Goal: Task Accomplishment & Management: Use online tool/utility

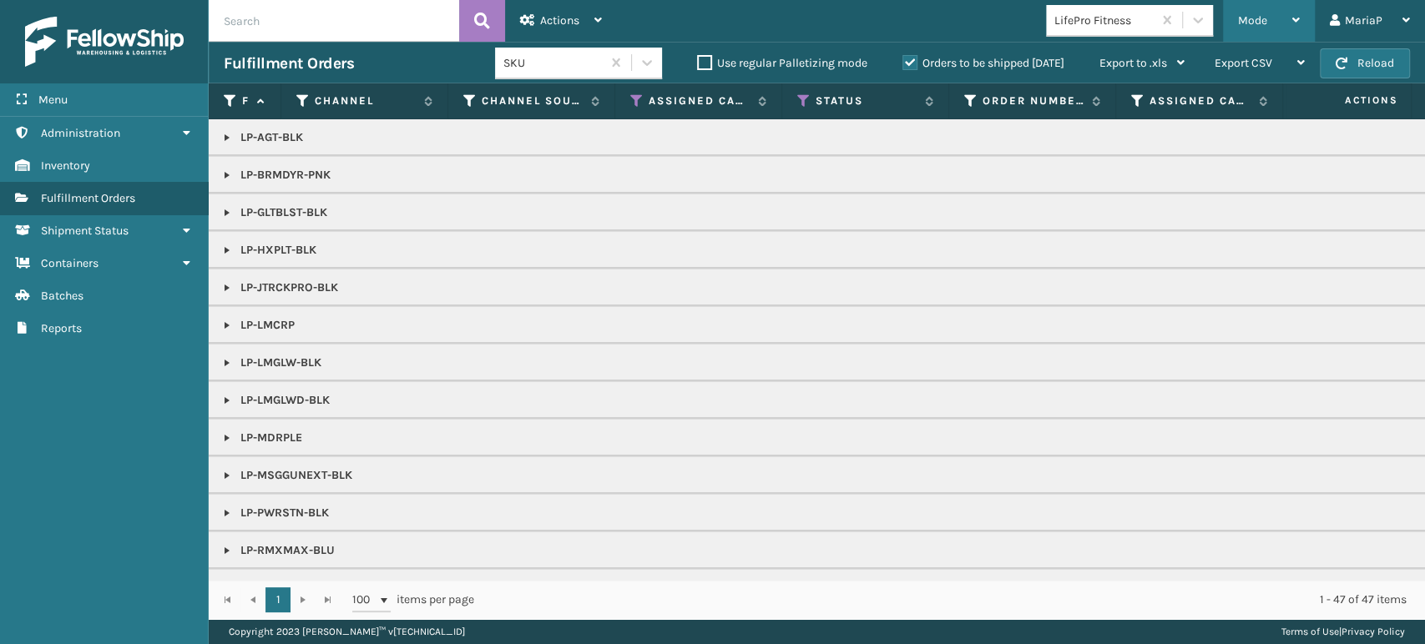
click at [1243, 13] on span "Mode" at bounding box center [1252, 20] width 29 height 14
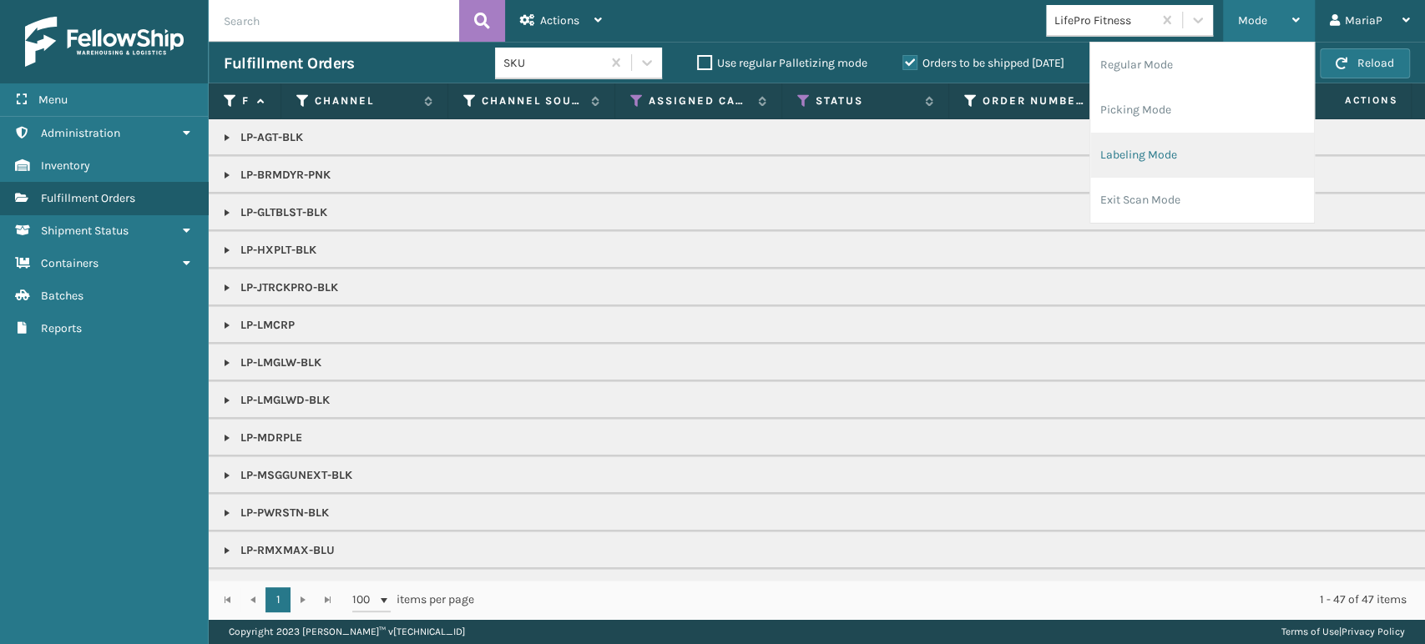
click at [1178, 151] on li "Labeling Mode" at bounding box center [1202, 155] width 224 height 45
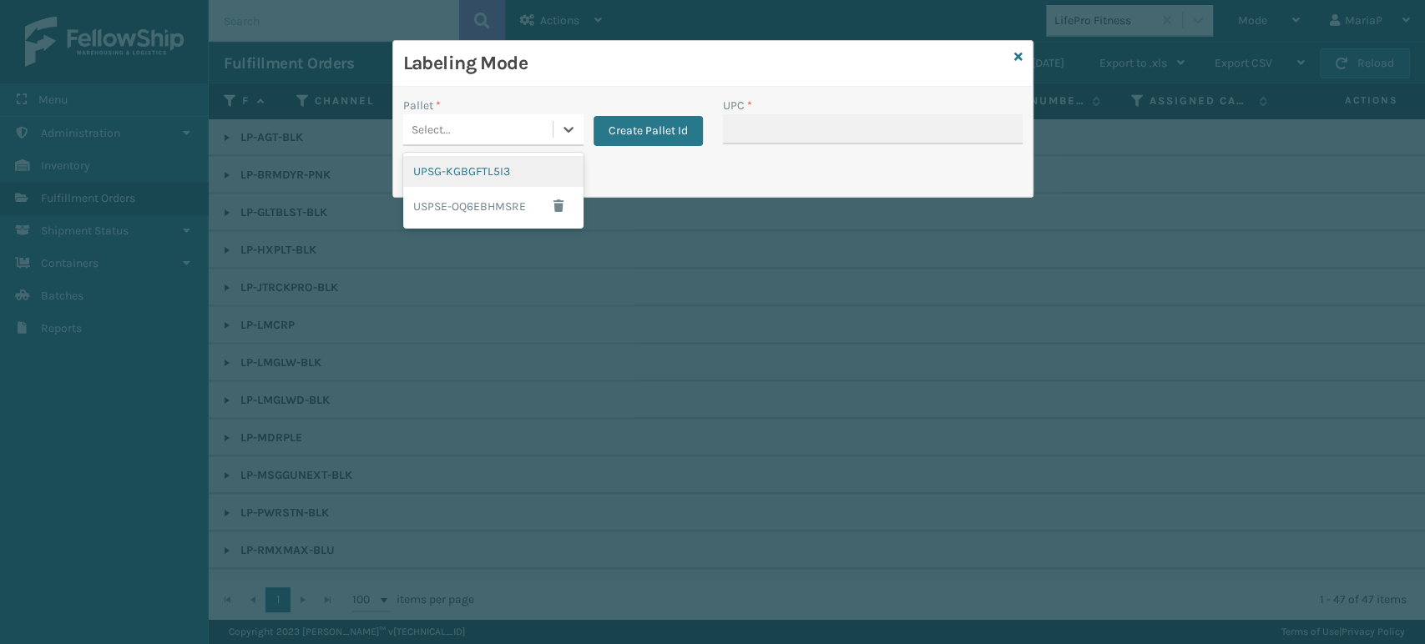
drag, startPoint x: 462, startPoint y: 129, endPoint x: 477, endPoint y: 165, distance: 39.7
click at [463, 129] on div "Select..." at bounding box center [477, 130] width 149 height 28
click at [482, 172] on div "UPSG-KGBGFTL5I3" at bounding box center [493, 171] width 180 height 31
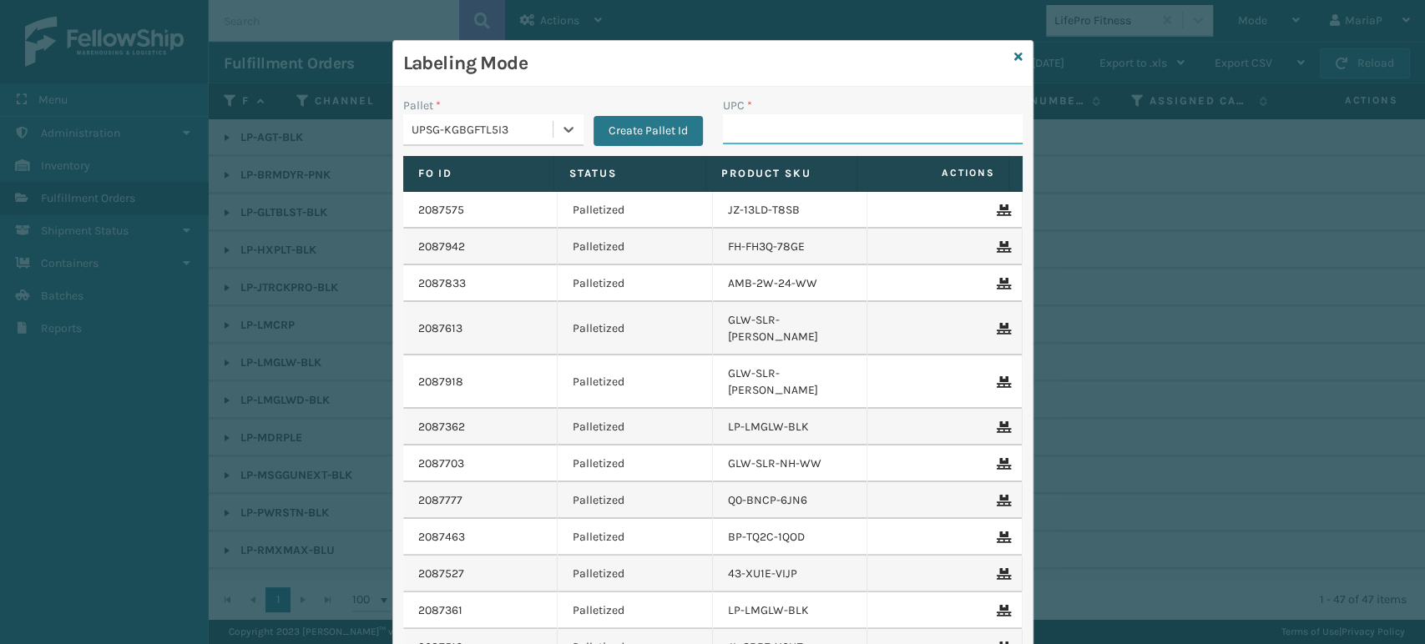
click at [770, 131] on input "UPC *" at bounding box center [873, 129] width 300 height 30
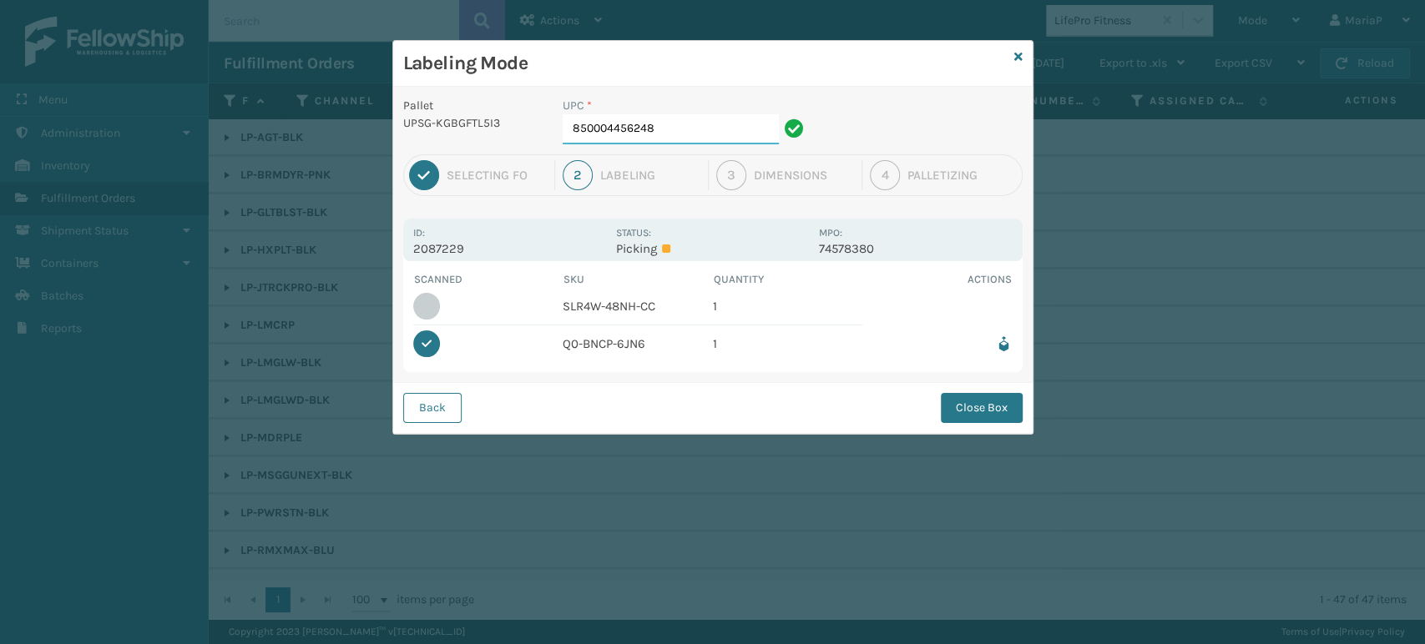
click at [693, 118] on input "850004456248" at bounding box center [671, 129] width 216 height 30
click at [441, 396] on button "Back" at bounding box center [432, 408] width 58 height 30
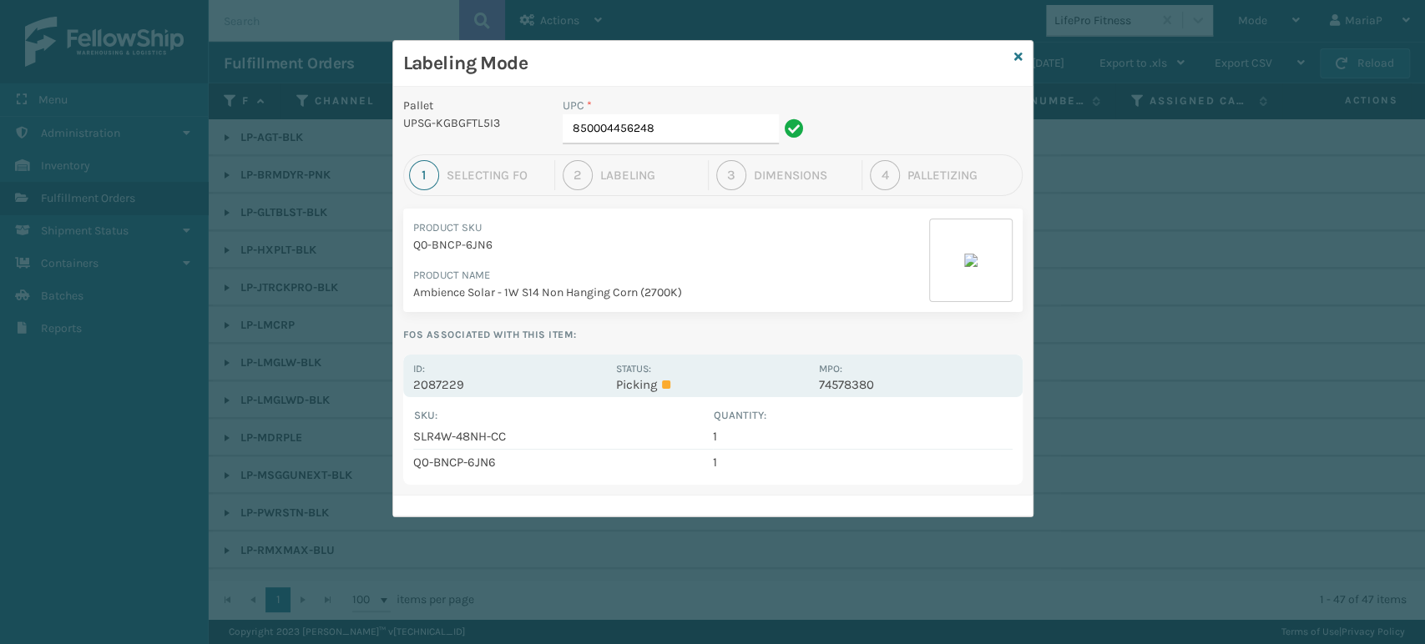
click at [676, 109] on div "UPC *" at bounding box center [686, 106] width 246 height 18
click at [671, 125] on input "850004456248" at bounding box center [671, 129] width 216 height 30
type input "85"
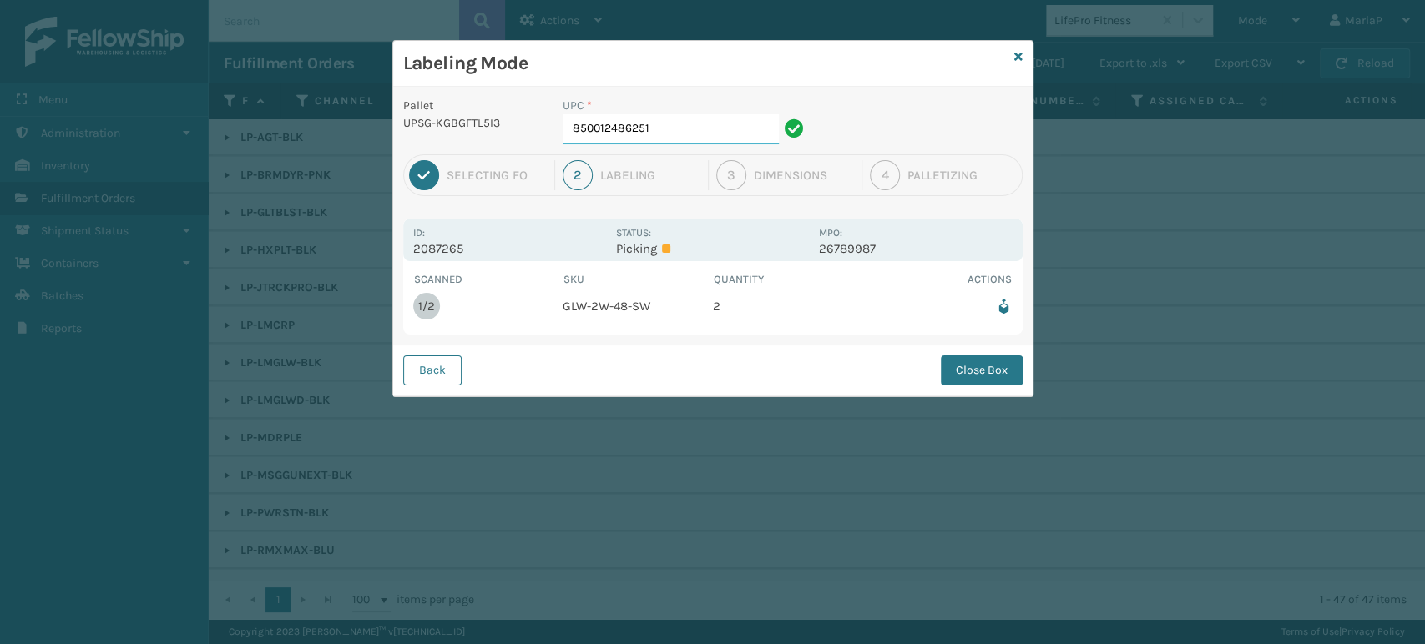
click at [671, 125] on input "850012486251" at bounding box center [671, 129] width 216 height 30
click at [941, 363] on button "Close Box" at bounding box center [982, 371] width 82 height 30
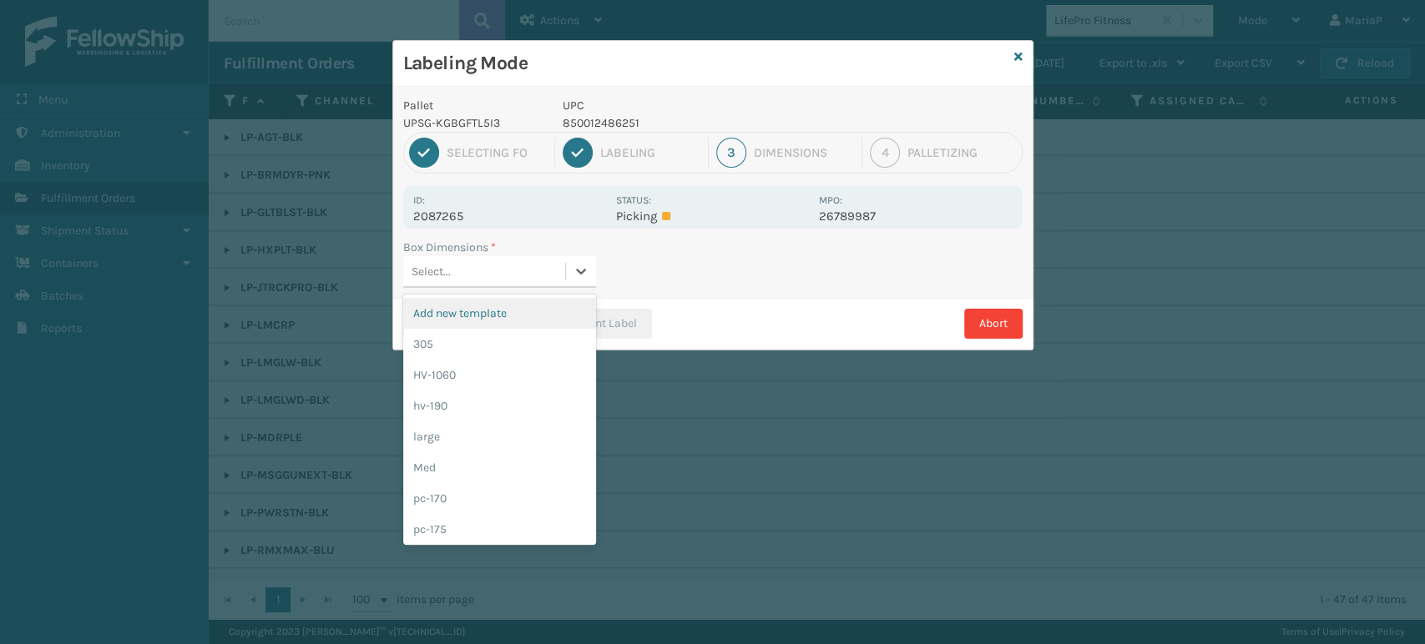
click at [536, 269] on div "Select..." at bounding box center [484, 272] width 162 height 28
type input "med"
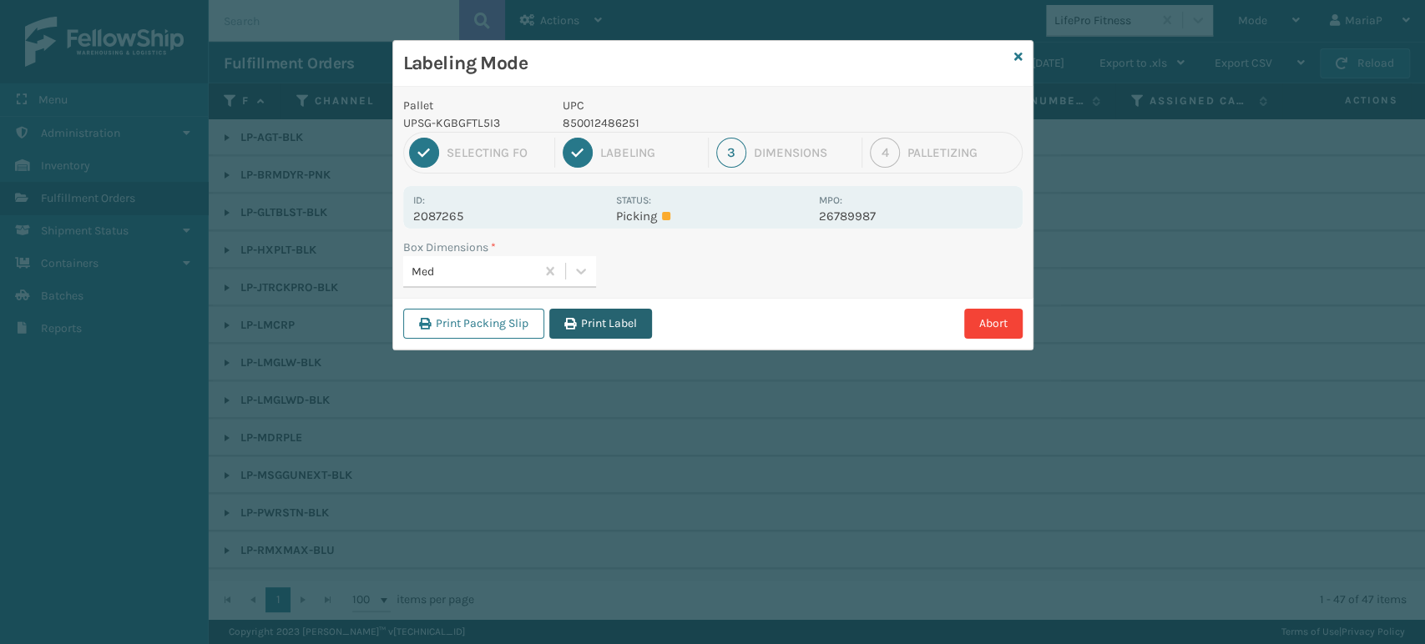
click at [631, 322] on button "Print Label" at bounding box center [600, 324] width 103 height 30
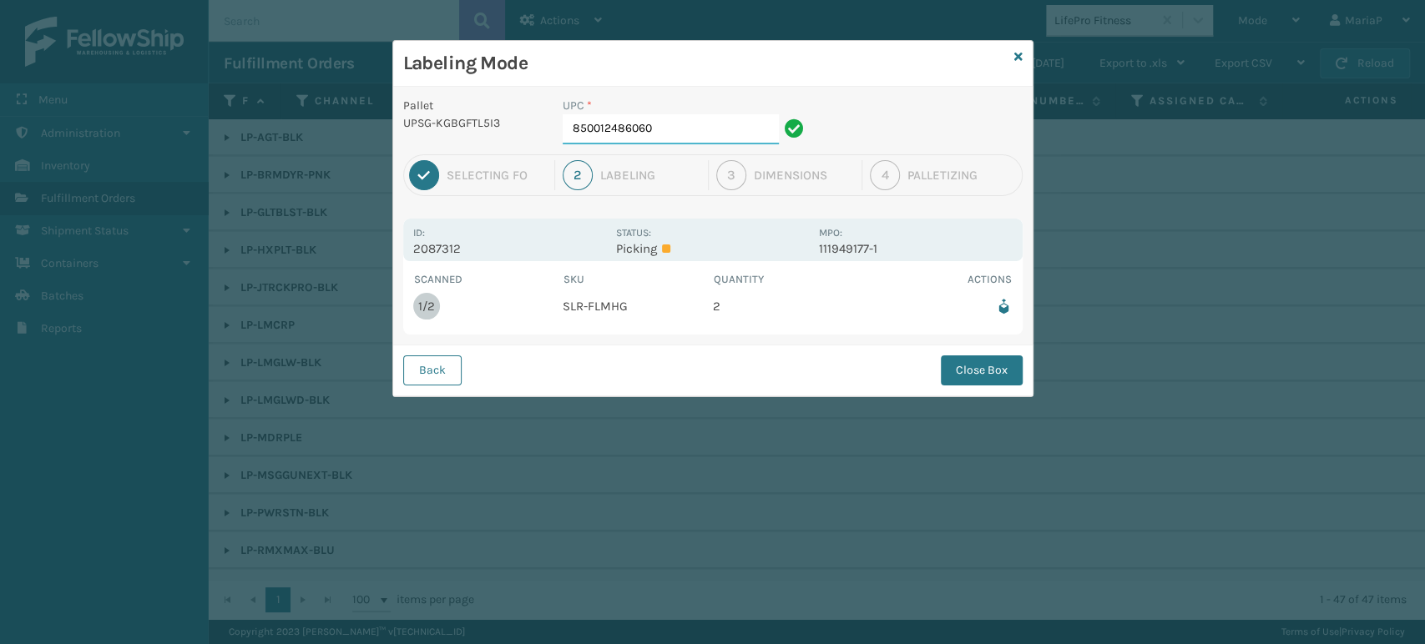
click at [687, 142] on input "850012486060" at bounding box center [671, 129] width 216 height 30
click at [972, 357] on button "Close Box" at bounding box center [982, 371] width 82 height 30
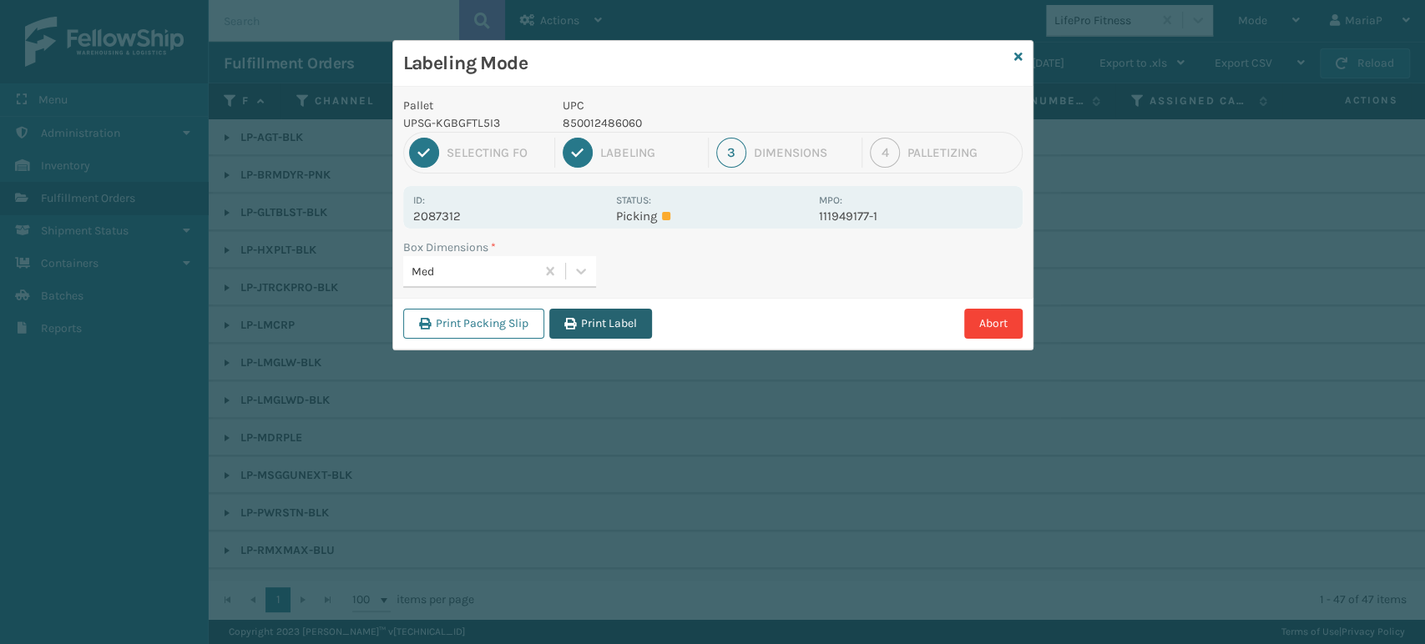
click at [624, 316] on button "Print Label" at bounding box center [600, 324] width 103 height 30
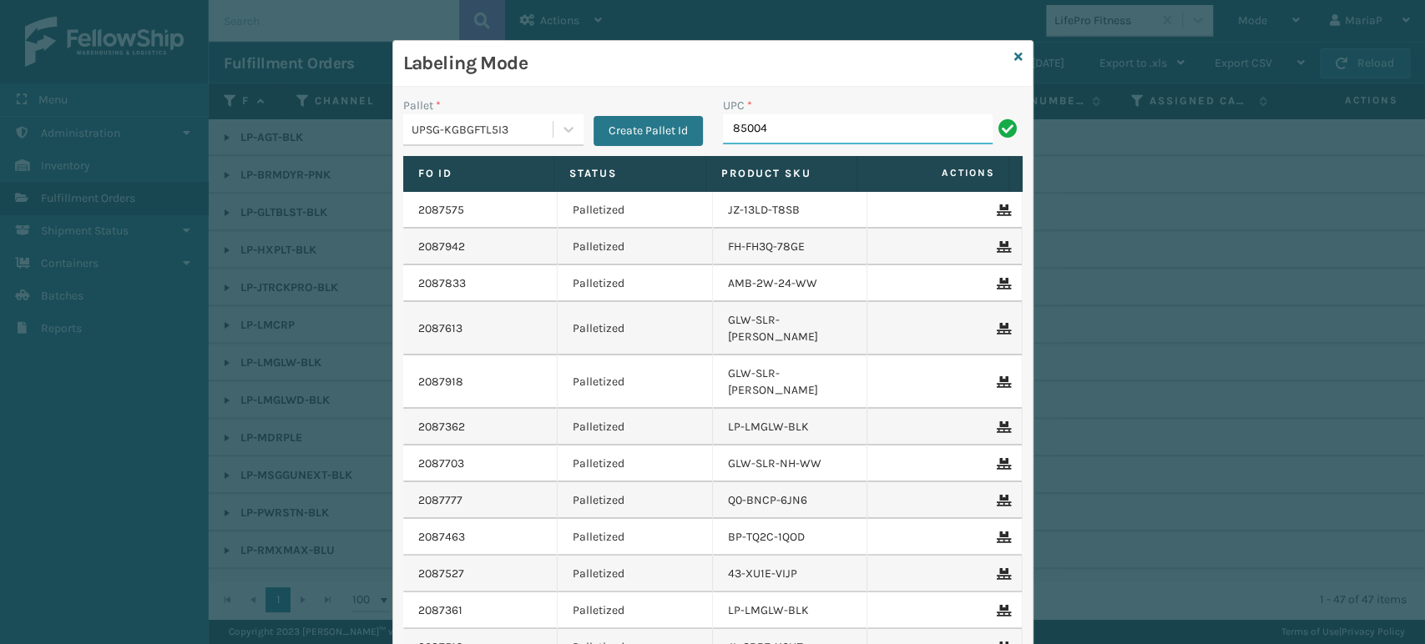
type input "850040"
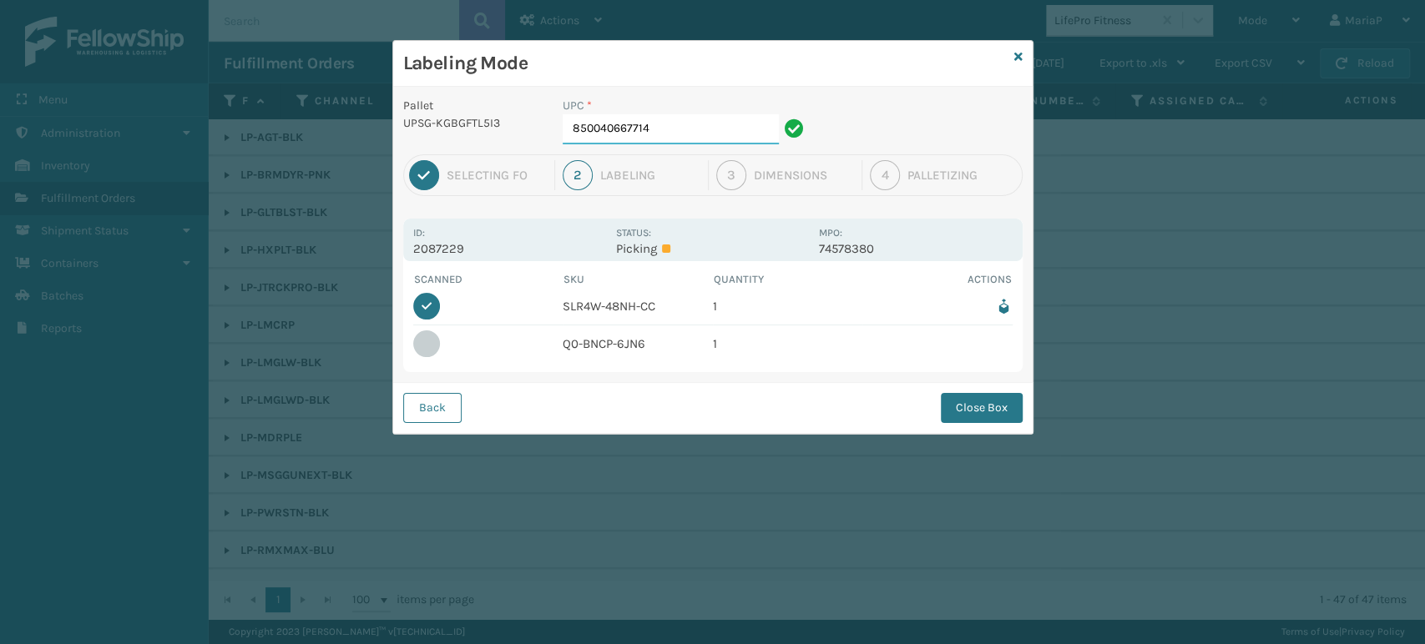
click at [649, 132] on input "850040667714" at bounding box center [671, 129] width 216 height 30
type input "850004456248"
click at [977, 391] on div "Back Close Box" at bounding box center [712, 407] width 639 height 51
click at [966, 395] on button "Close Box" at bounding box center [982, 408] width 82 height 30
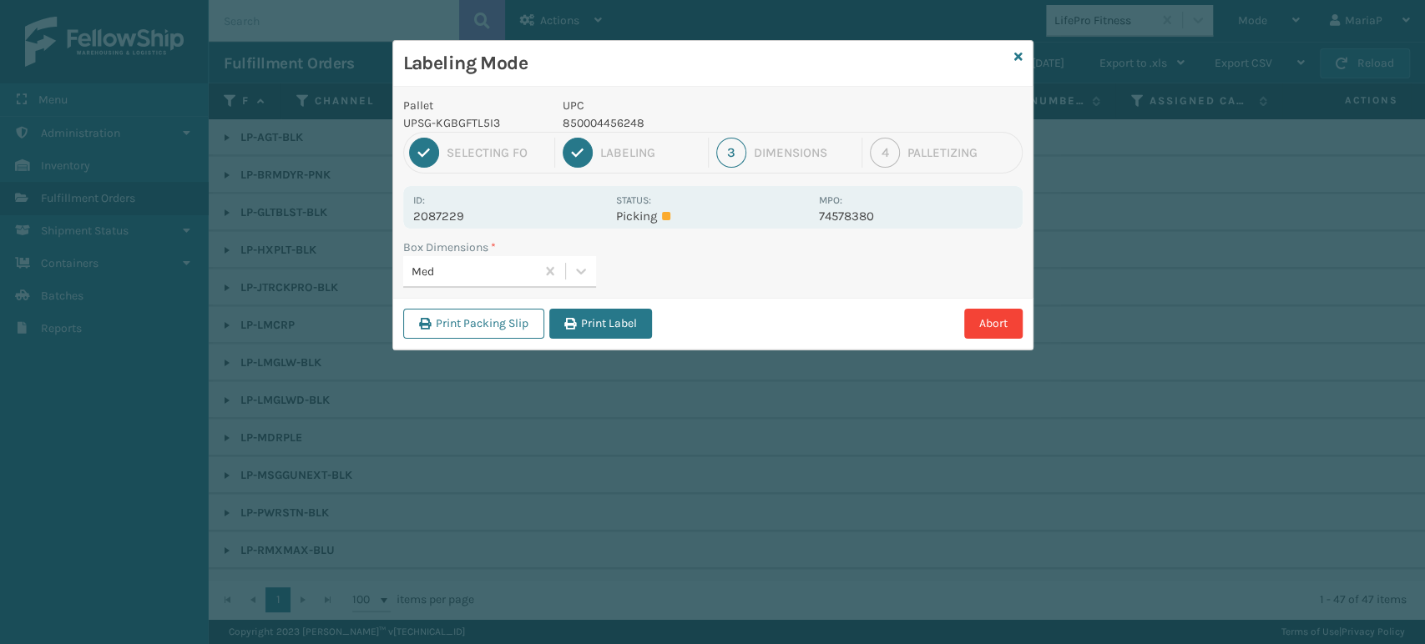
click at [620, 326] on button "Print Label" at bounding box center [600, 324] width 103 height 30
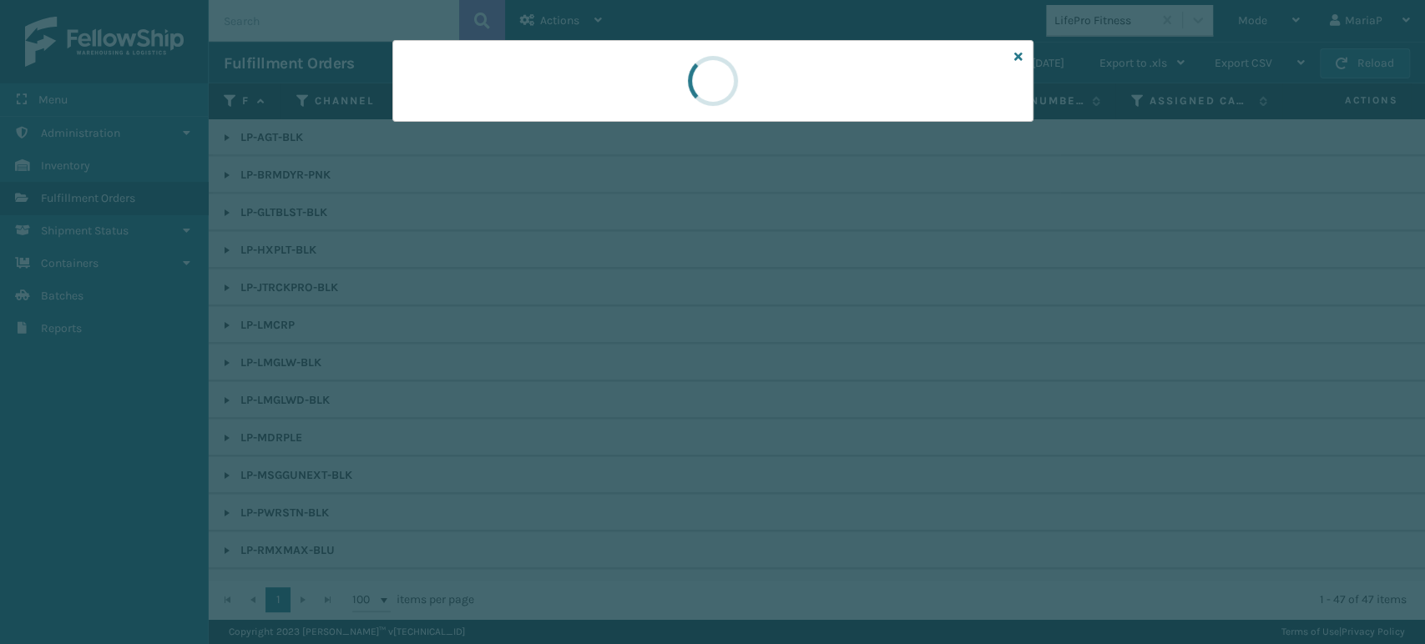
click at [618, 325] on div at bounding box center [712, 322] width 1425 height 644
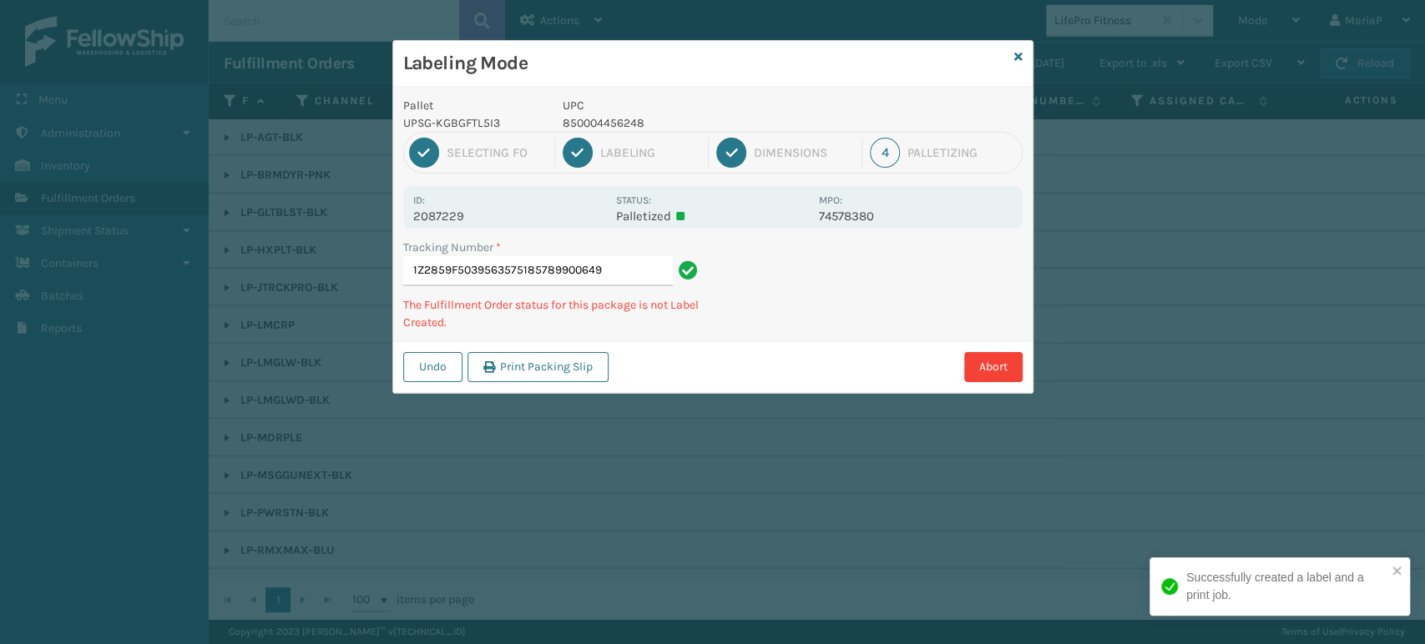
type input "1Z2859F50395635751857899006497"
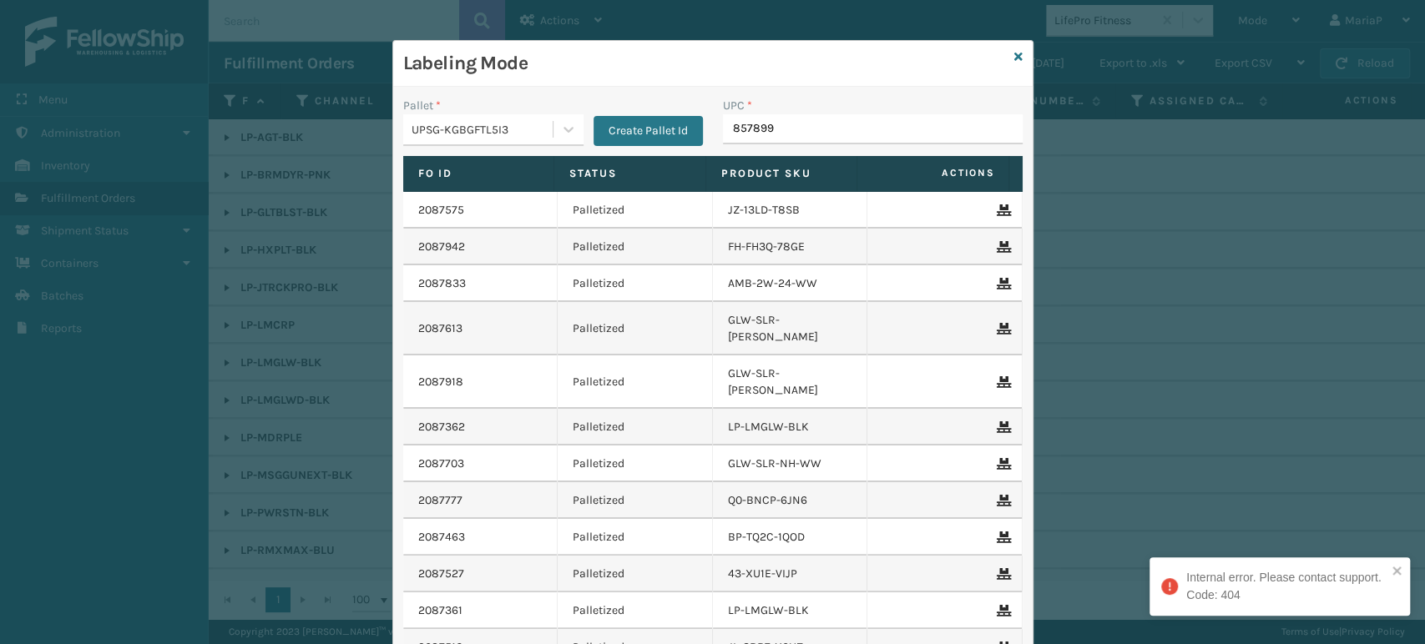
type input "8578990"
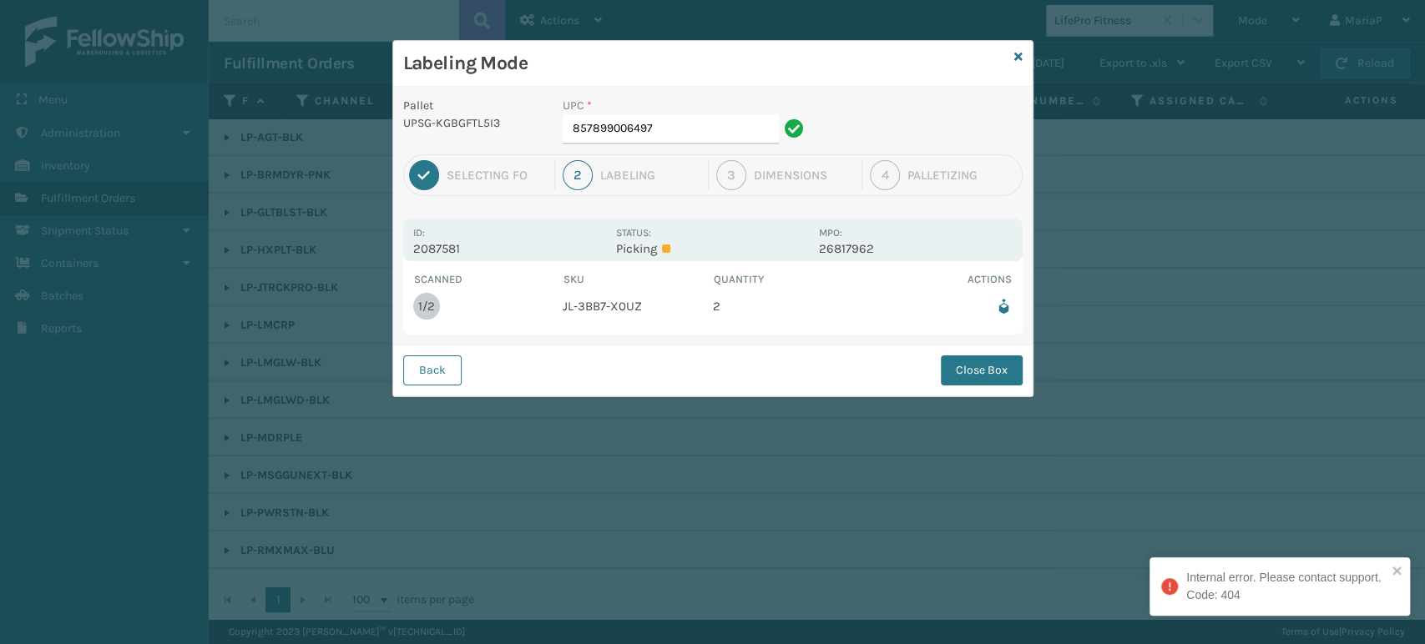
click at [679, 114] on div "UPC * 857899006497" at bounding box center [686, 121] width 246 height 48
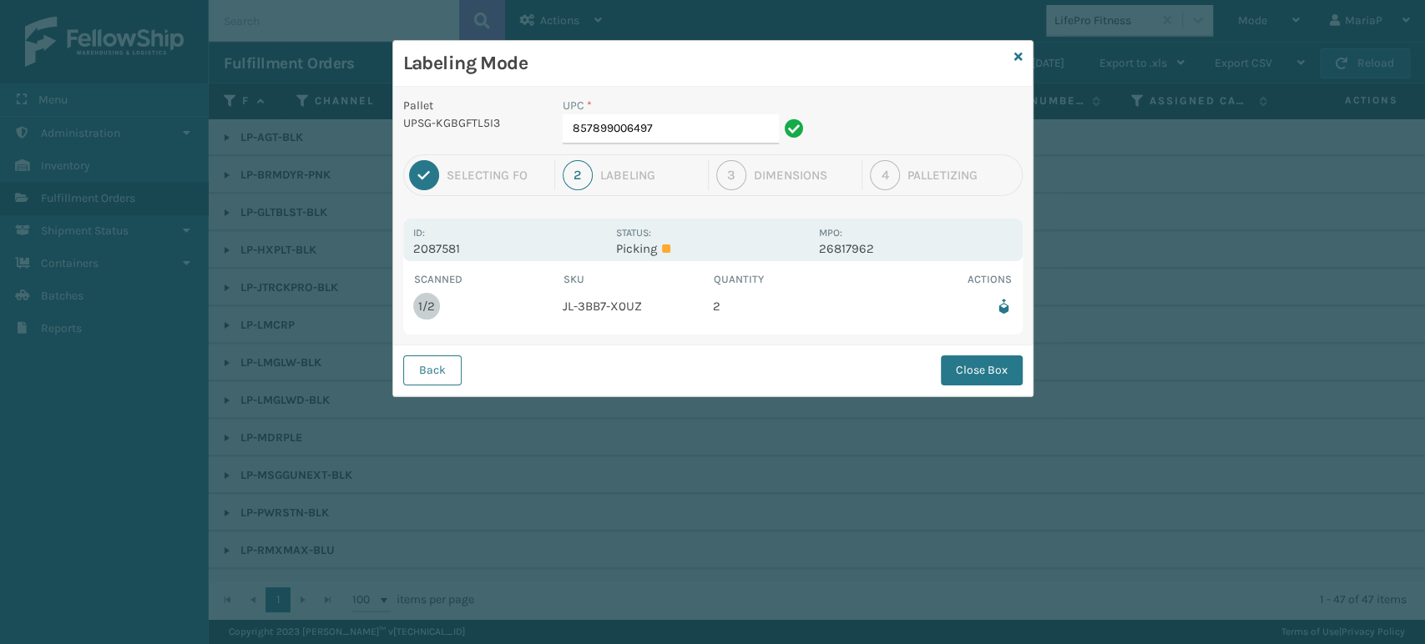
click at [618, 144] on div "UPC * 857899006497" at bounding box center [686, 126] width 266 height 58
click at [620, 135] on input "857899006497" at bounding box center [671, 129] width 216 height 30
click at [961, 373] on button "Close Box" at bounding box center [982, 371] width 82 height 30
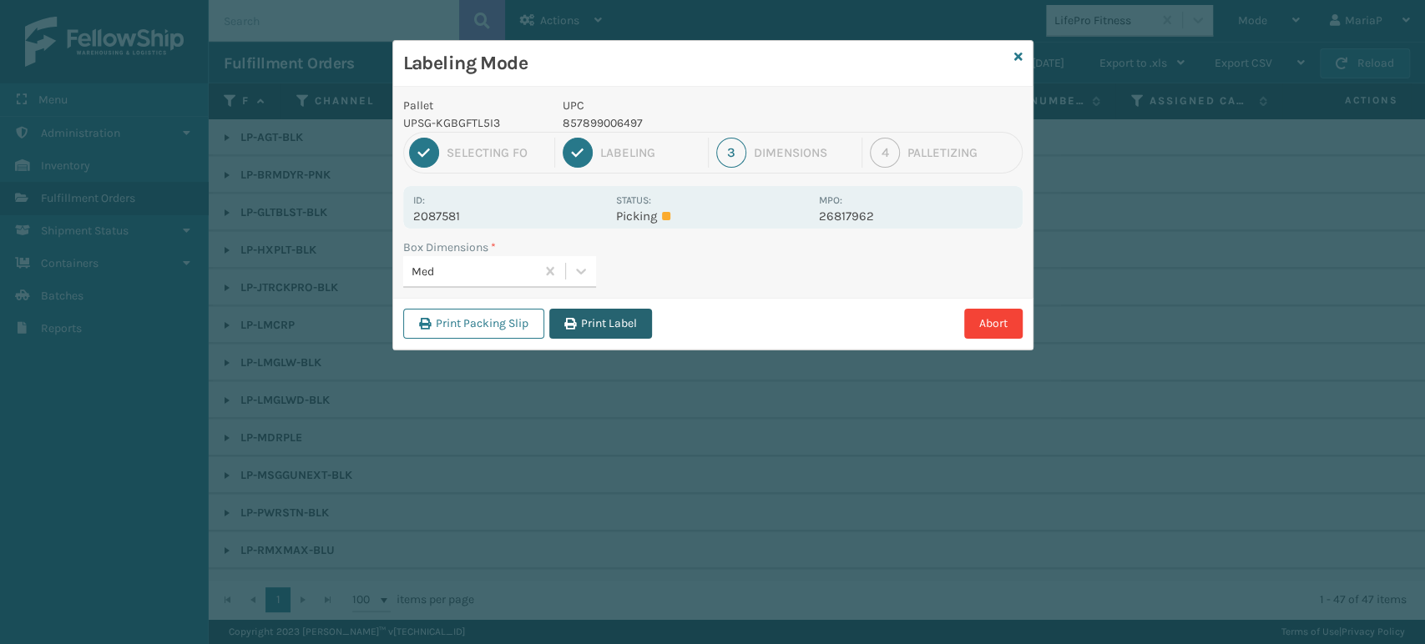
click at [587, 327] on button "Print Label" at bounding box center [600, 324] width 103 height 30
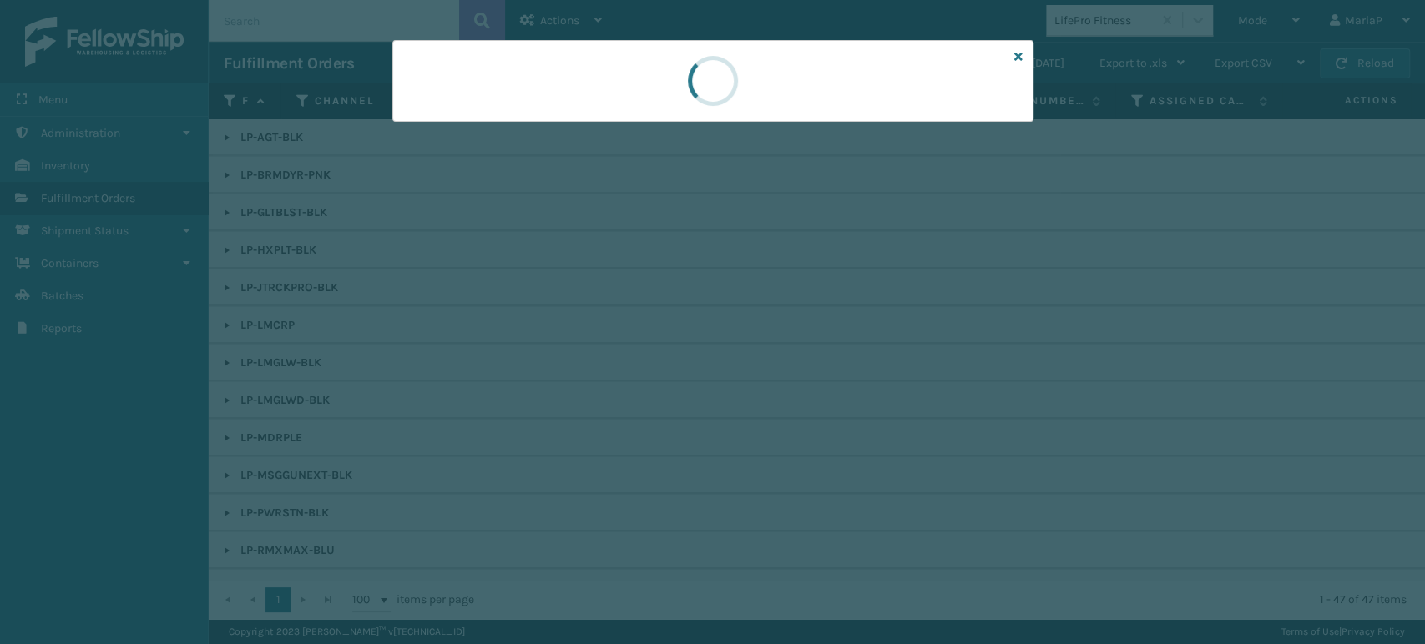
click at [587, 327] on div at bounding box center [712, 322] width 1425 height 644
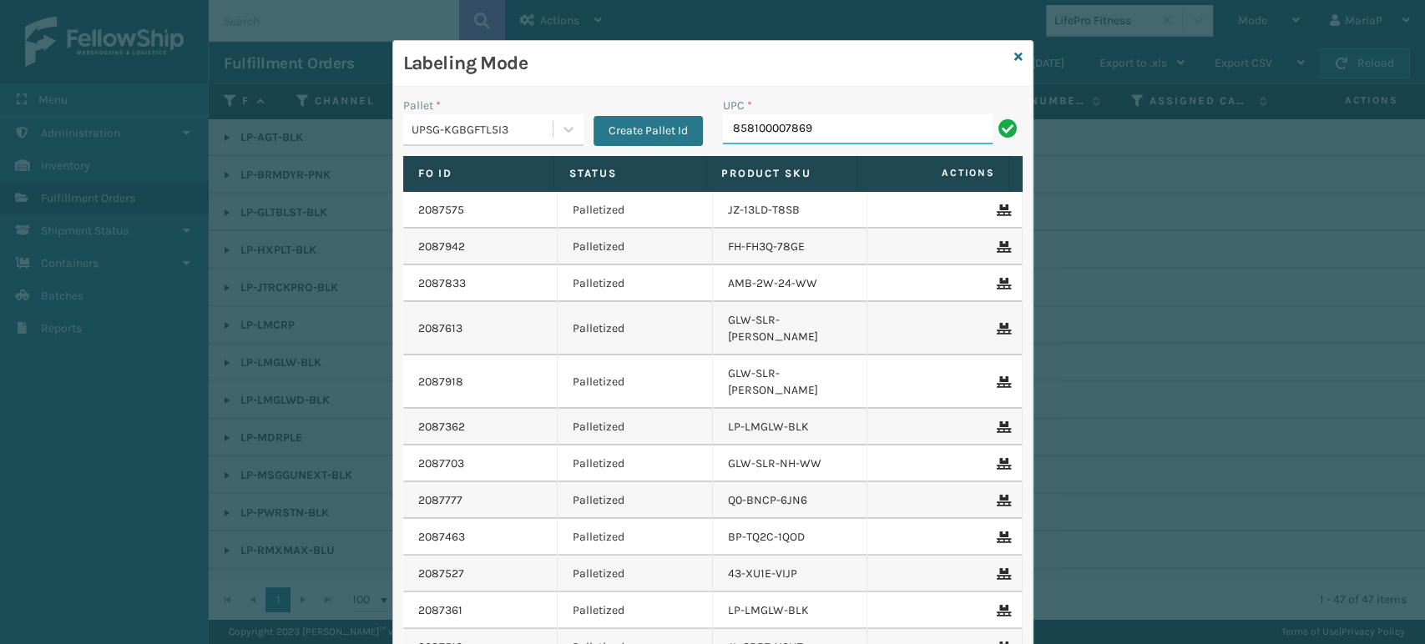
type input "858100007869"
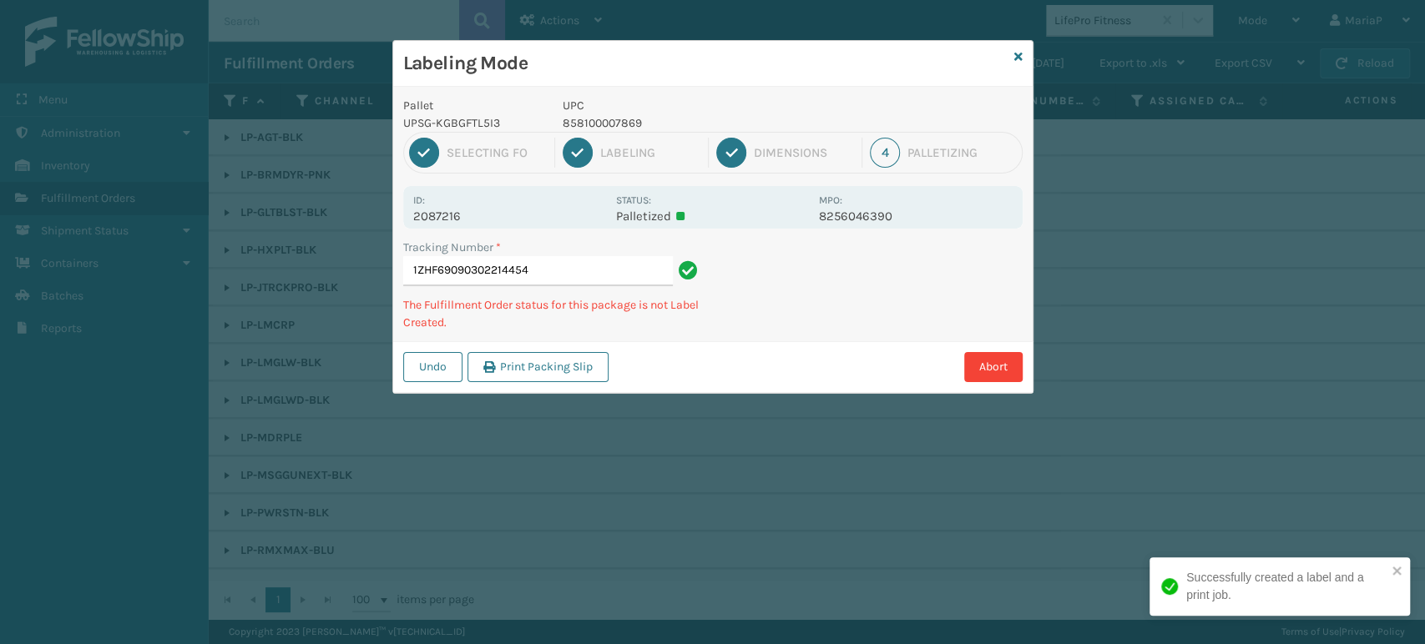
click at [616, 129] on p "858100007869" at bounding box center [686, 123] width 246 height 18
click at [611, 125] on p "858100007869" at bounding box center [686, 123] width 246 height 18
copy p "858100007869"
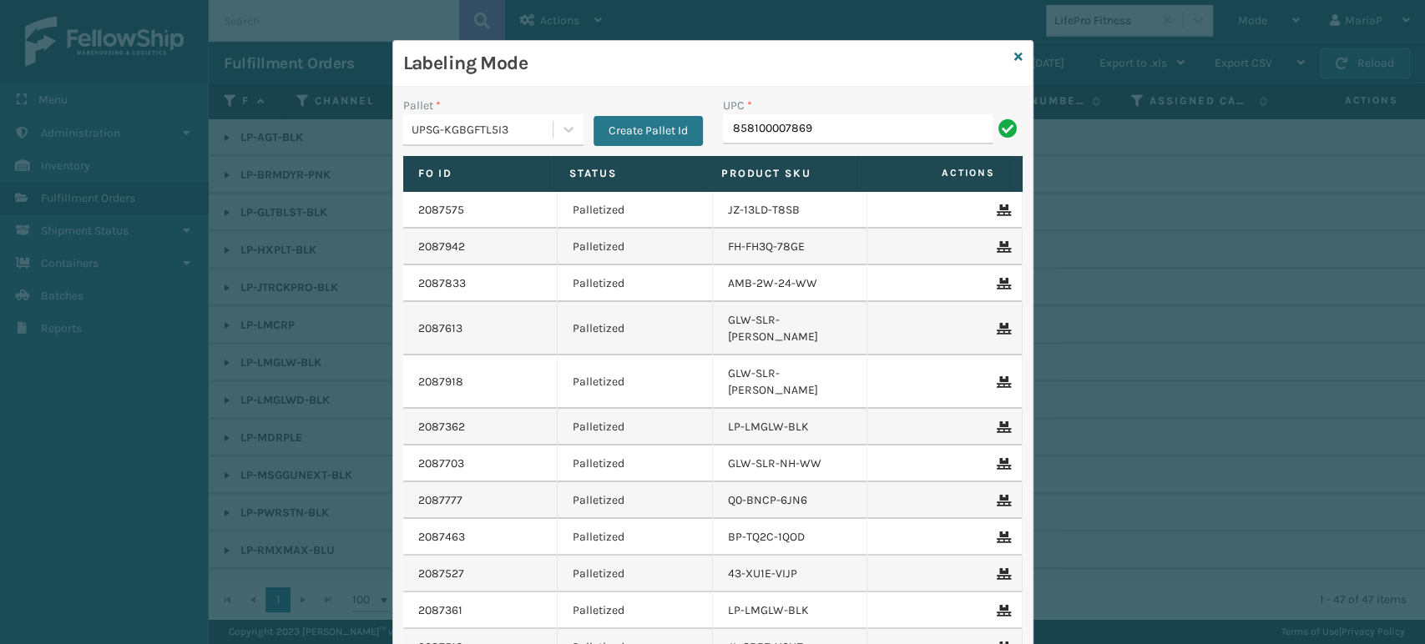
type input "858100007869"
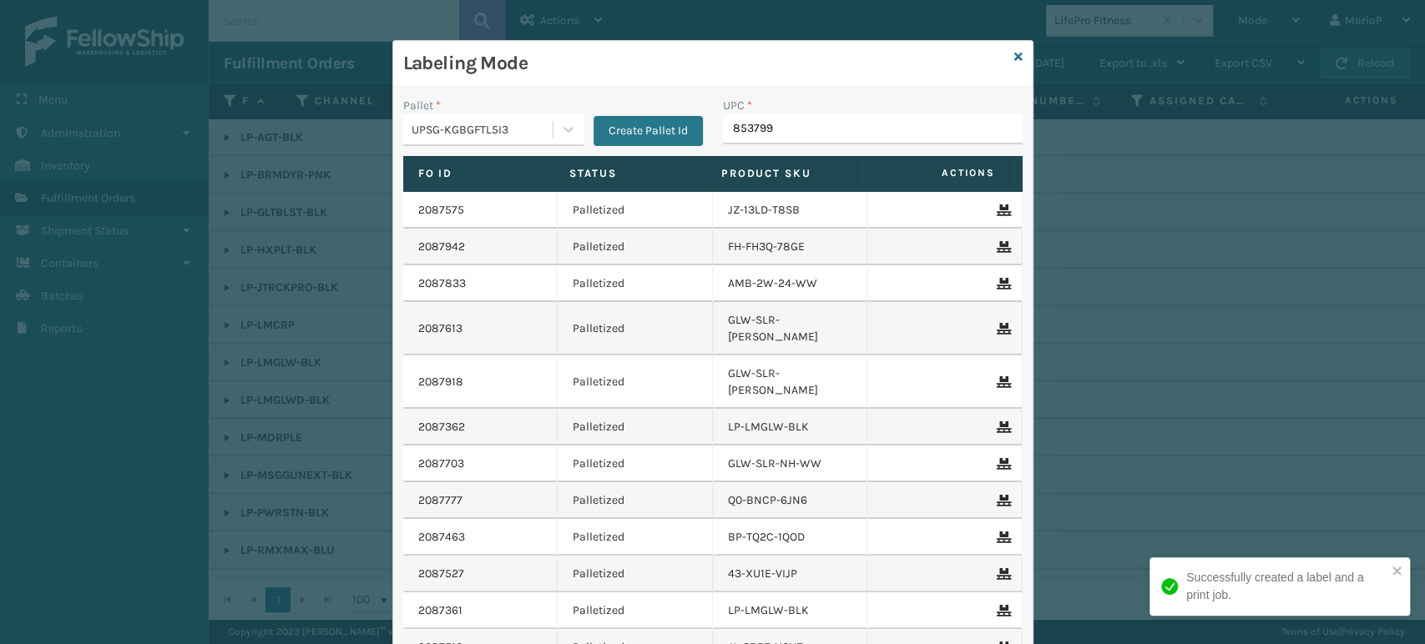
type input "8537990"
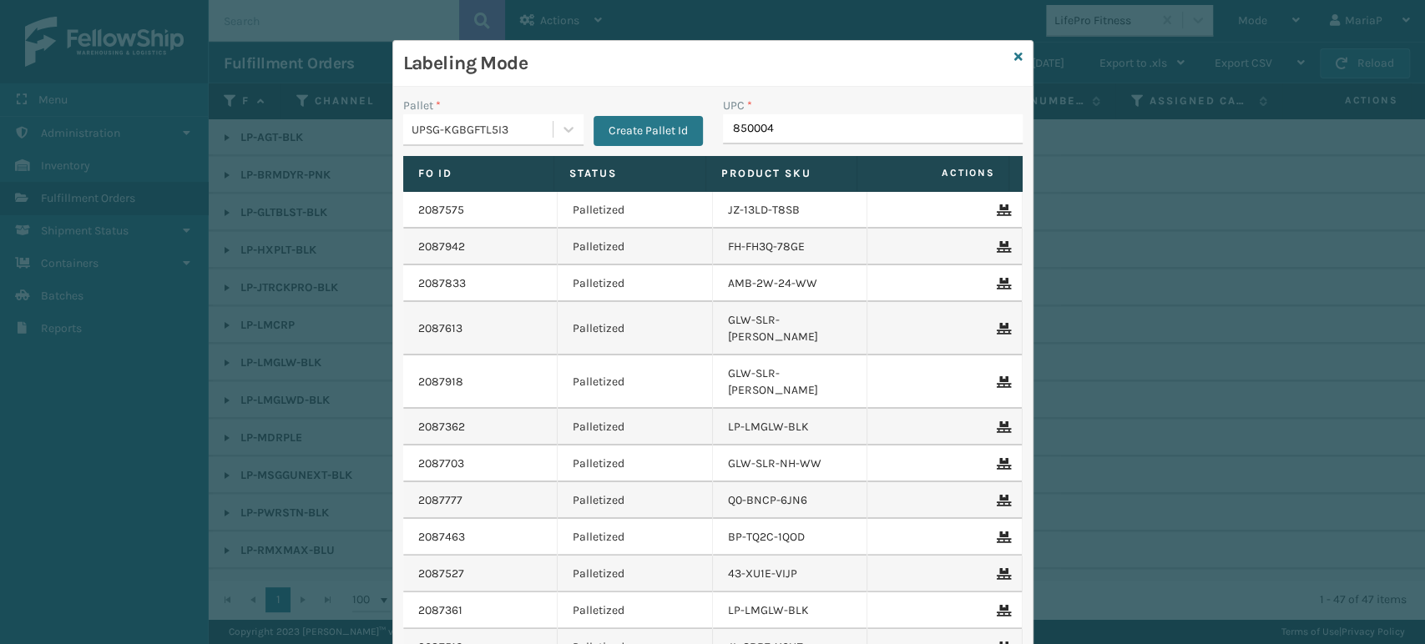
type input "8500044"
type input "858100007555"
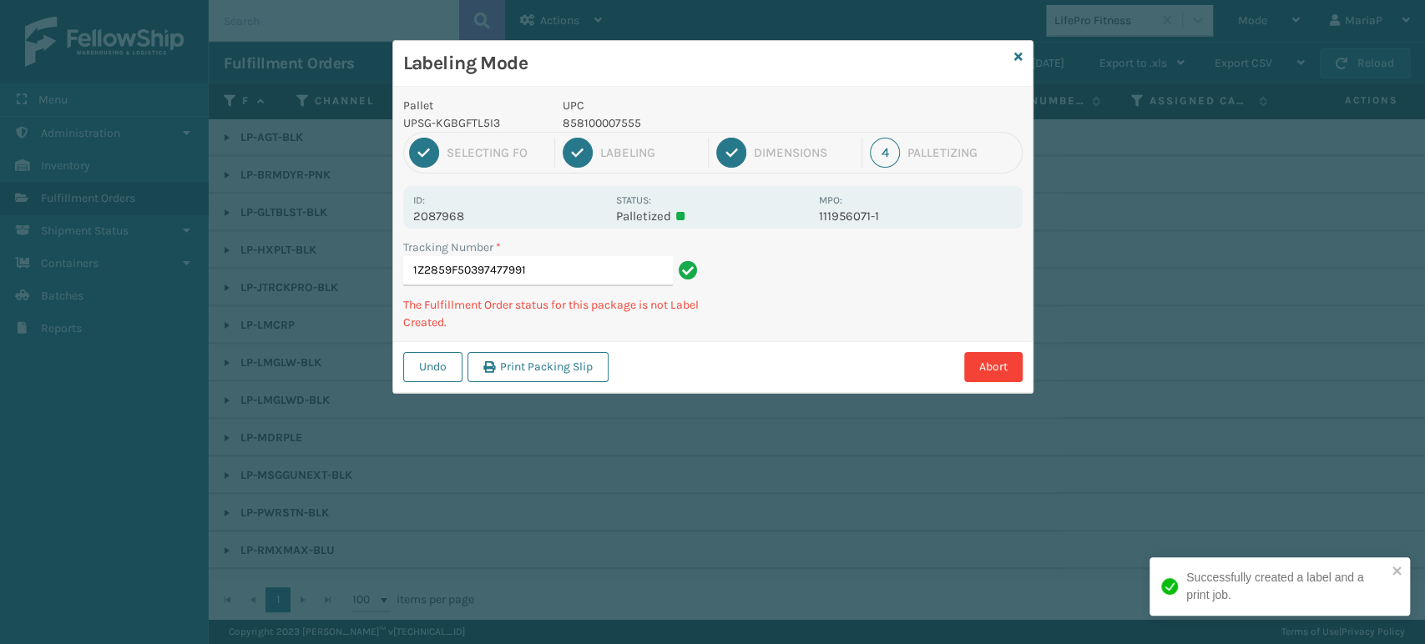
click at [597, 119] on p "858100007555" at bounding box center [686, 123] width 246 height 18
copy p "858100007555"
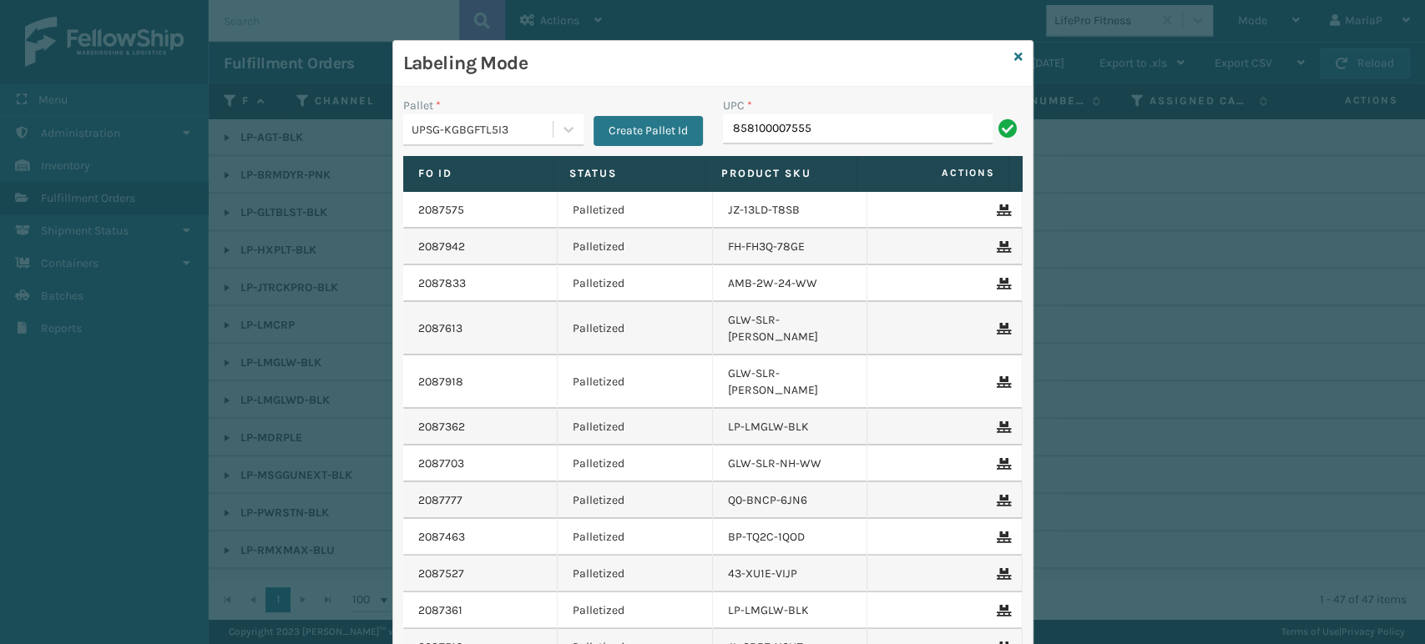
type input "858100007555"
click at [925, 135] on input "UPC *" at bounding box center [873, 129] width 300 height 30
paste input "858100007555"
type input "858100007555"
type input "8500123486626"
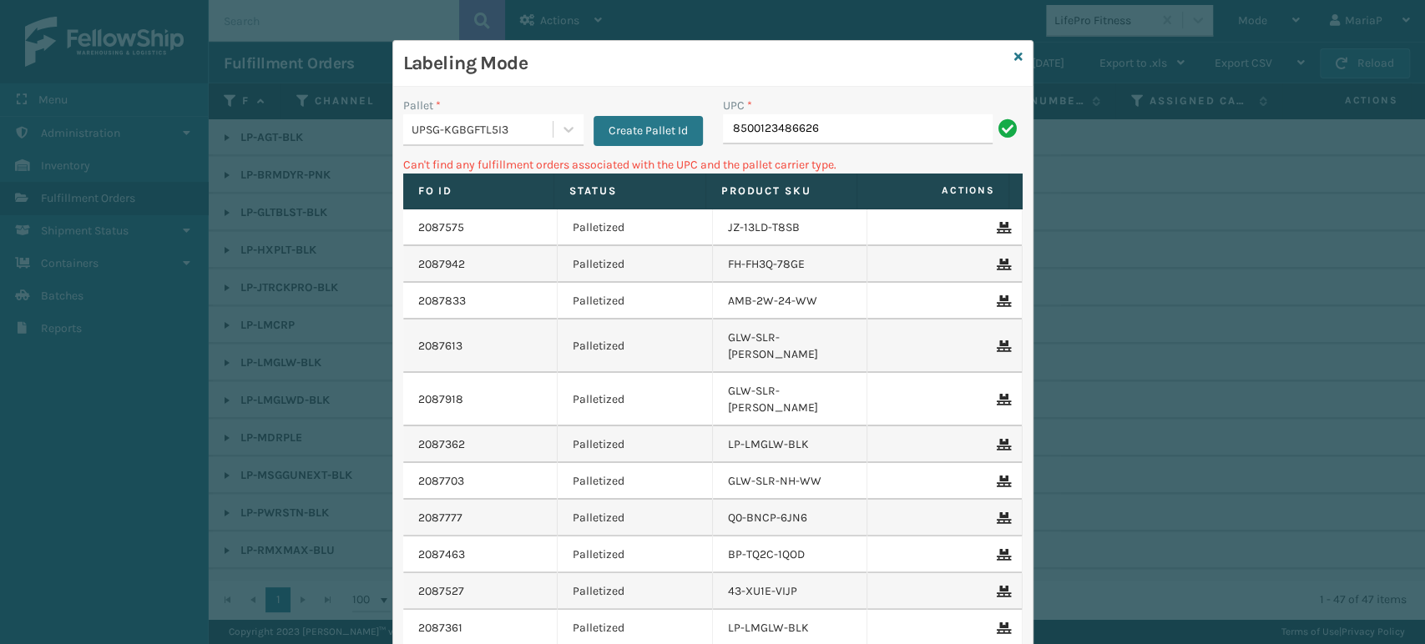
click at [775, 123] on input "8500123486626" at bounding box center [858, 129] width 270 height 30
type input "850012486626"
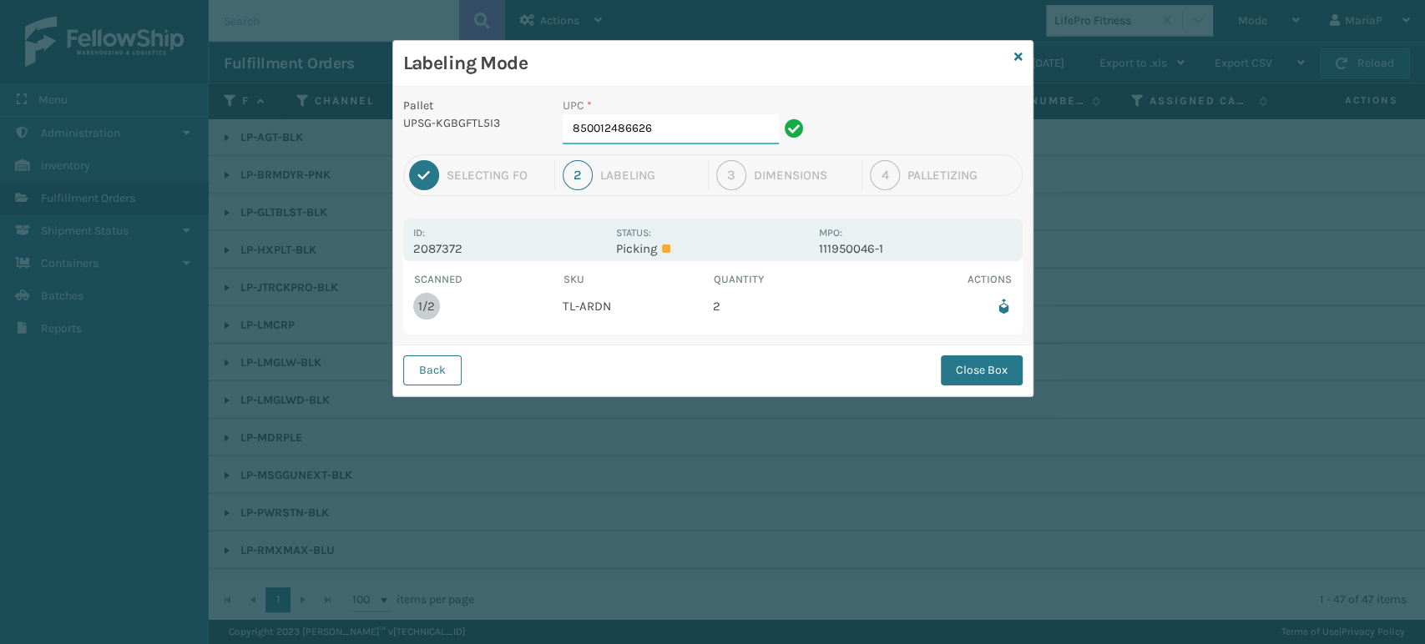
click at [690, 128] on input "850012486626" at bounding box center [671, 129] width 216 height 30
drag, startPoint x: 999, startPoint y: 366, endPoint x: 961, endPoint y: 356, distance: 38.9
click at [997, 366] on button "Close Box" at bounding box center [982, 371] width 82 height 30
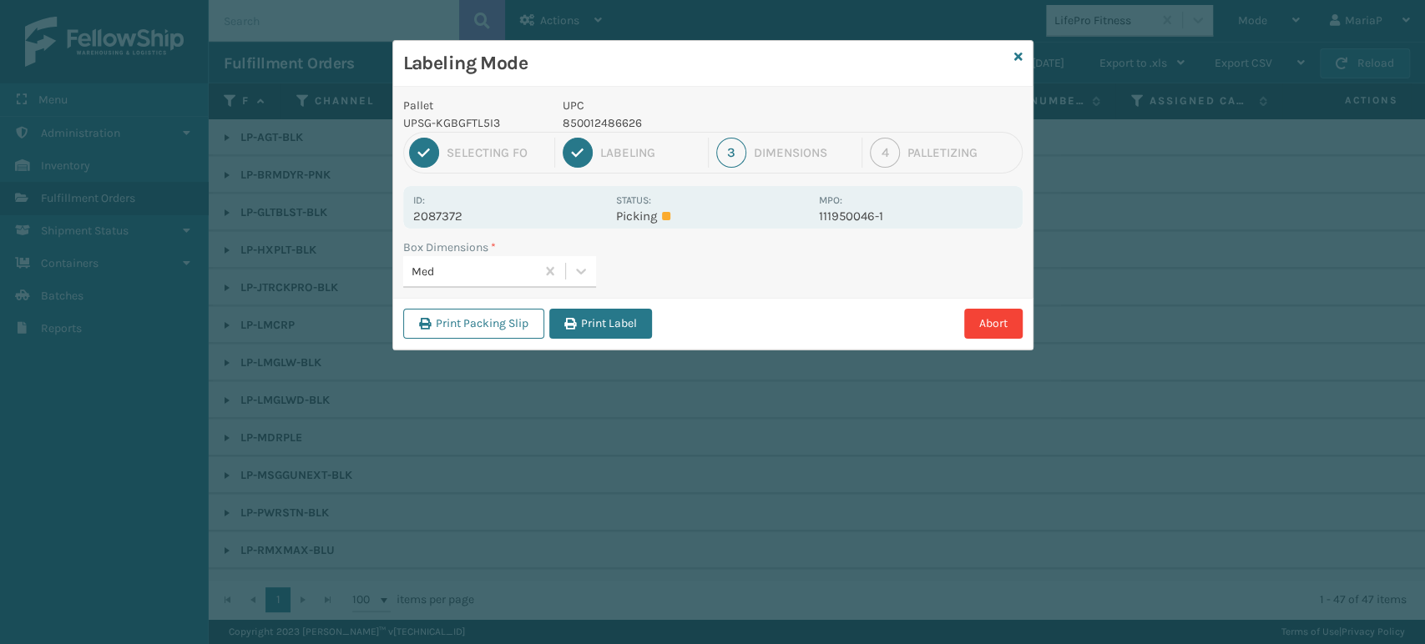
click at [637, 324] on button "Print Label" at bounding box center [600, 324] width 103 height 30
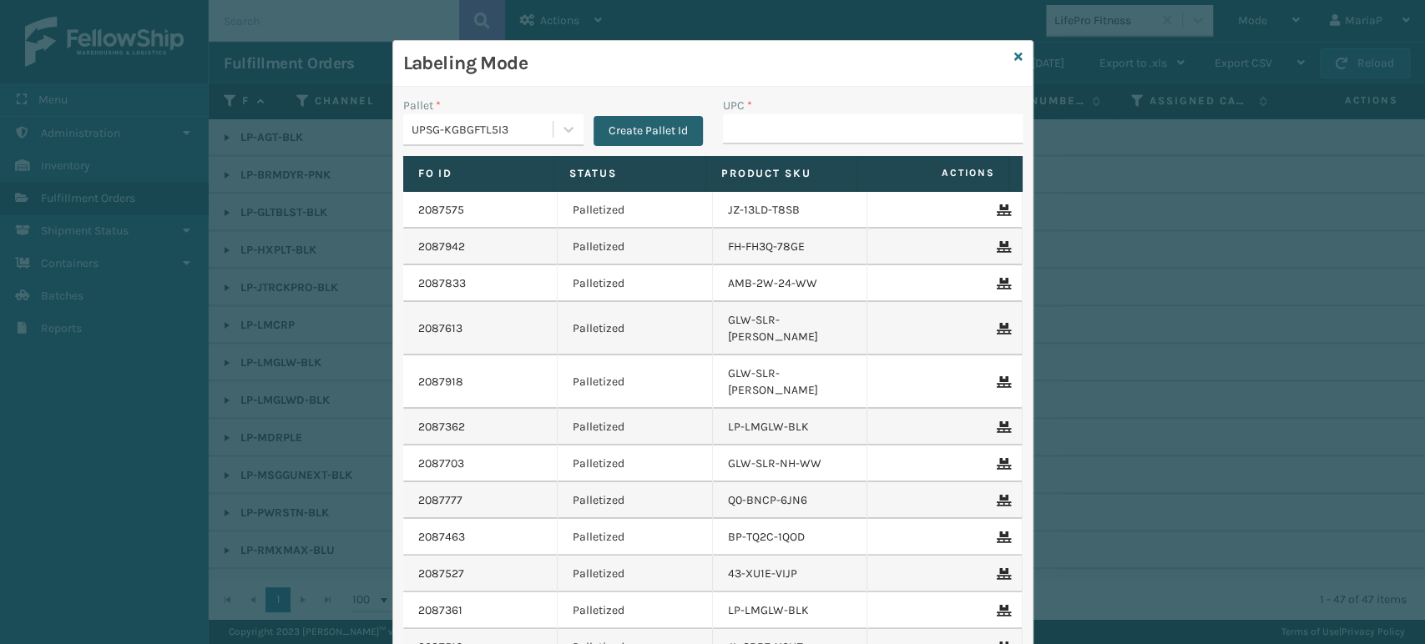
click at [668, 129] on button "Create Pallet Id" at bounding box center [647, 131] width 109 height 30
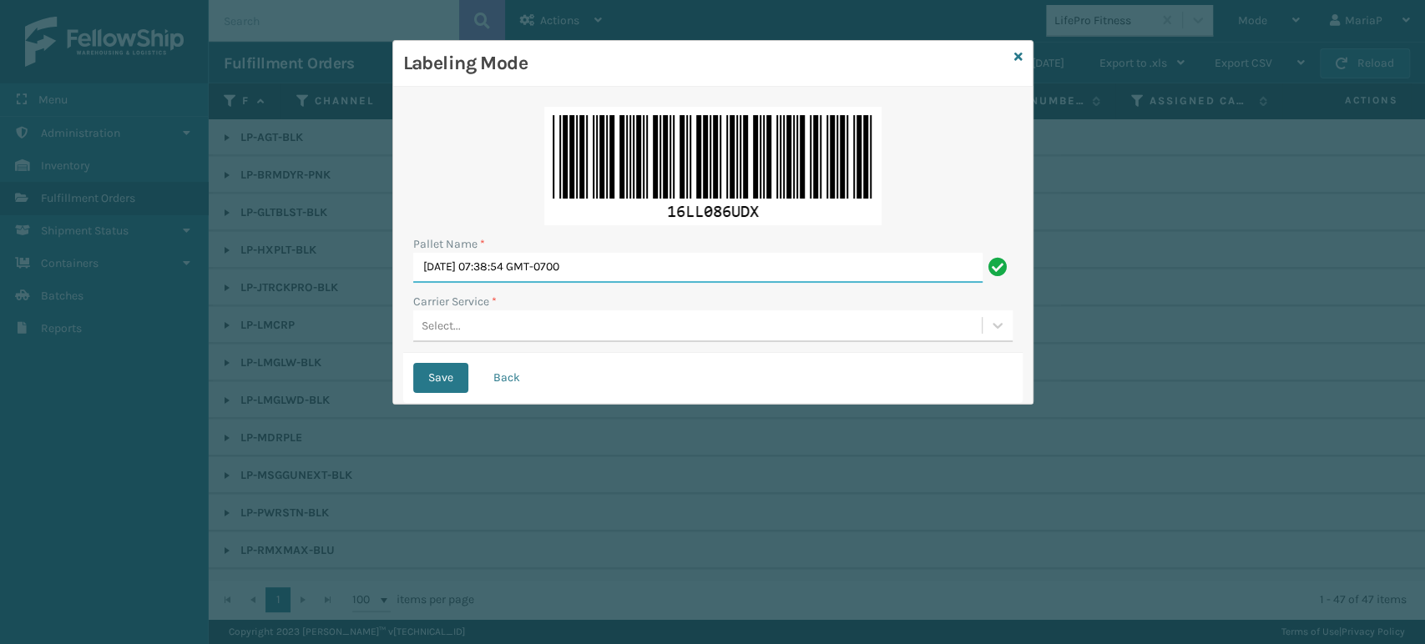
click at [620, 262] on input "[DATE] 07:38:54 GMT-0700" at bounding box center [697, 268] width 569 height 30
type input "f"
click at [564, 271] on input "FDXU534977" at bounding box center [697, 268] width 569 height 30
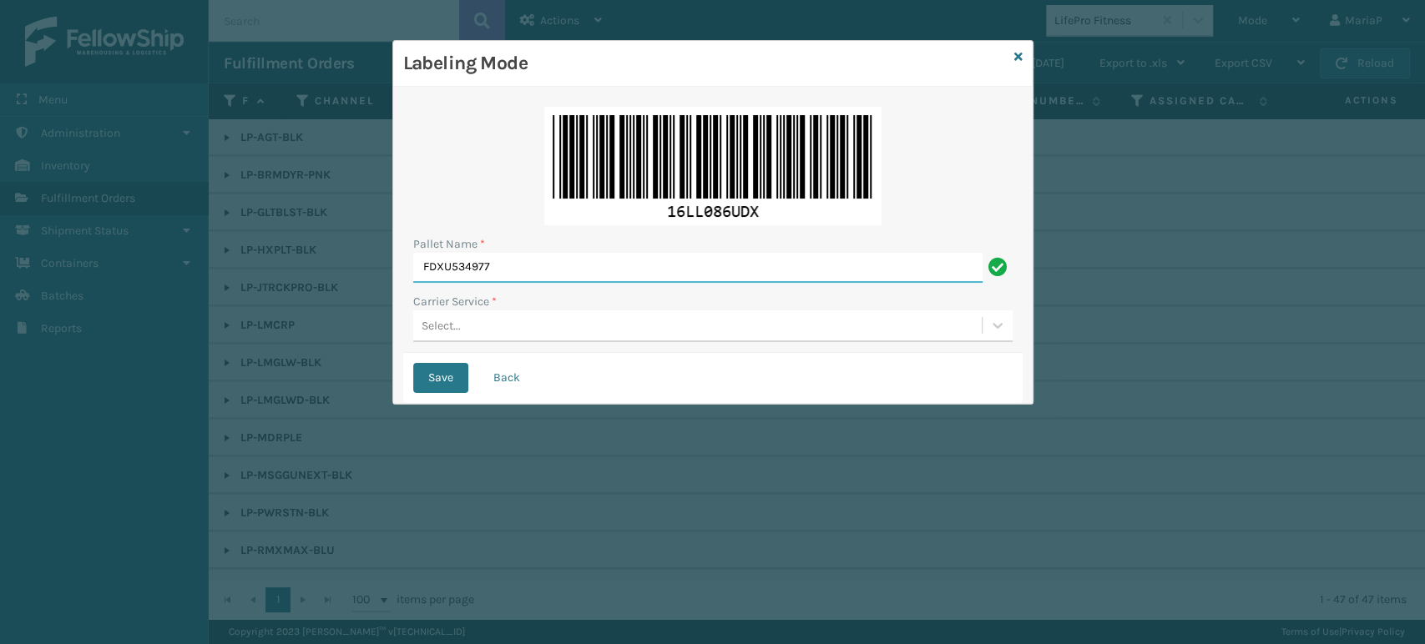
click at [563, 270] on input "FDXU534977" at bounding box center [697, 268] width 569 height 30
type input "FDXU534977"
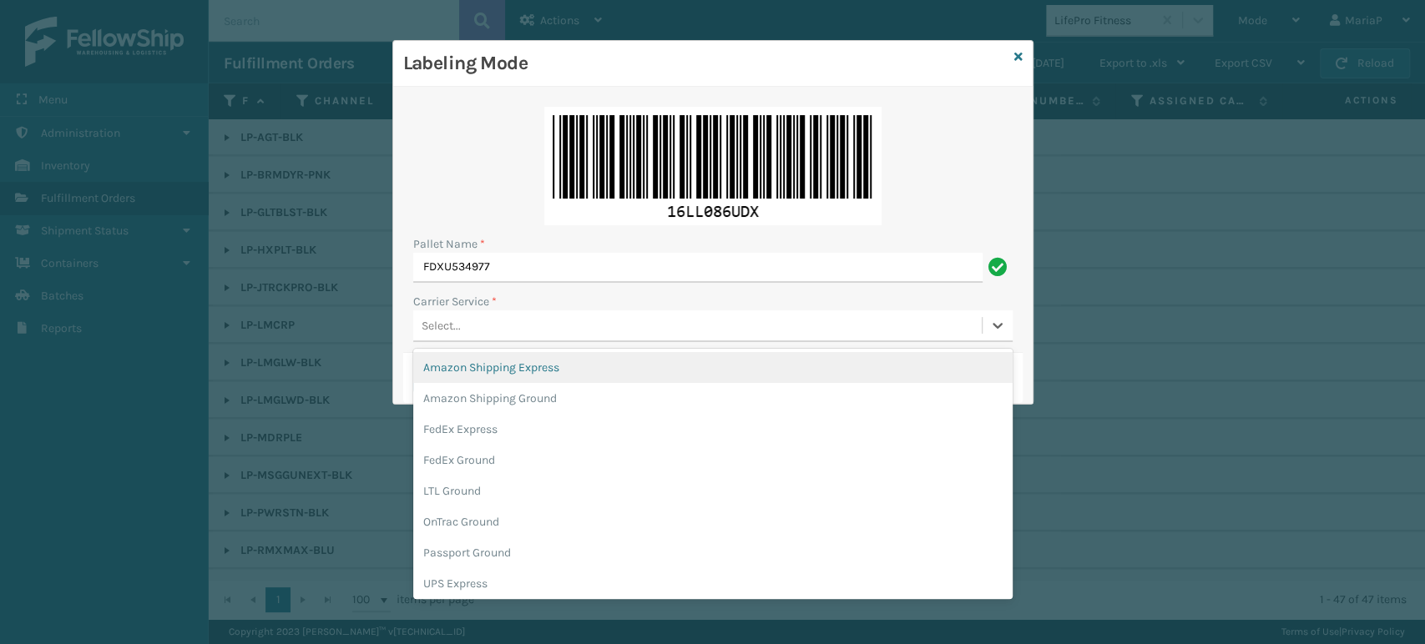
click at [502, 335] on div "Select..." at bounding box center [697, 326] width 568 height 28
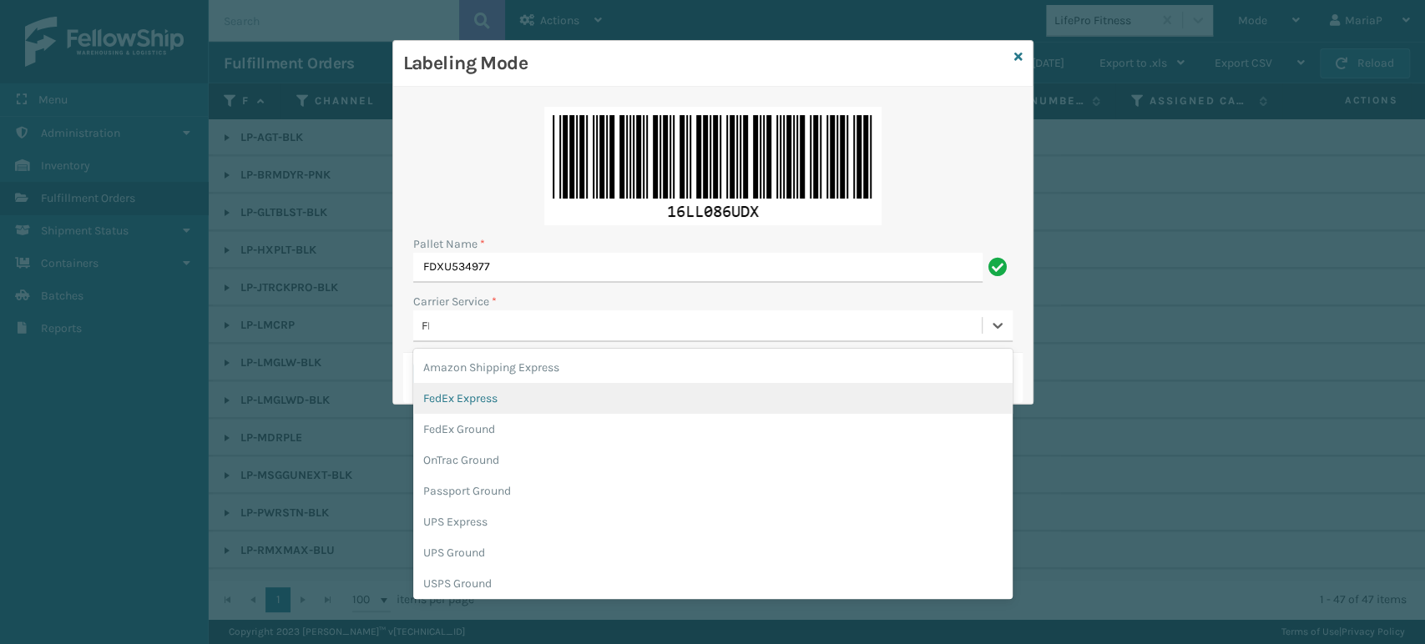
type input "FED"
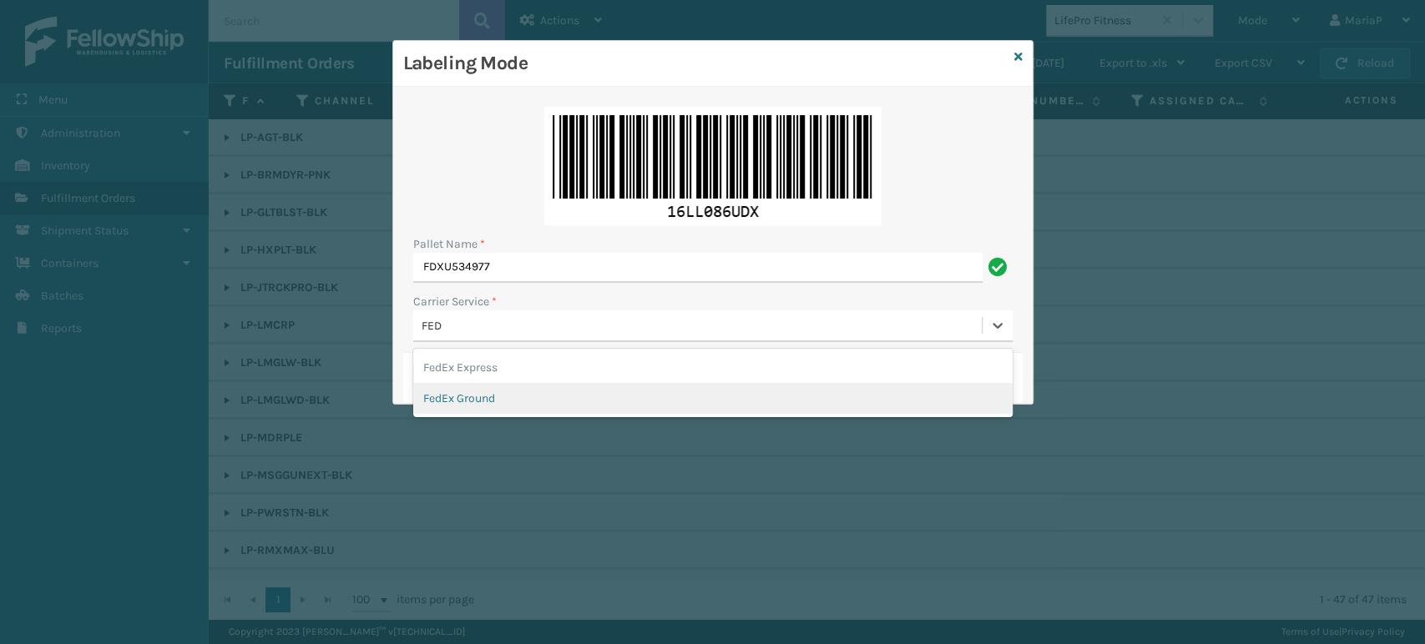
click at [493, 388] on div "FedEx Ground" at bounding box center [712, 398] width 599 height 31
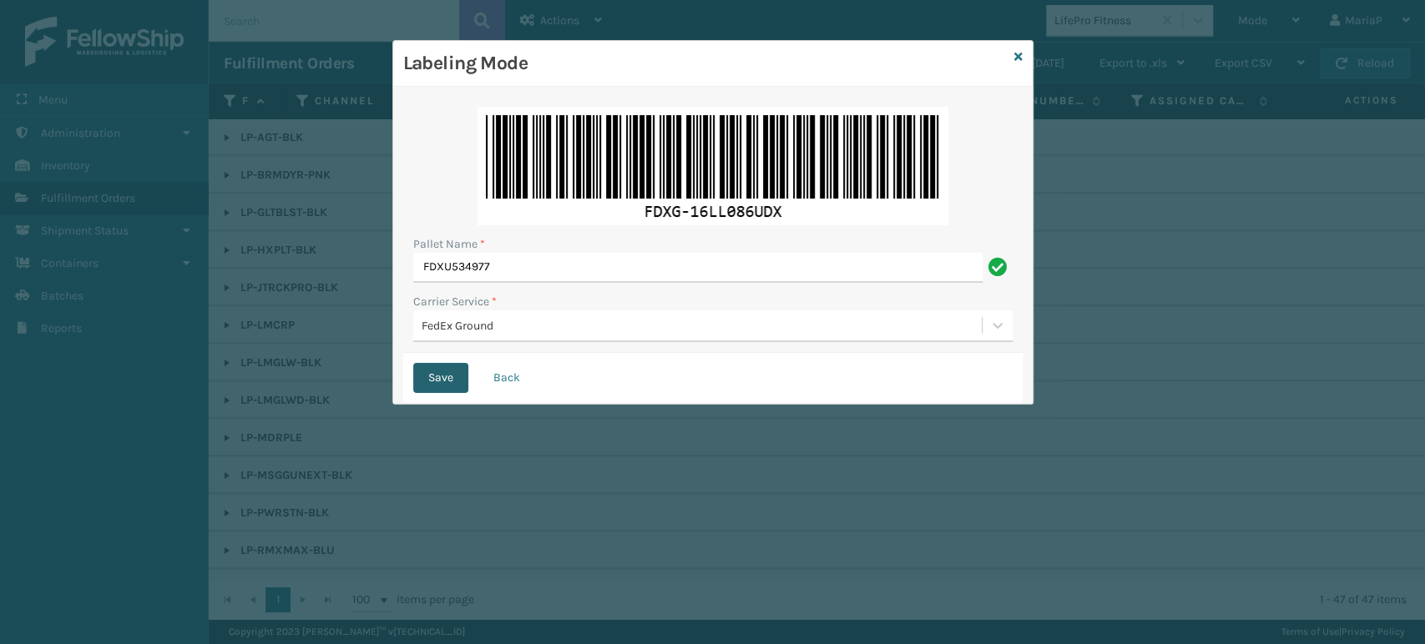
click at [428, 374] on button "Save" at bounding box center [440, 378] width 55 height 30
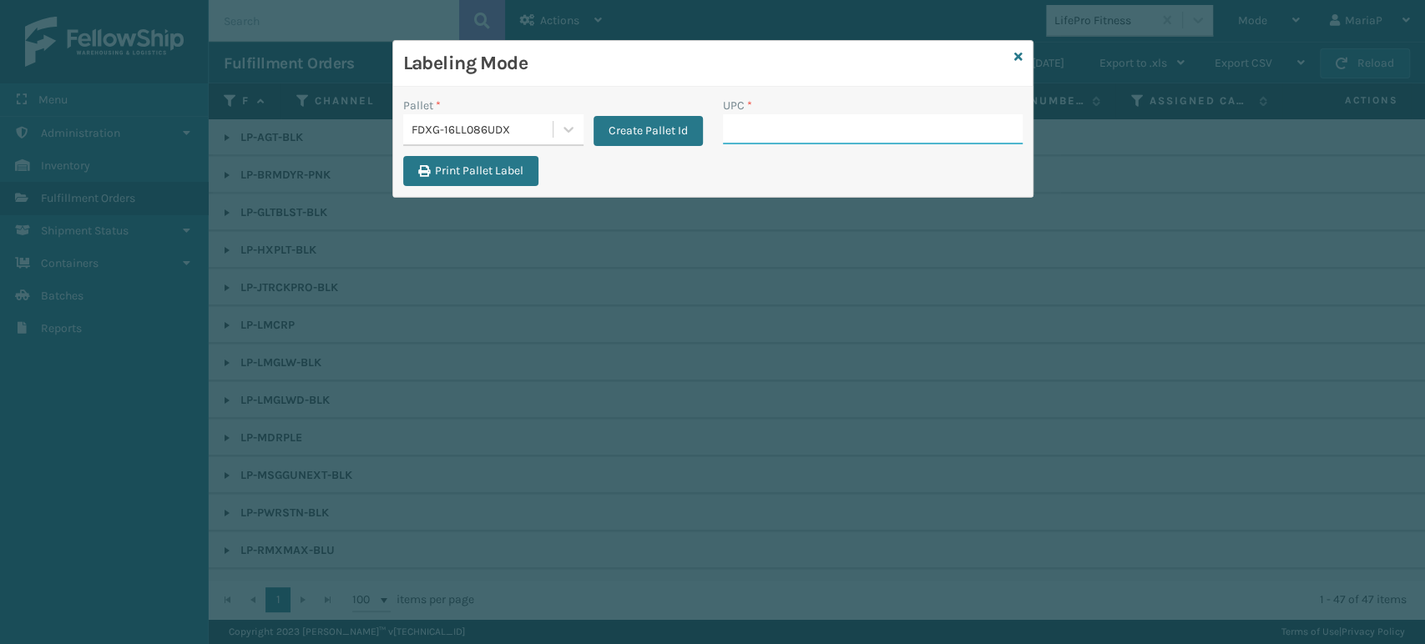
paste input "853913008744"
type input "853913008744"
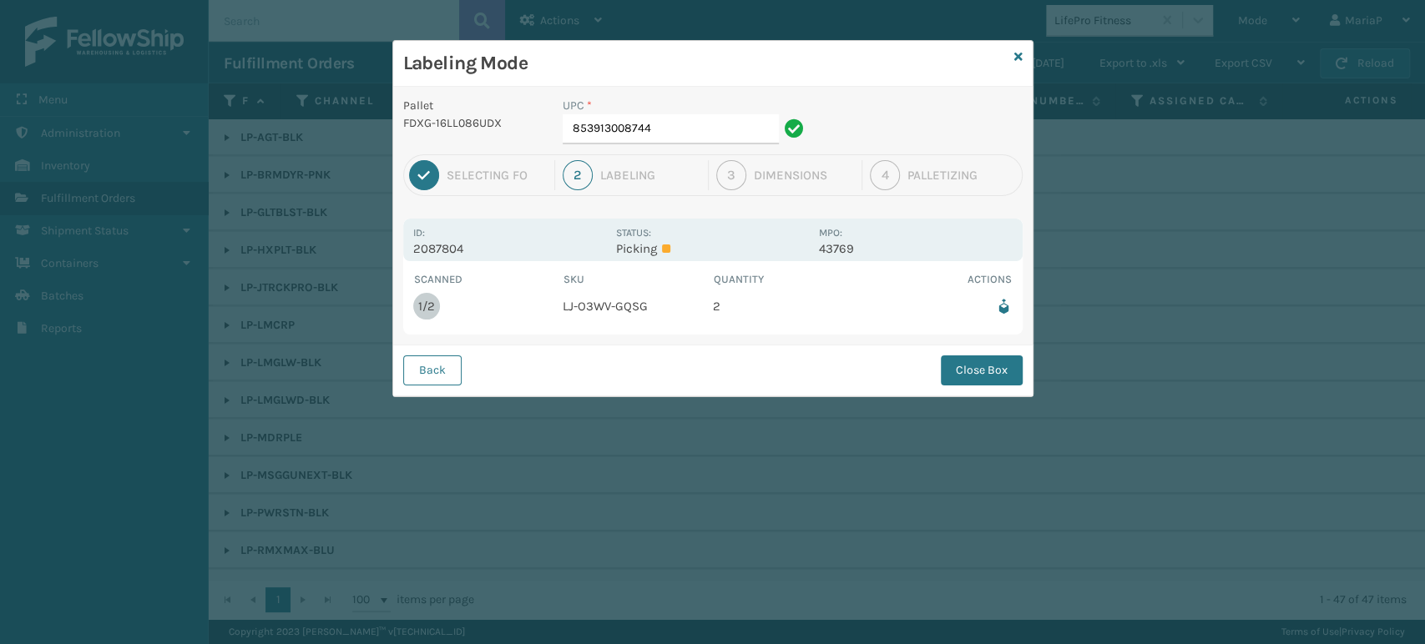
click at [963, 341] on div "Pallet FDXG-16LL086UDX UPC * 853913008744 1 Selecting FO 2 Labeling 3 Dimension…" at bounding box center [712, 242] width 639 height 310
click at [969, 366] on button "Close Box" at bounding box center [982, 371] width 82 height 30
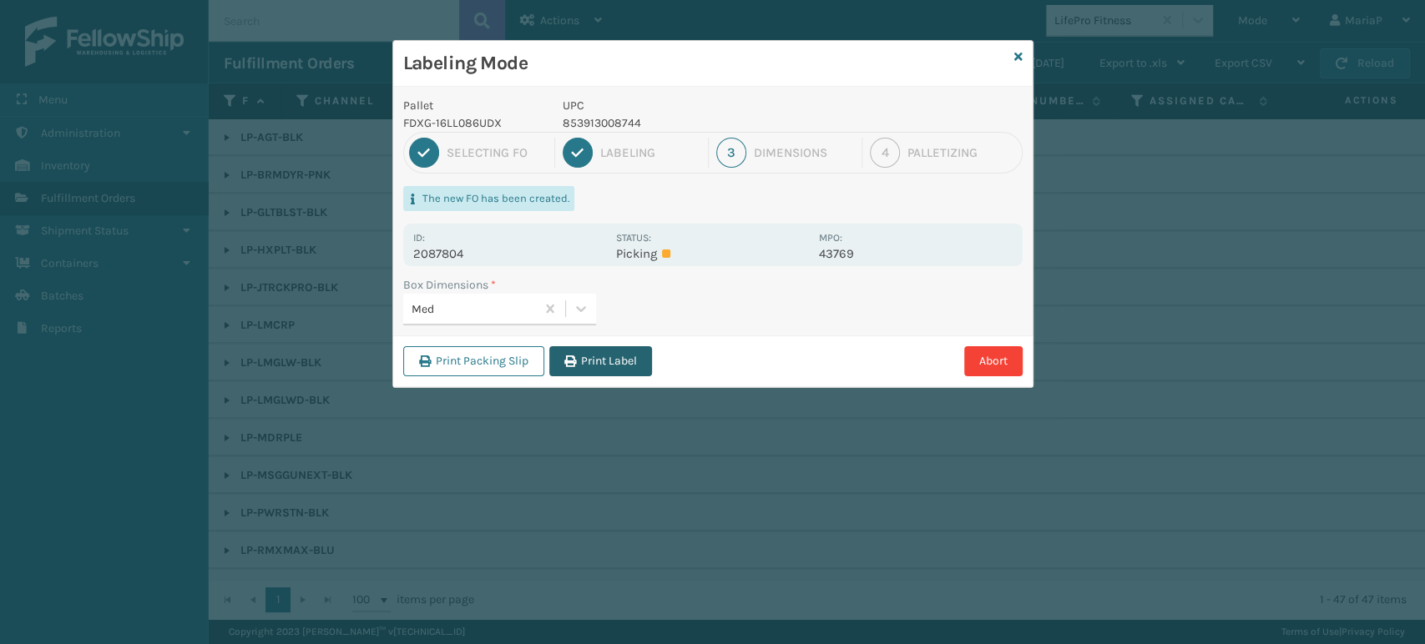
click at [602, 351] on button "Print Label" at bounding box center [600, 361] width 103 height 30
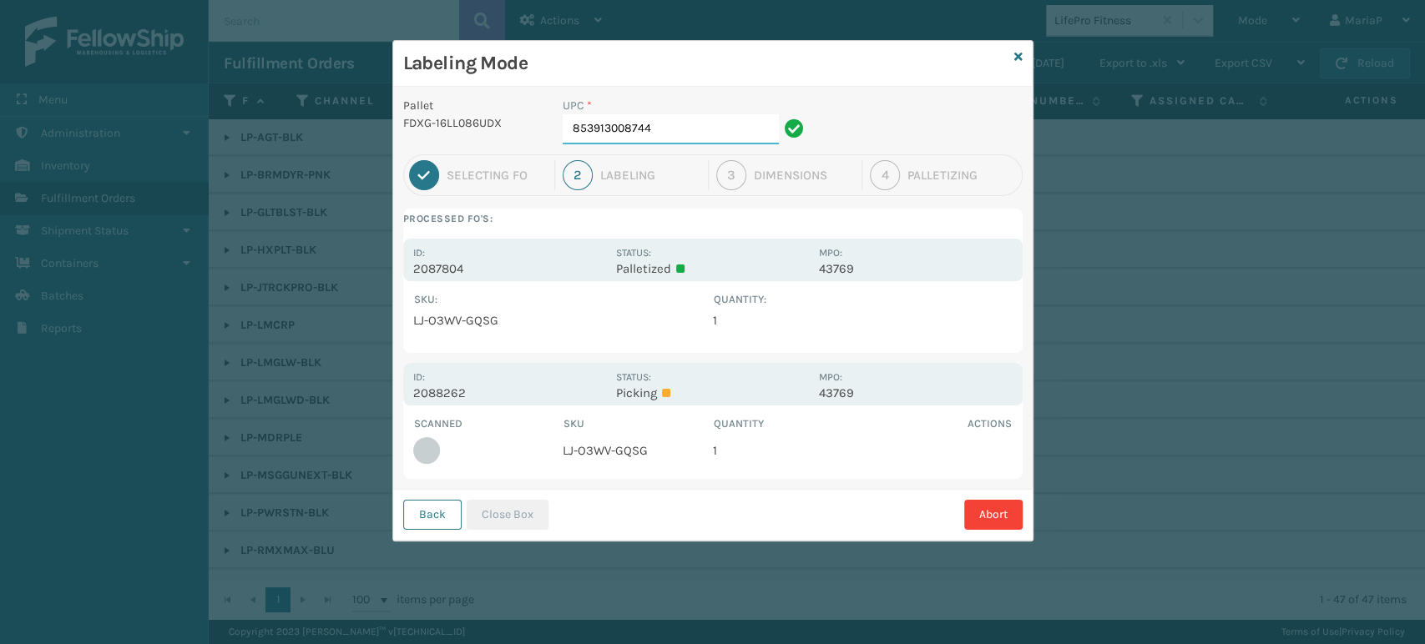
click at [694, 134] on input "853913008744" at bounding box center [671, 129] width 216 height 30
click at [506, 517] on button "Close Box" at bounding box center [508, 515] width 82 height 30
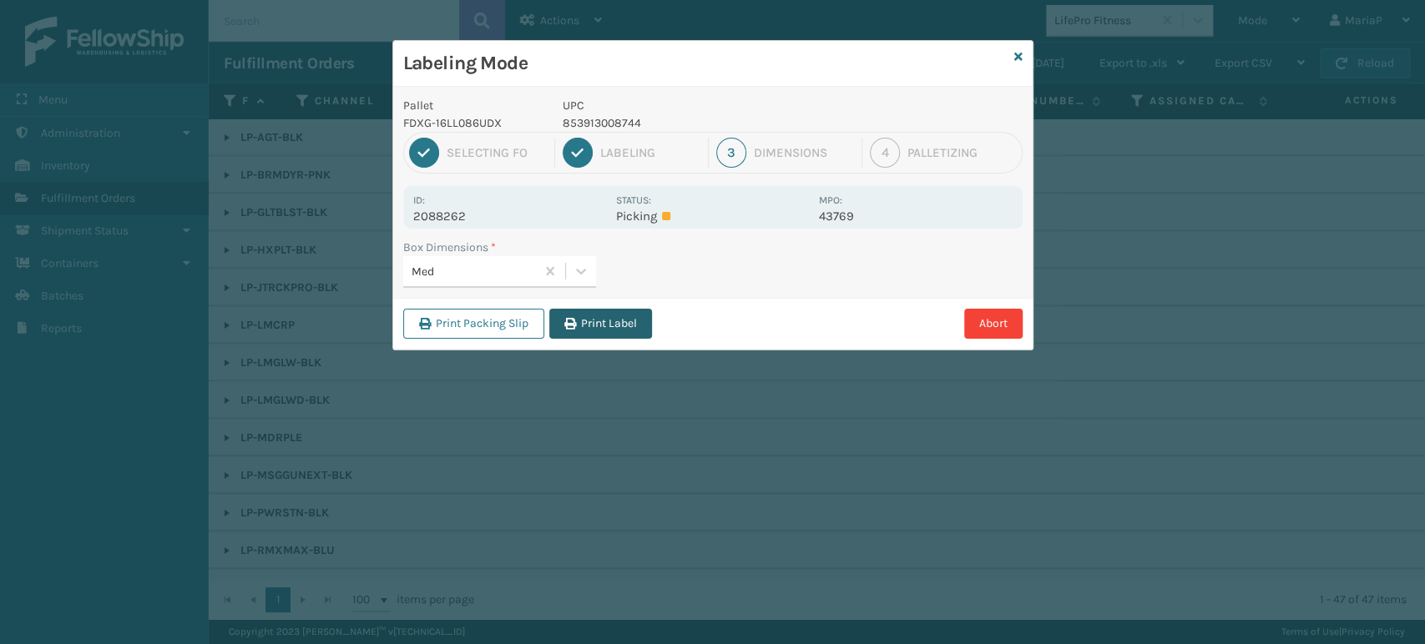
click at [585, 329] on button "Print Label" at bounding box center [600, 324] width 103 height 30
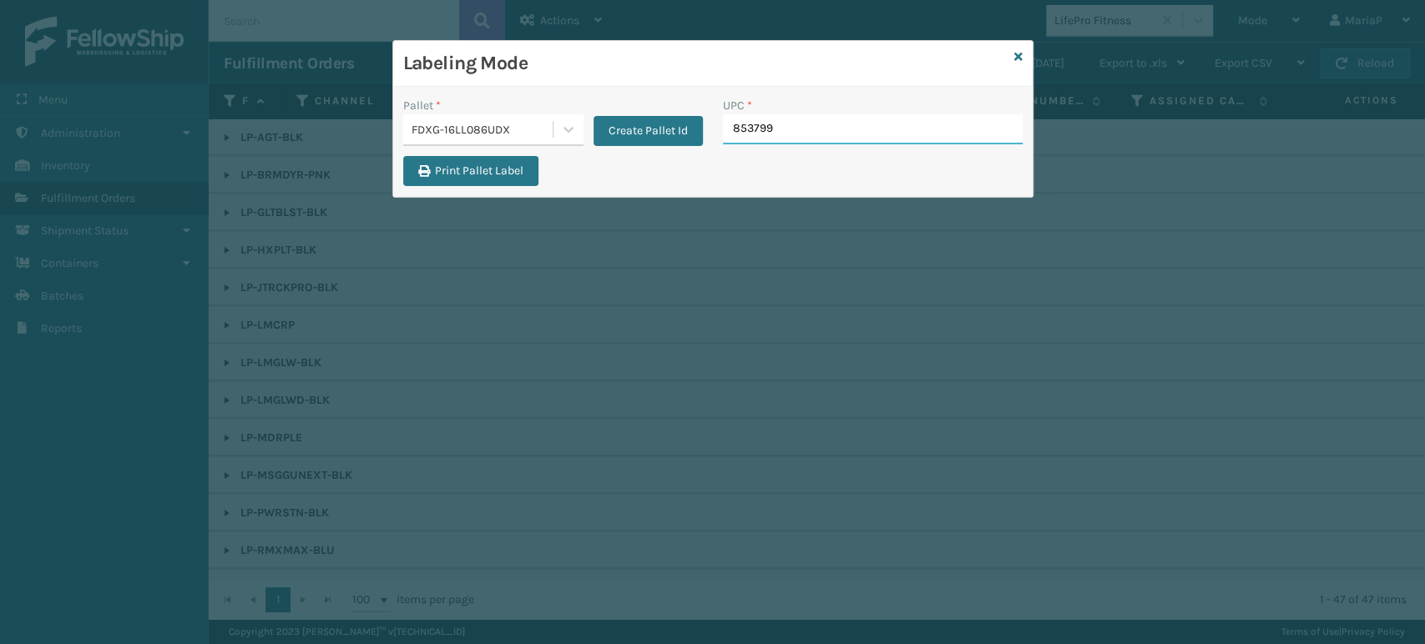
type input "8537990"
type input "858"
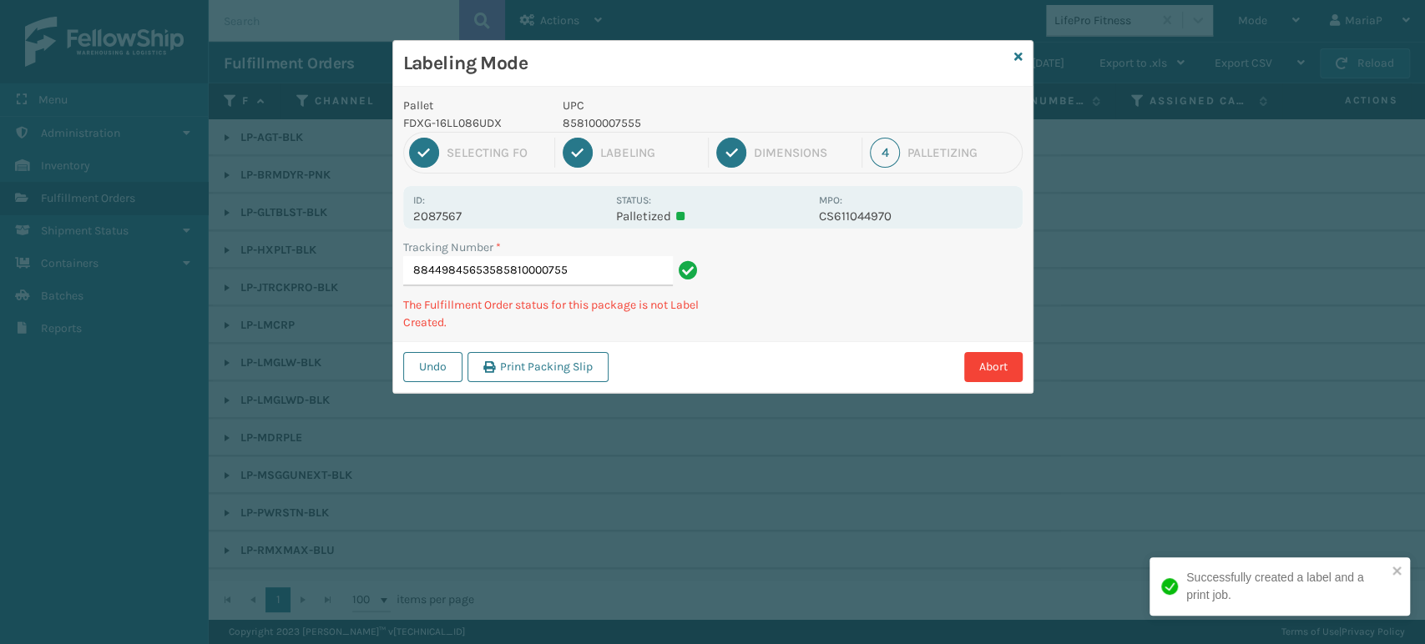
type input "884498456535858100007555"
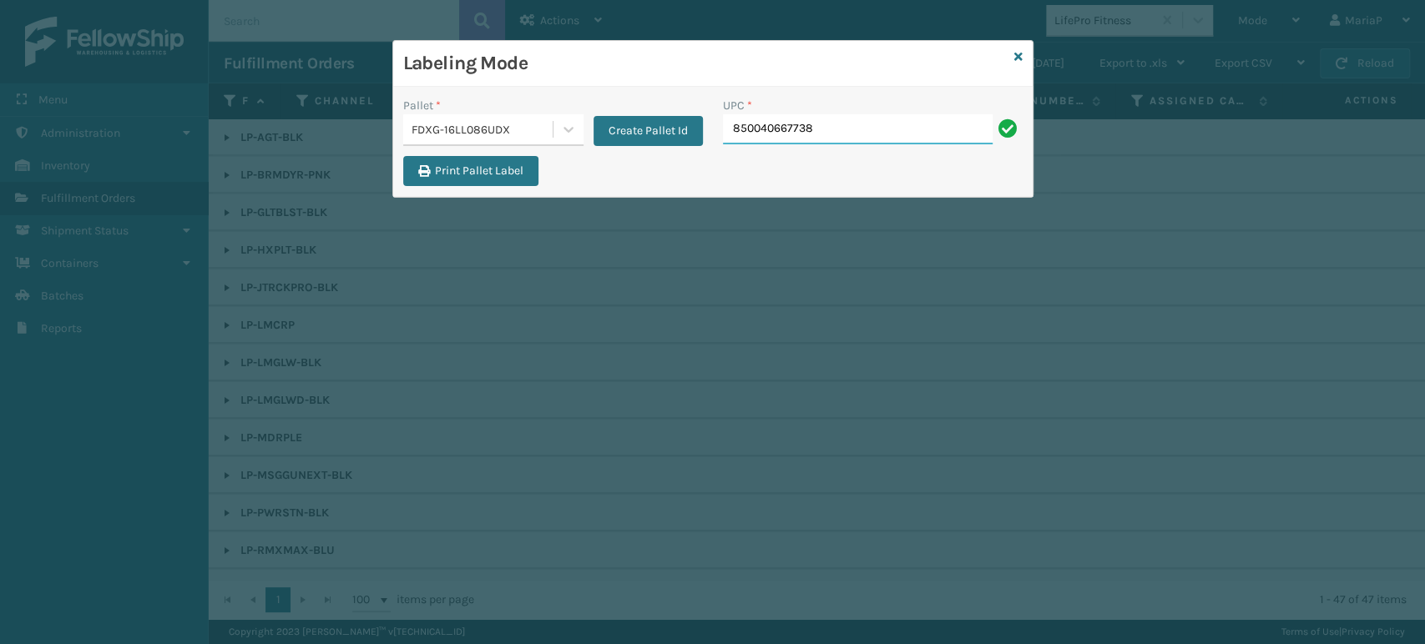
type input "850040667738"
type input "850004"
type input "850068315307"
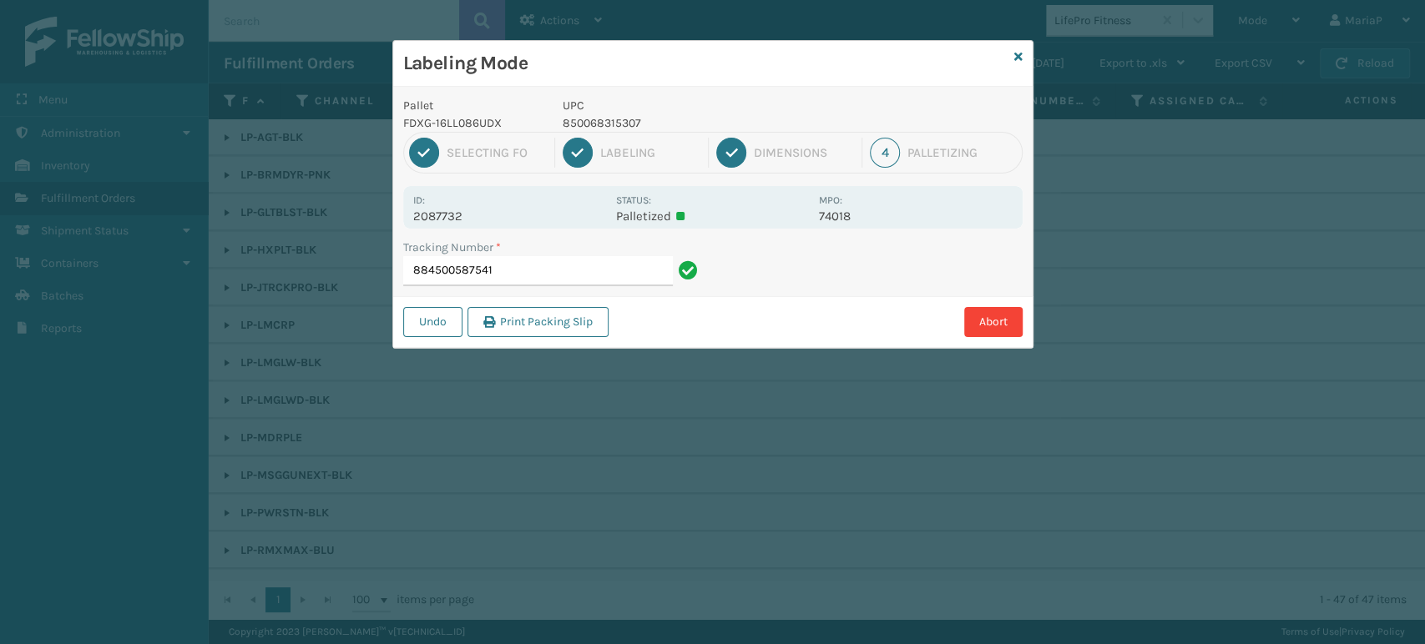
click at [584, 128] on p "850068315307" at bounding box center [686, 123] width 246 height 18
copy p "850068315307"
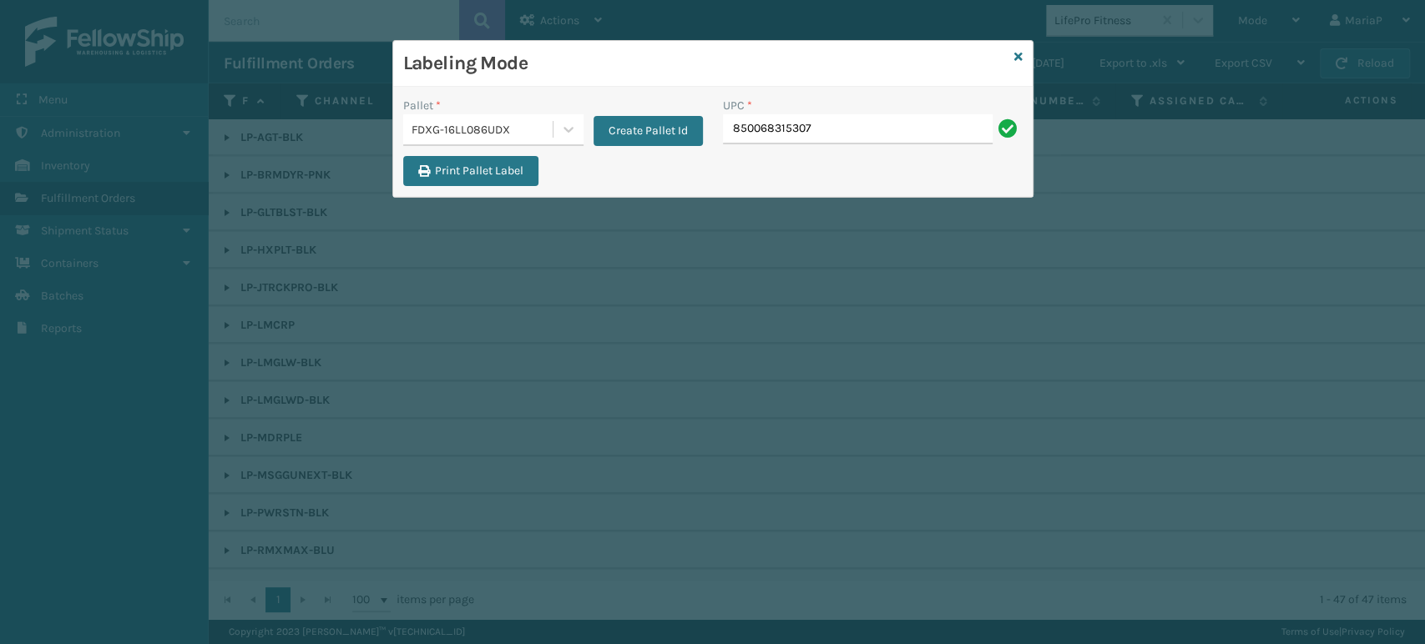
type input "850068315307"
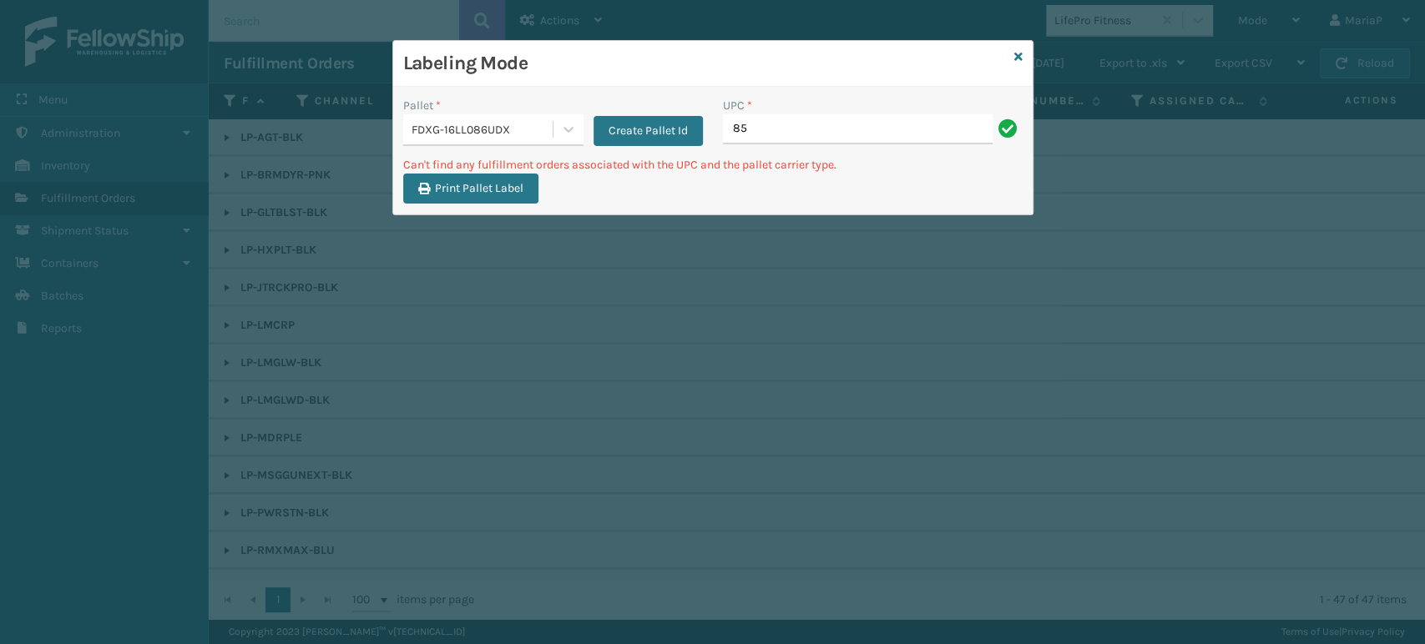
type input "8"
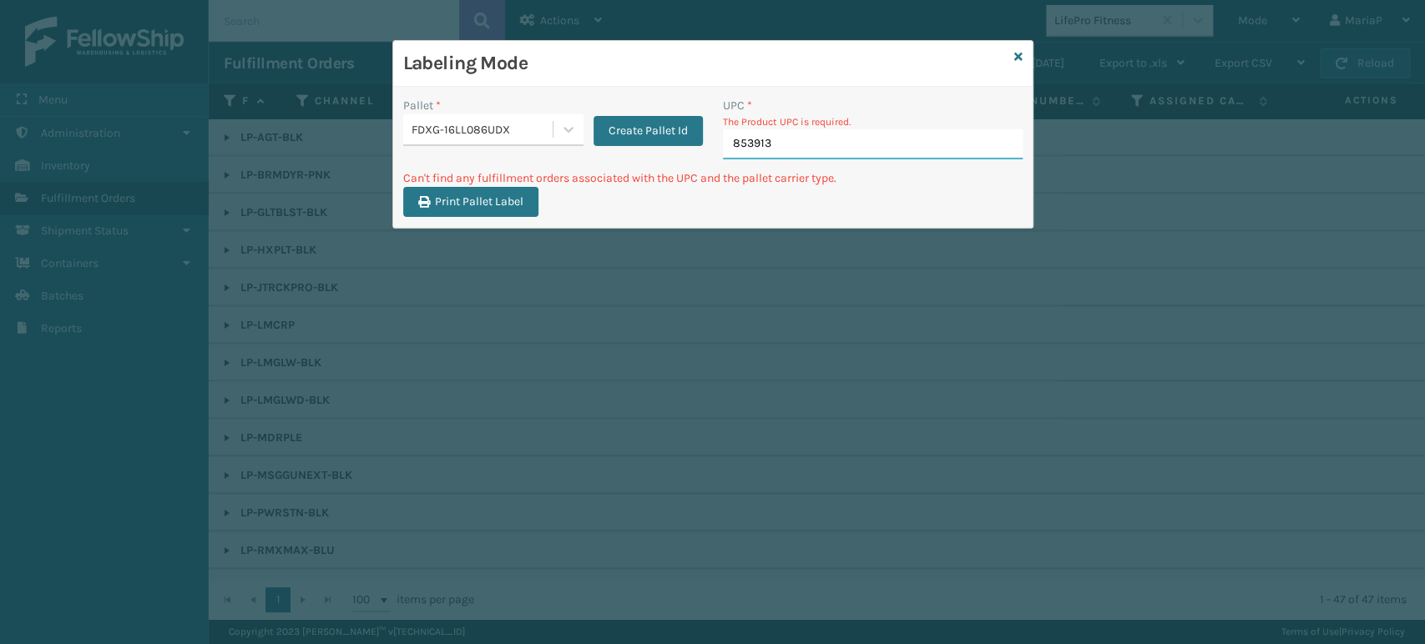
type input "8539130"
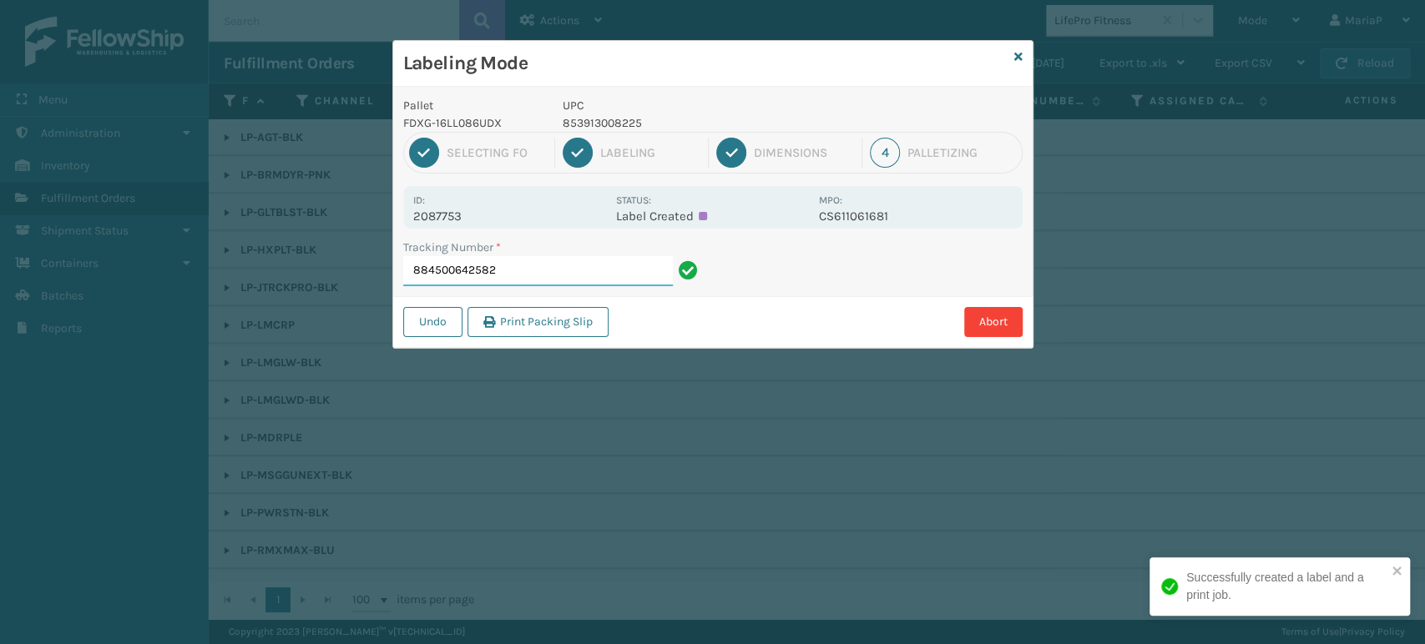
click at [507, 283] on input "884500642582" at bounding box center [538, 271] width 270 height 30
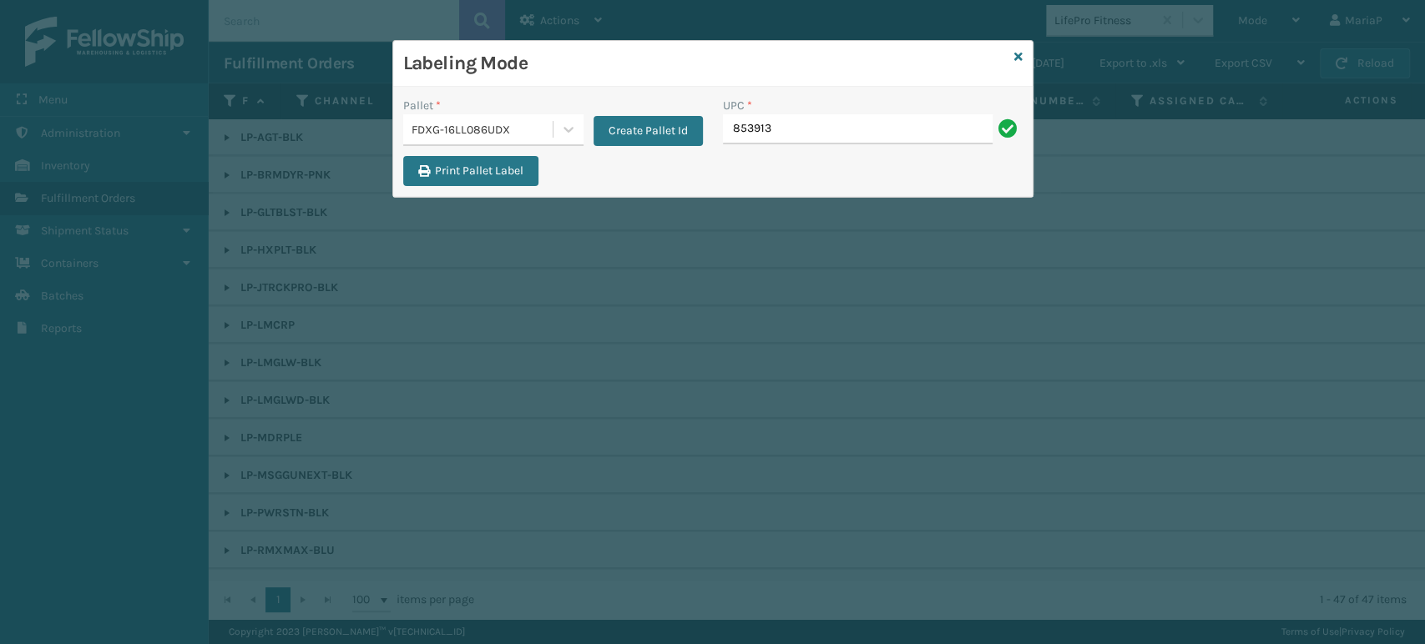
type input "8539130"
click at [734, 133] on input "UPC *" at bounding box center [873, 129] width 300 height 30
type input "8500044"
type input "850004456231"
type input "8500044"
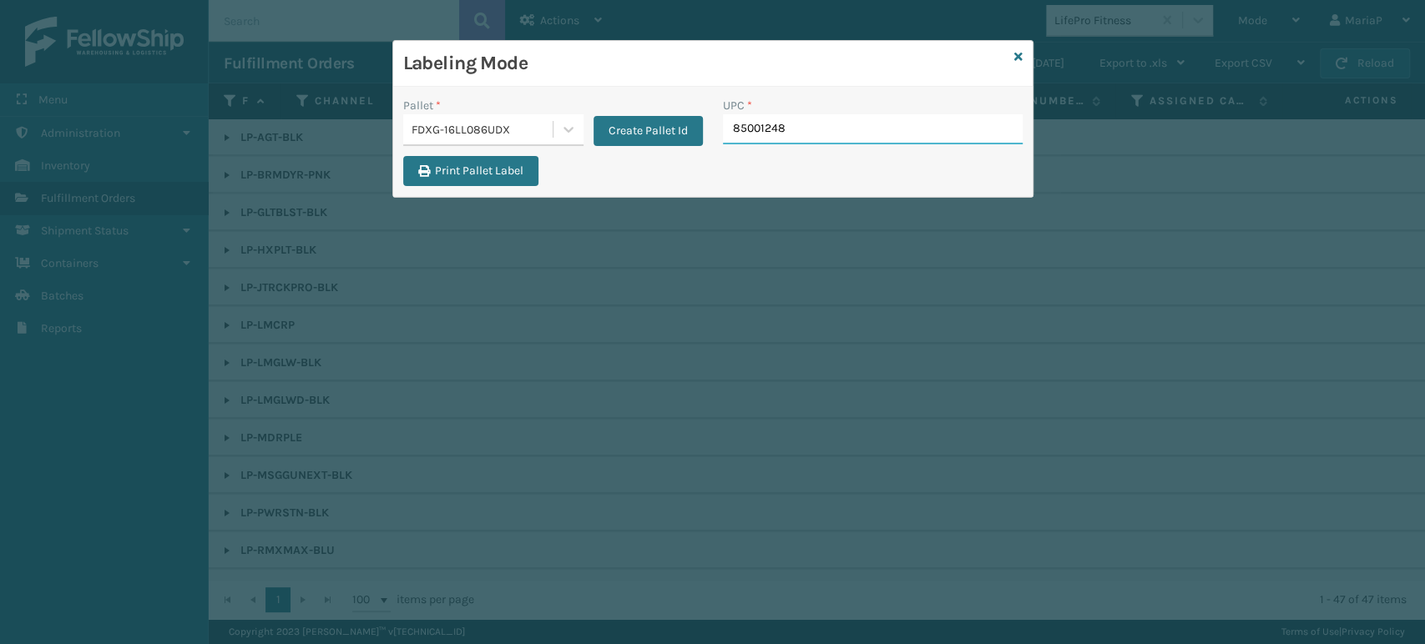
type input "850012486"
type input "8500044"
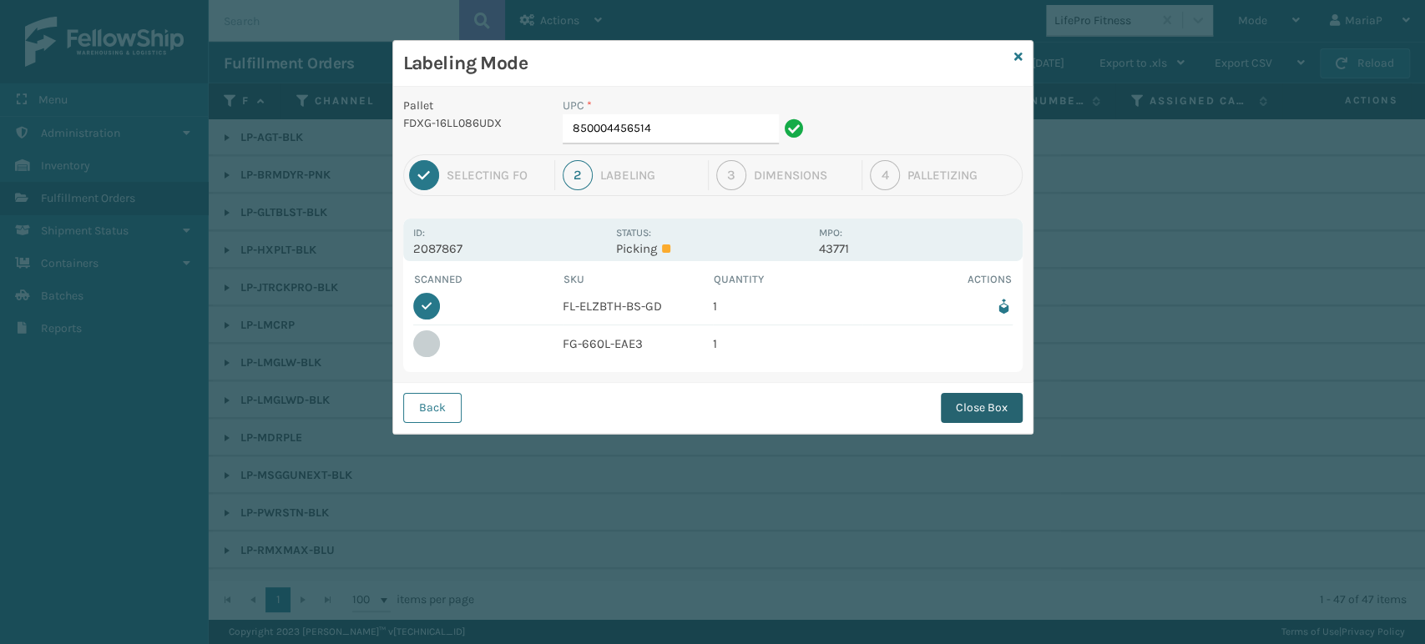
click at [984, 410] on button "Close Box" at bounding box center [982, 408] width 82 height 30
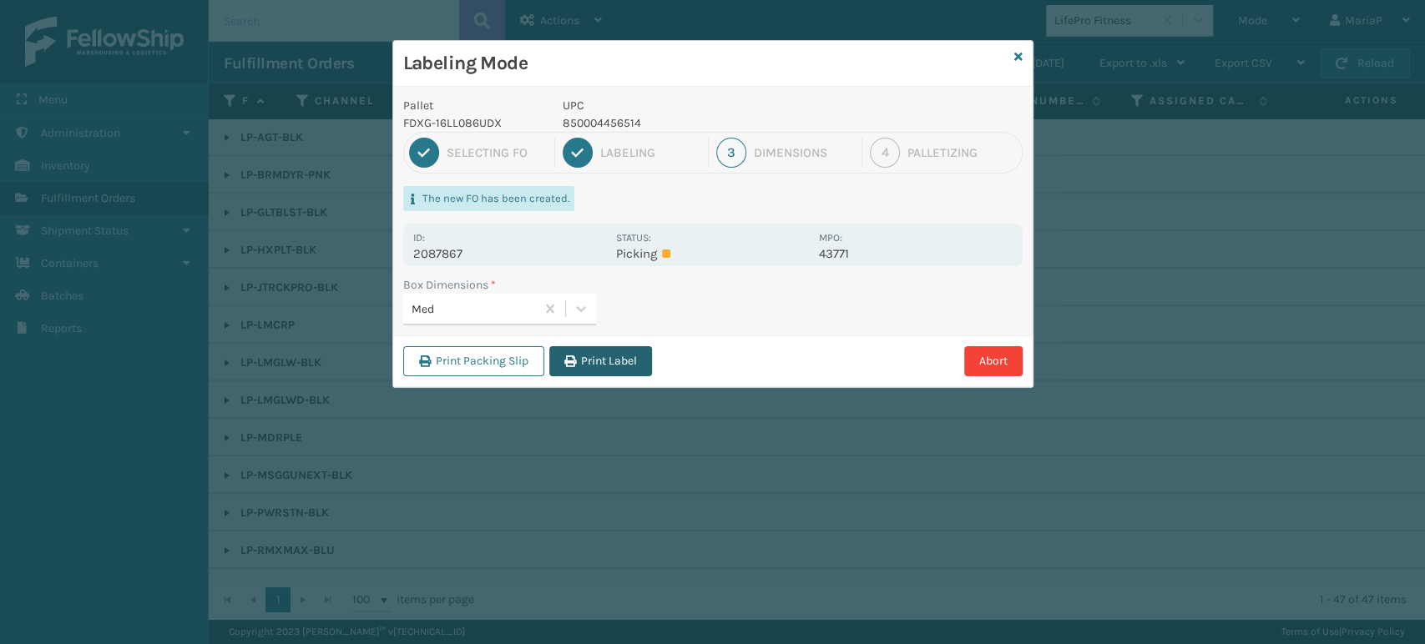
click at [643, 366] on button "Print Label" at bounding box center [600, 361] width 103 height 30
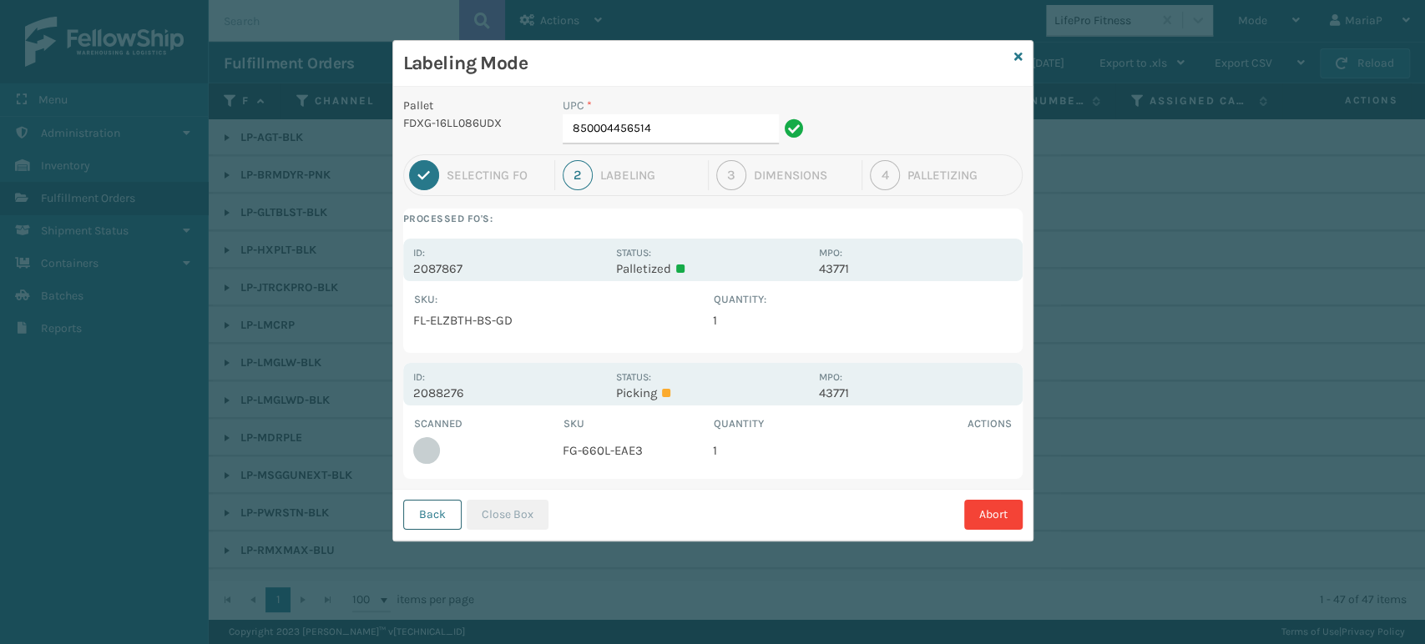
click at [442, 516] on button "Back" at bounding box center [432, 515] width 58 height 30
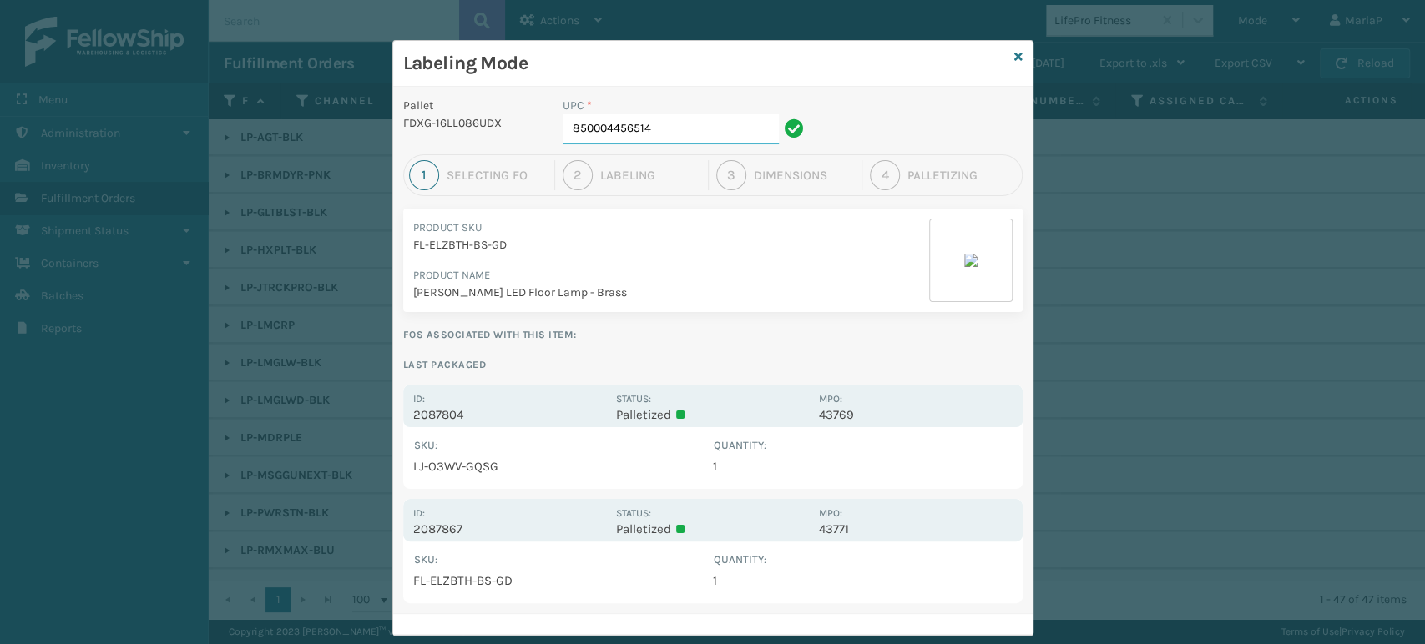
click at [668, 135] on input "850004456514" at bounding box center [671, 129] width 216 height 30
type input "8544030"
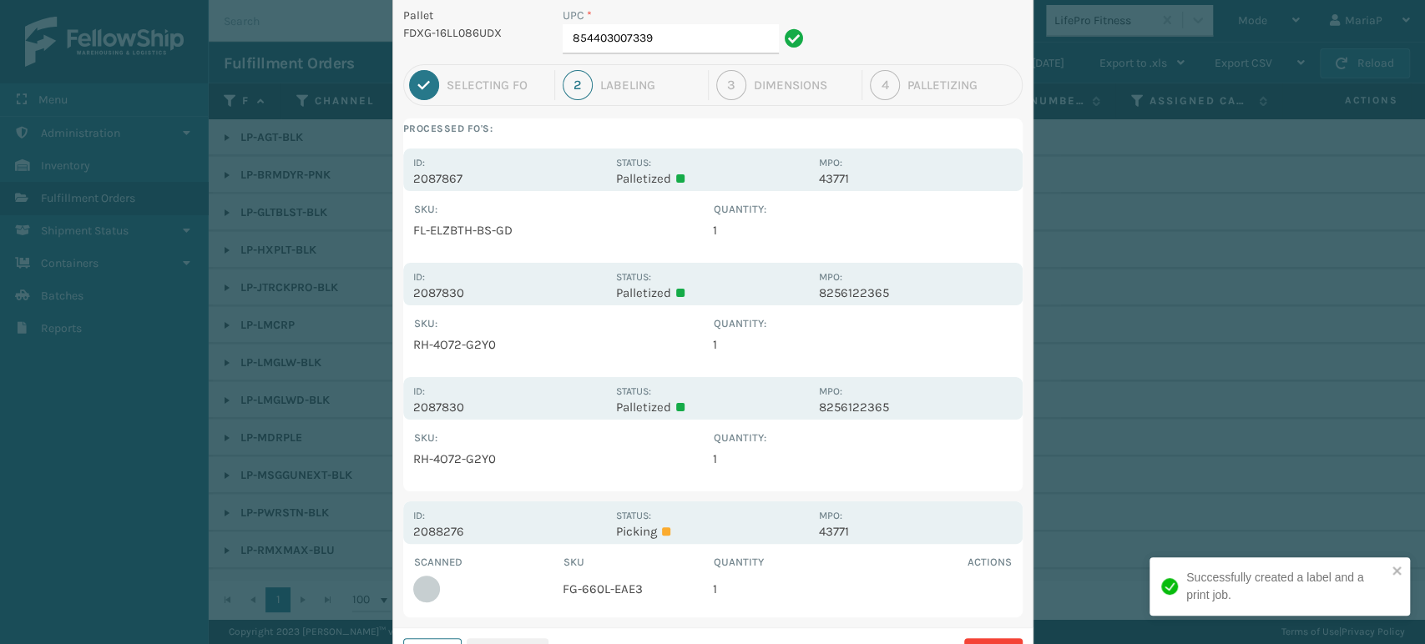
scroll to position [165, 0]
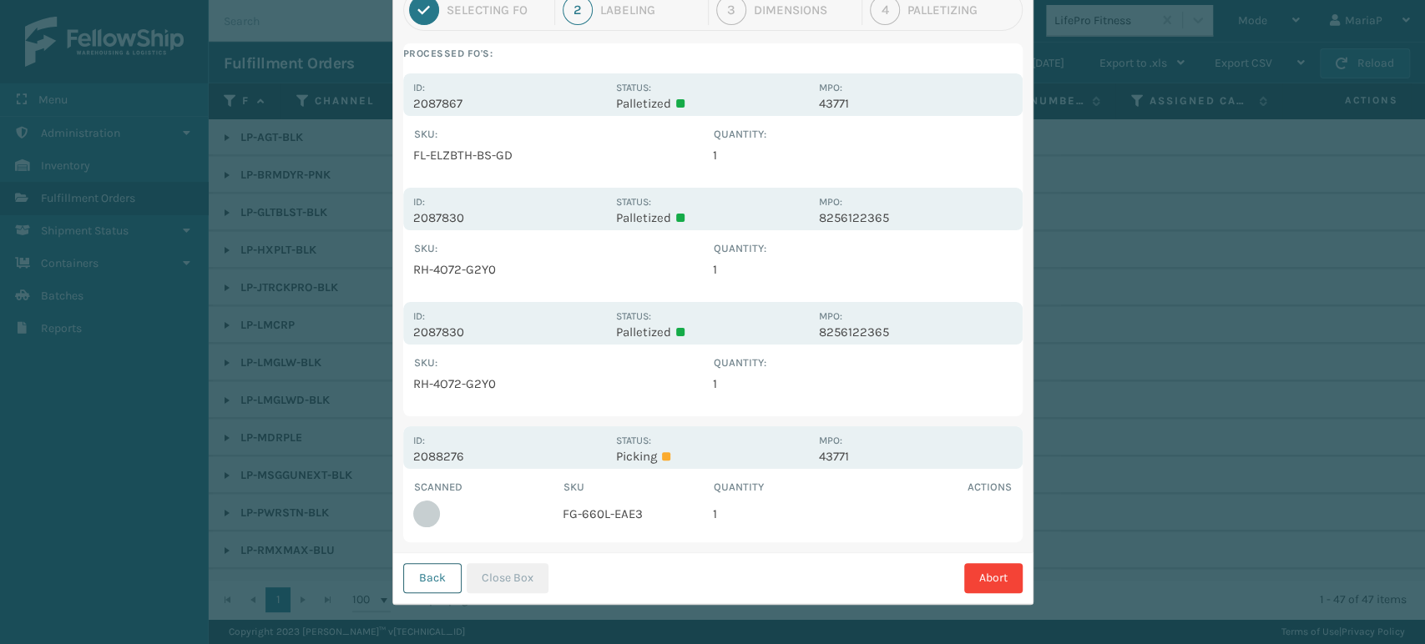
click at [441, 578] on button "Back" at bounding box center [432, 578] width 58 height 30
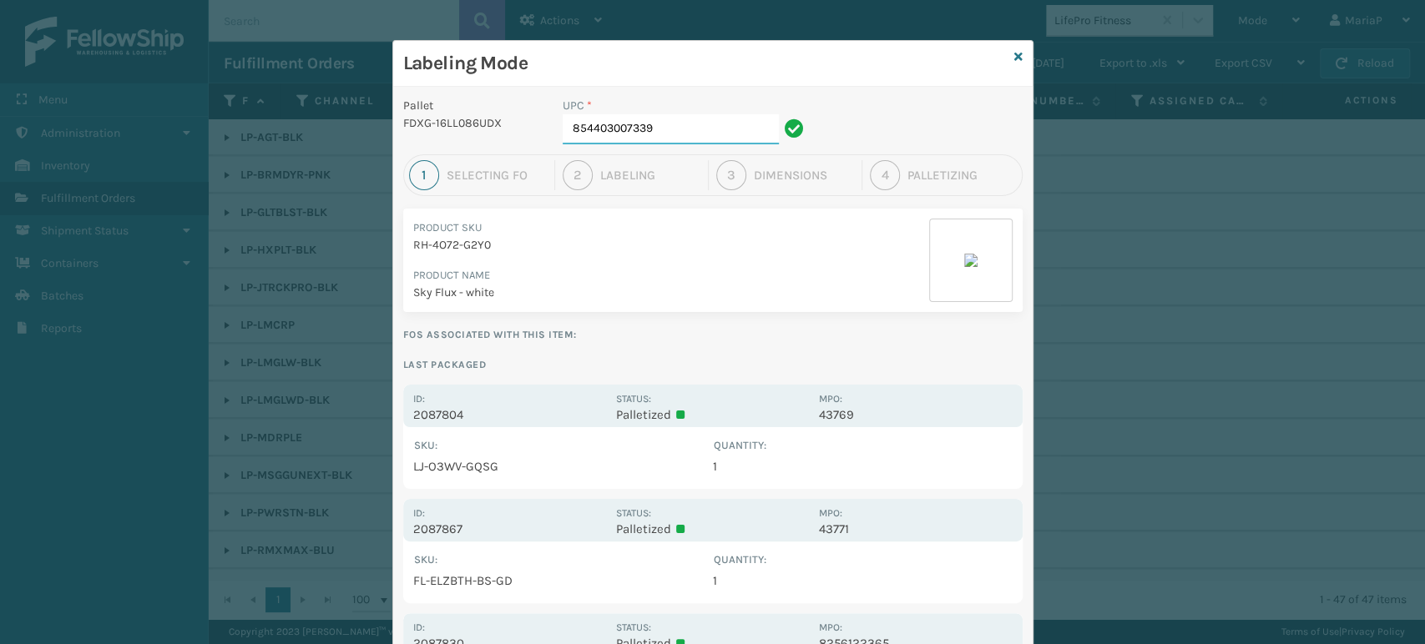
click at [654, 132] on input "854403007339" at bounding box center [671, 129] width 216 height 30
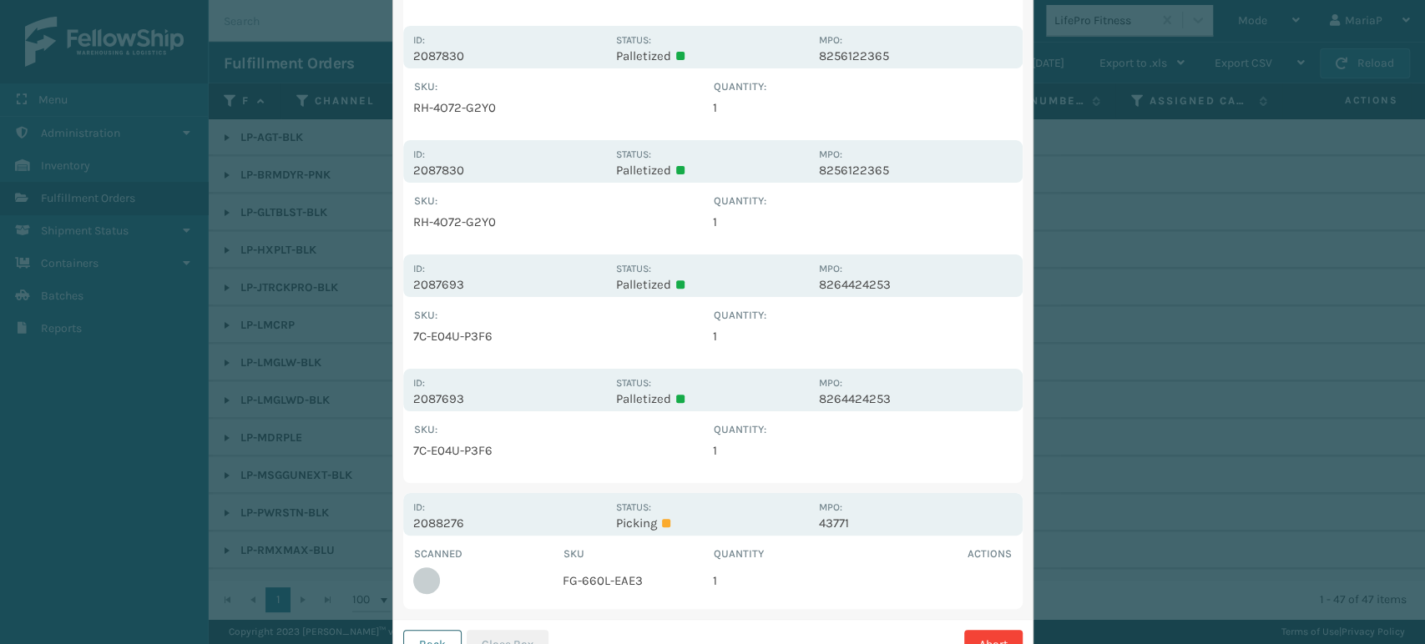
scroll to position [394, 0]
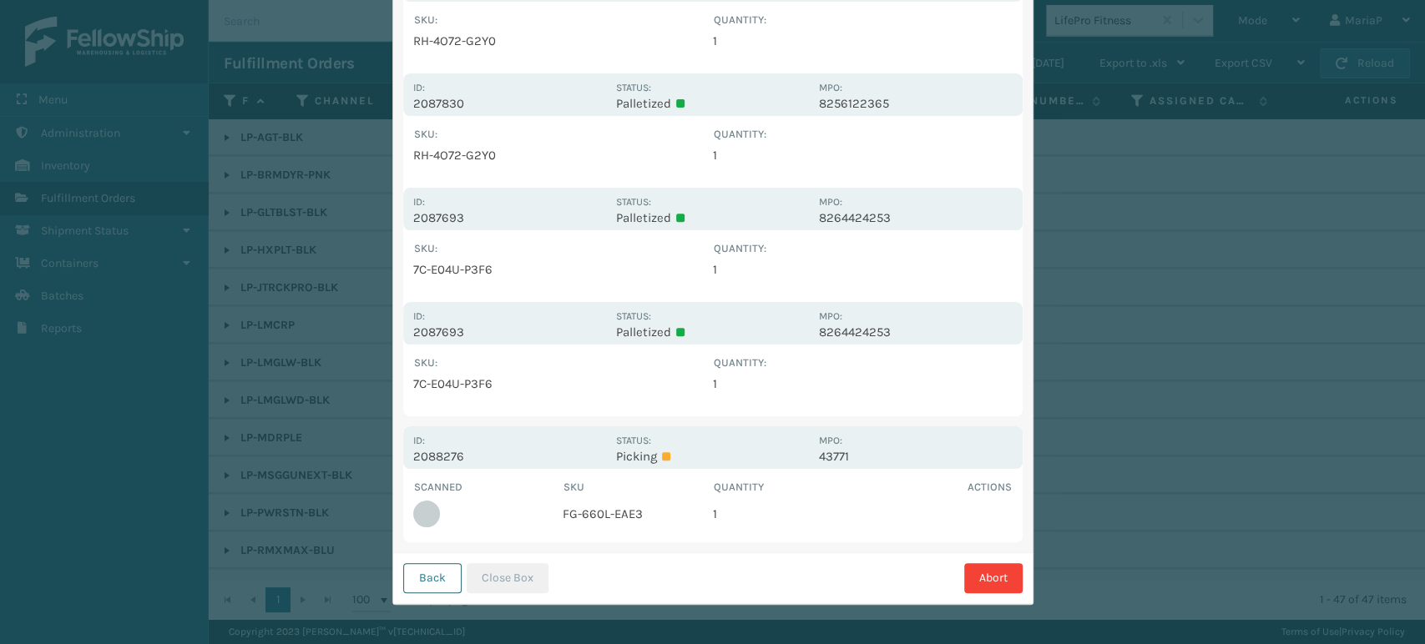
click at [425, 577] on button "Back" at bounding box center [432, 578] width 58 height 30
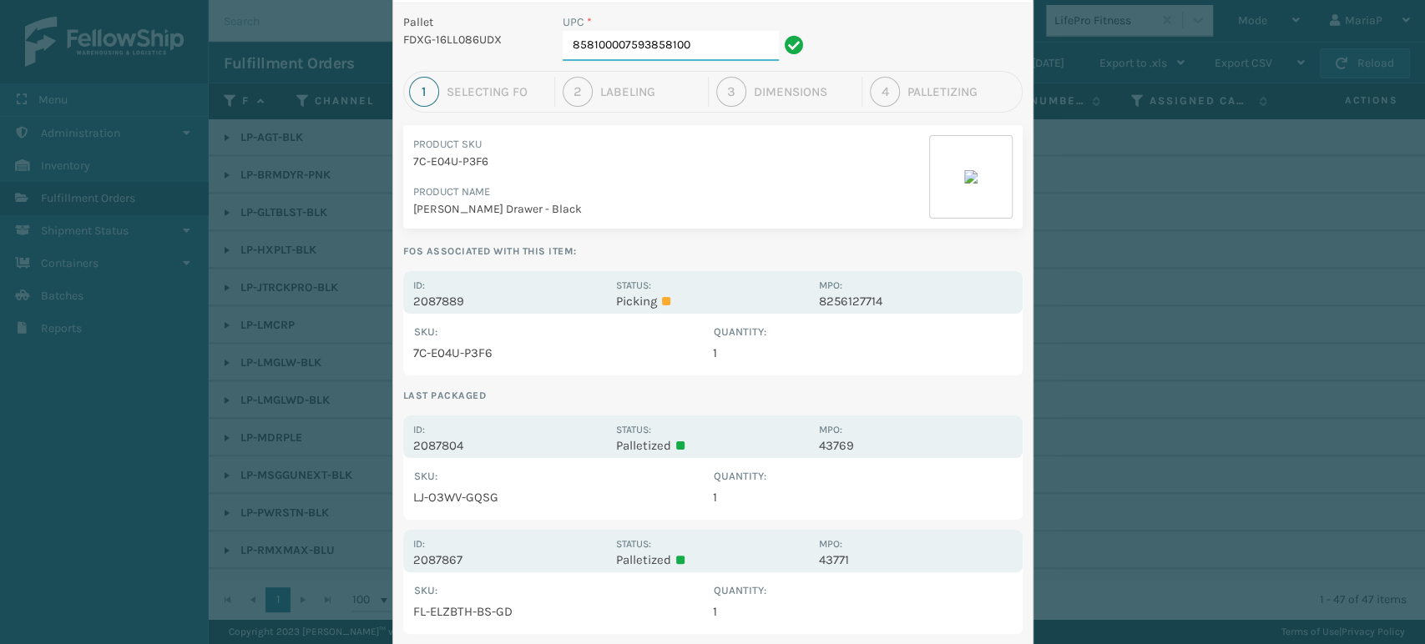
scroll to position [0, 0]
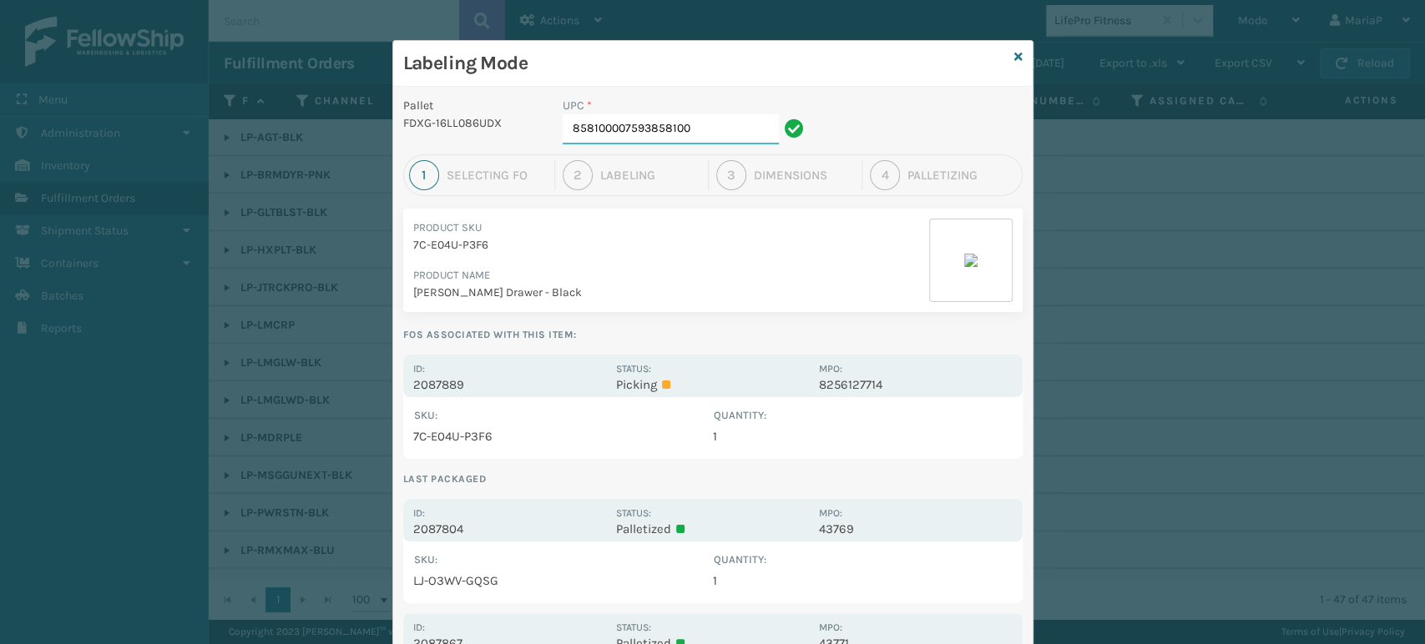
click at [710, 114] on input "858100007593858100" at bounding box center [671, 129] width 216 height 30
type input "858100007920"
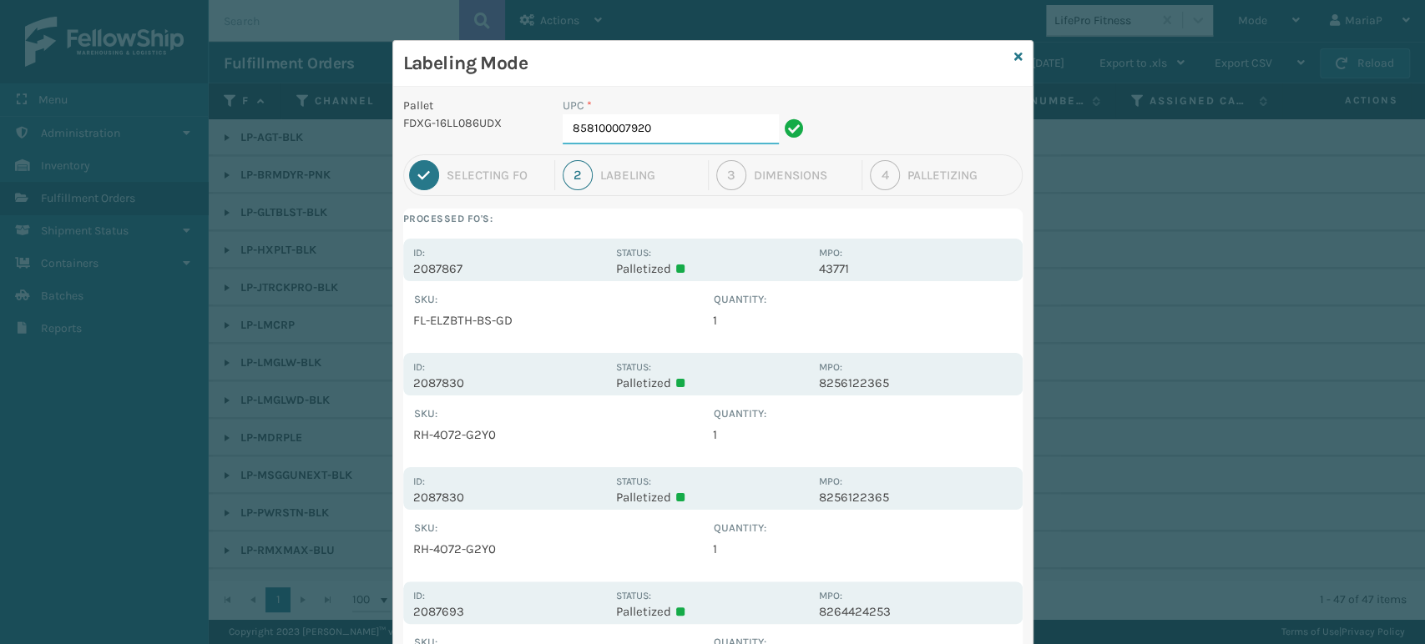
click at [667, 139] on input "858100007920" at bounding box center [671, 129] width 216 height 30
type input "858100007906"
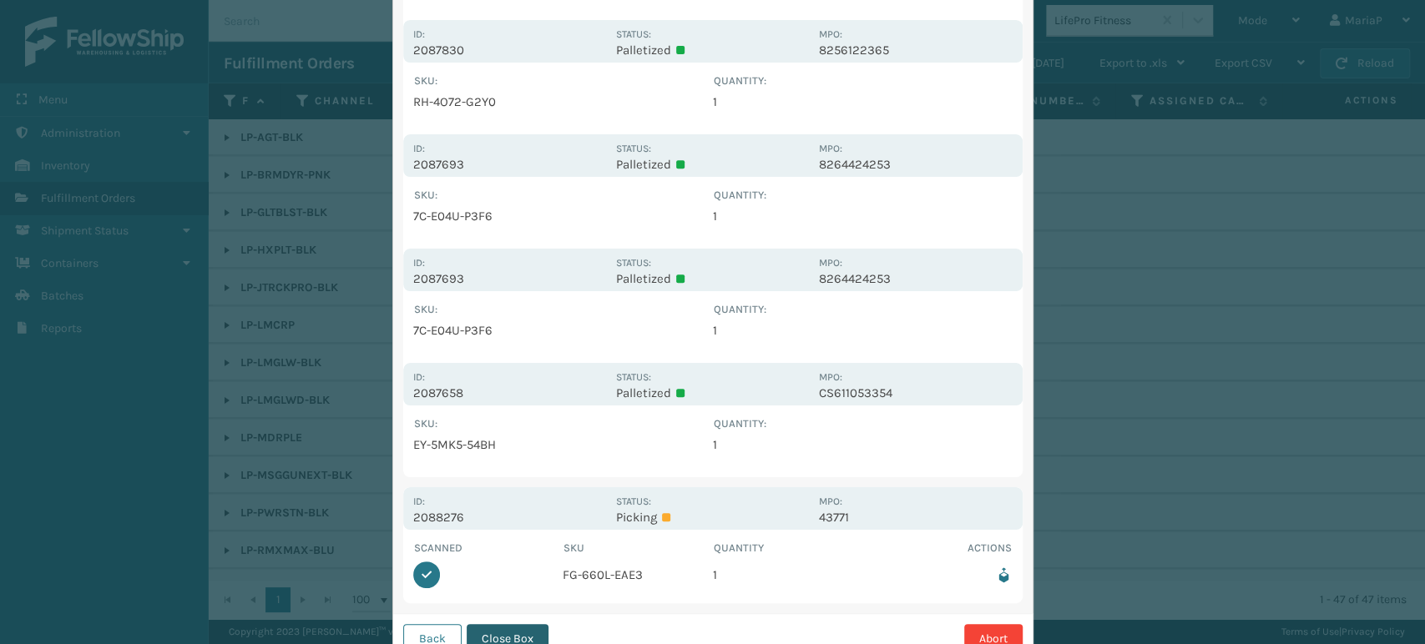
scroll to position [507, 0]
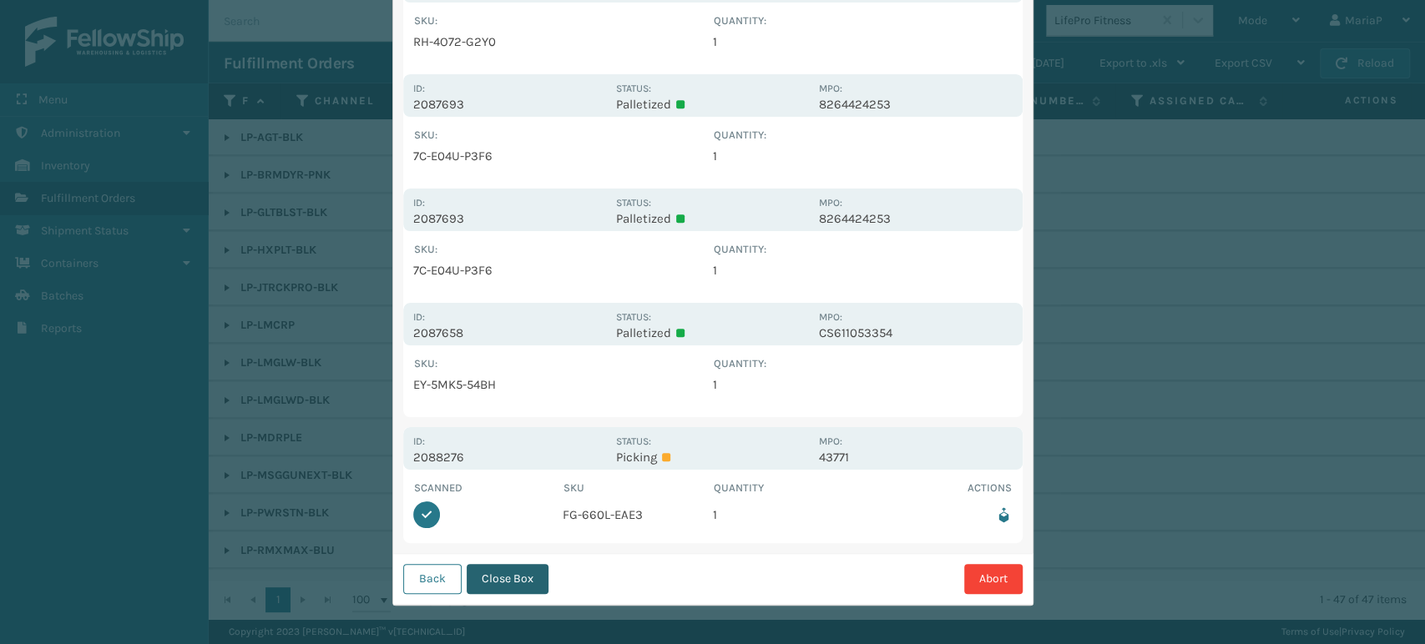
click at [508, 570] on button "Close Box" at bounding box center [508, 579] width 82 height 30
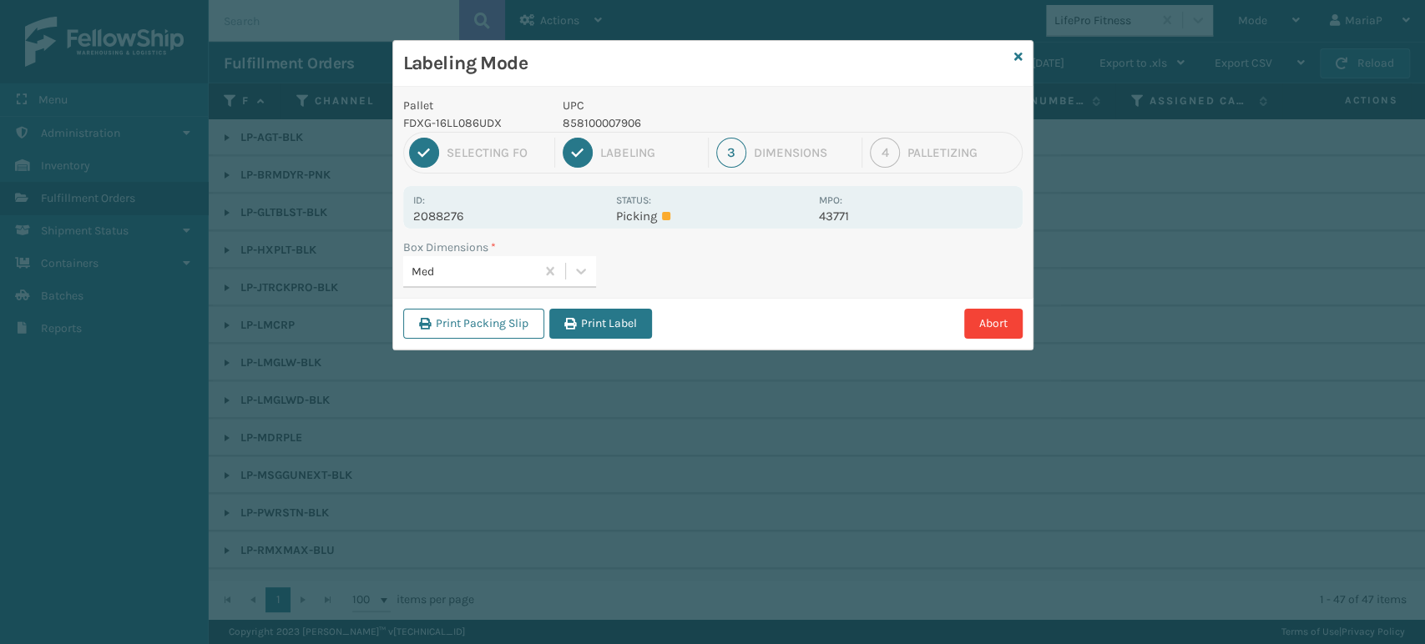
click at [588, 315] on button "Print Label" at bounding box center [600, 324] width 103 height 30
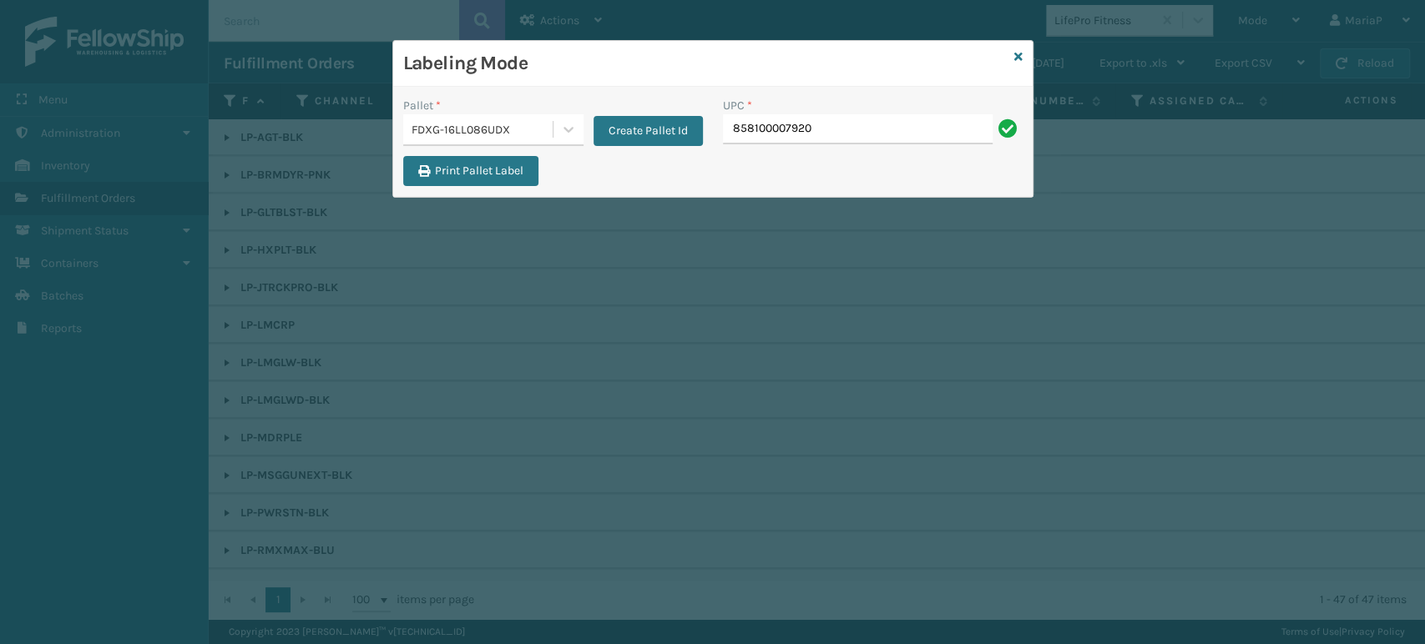
type input "858100007920"
type input "8581000"
type input "85810"
type input "850004456880"
type input "85001"
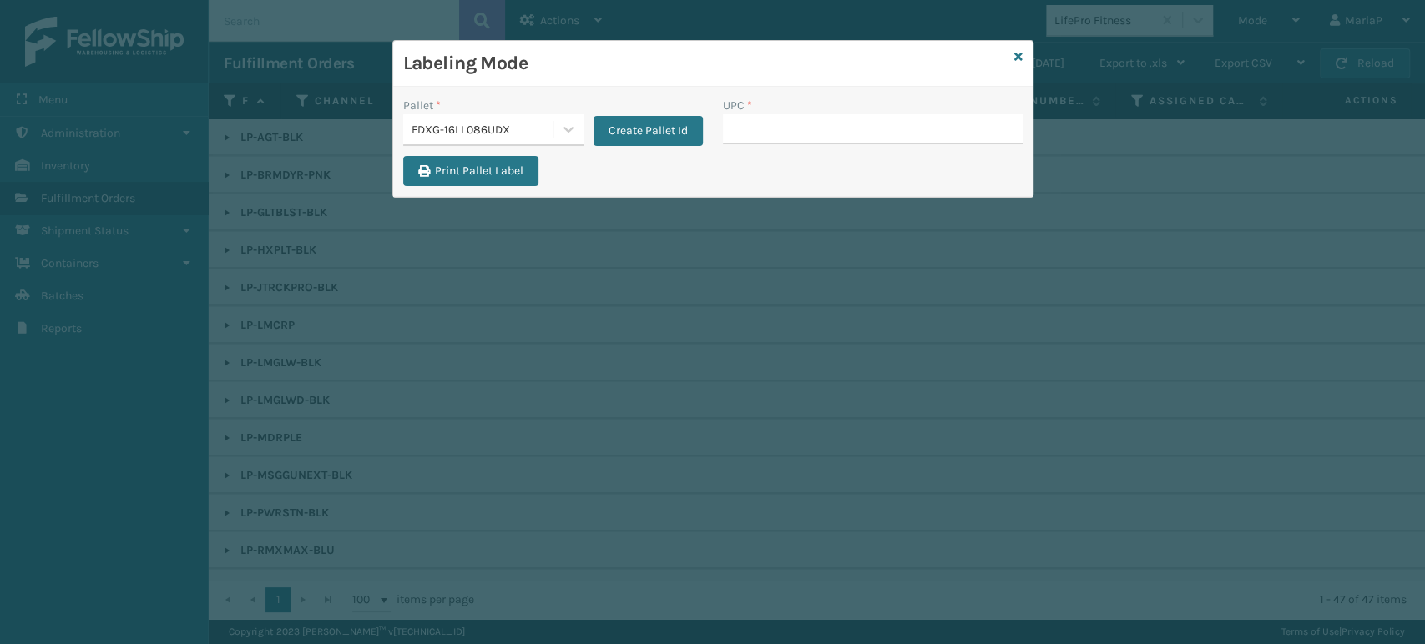
click at [497, 122] on div "FDXG-16LL086UDX" at bounding box center [482, 130] width 143 height 18
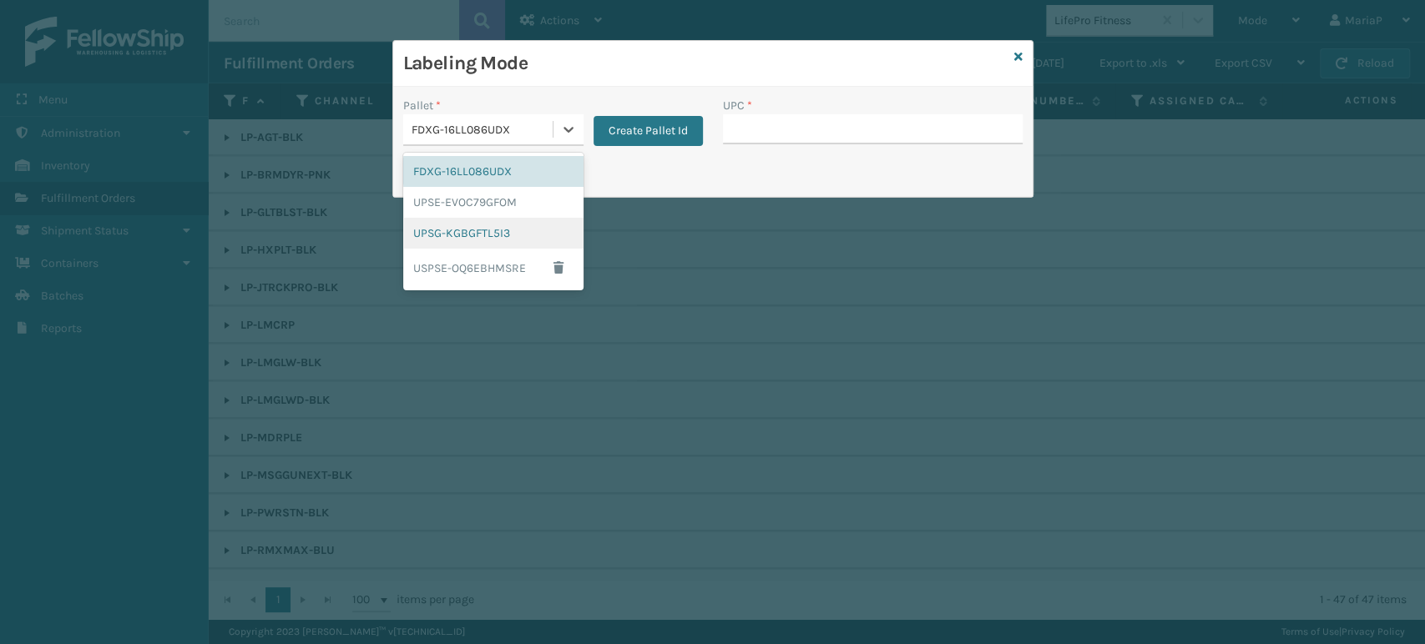
drag, startPoint x: 487, startPoint y: 223, endPoint x: 632, endPoint y: 152, distance: 161.6
click at [487, 222] on div "UPSG-KGBGFTL5I3" at bounding box center [493, 233] width 180 height 31
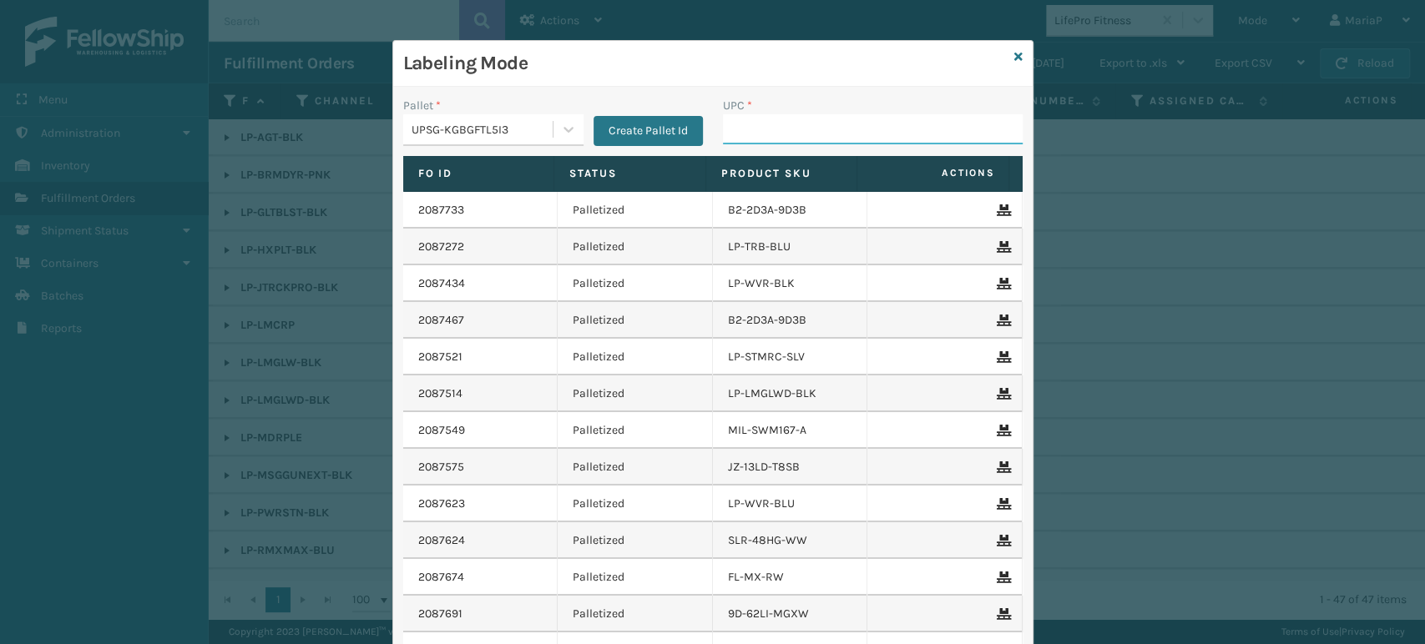
drag, startPoint x: 810, startPoint y: 134, endPoint x: 823, endPoint y: 122, distance: 17.7
click at [811, 132] on input "UPC *" at bounding box center [873, 129] width 300 height 30
type input "8101645"
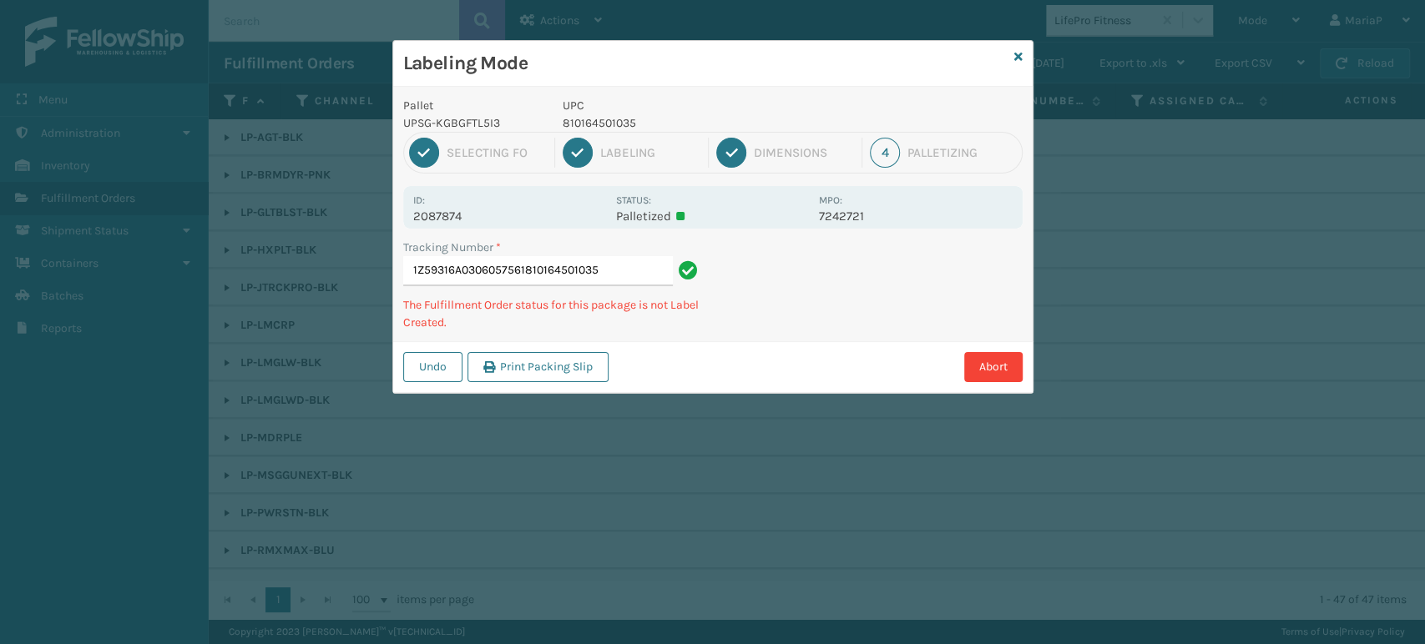
type input "1Z59316A0306057561810164501035"
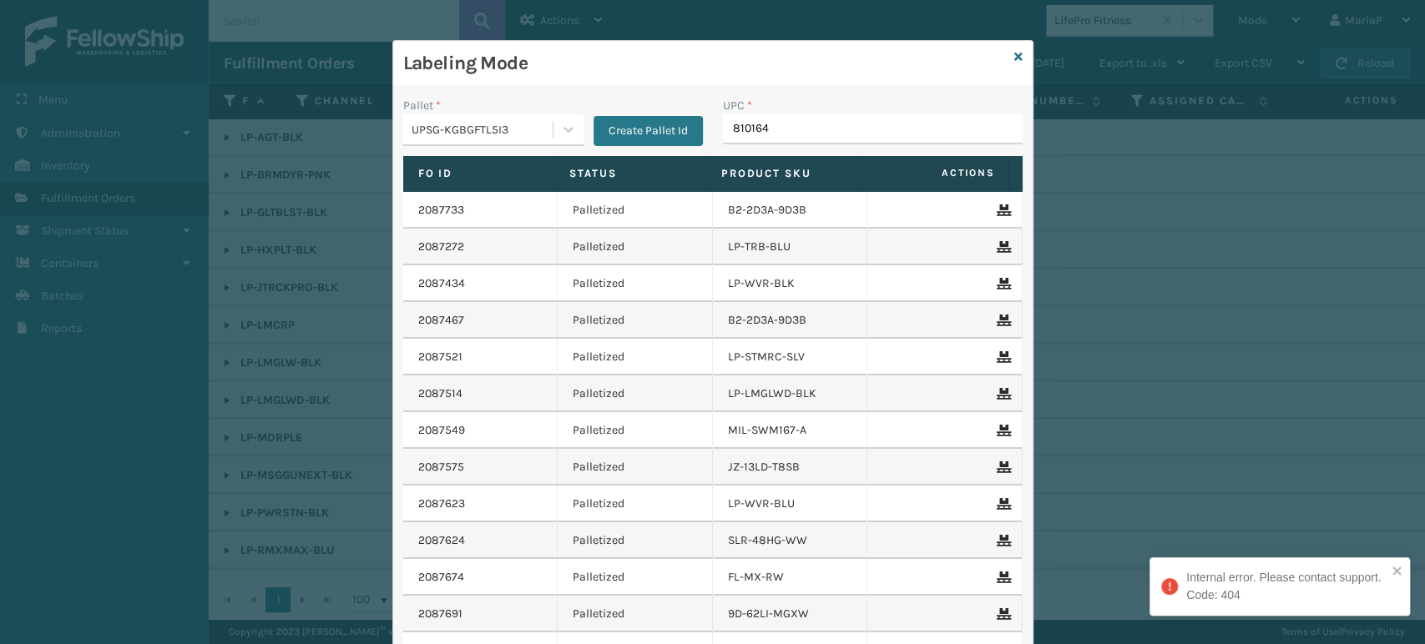
type input "8101645"
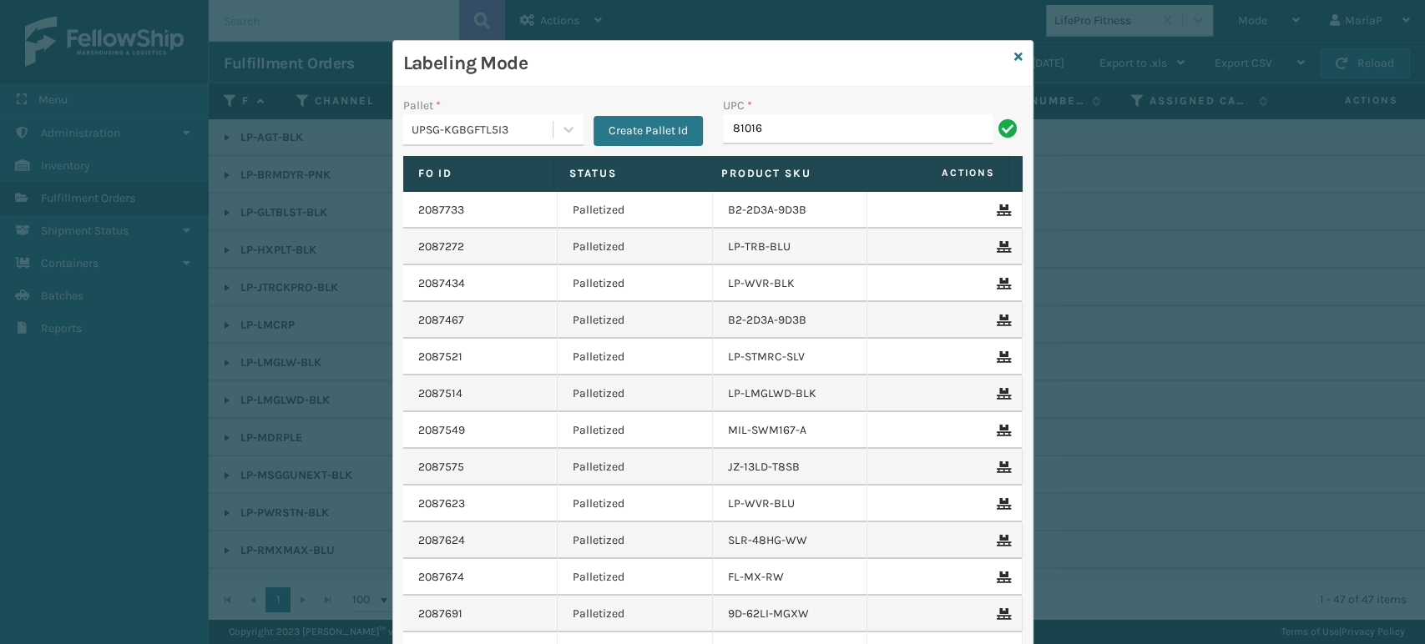
type input "810164"
type input "8101645"
type input "85810"
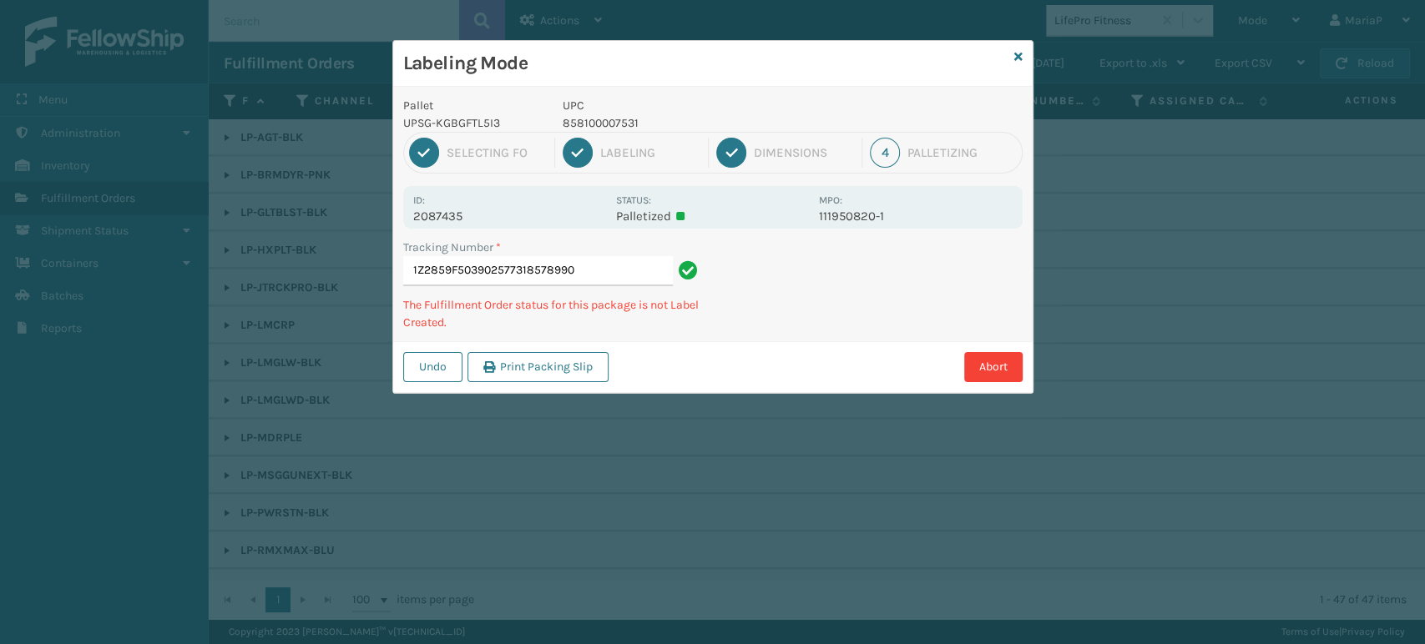
type input "1Z2859F5039025773185789900"
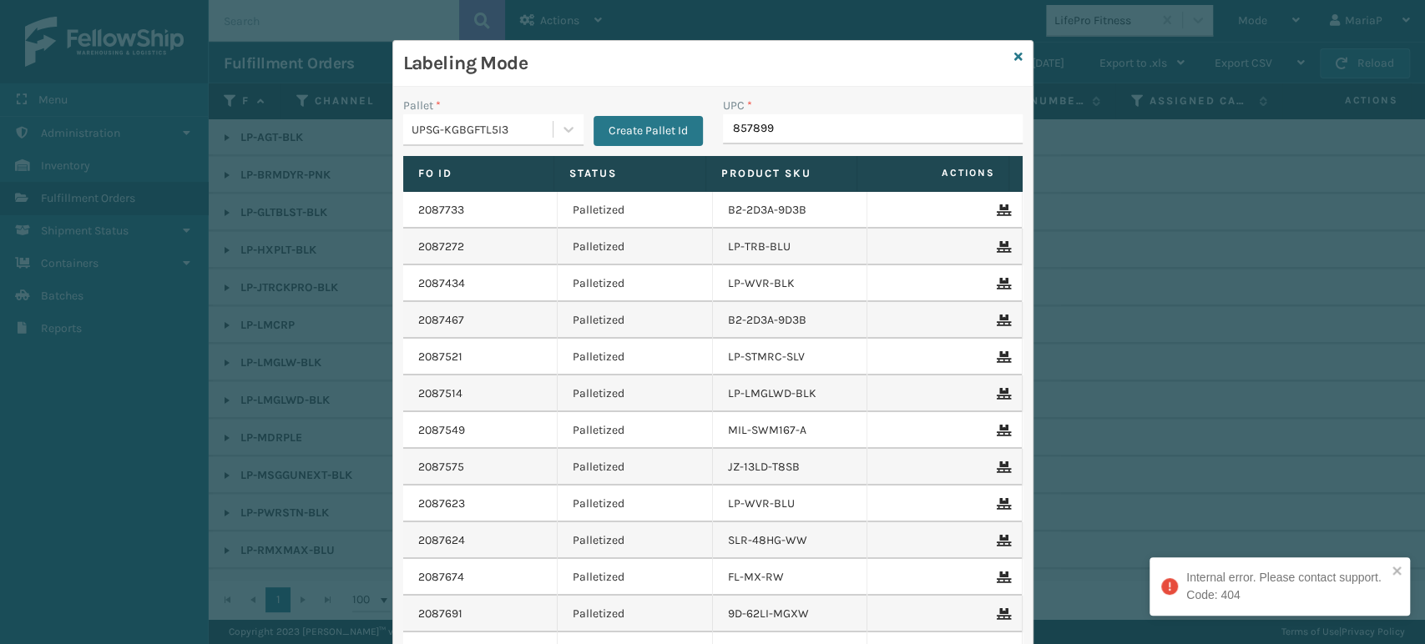
type input "8578990"
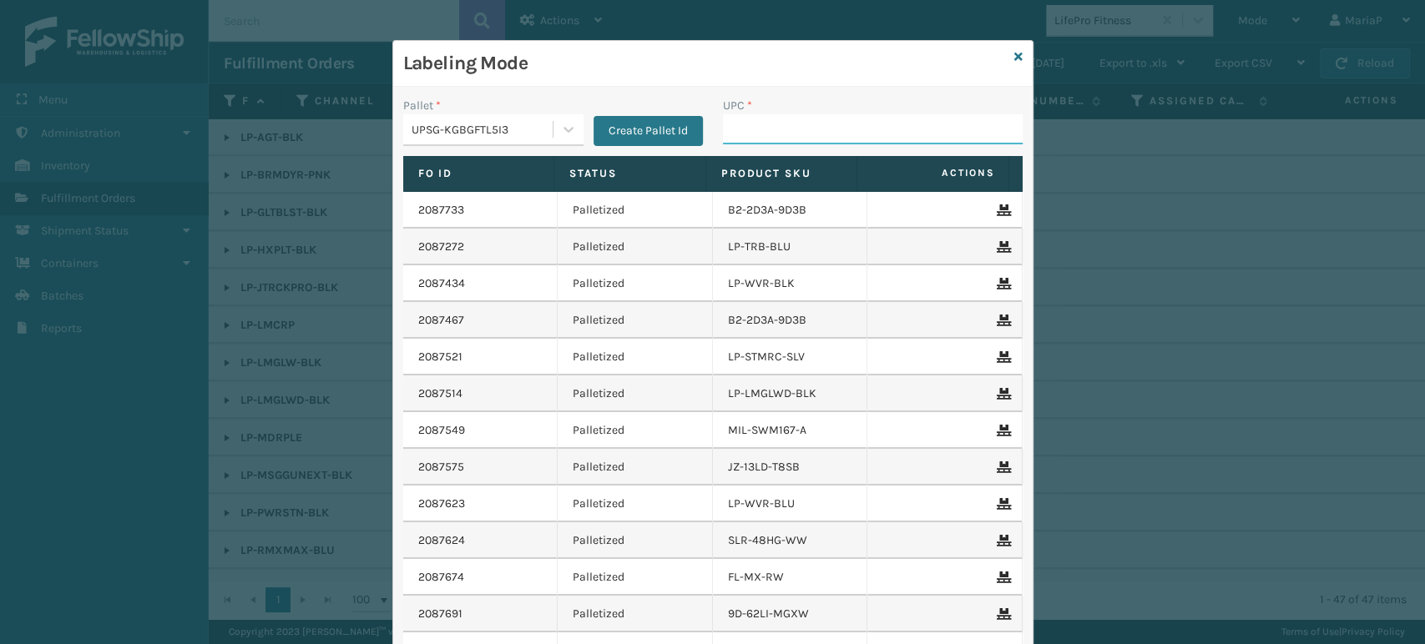
click at [764, 136] on input "UPC *" at bounding box center [873, 129] width 300 height 30
type input "10080313029841"
type input "10080313017176"
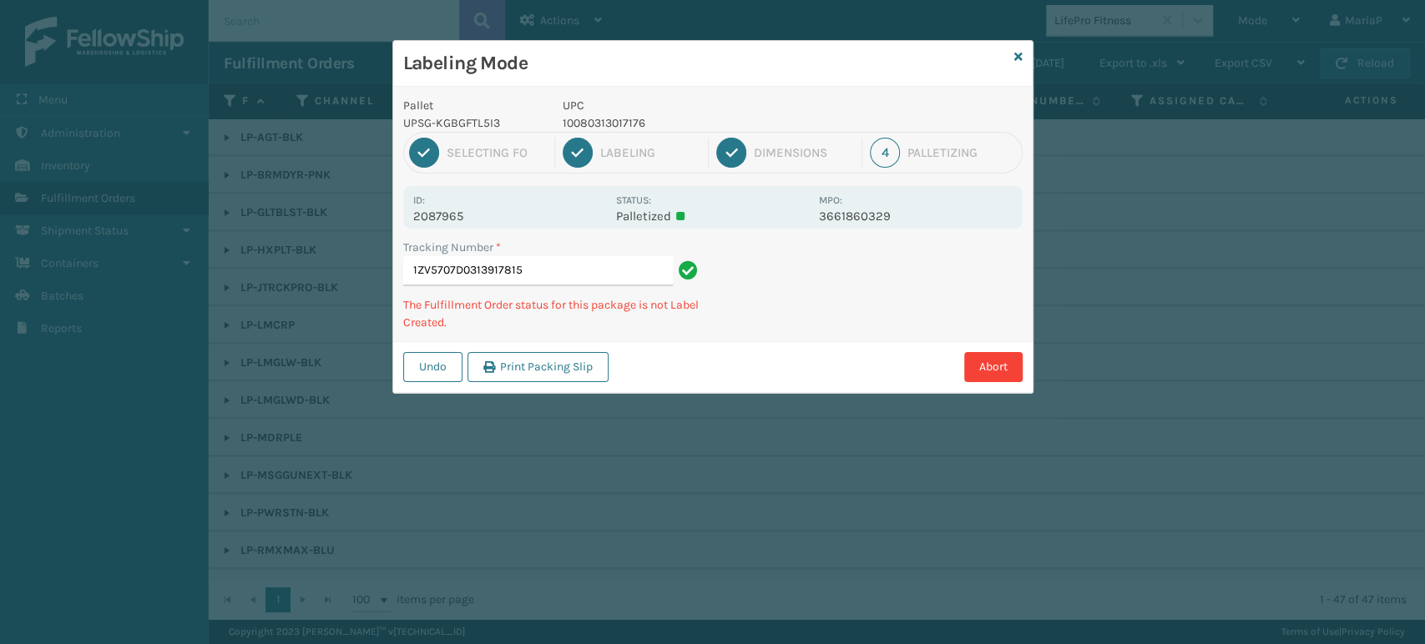
click at [575, 129] on p "10080313017176" at bounding box center [686, 123] width 246 height 18
copy p "10080313017176"
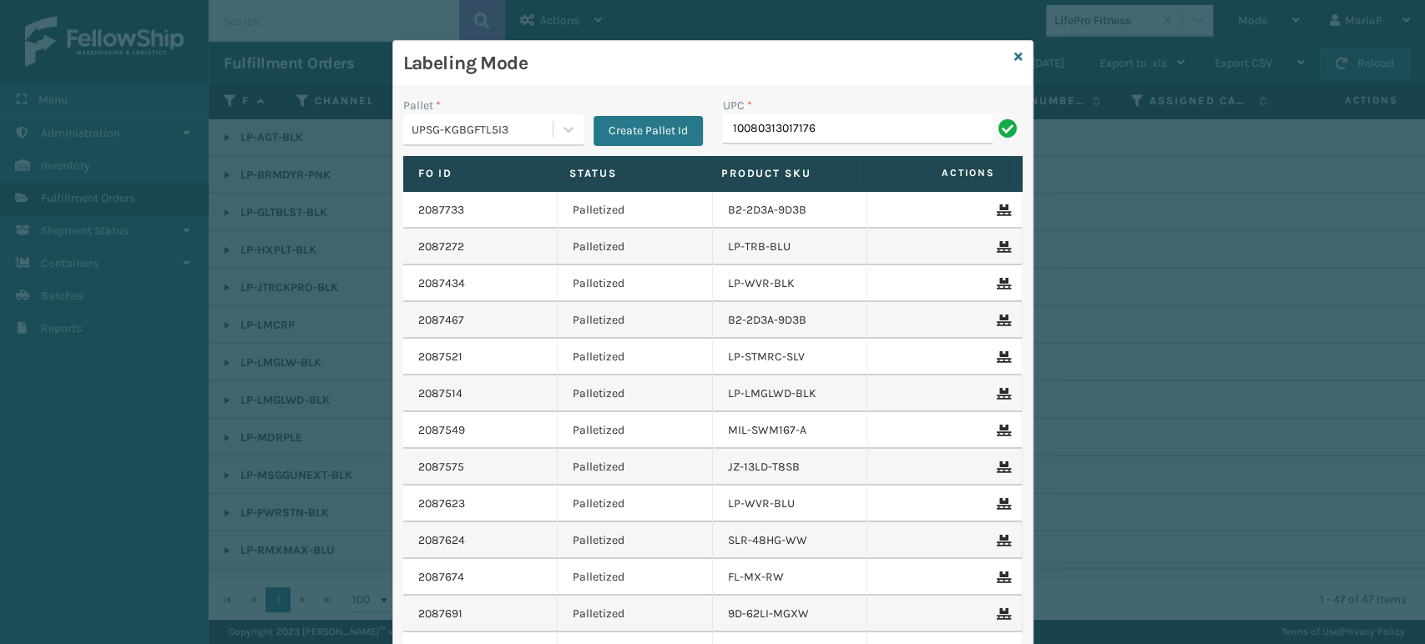
type input "10080313017176"
click at [1015, 52] on div "Labeling Mode" at bounding box center [712, 64] width 639 height 46
click at [1014, 57] on icon at bounding box center [1018, 57] width 8 height 12
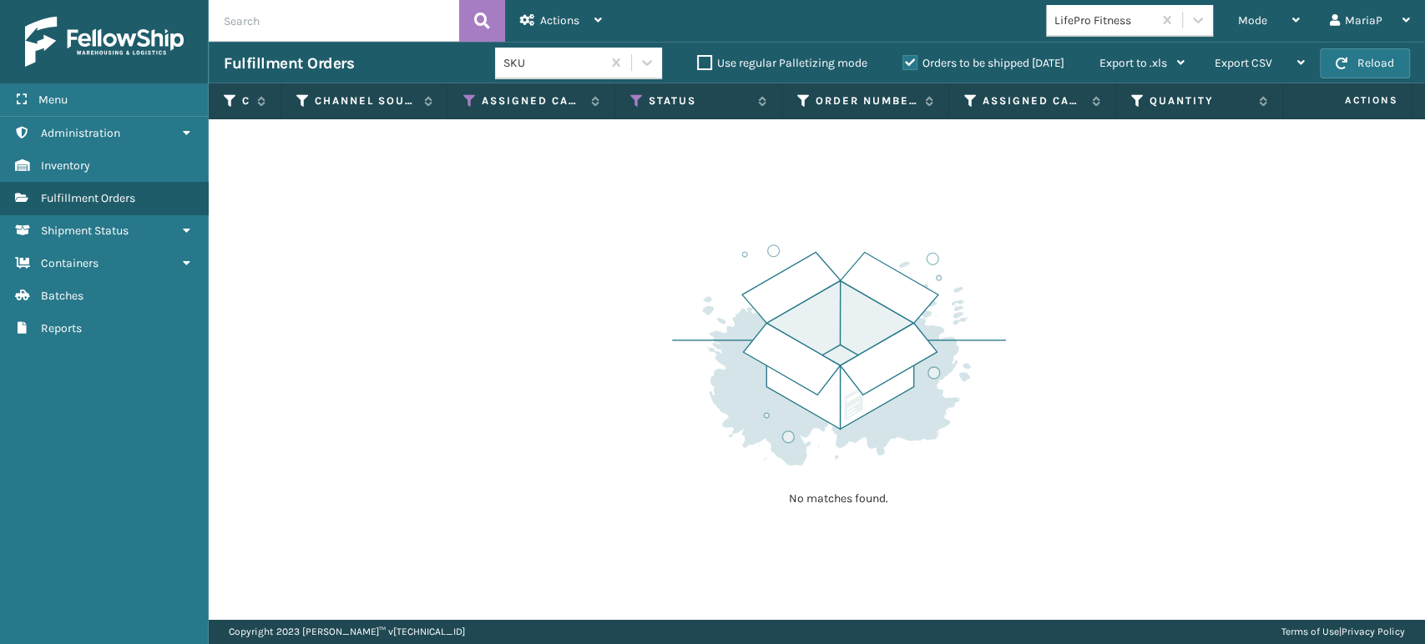
click at [1107, 16] on div "LifePro Fitness" at bounding box center [1103, 21] width 99 height 18
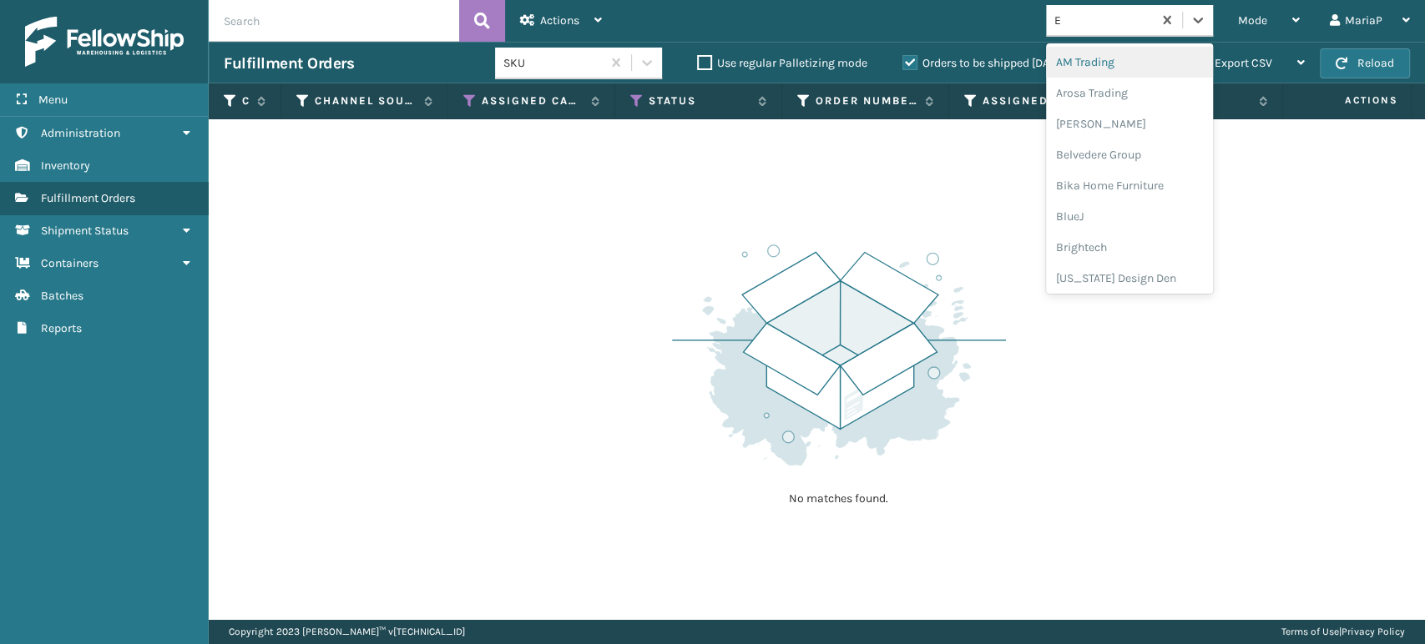
type input "EM"
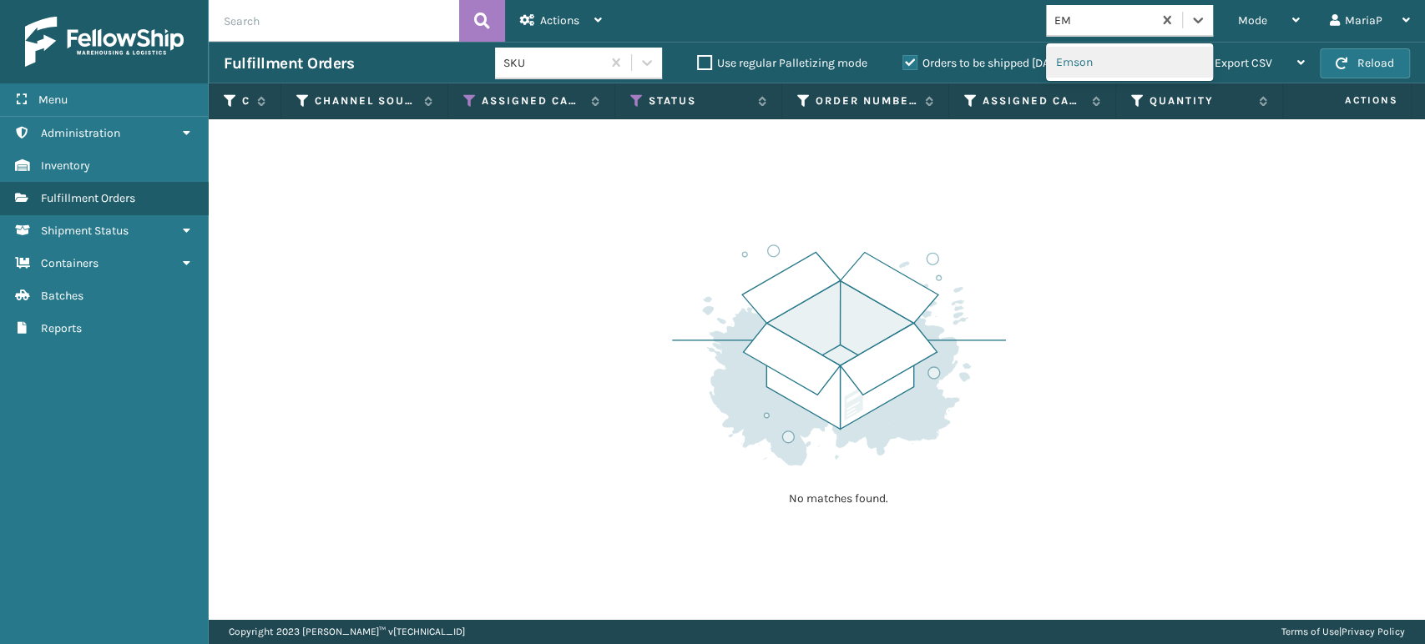
click at [1088, 57] on div "Emson" at bounding box center [1129, 62] width 167 height 31
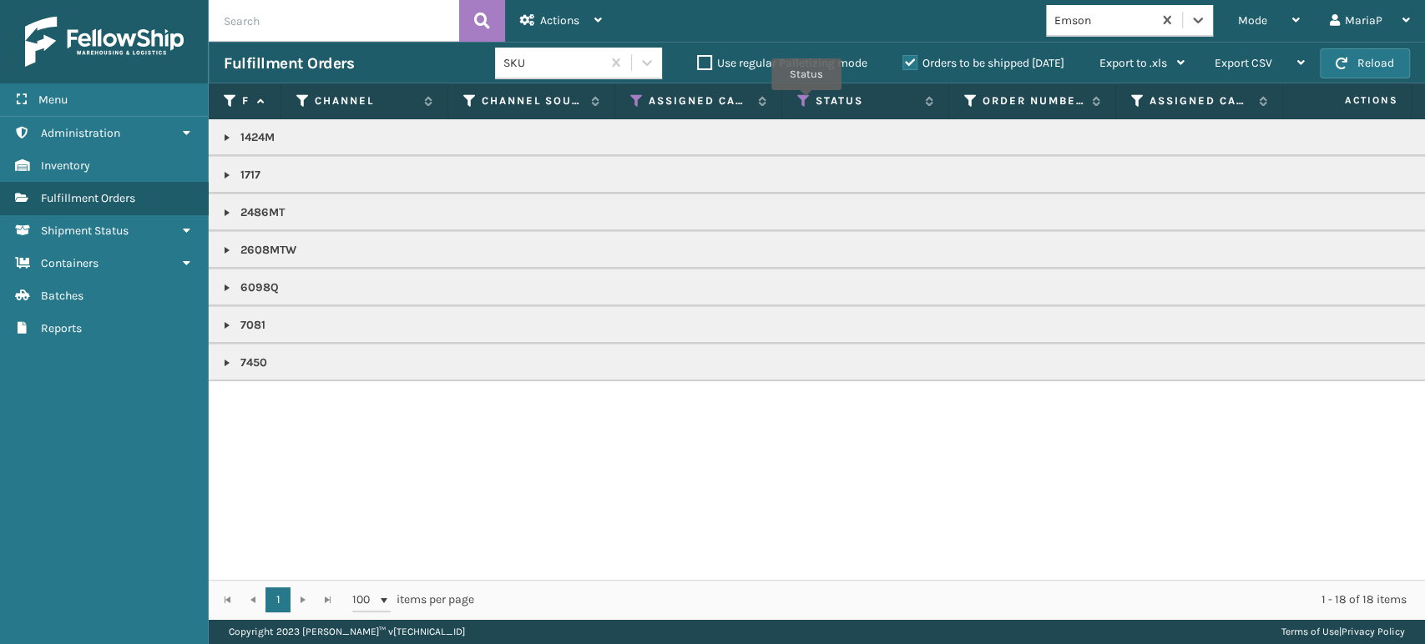
drag, startPoint x: 806, startPoint y: 102, endPoint x: 810, endPoint y: 110, distance: 9.3
click at [806, 102] on icon at bounding box center [803, 100] width 13 height 15
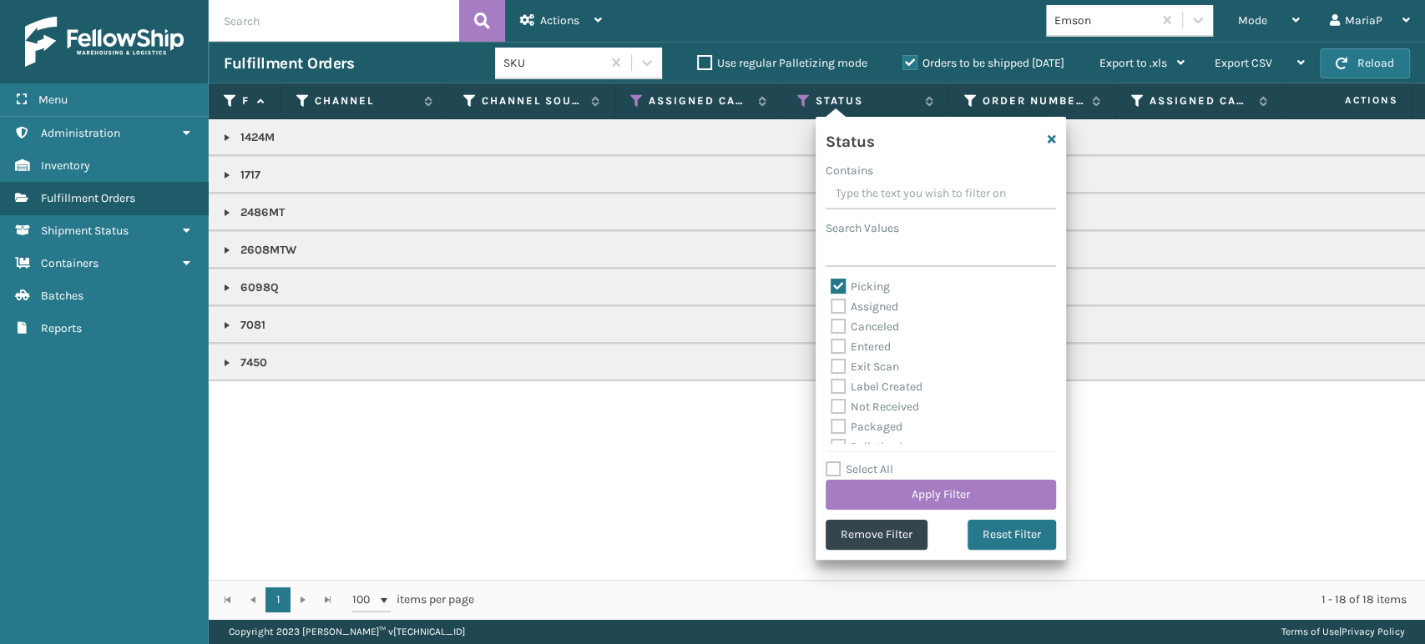
click at [833, 281] on label "Picking" at bounding box center [859, 287] width 59 height 14
click at [831, 281] on input "Picking" at bounding box center [830, 282] width 1 height 11
checkbox input "false"
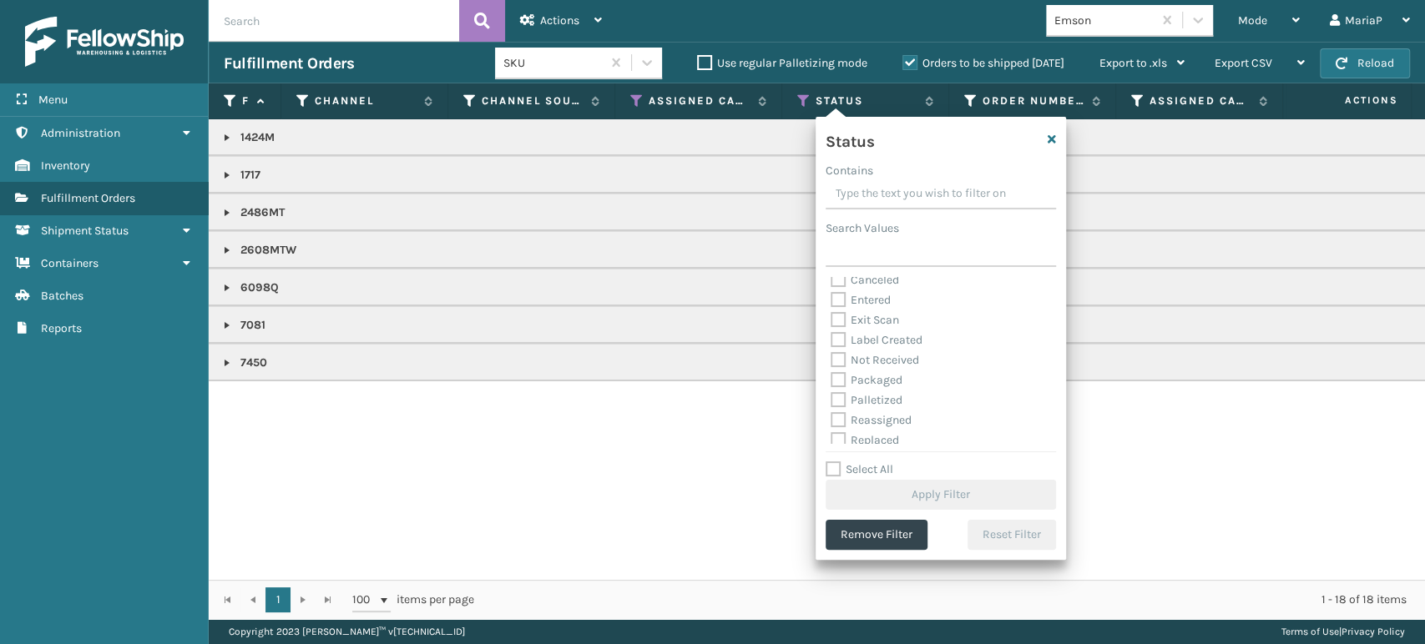
scroll to position [93, 0]
click at [837, 356] on label "Palletized" at bounding box center [866, 354] width 72 height 14
click at [831, 356] on input "Palletized" at bounding box center [830, 350] width 1 height 11
checkbox input "true"
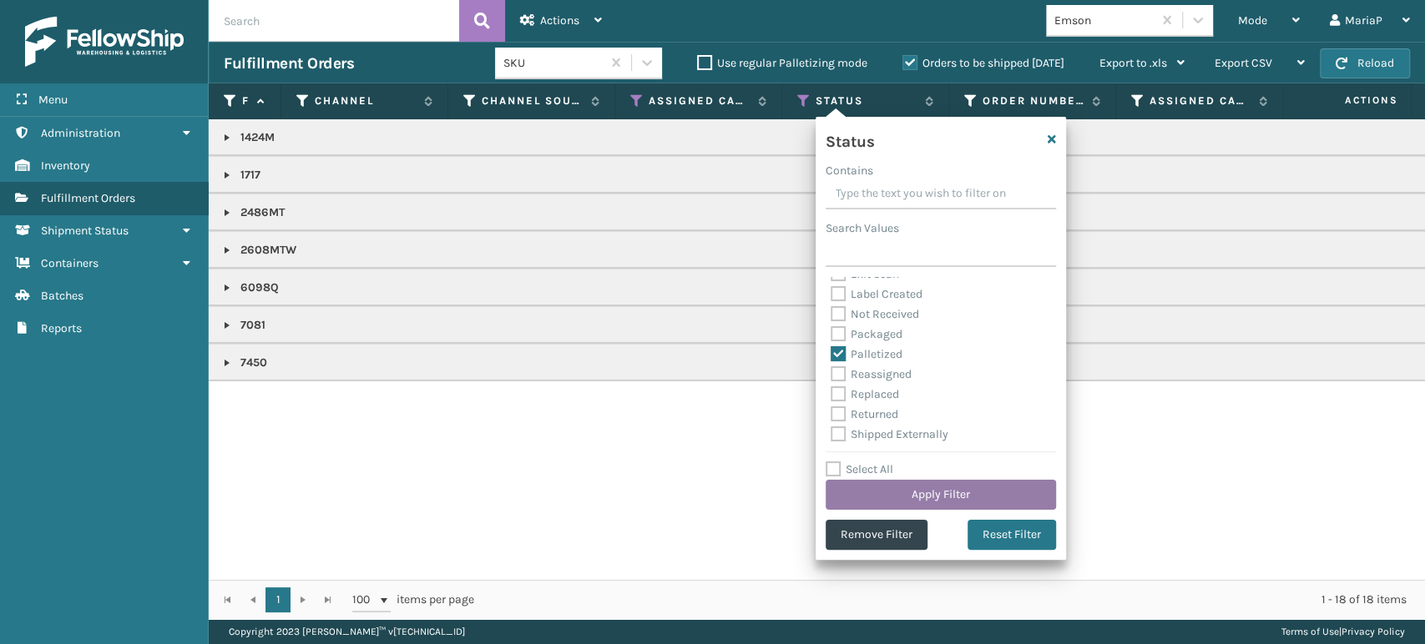
click at [969, 489] on button "Apply Filter" at bounding box center [940, 495] width 230 height 30
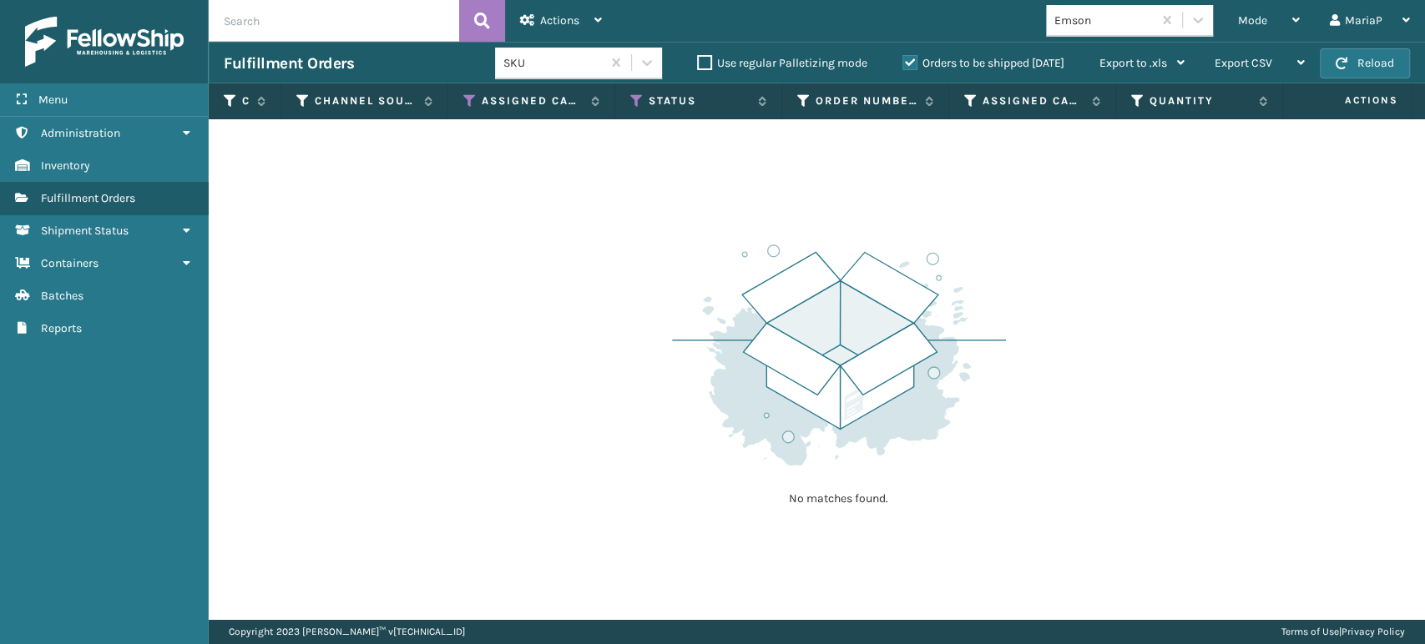
click at [907, 62] on label "Orders to be shipped [DATE]" at bounding box center [983, 63] width 162 height 14
click at [903, 62] on input "Orders to be shipped [DATE]" at bounding box center [902, 58] width 1 height 11
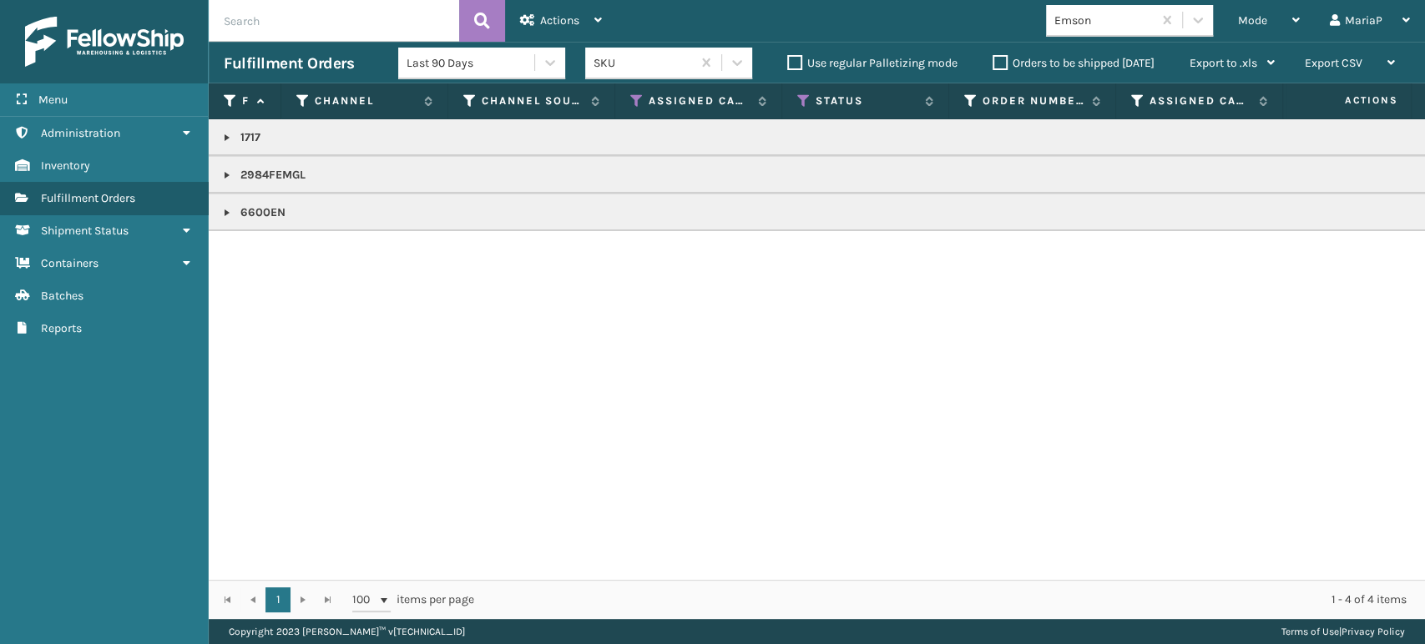
click at [229, 213] on link at bounding box center [226, 212] width 13 height 13
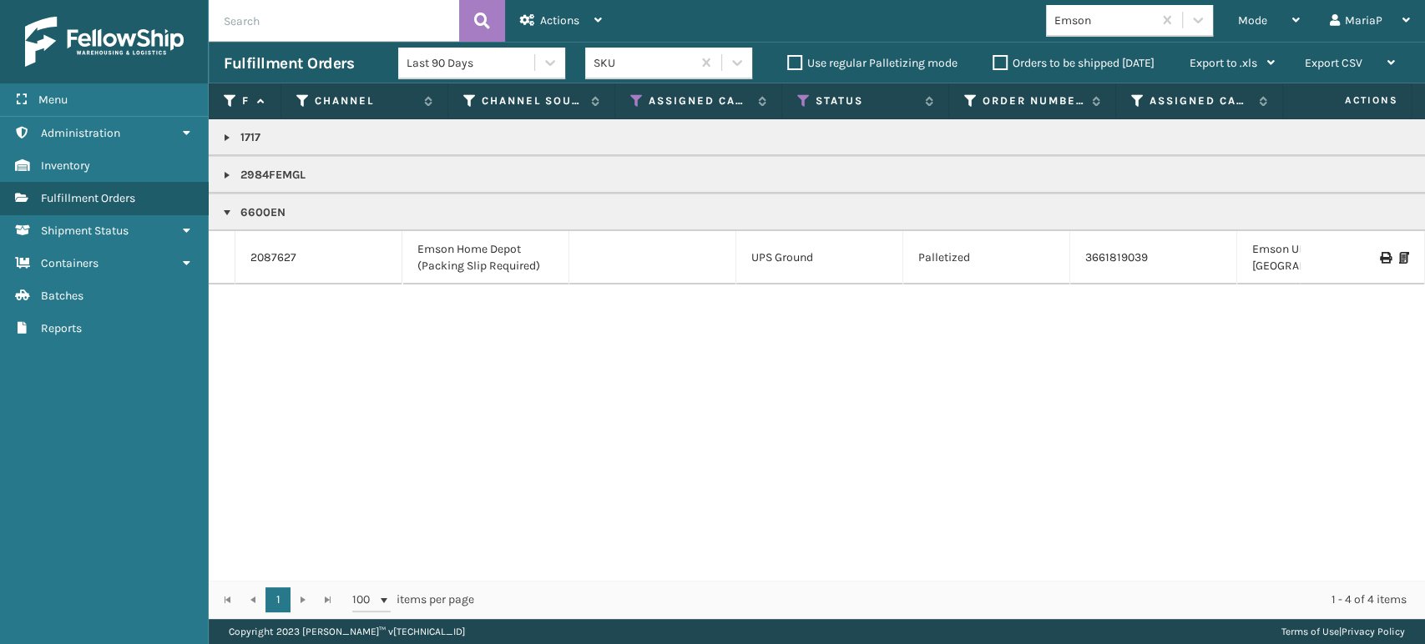
click at [1399, 257] on icon at bounding box center [1404, 258] width 10 height 12
copy p "6600EN"
click at [1378, 259] on div at bounding box center [1361, 258] width 94 height 12
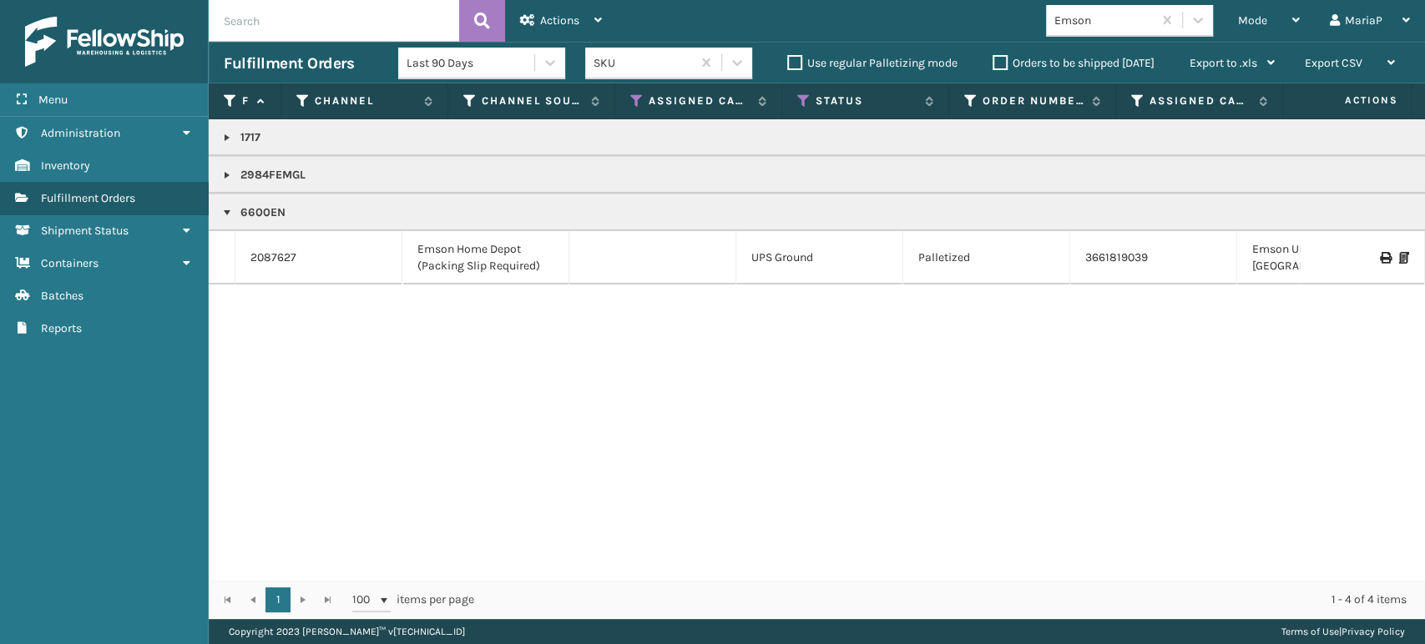
click at [1399, 257] on icon at bounding box center [1404, 258] width 10 height 12
click at [800, 100] on icon at bounding box center [803, 100] width 13 height 15
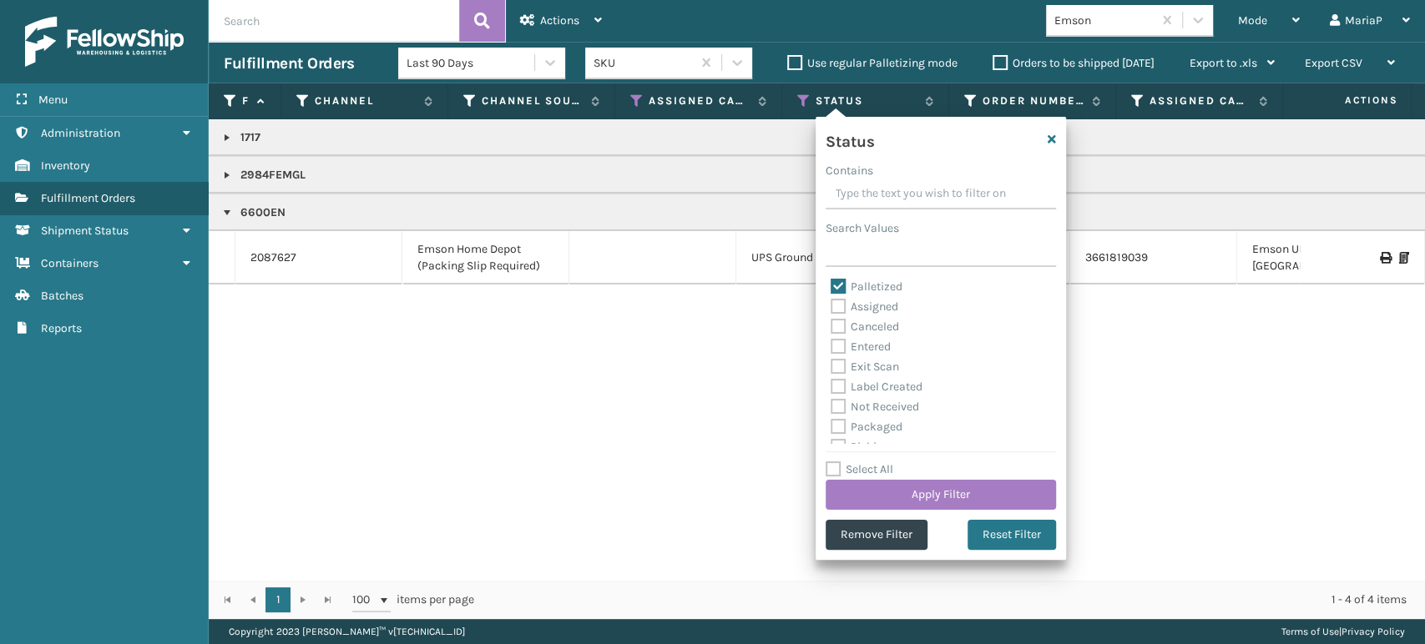
click at [838, 289] on label "Palletized" at bounding box center [866, 287] width 72 height 14
click at [831, 288] on input "Palletized" at bounding box center [830, 282] width 1 height 11
checkbox input "false"
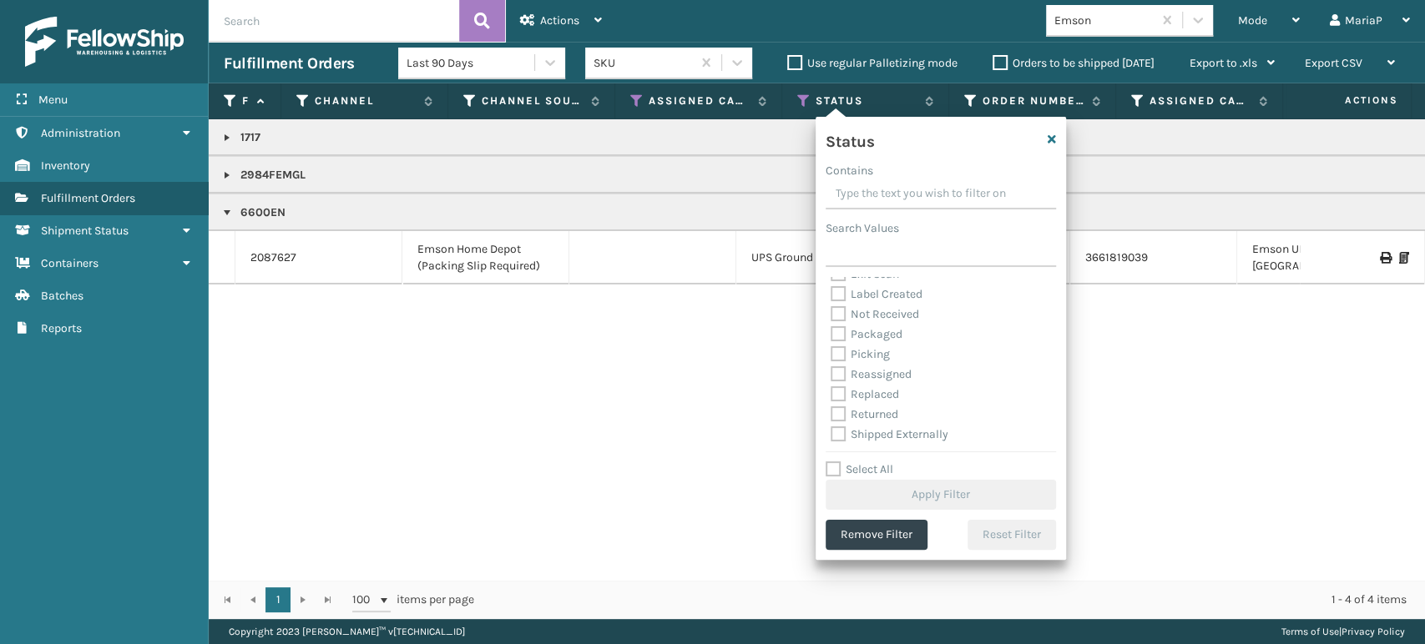
click at [838, 351] on label "Picking" at bounding box center [859, 354] width 59 height 14
click at [831, 351] on input "Picking" at bounding box center [830, 350] width 1 height 11
checkbox input "true"
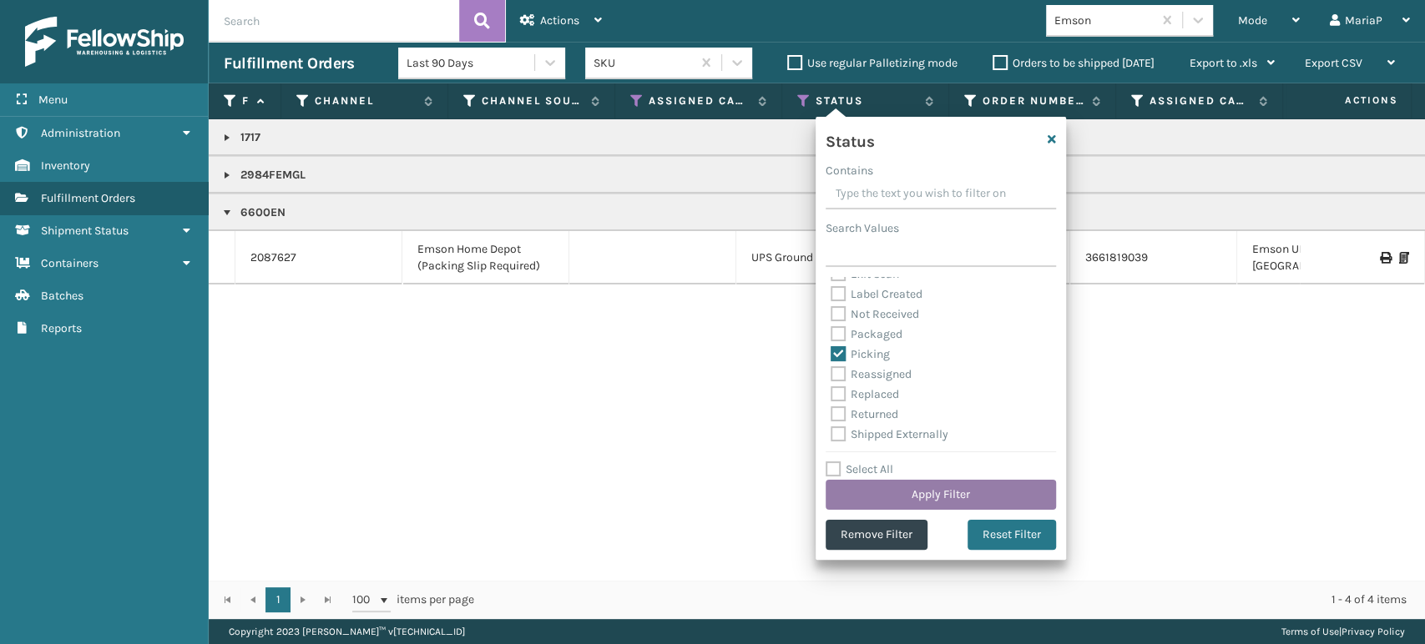
click at [950, 496] on button "Apply Filter" at bounding box center [940, 495] width 230 height 30
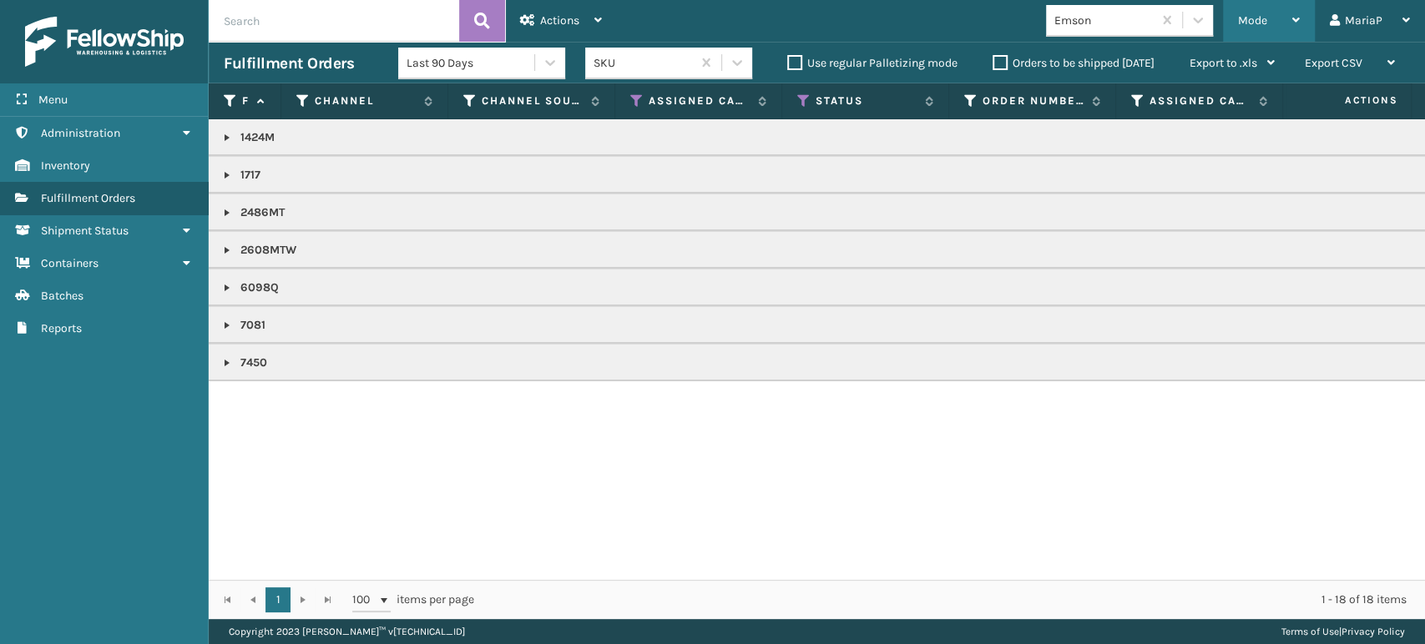
click at [1224, 14] on div "Mode Regular Mode Picking Mode Labeling Mode Exit Scan Mode" at bounding box center [1269, 21] width 92 height 42
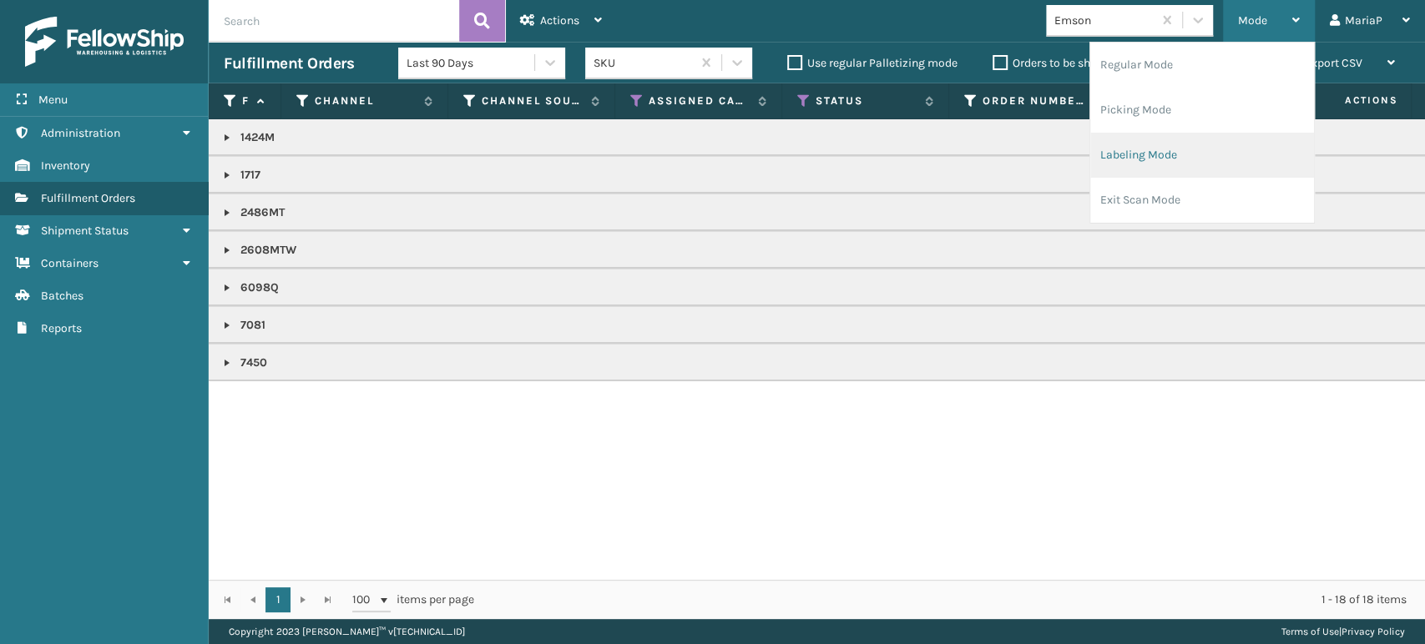
click at [1178, 161] on li "Labeling Mode" at bounding box center [1202, 155] width 224 height 45
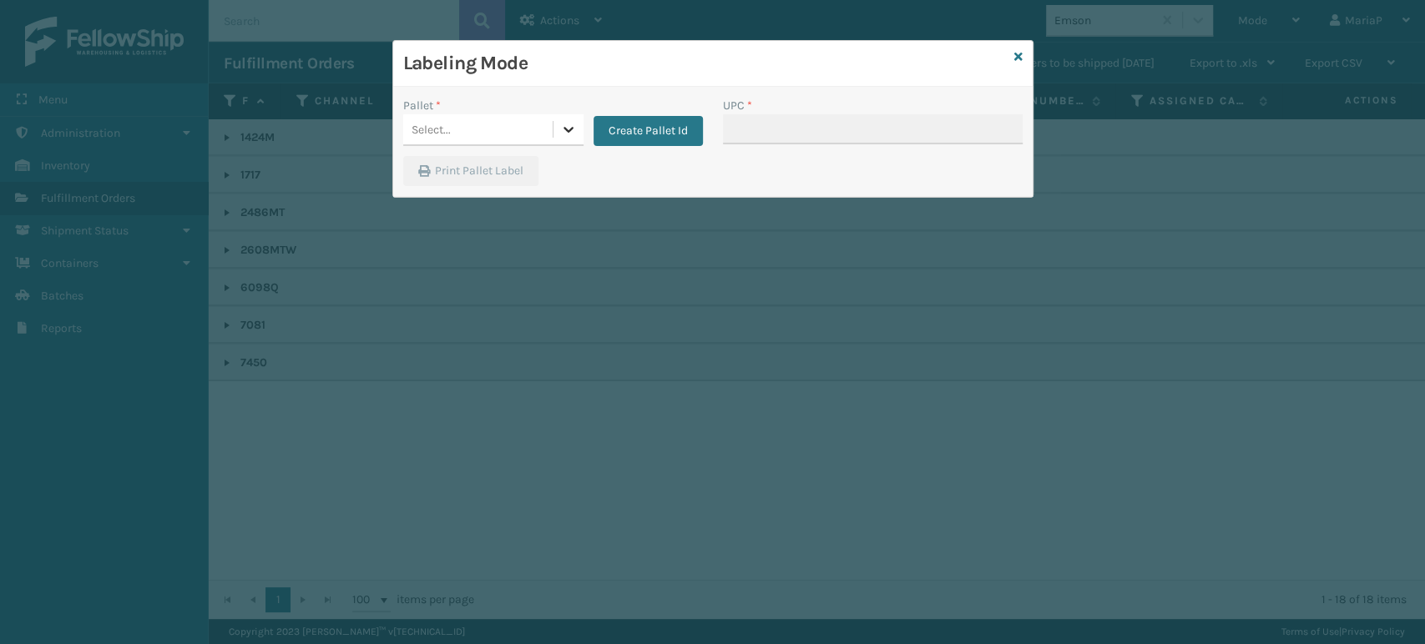
click at [560, 119] on div at bounding box center [568, 129] width 30 height 30
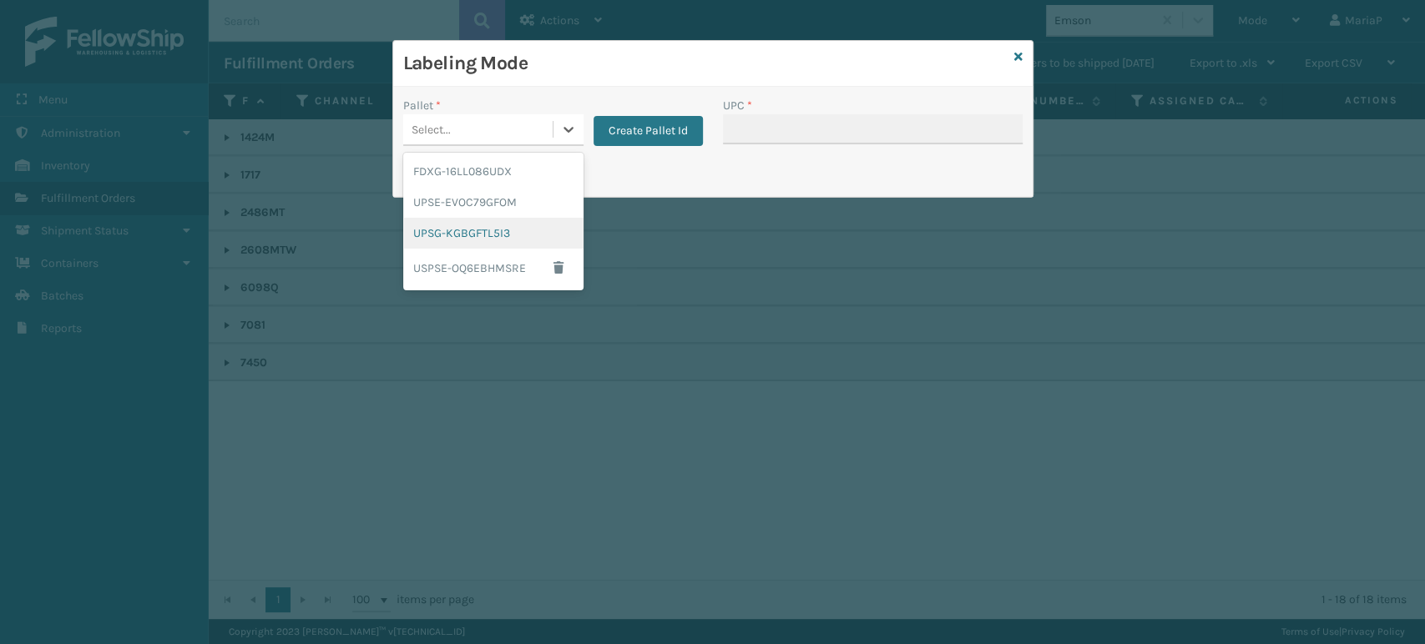
click at [490, 233] on div "UPSG-KGBGFTL5I3" at bounding box center [493, 233] width 180 height 31
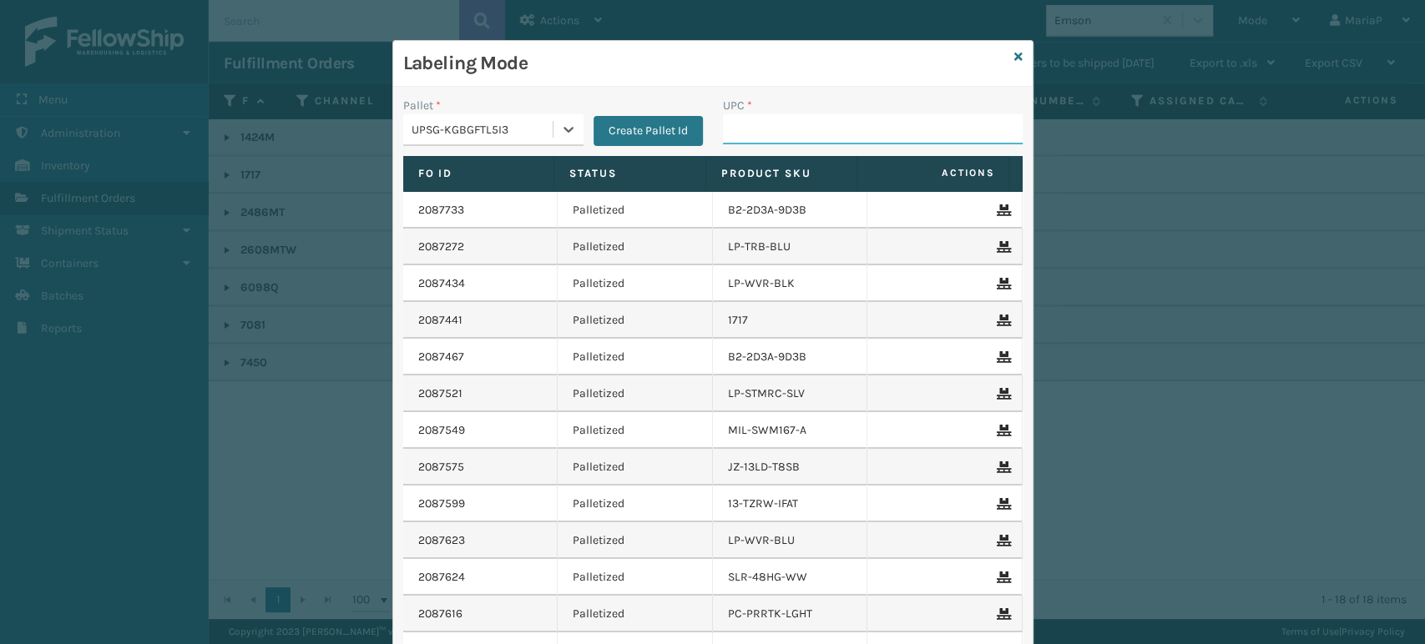
click at [804, 132] on input "UPC *" at bounding box center [873, 129] width 300 height 30
click at [553, 131] on div at bounding box center [568, 129] width 30 height 30
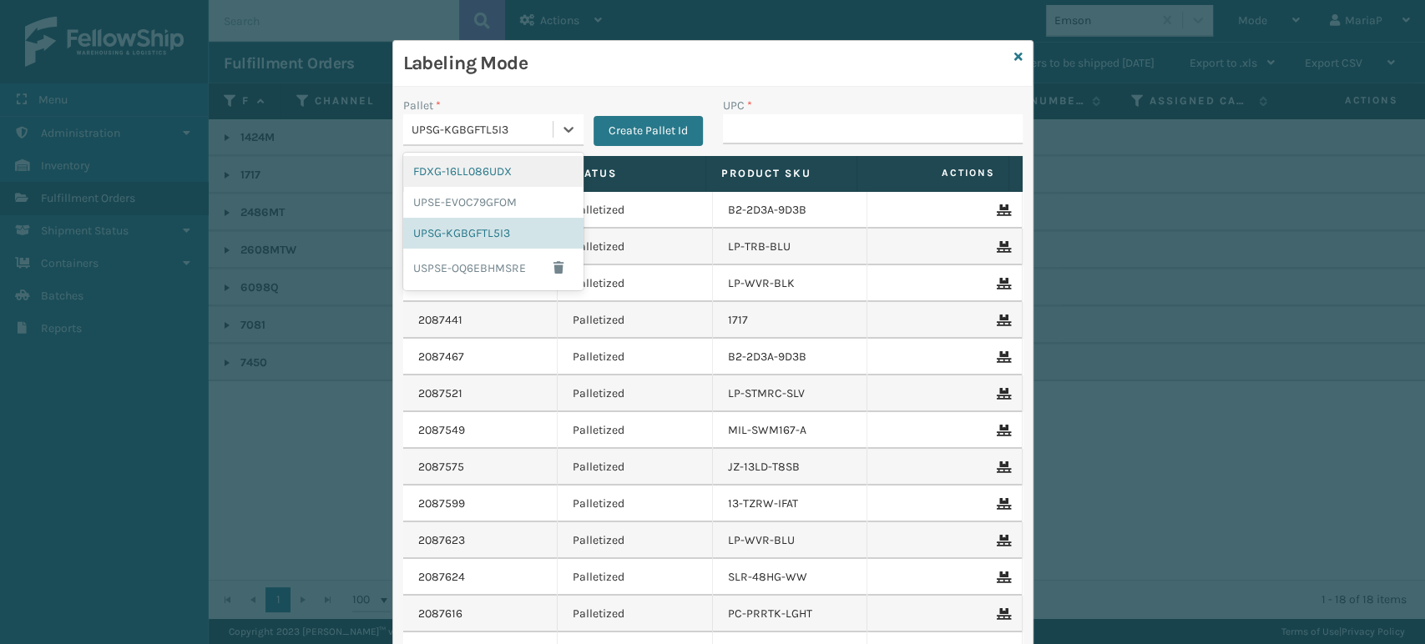
click at [501, 165] on div "FDXG-16LL086UDX" at bounding box center [493, 171] width 180 height 31
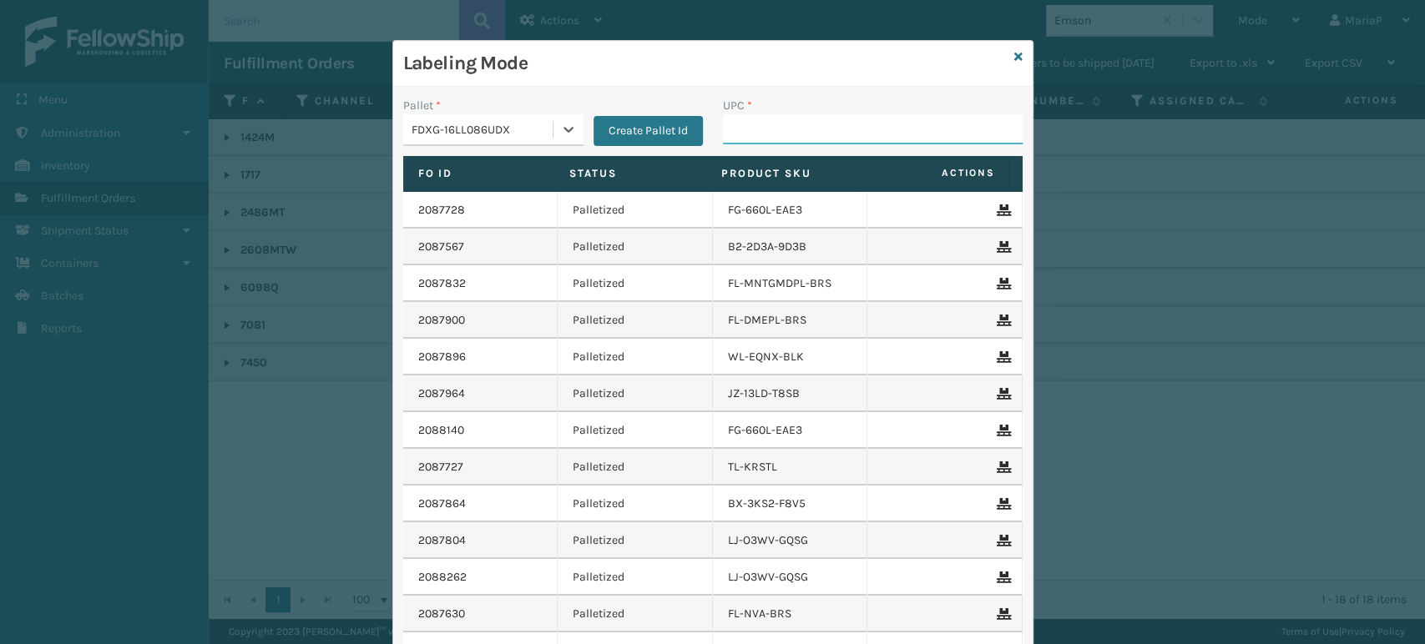
click at [765, 132] on input "UPC *" at bounding box center [873, 129] width 300 height 30
type input "8500645"
type input "8500"
type input "1300BOX-1"
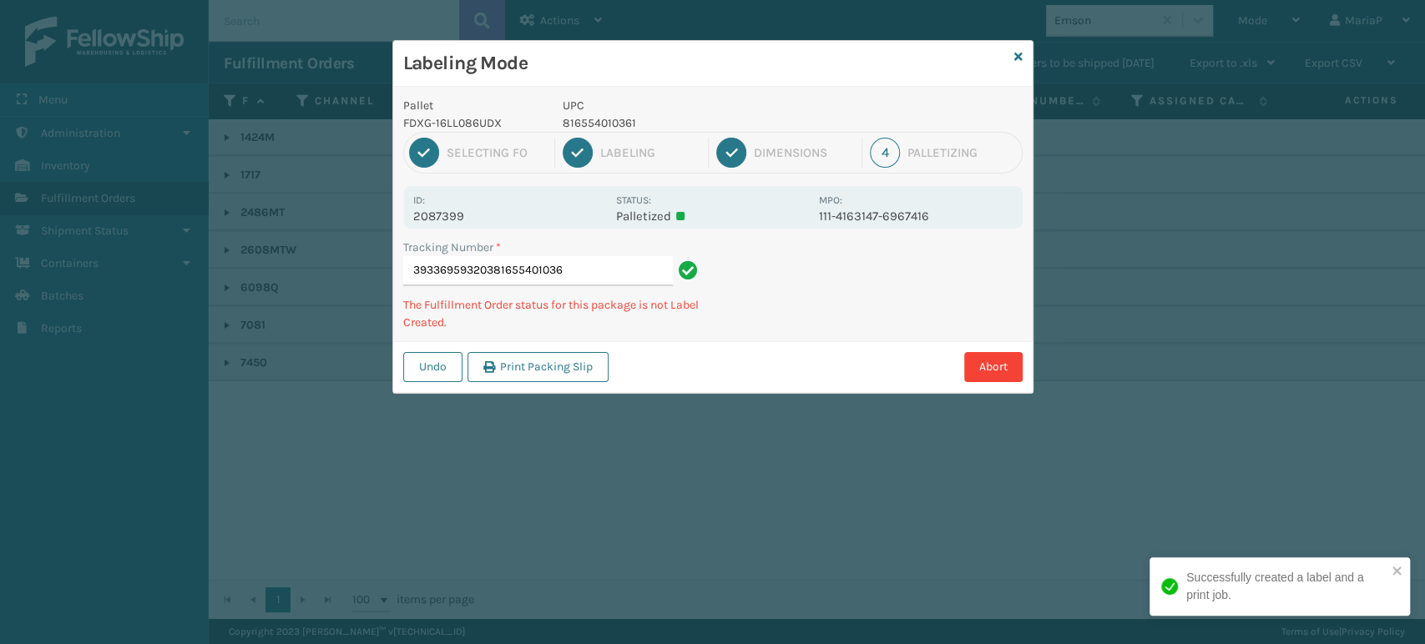
type input "393369593203816554010361"
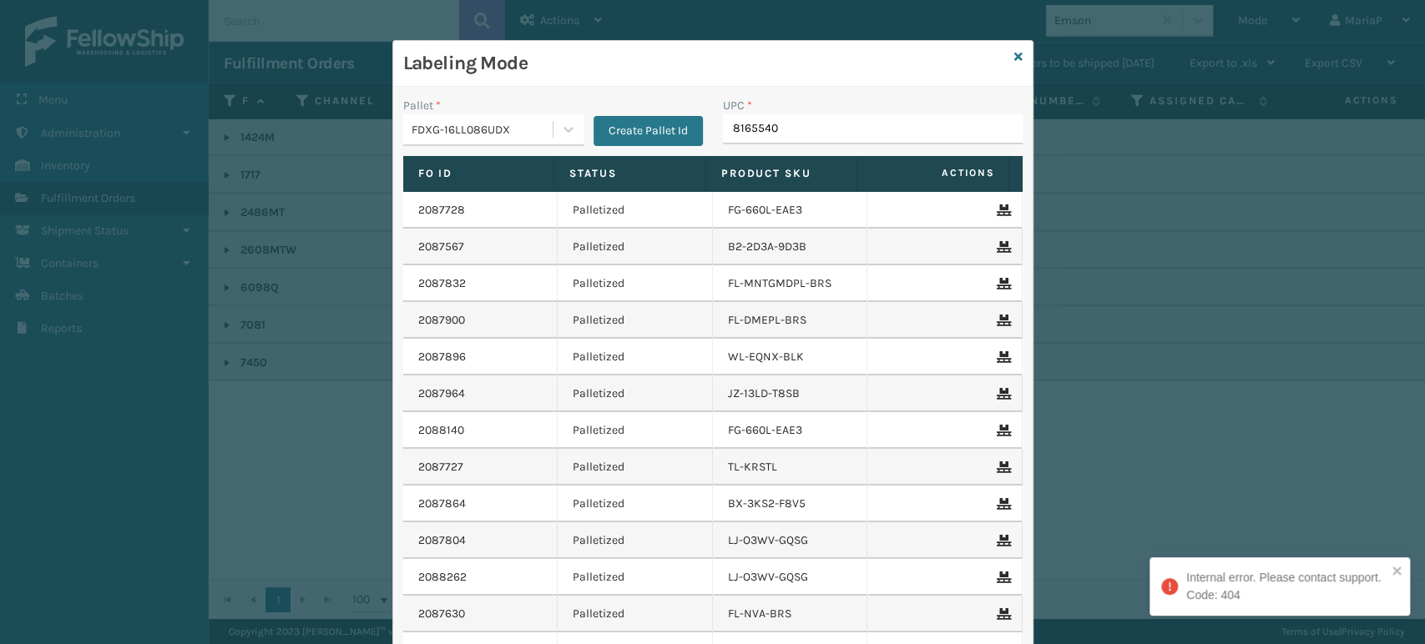
type input "81655401"
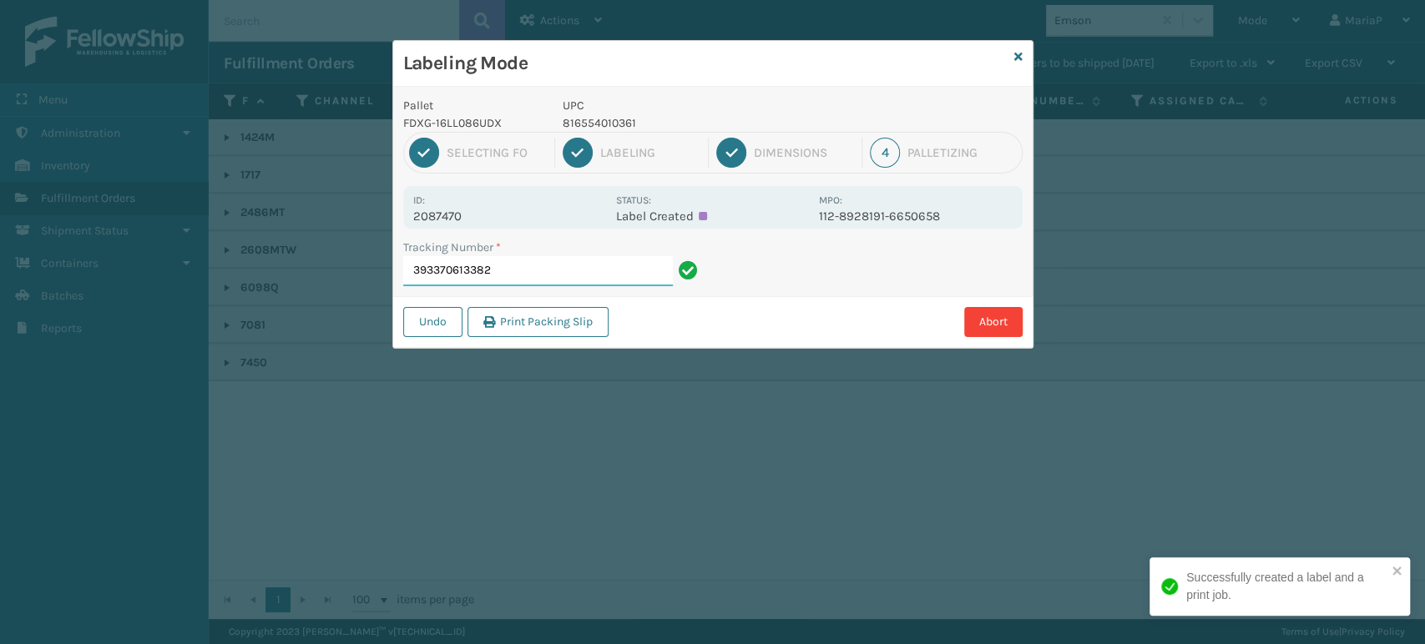
click at [530, 265] on input "393370613382" at bounding box center [538, 271] width 270 height 30
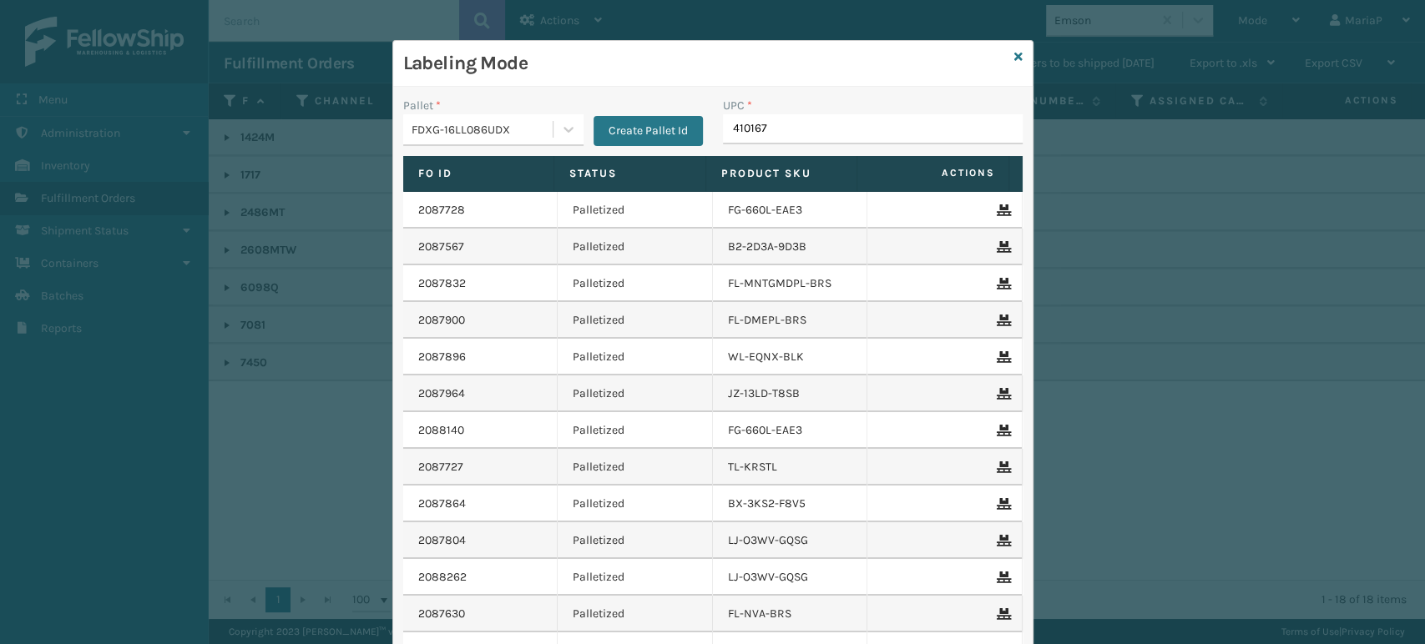
type input "410167-"
type input "8500645"
click at [1014, 51] on icon at bounding box center [1018, 57] width 8 height 12
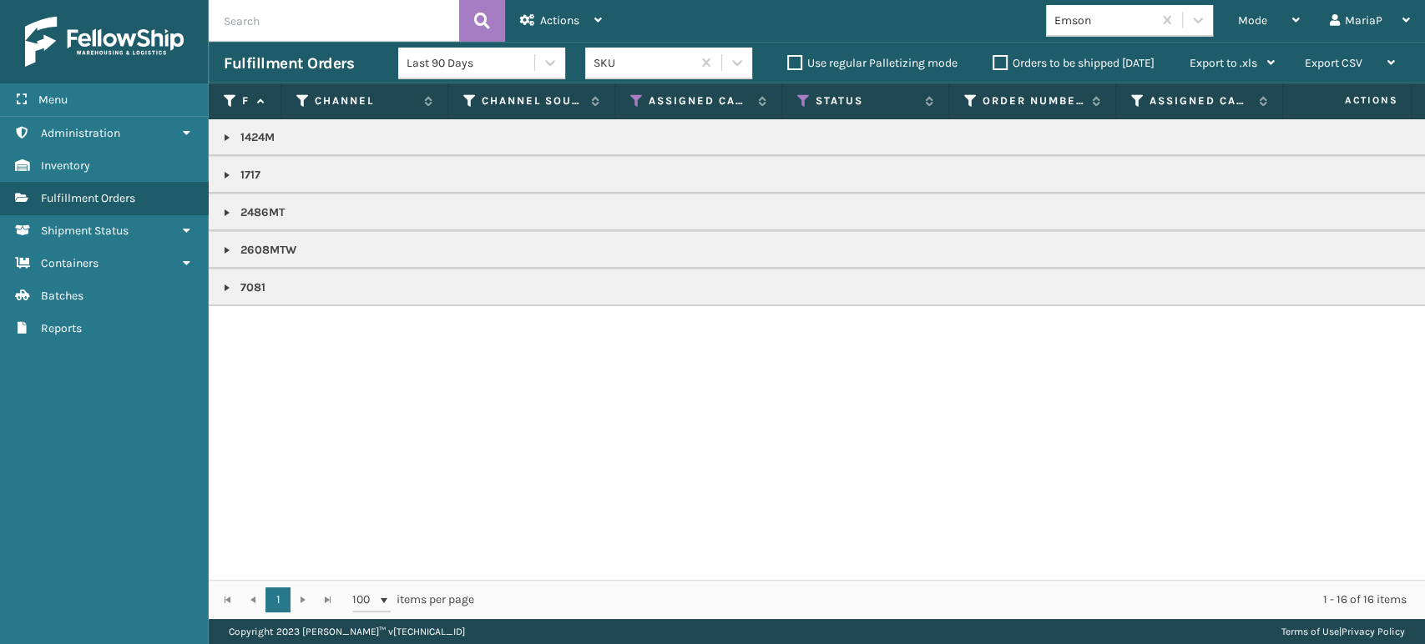
click at [1115, 25] on div "Emson" at bounding box center [1103, 21] width 99 height 18
type input "JU"
click at [1113, 59] on div "JumpSport" at bounding box center [1129, 62] width 167 height 31
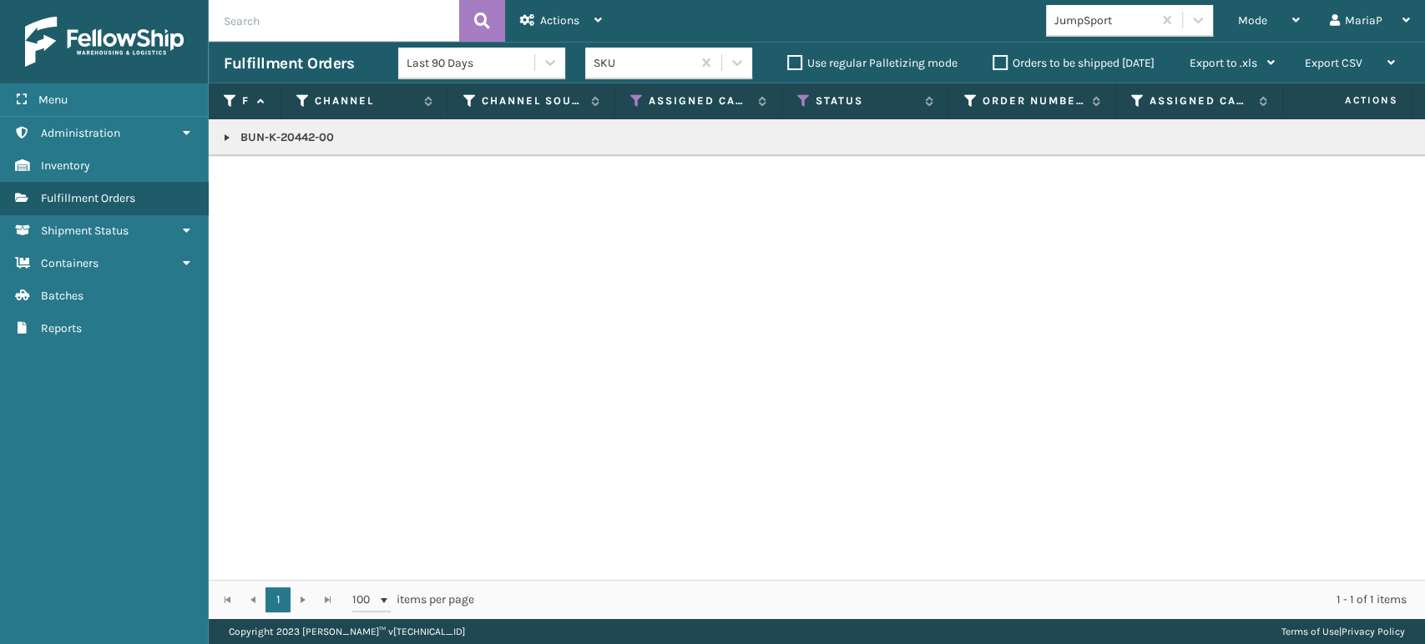
copy p "BUN-K-20442-00"
click at [1265, 24] on span "Mode" at bounding box center [1252, 20] width 29 height 14
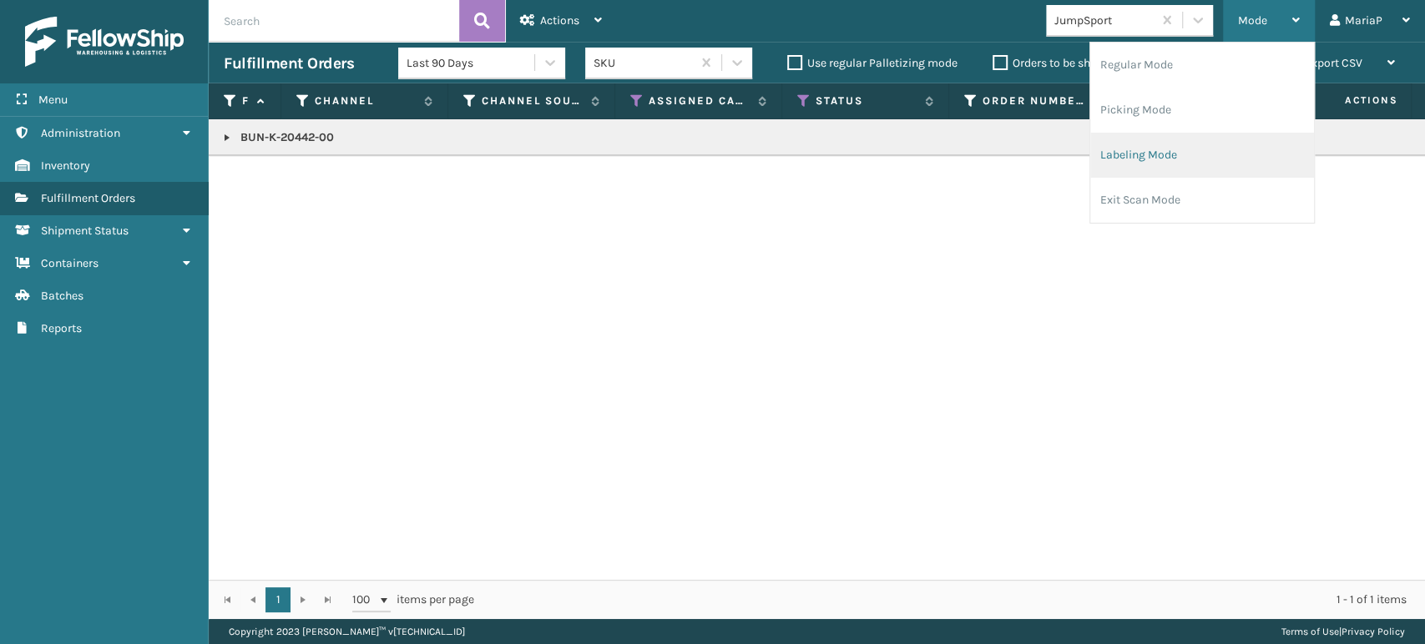
click at [1203, 151] on li "Labeling Mode" at bounding box center [1202, 155] width 224 height 45
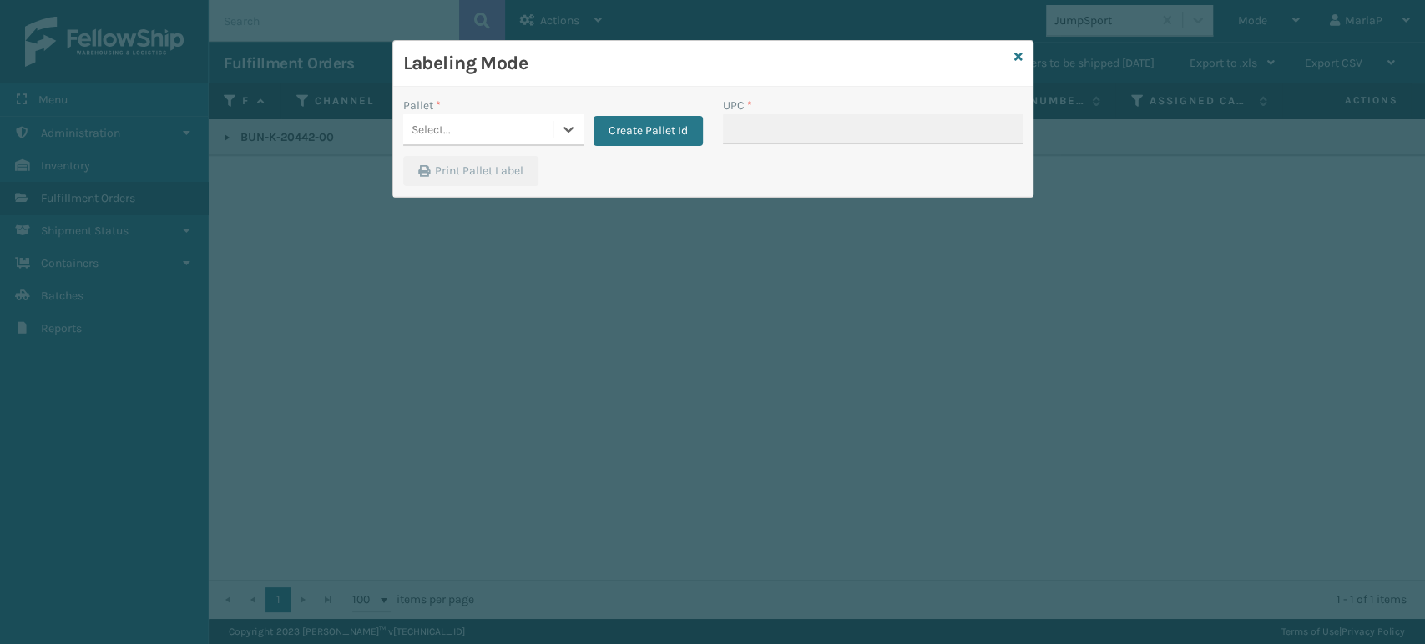
click at [465, 116] on div "Select..." at bounding box center [477, 130] width 149 height 28
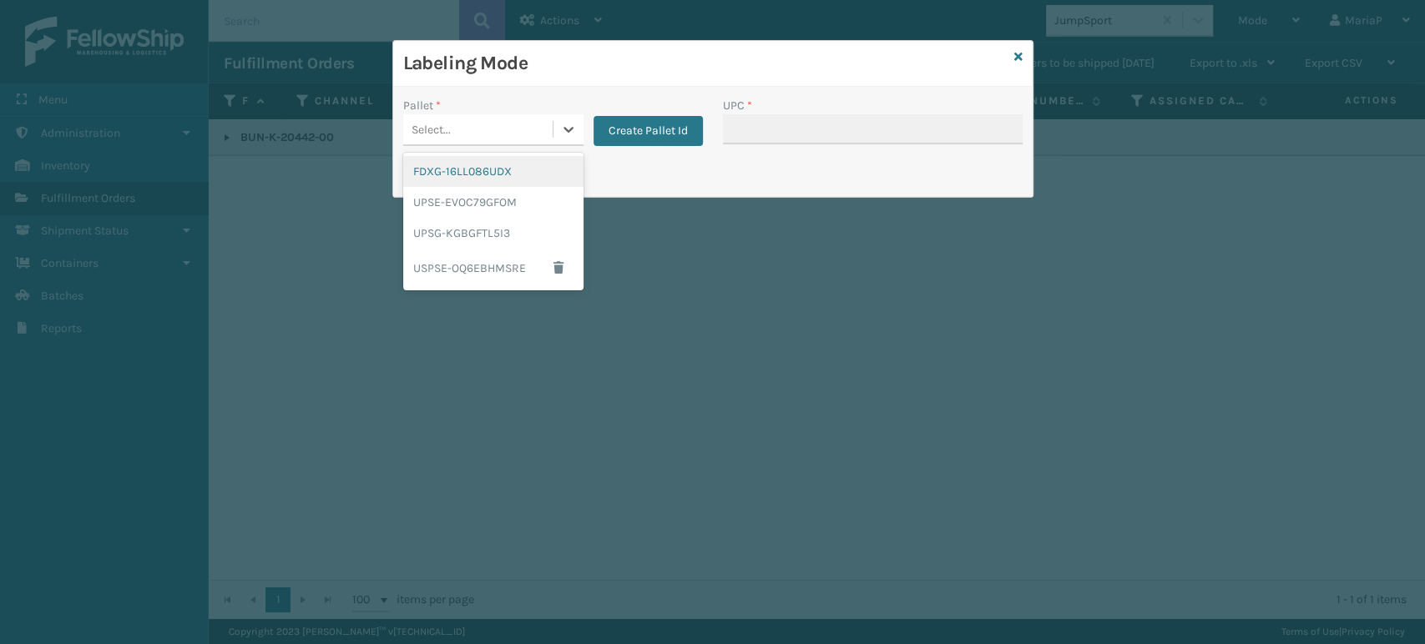
click at [517, 159] on div "FDXG-16LL086UDX" at bounding box center [493, 171] width 180 height 31
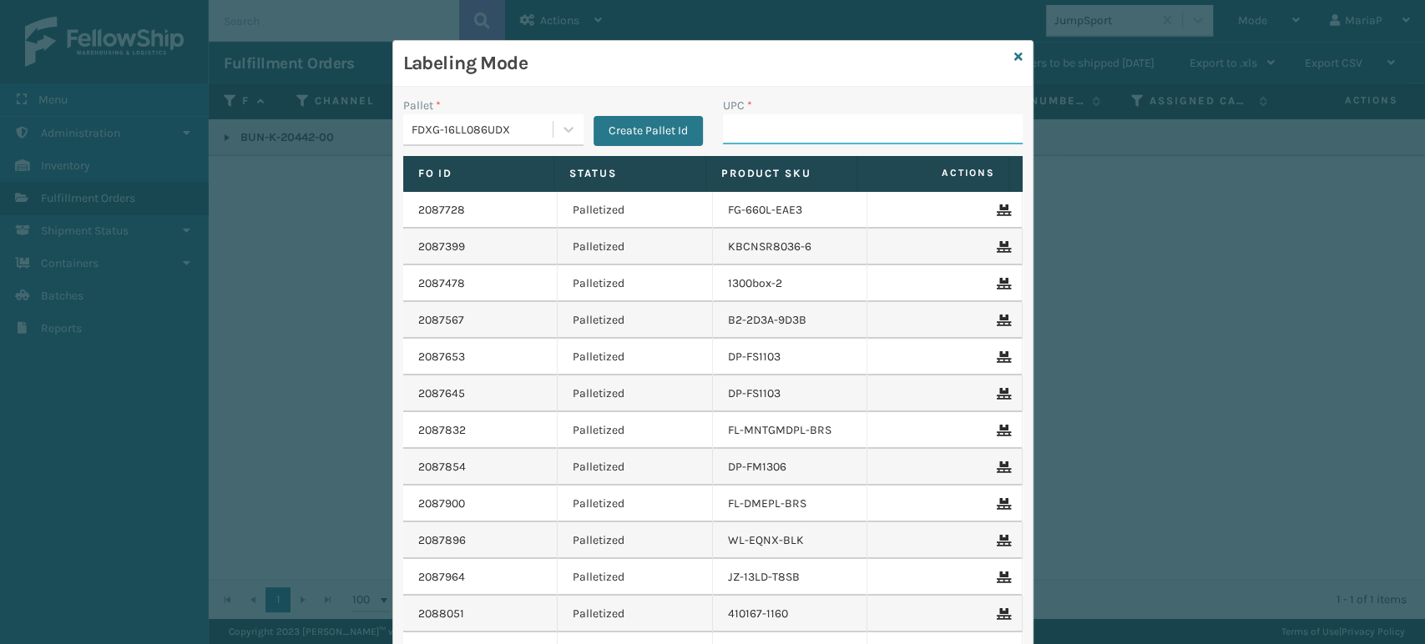
drag, startPoint x: 714, startPoint y: 139, endPoint x: 725, endPoint y: 139, distance: 10.8
click at [723, 139] on input "UPC *" at bounding box center [873, 129] width 300 height 30
paste input "BUN-K-20442-00"
type input "BUN-K-20442-00"
click at [1013, 50] on div "Labeling Mode Pallet * FDXG-16LL086UDX Create Pallet Id UPC * Fo Id Status Prod…" at bounding box center [712, 397] width 641 height 714
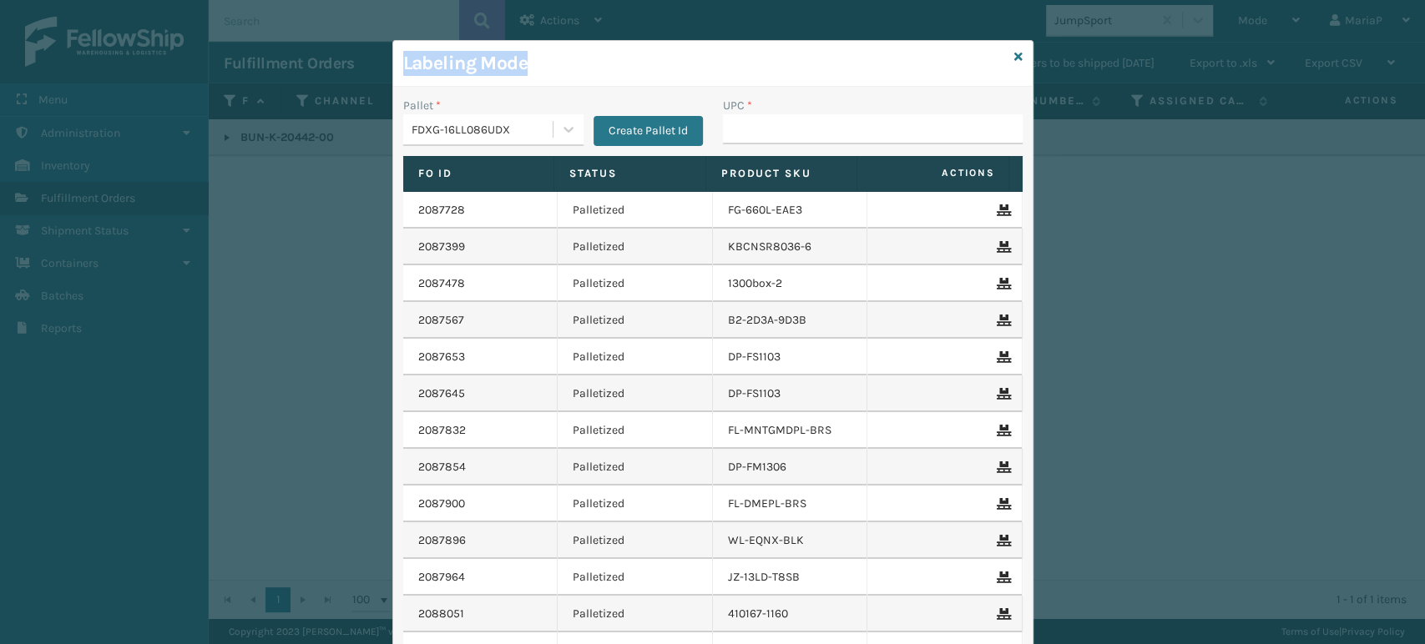
click at [1015, 53] on div "Labeling Mode Pallet * FDXG-16LL086UDX Create Pallet Id UPC * Fo Id Status Prod…" at bounding box center [712, 397] width 641 height 714
click at [1014, 55] on icon at bounding box center [1018, 57] width 8 height 12
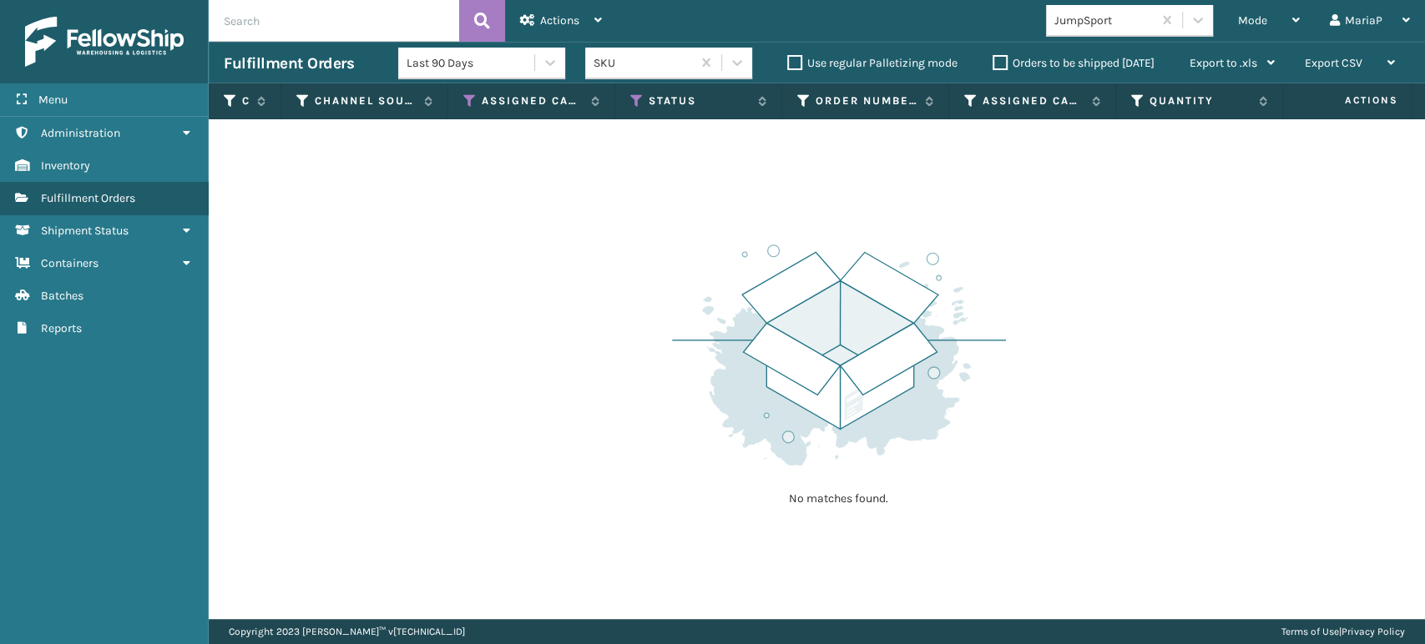
drag, startPoint x: 315, startPoint y: 25, endPoint x: 272, endPoint y: 12, distance: 45.4
click at [315, 24] on input "text" at bounding box center [334, 21] width 250 height 42
paste input "BUN-K-20442-00"
type input "B"
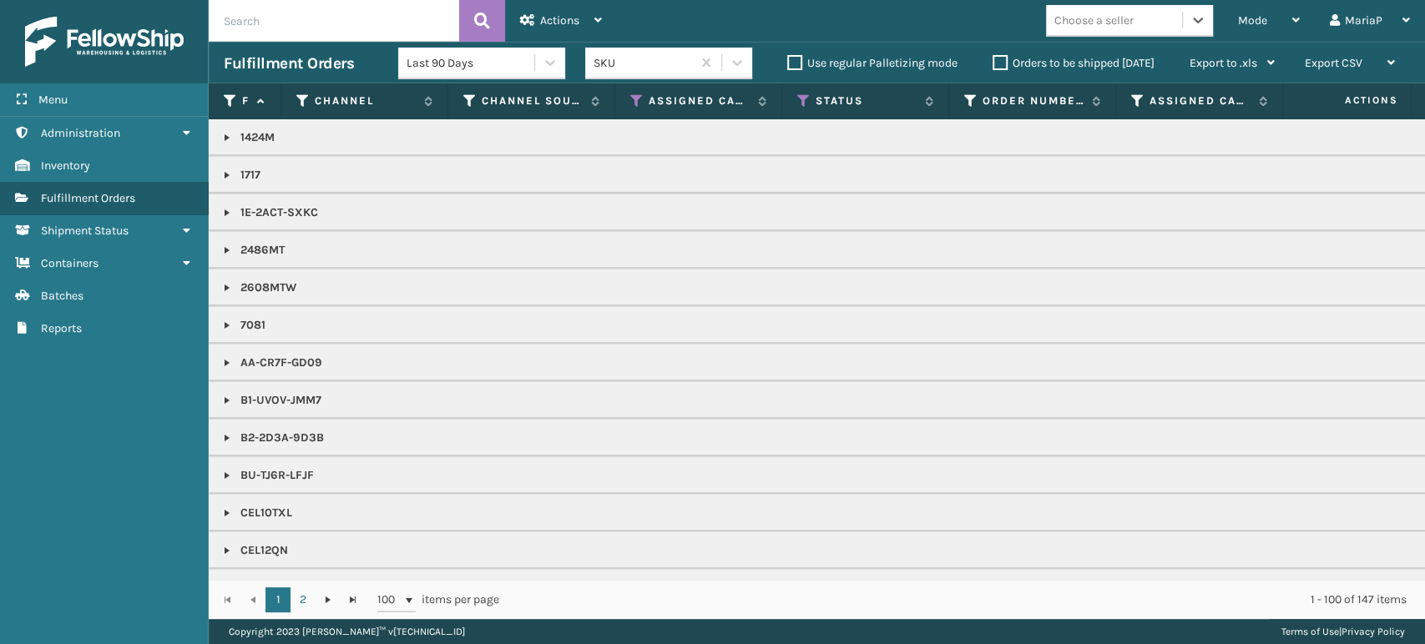
drag, startPoint x: 1147, startPoint y: 31, endPoint x: 1137, endPoint y: 33, distance: 10.3
click at [1143, 31] on div "Choose a seller" at bounding box center [1114, 21] width 136 height 28
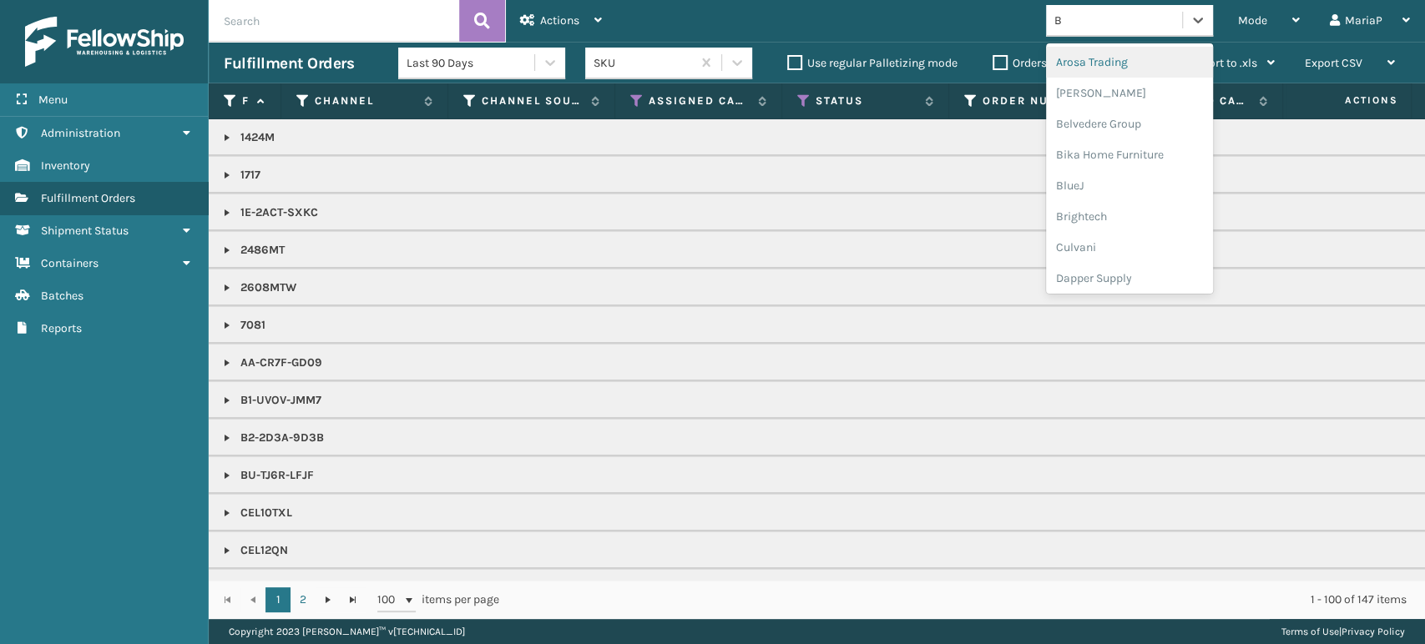
type input "BR"
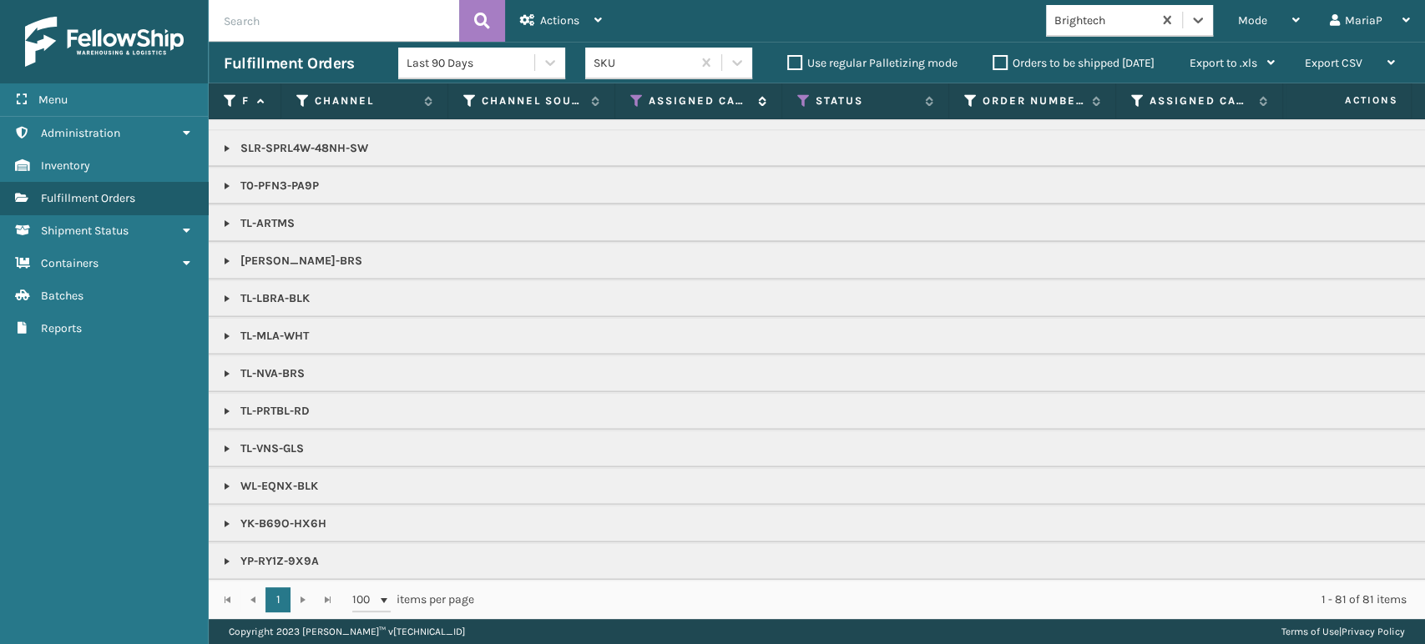
scroll to position [1462, 0]
click at [1087, 22] on div "Brightech" at bounding box center [1103, 21] width 99 height 18
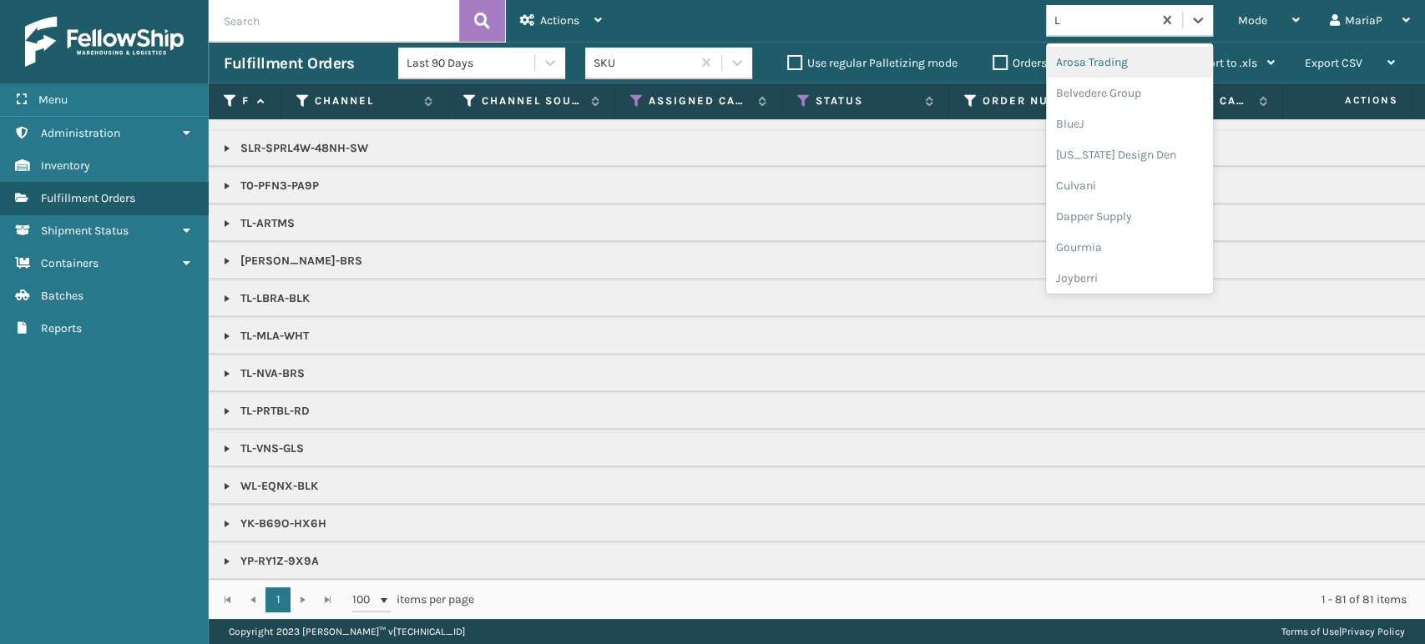
type input "LI"
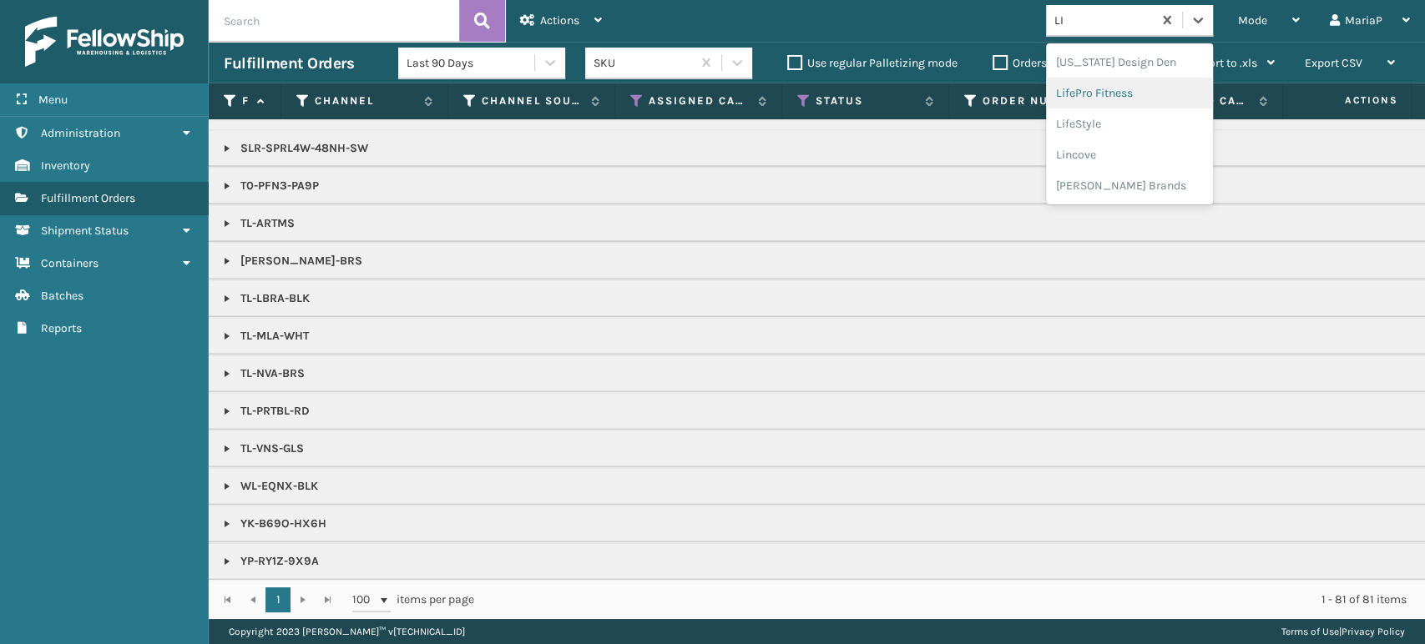
click at [1108, 80] on div "LifePro Fitness" at bounding box center [1129, 93] width 167 height 31
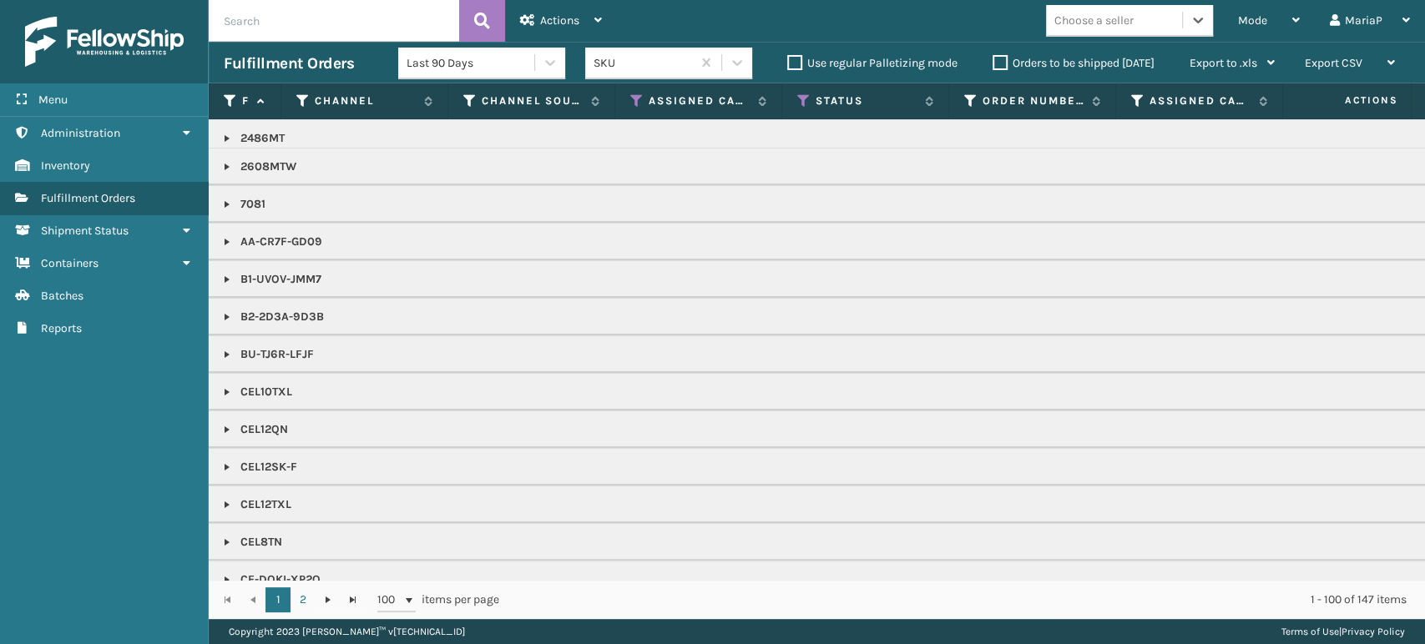
scroll to position [0, 0]
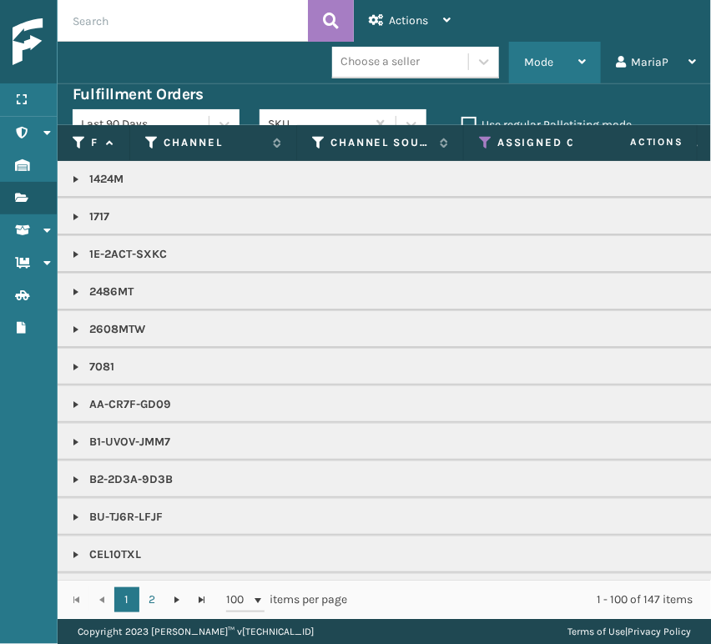
click at [544, 63] on span "Mode" at bounding box center [538, 62] width 29 height 14
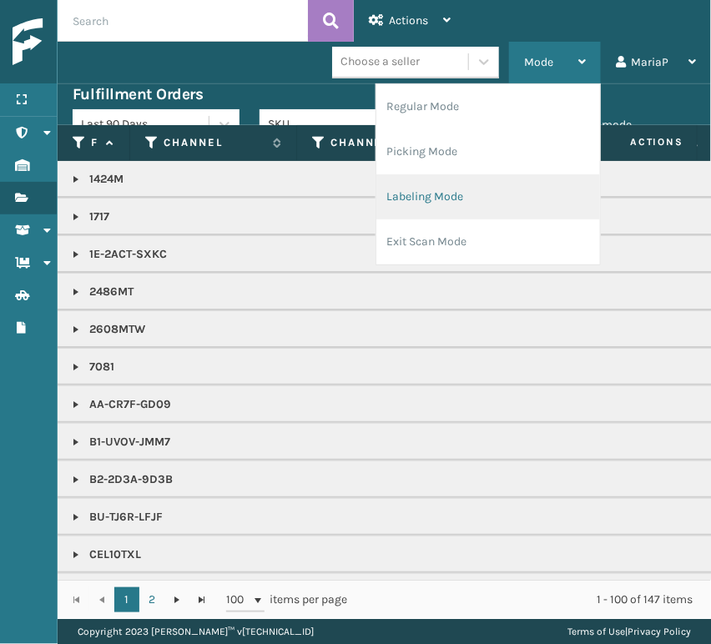
click at [462, 195] on li "Labeling Mode" at bounding box center [488, 196] width 224 height 45
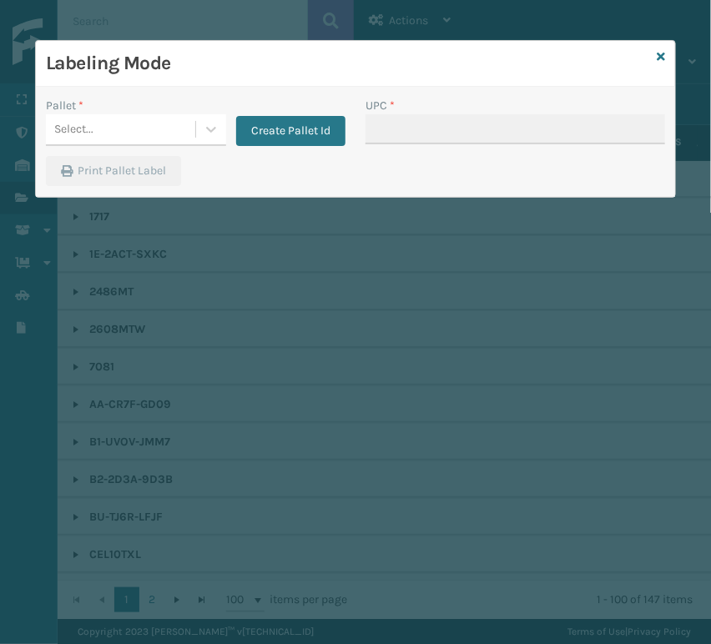
click at [187, 119] on div "Select..." at bounding box center [120, 130] width 149 height 28
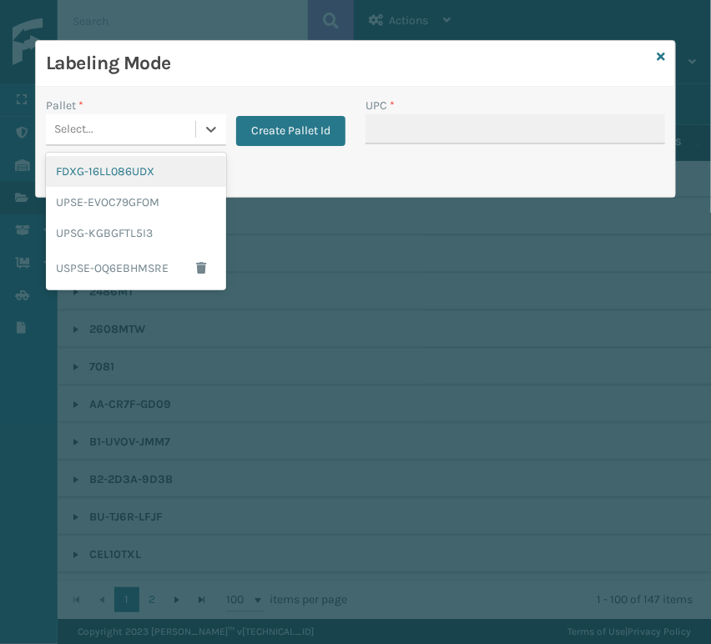
click at [174, 169] on div "FDXG-16LL086UDX" at bounding box center [136, 171] width 180 height 31
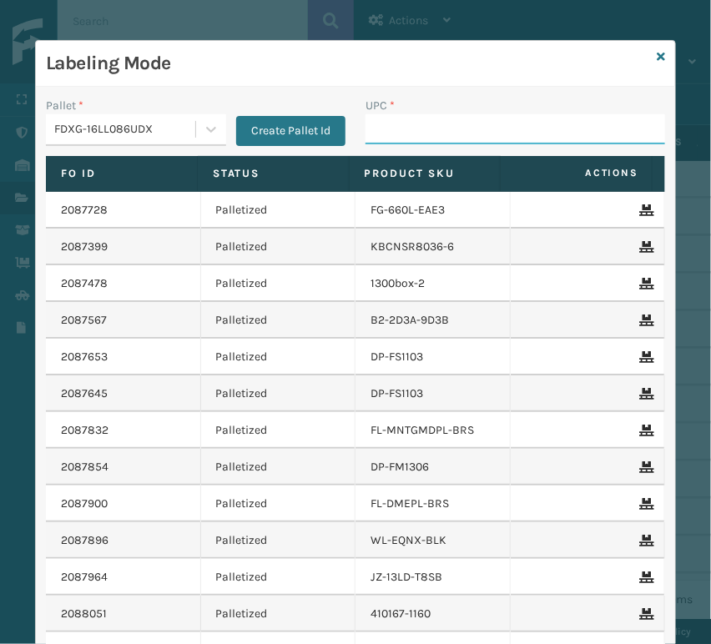
click at [373, 132] on input "UPC *" at bounding box center [516, 129] width 300 height 30
type input "10080313070812"
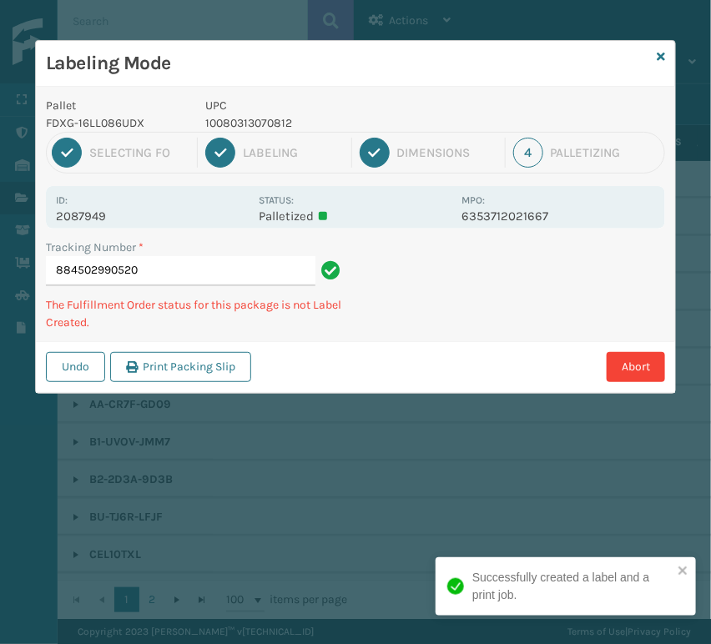
click at [263, 125] on p "10080313070812" at bounding box center [329, 123] width 246 height 18
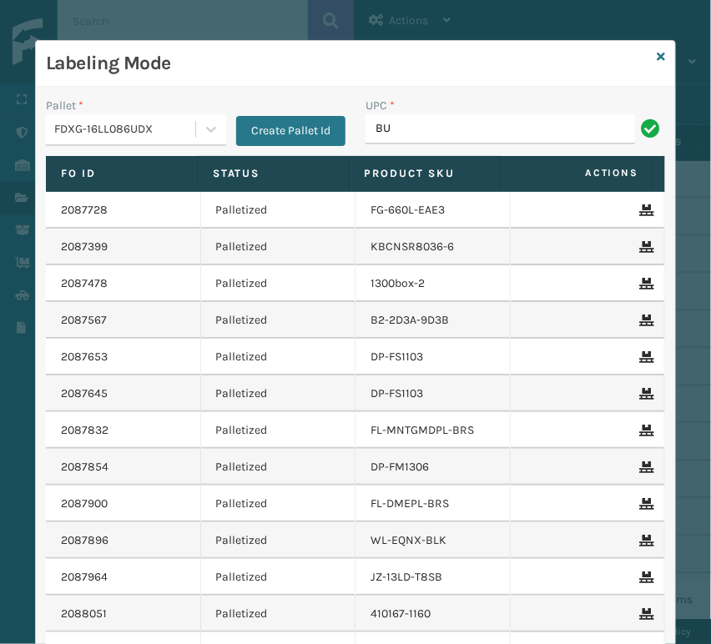
type input "B"
type input "10080313070812"
type input "10080313017176"
click at [435, 132] on input "10080313017176" at bounding box center [501, 129] width 270 height 30
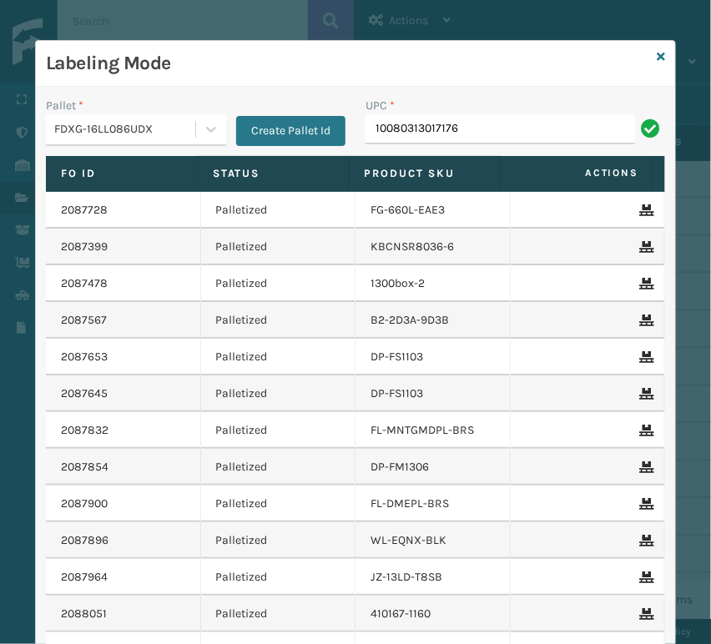
type input "10080313017176"
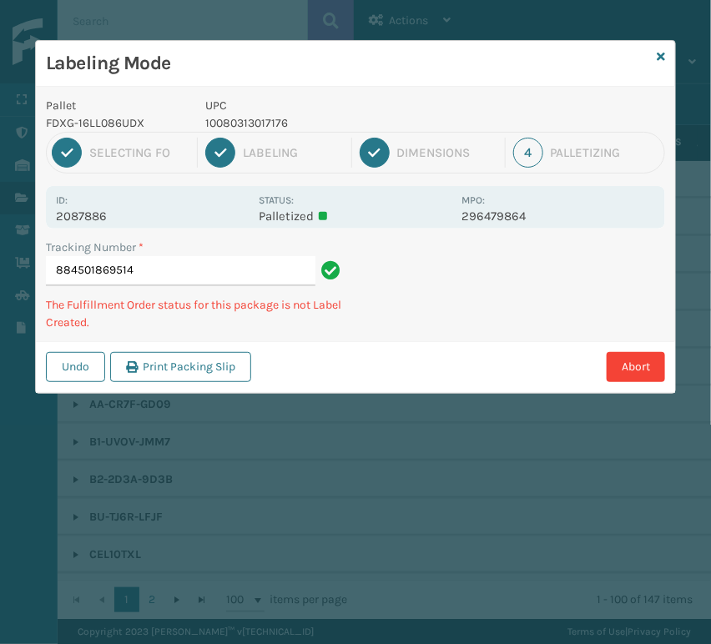
type input "88450186951410080313017176"
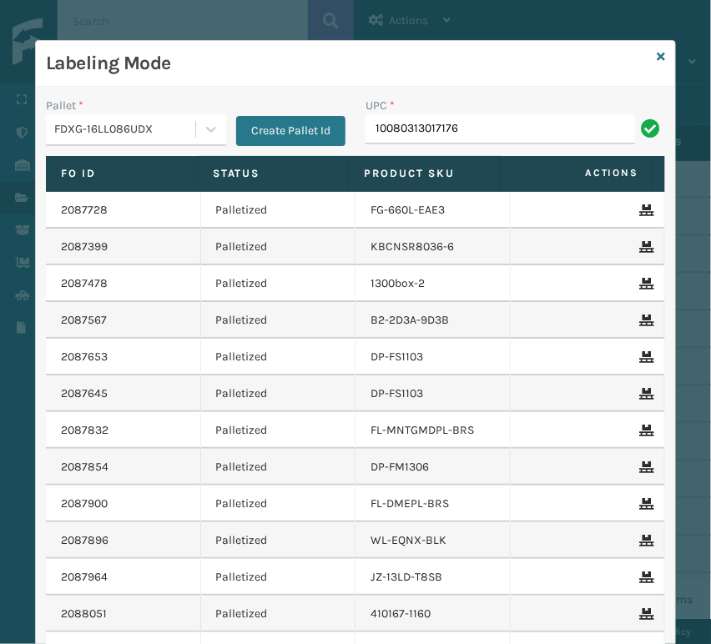
type input "10080313017176"
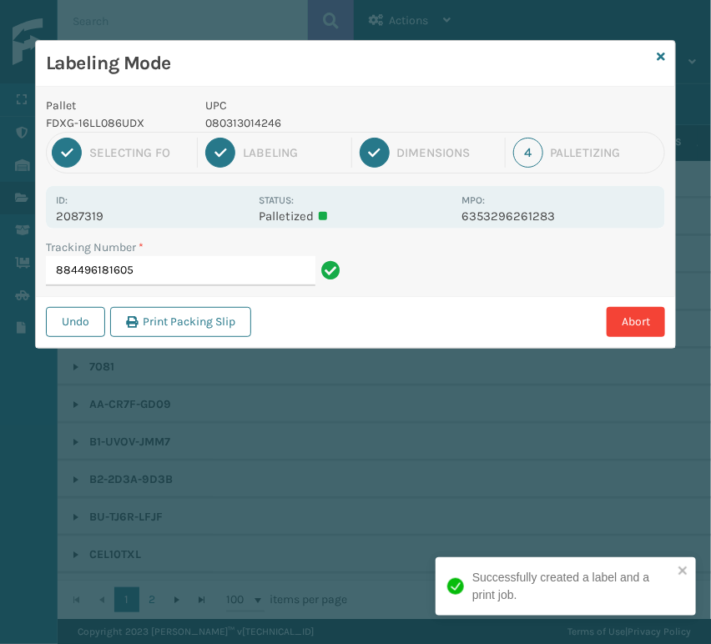
click at [244, 111] on p "UPC" at bounding box center [329, 106] width 246 height 18
click at [245, 120] on p "080313014246" at bounding box center [329, 123] width 246 height 18
click at [255, 125] on p "080313014246" at bounding box center [329, 123] width 246 height 18
click at [255, 124] on p "080313014246" at bounding box center [329, 123] width 246 height 18
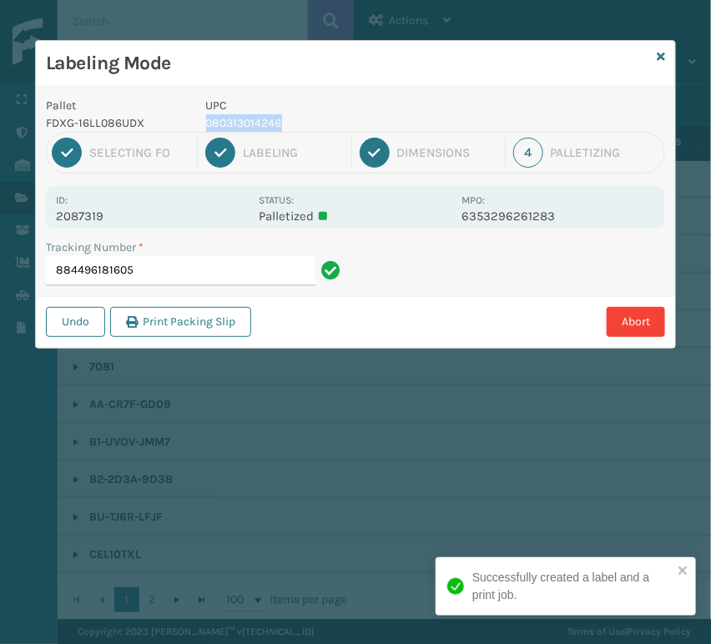
copy p "080313014246"
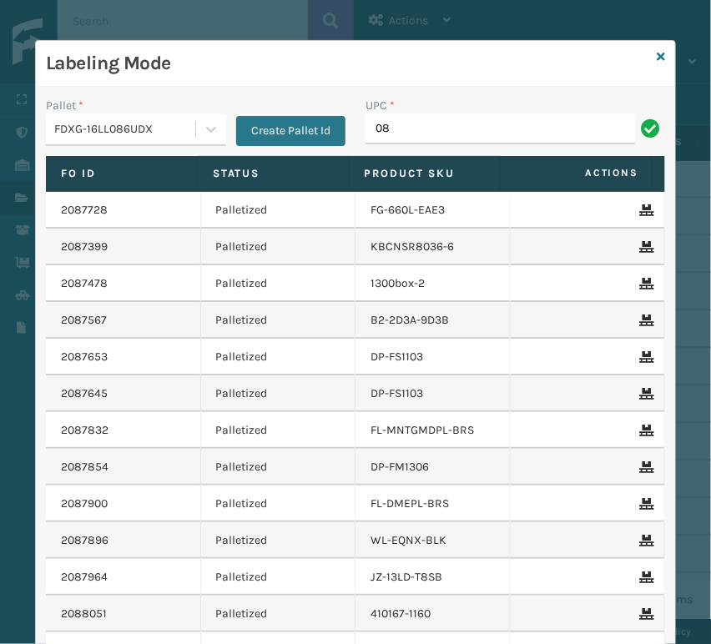
type input "0"
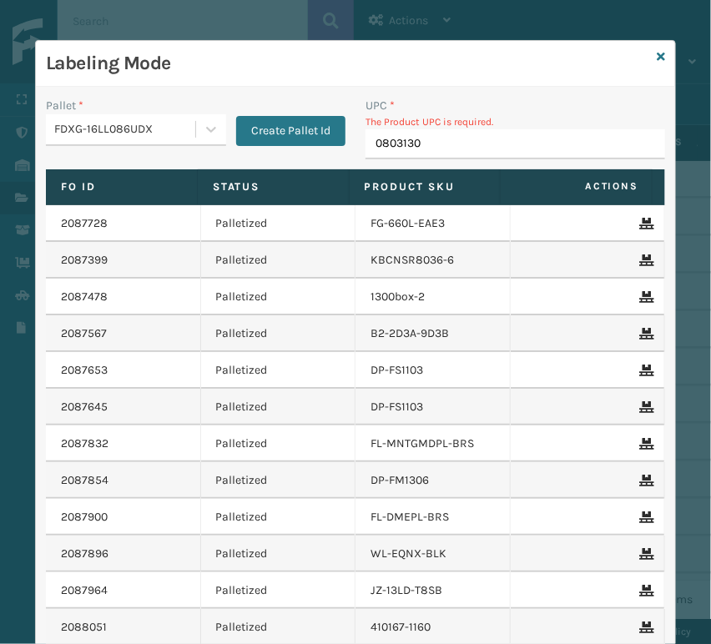
type input "08031301"
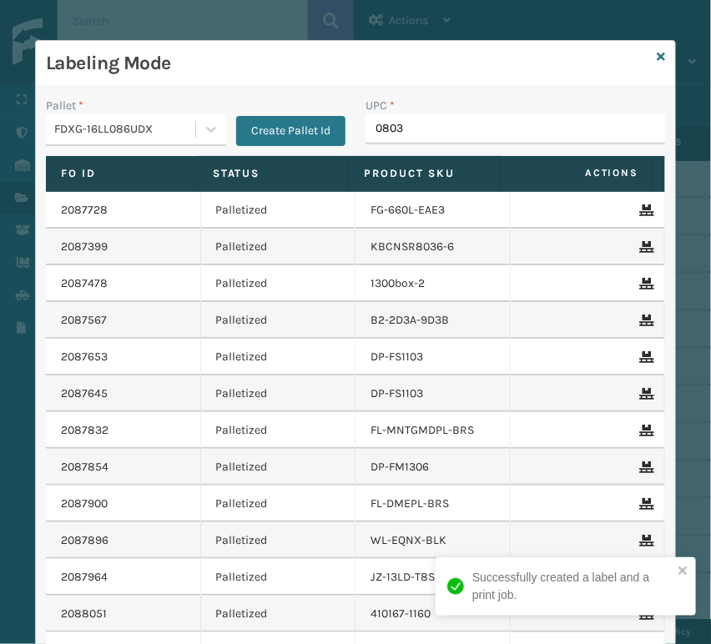
type input "08031"
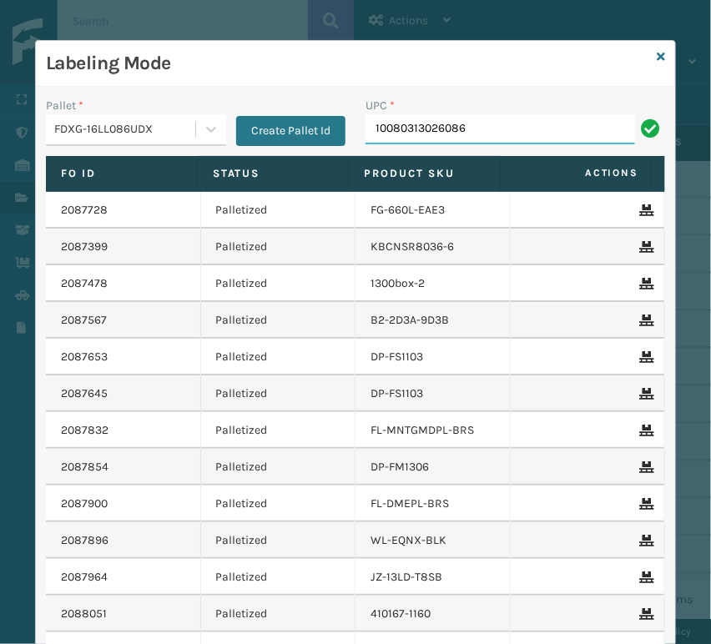
type input "10080313026086"
type input "10080313070812"
type input "10080313024860"
type input "858100007920"
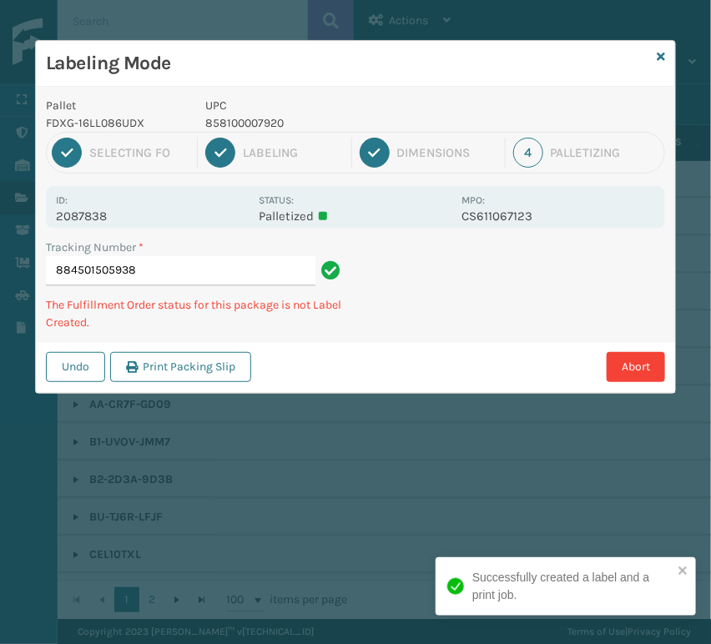
click at [214, 125] on p "858100007920" at bounding box center [329, 123] width 246 height 18
copy p "858100007920"
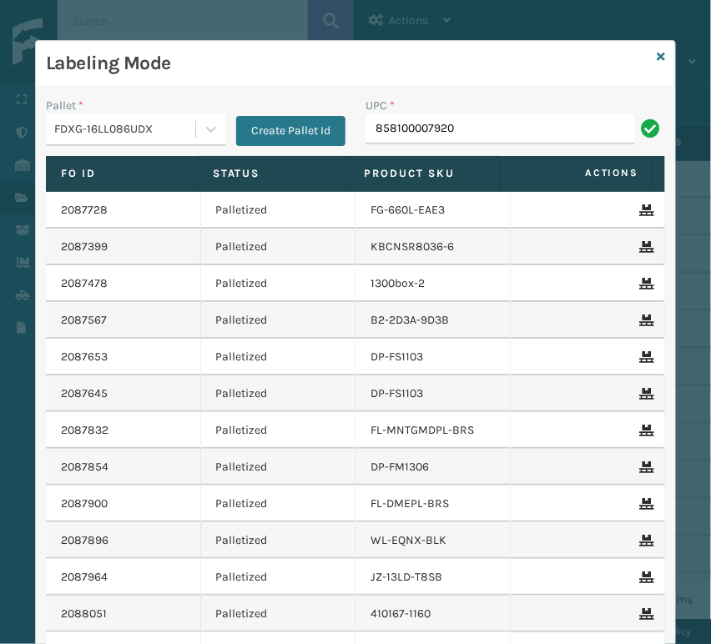
type input "858100007920"
type input "858100007906"
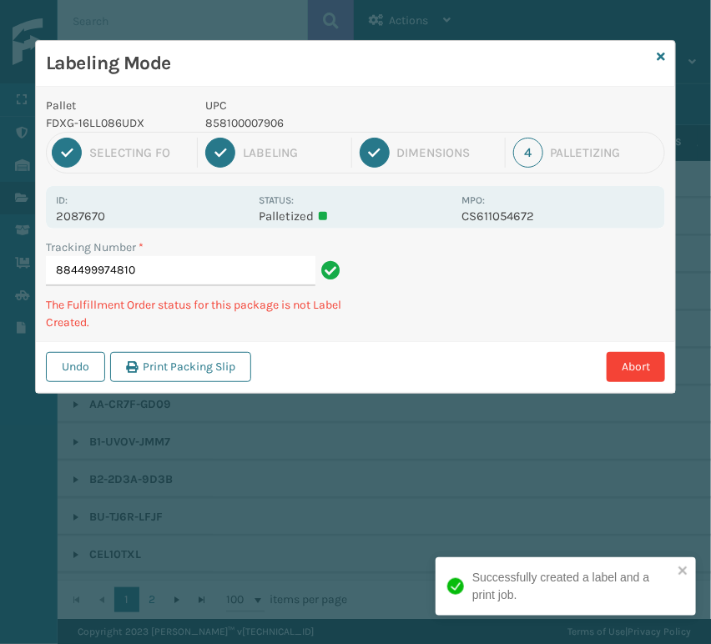
click at [262, 119] on p "858100007906" at bounding box center [329, 123] width 246 height 18
copy p "858100007906"
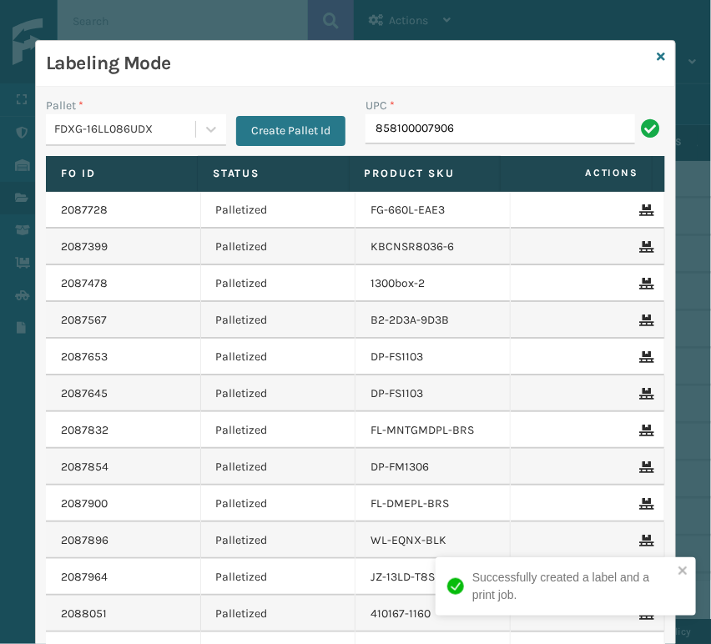
type input "858100007906"
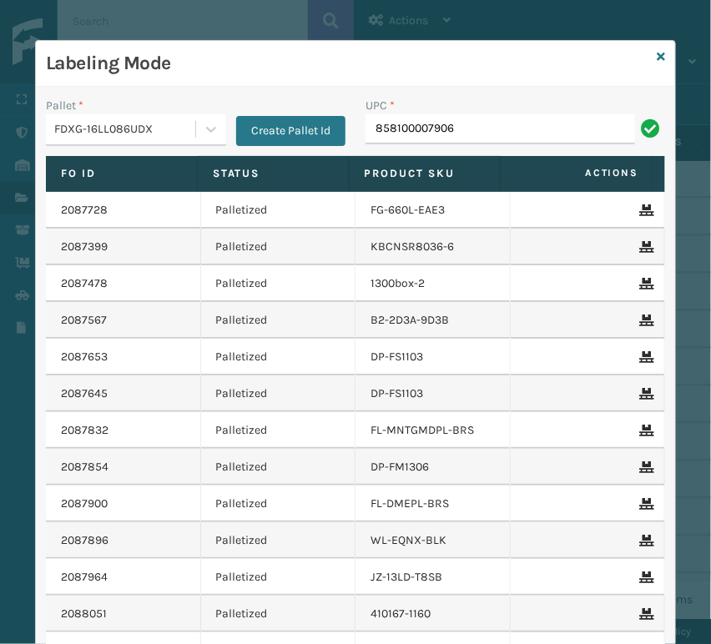
type input "858100007906"
type input "FL-OLVA-CRM"
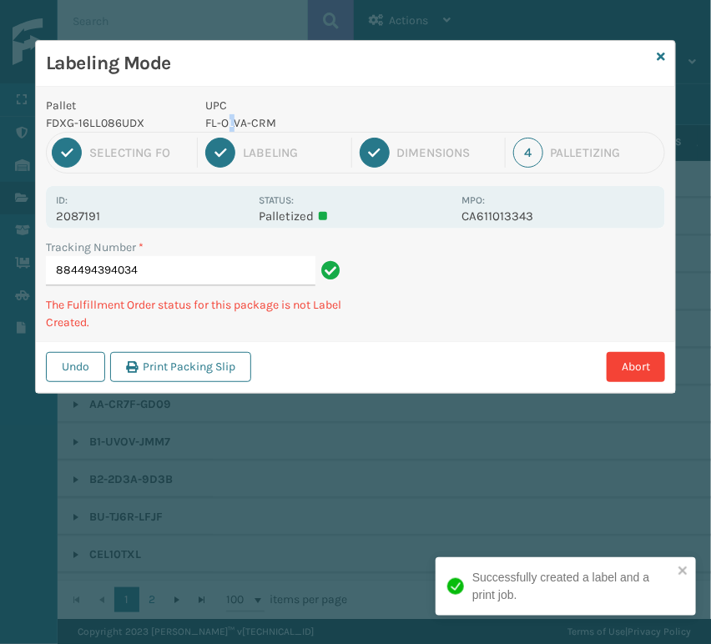
click at [231, 119] on p "FL-OLVA-CRM" at bounding box center [329, 123] width 246 height 18
copy p "FL-OLVA-CRM"
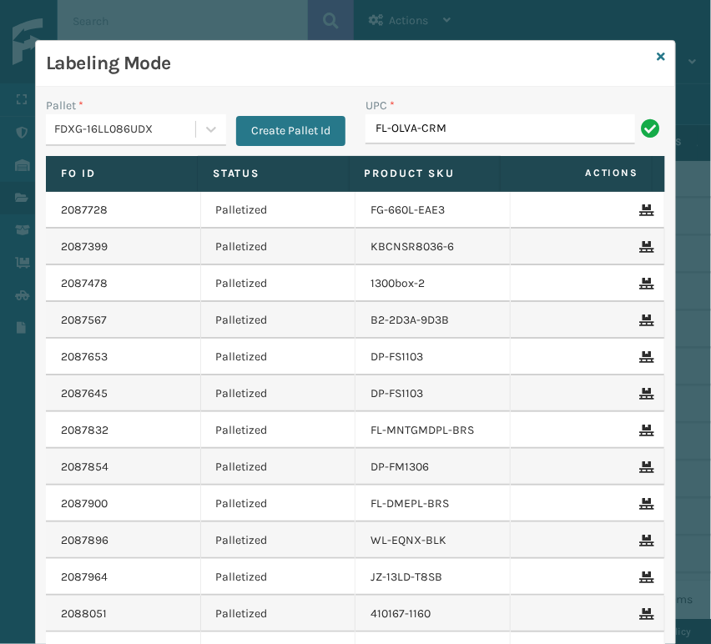
type input "FL-OLVA-CRM"
type input "85800007821"
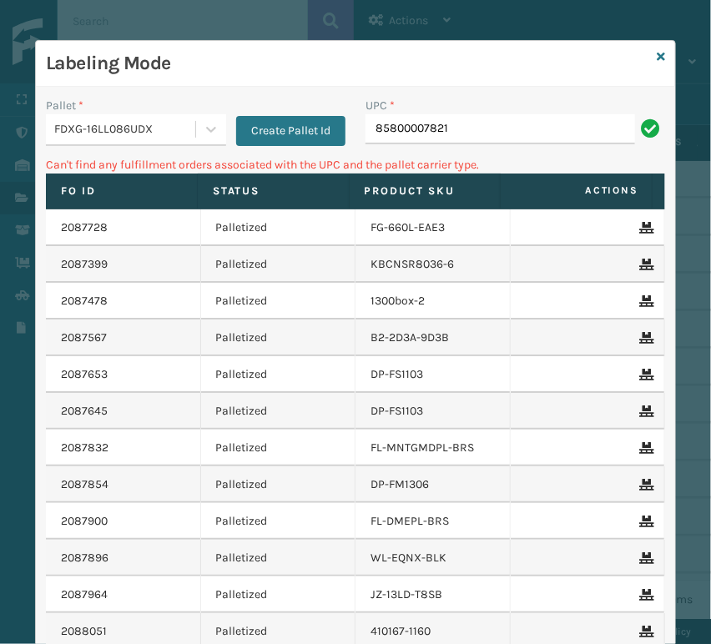
click at [389, 136] on input "85800007821" at bounding box center [501, 129] width 270 height 30
type input "858100007821"
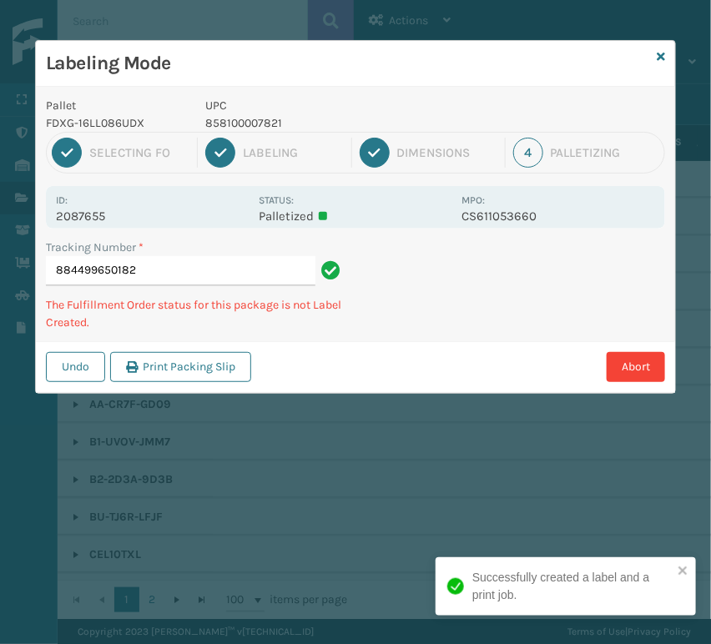
click at [262, 119] on p "858100007821" at bounding box center [329, 123] width 246 height 18
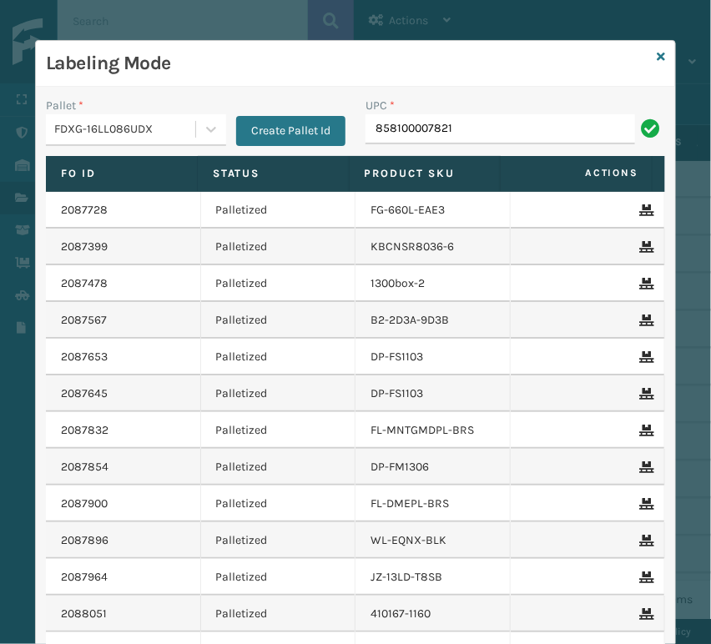
type input "858100007821"
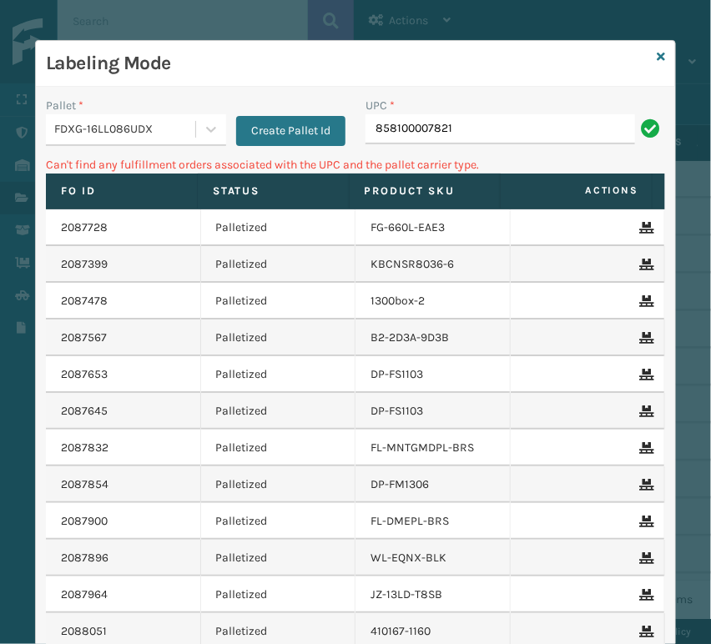
click at [492, 134] on input "858100007821" at bounding box center [501, 129] width 270 height 30
type input "854"
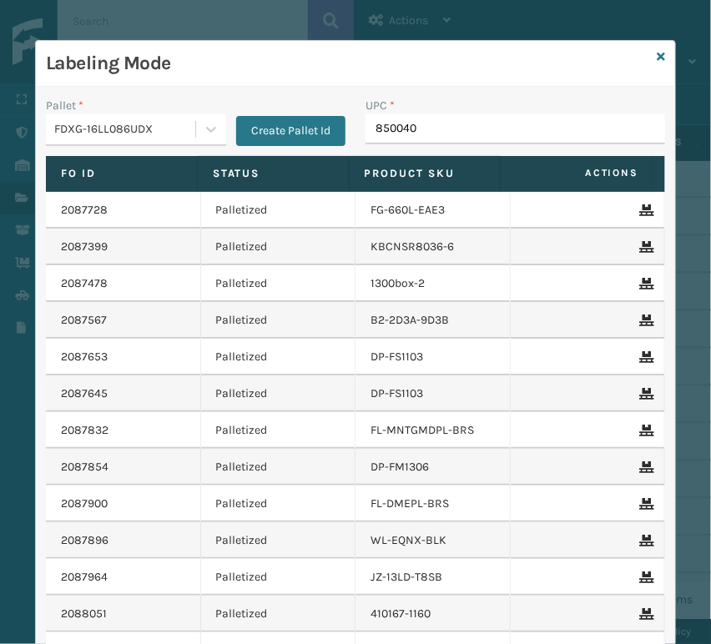
type input "8500406"
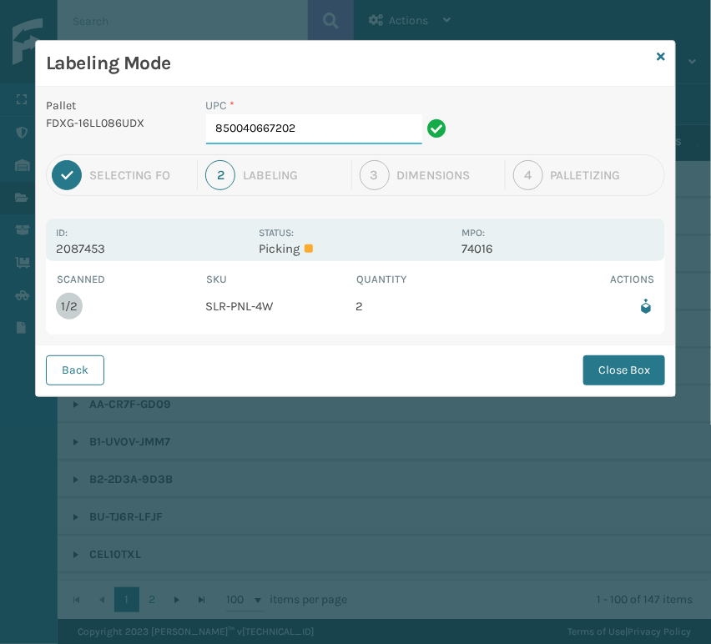
click at [332, 135] on input "850040667202" at bounding box center [314, 129] width 216 height 30
click at [632, 367] on button "Close Box" at bounding box center [624, 371] width 82 height 30
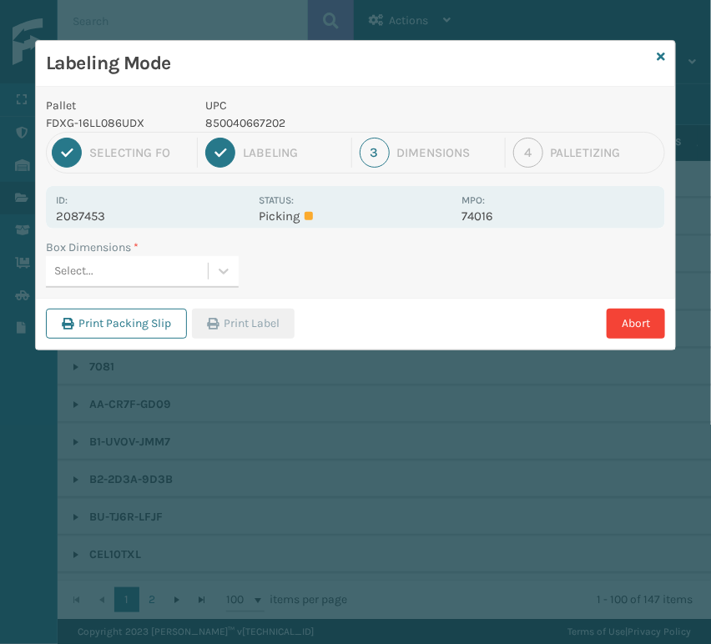
click at [157, 272] on div "Select..." at bounding box center [127, 272] width 162 height 28
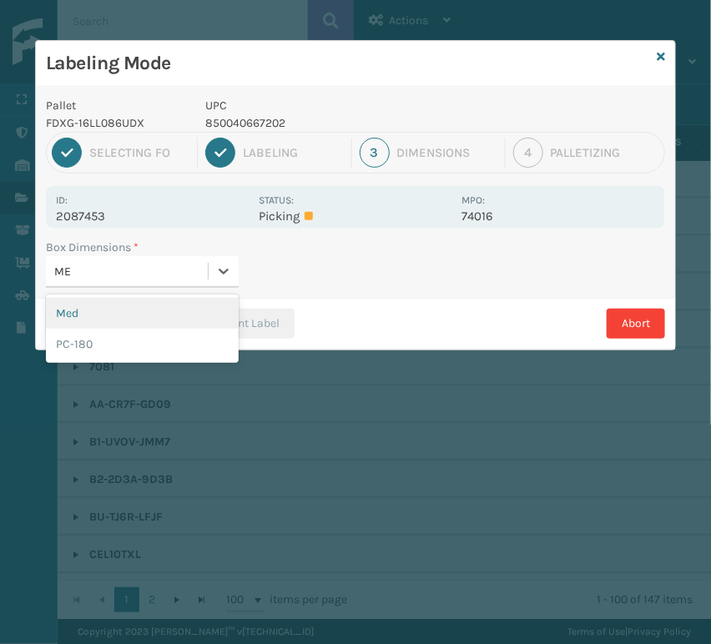
type input "MED"
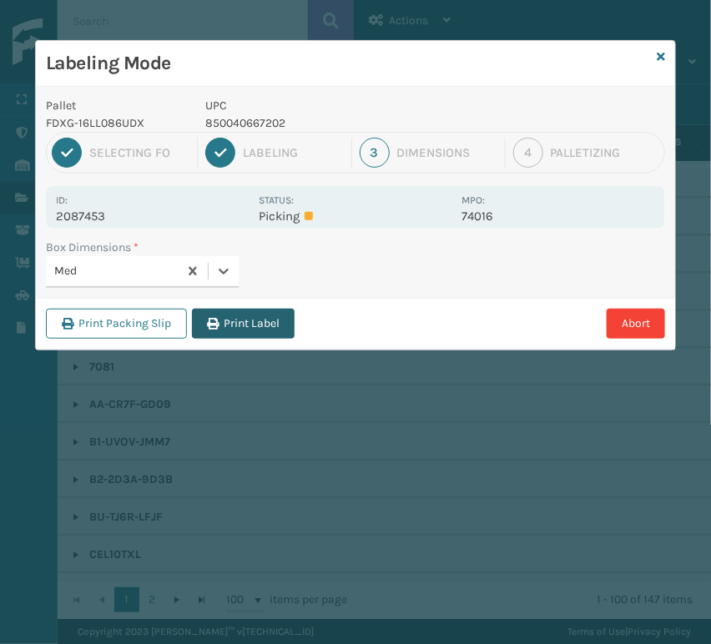
click at [214, 313] on button "Print Label" at bounding box center [243, 324] width 103 height 30
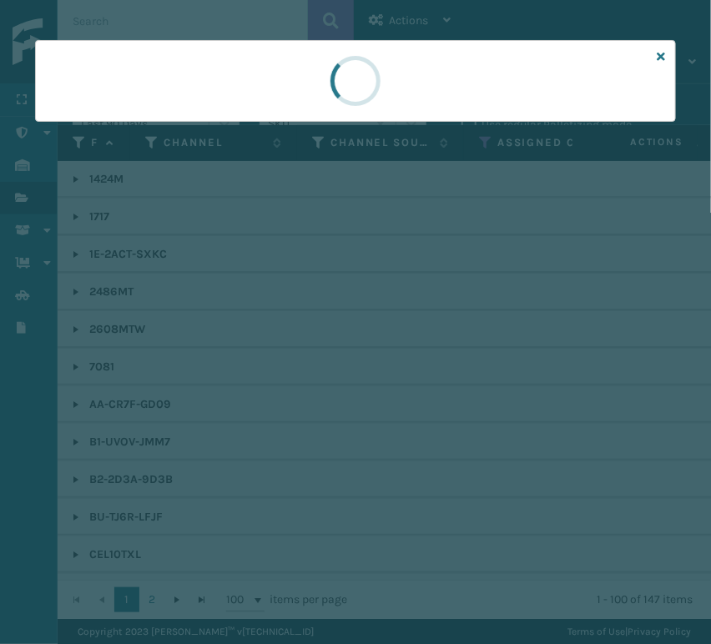
click at [214, 313] on div at bounding box center [355, 322] width 711 height 644
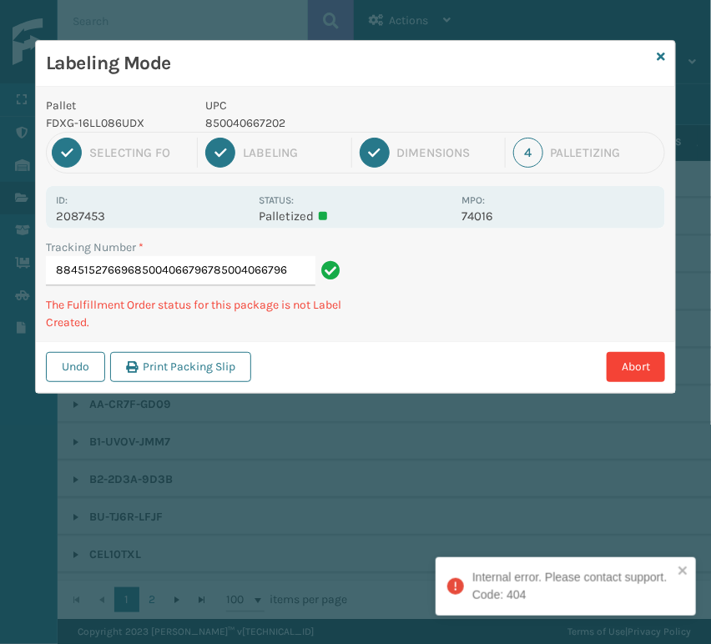
type input "884515276696850040667967850040667967"
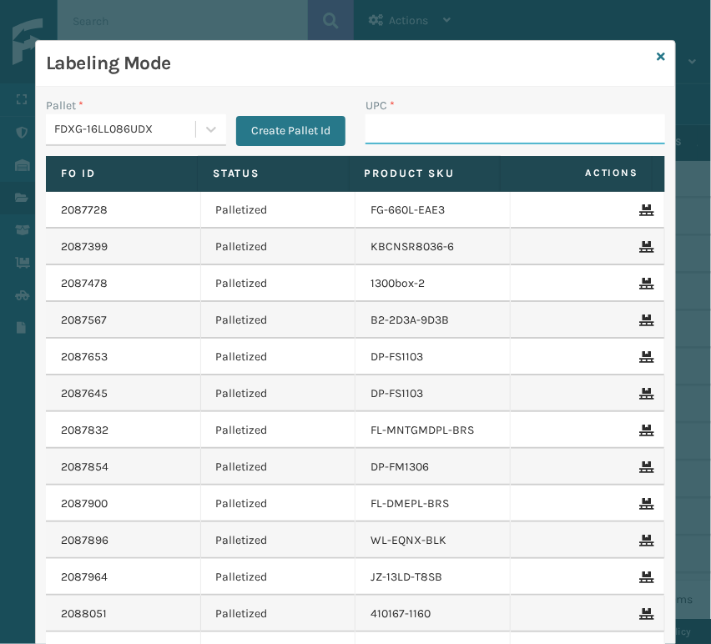
click at [407, 137] on input "UPC *" at bounding box center [516, 129] width 300 height 30
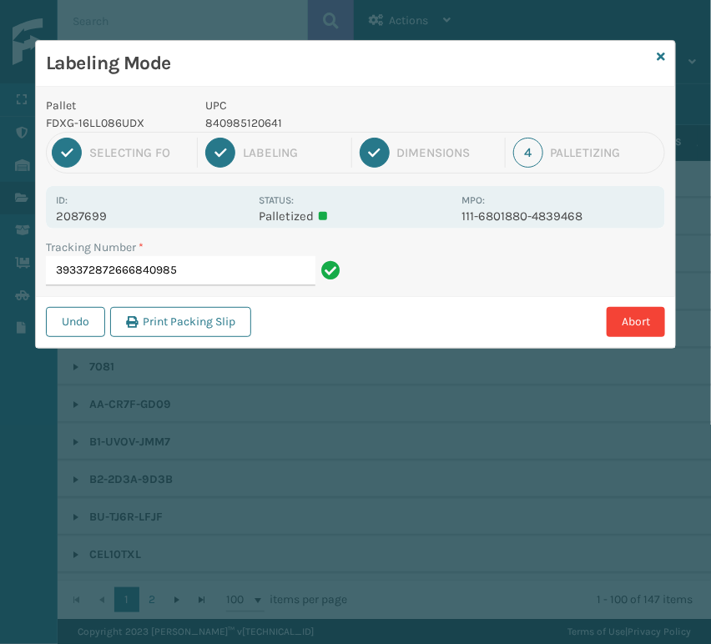
type input "3933728726668409851"
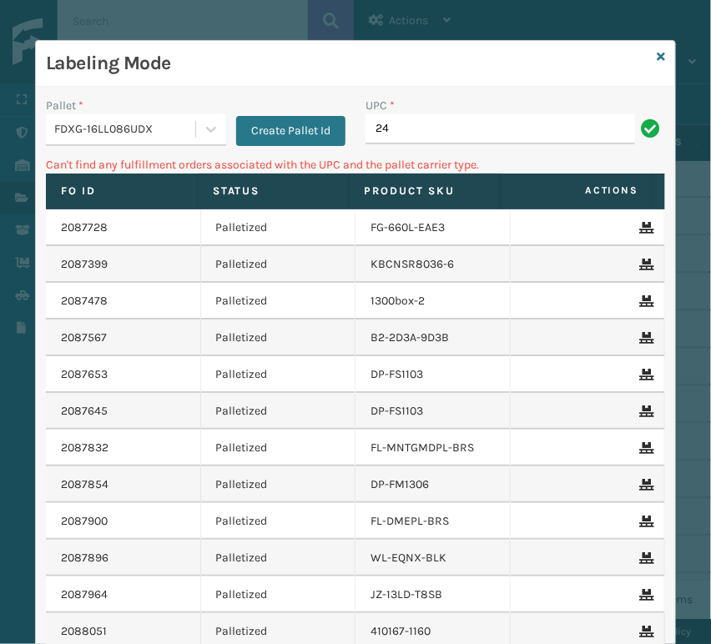
type input "2"
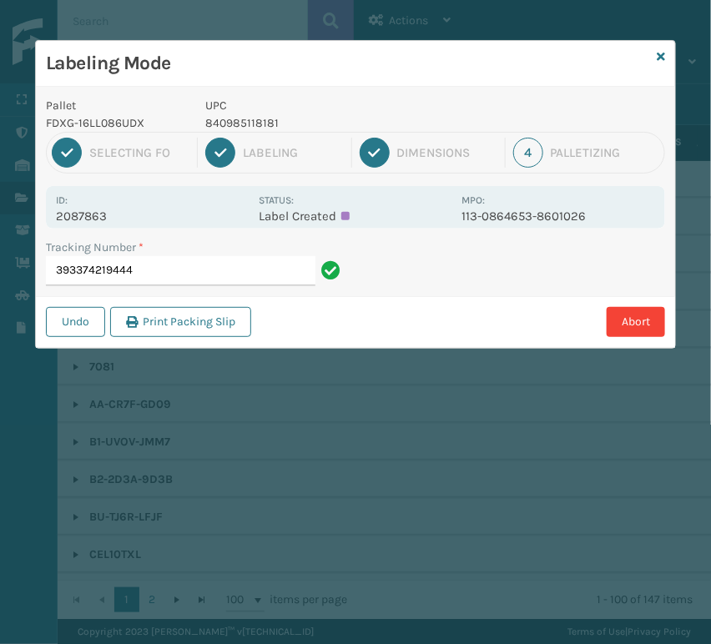
click at [213, 122] on p "840985118181" at bounding box center [329, 123] width 246 height 18
click at [155, 285] on input "393374219444" at bounding box center [181, 271] width 270 height 30
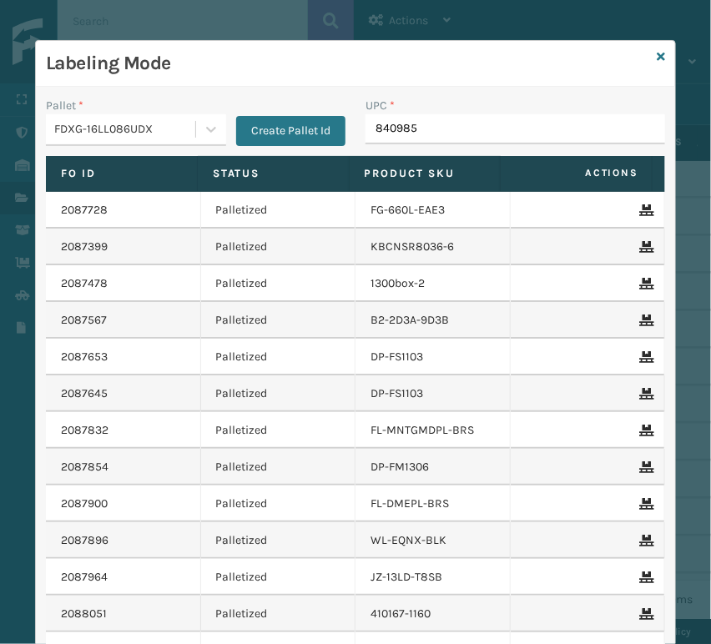
type input "8409851"
click at [426, 137] on input "UPC *" at bounding box center [516, 129] width 300 height 30
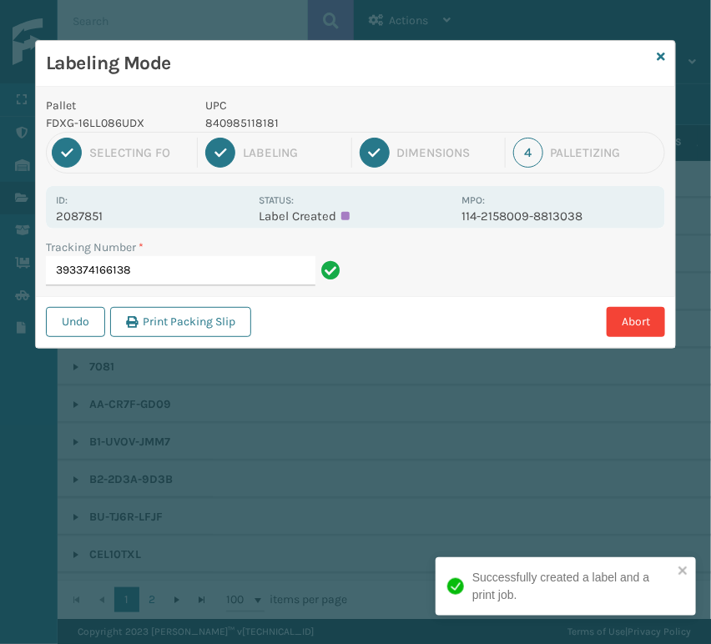
click at [426, 138] on div "3 Dimensions" at bounding box center [433, 153] width 146 height 30
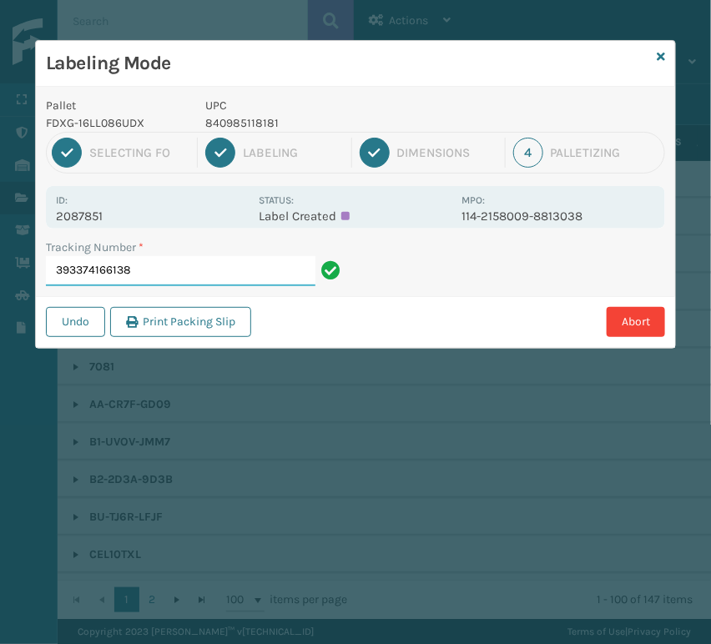
drag, startPoint x: 167, startPoint y: 275, endPoint x: 147, endPoint y: 275, distance: 20.0
click at [170, 275] on input "393374166138" at bounding box center [181, 271] width 270 height 30
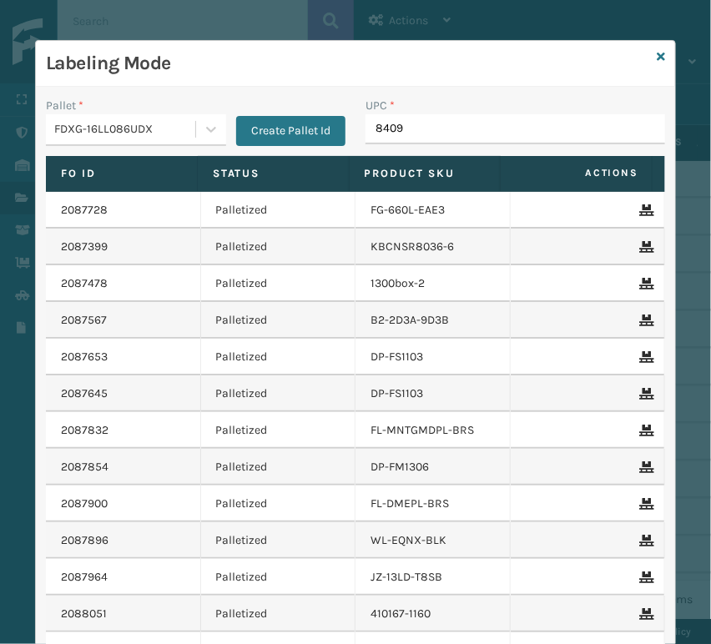
type input "84098"
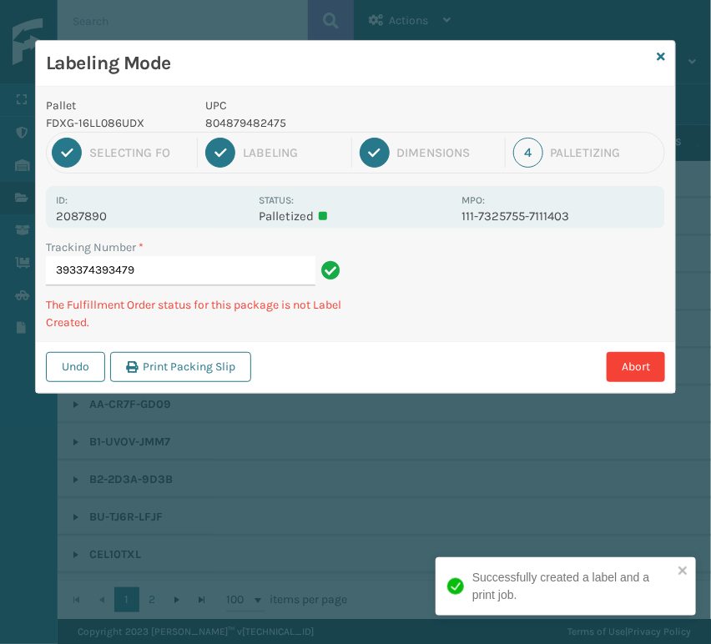
click at [236, 119] on p "804879482475" at bounding box center [329, 123] width 246 height 18
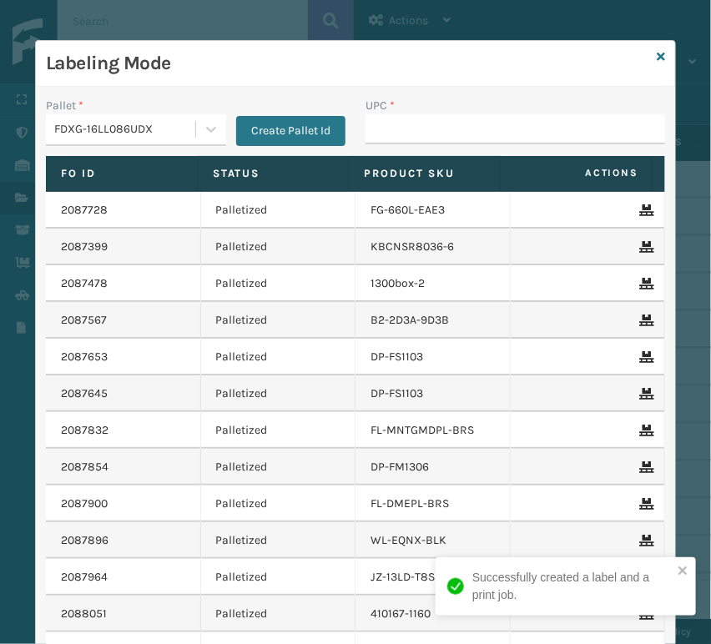
type input "804879482475"
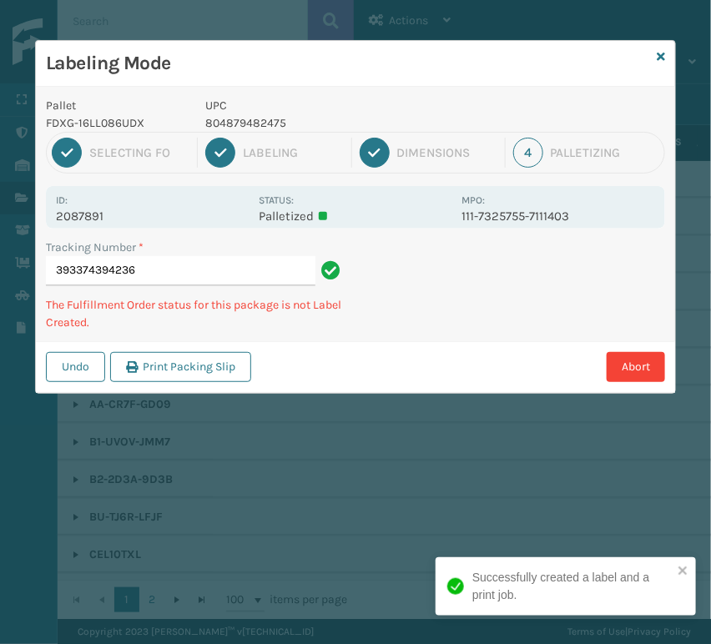
type input "393374394236804879482475"
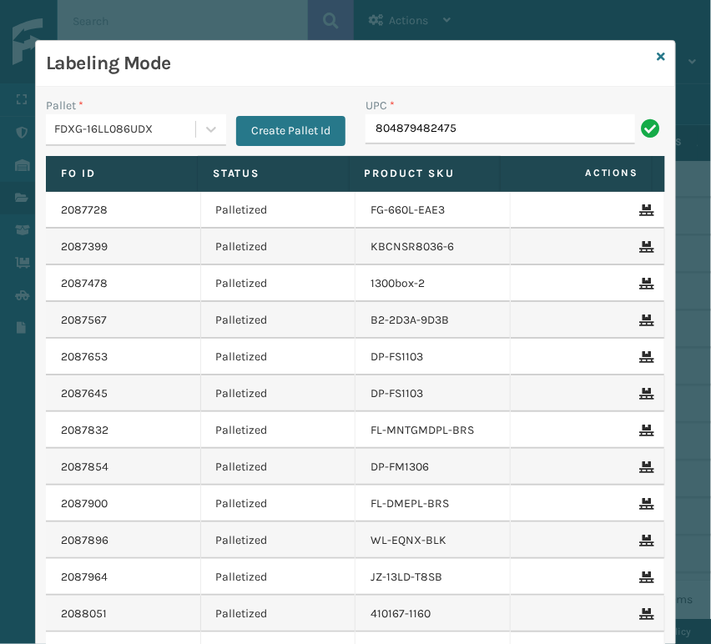
type input "804879482475"
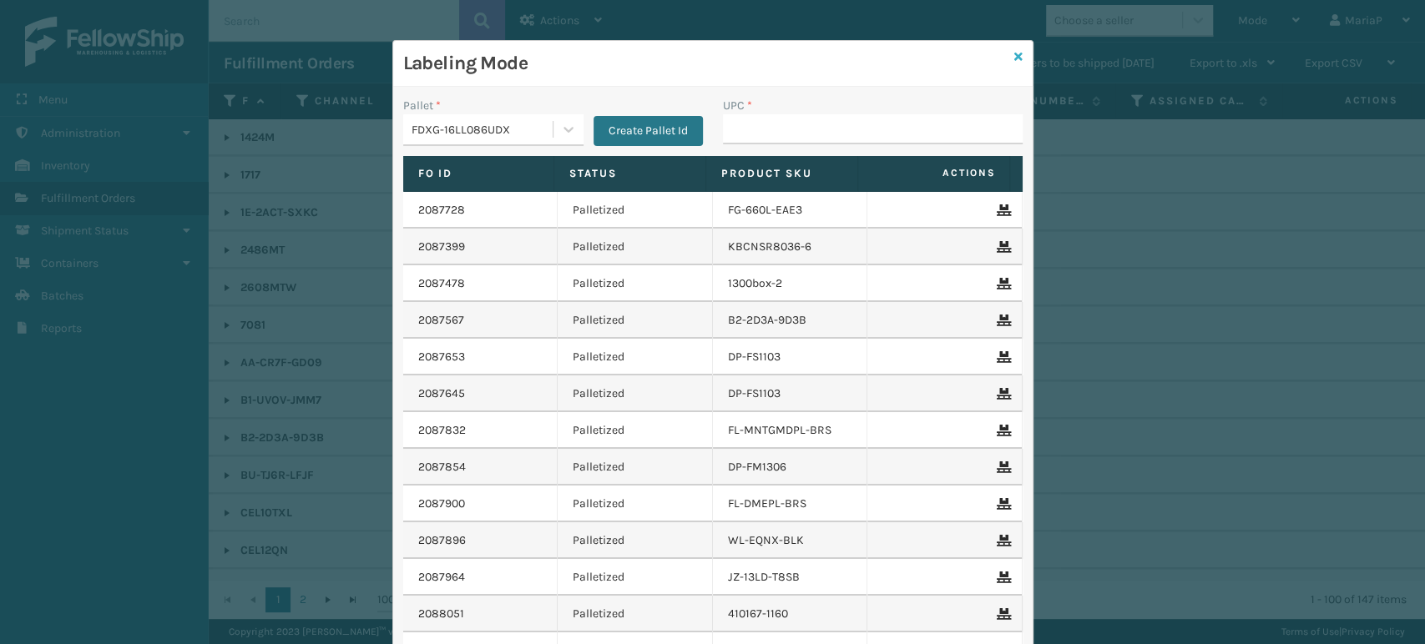
click at [1014, 52] on icon at bounding box center [1018, 57] width 8 height 12
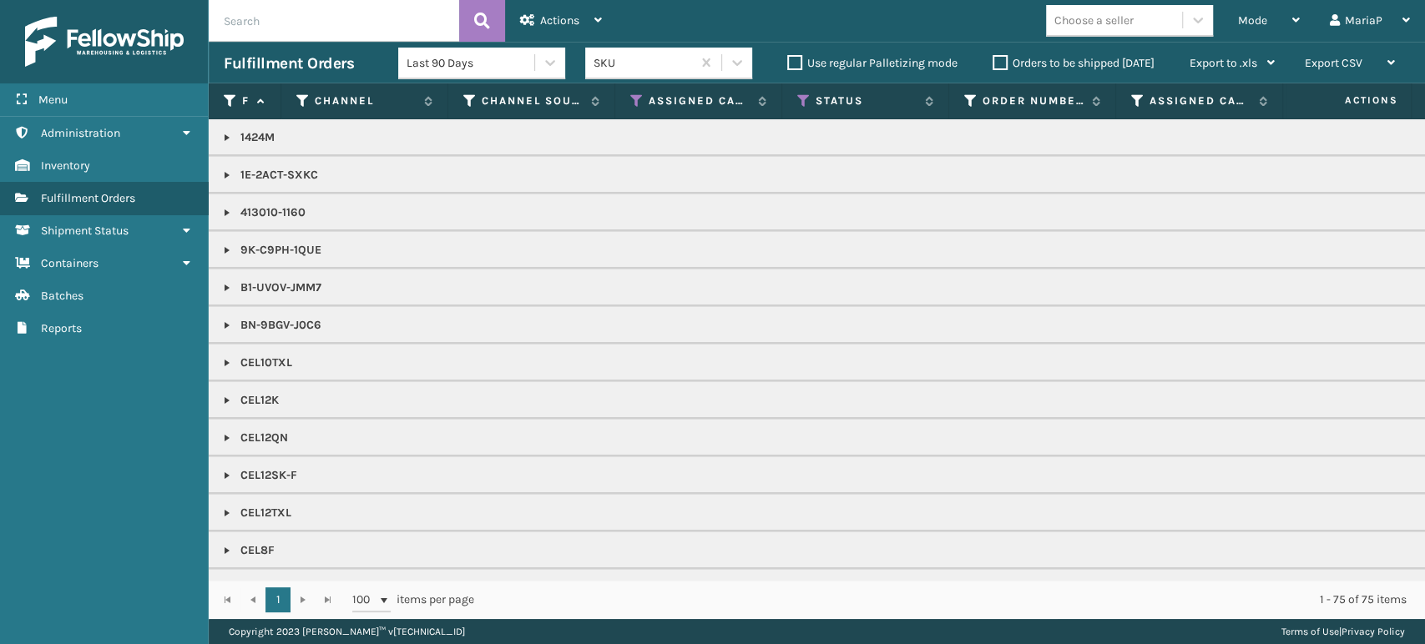
click at [231, 134] on link at bounding box center [226, 137] width 13 height 13
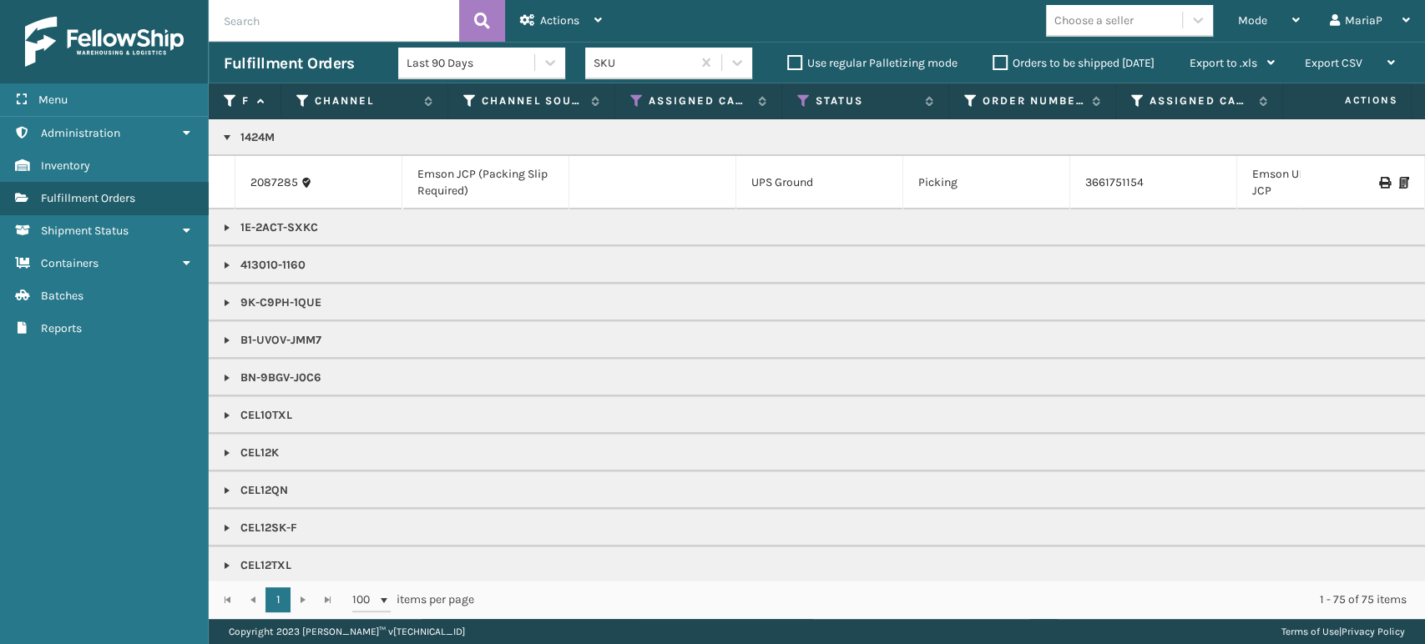
click at [231, 260] on link at bounding box center [226, 265] width 13 height 13
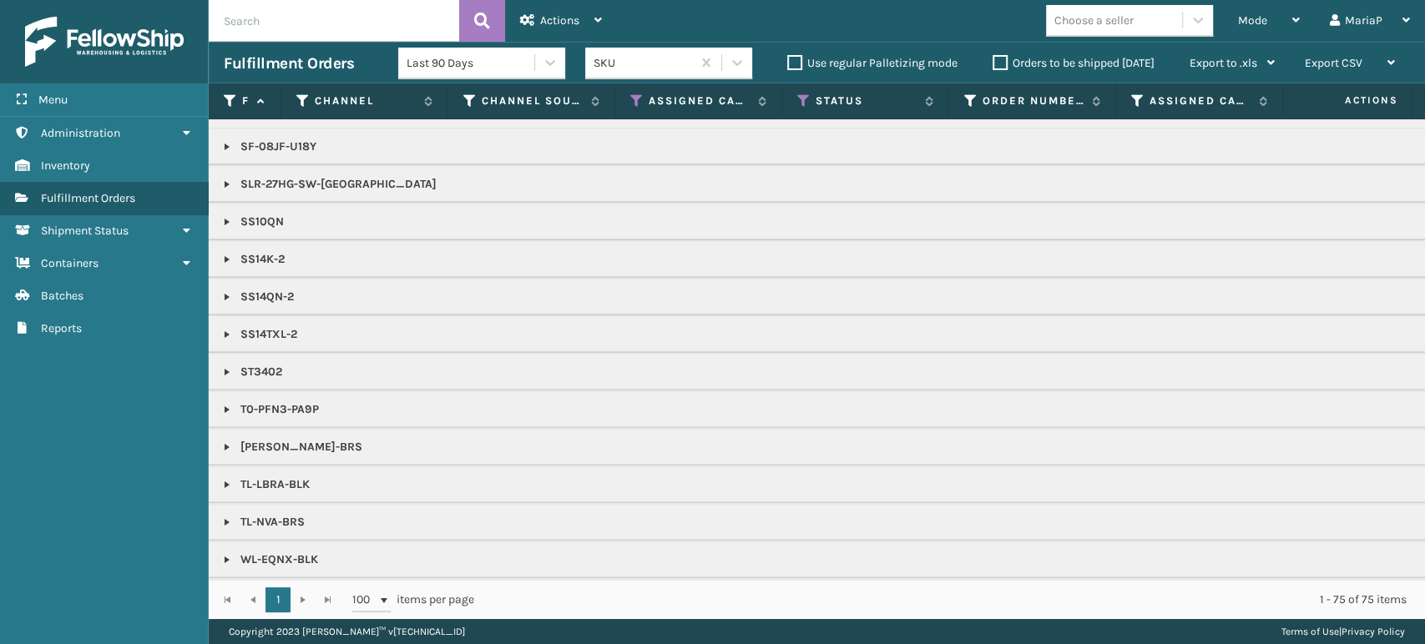
scroll to position [1417, 0]
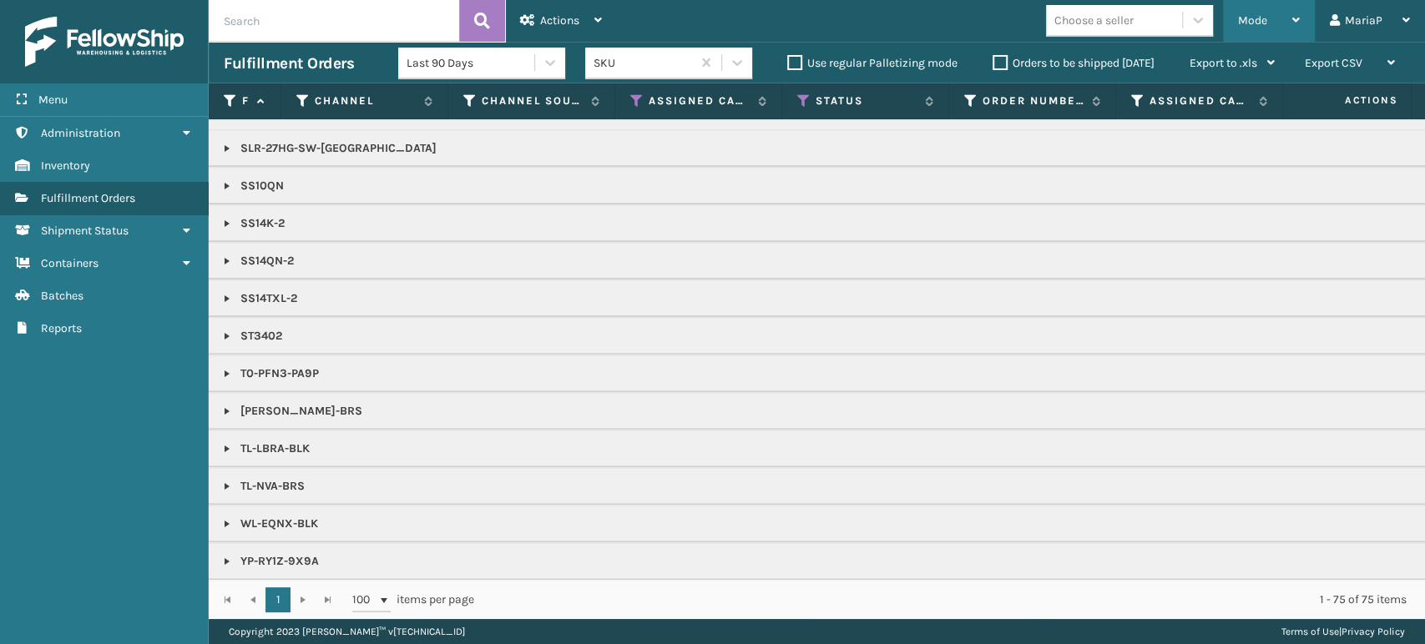
click at [1247, 18] on span "Mode" at bounding box center [1252, 20] width 29 height 14
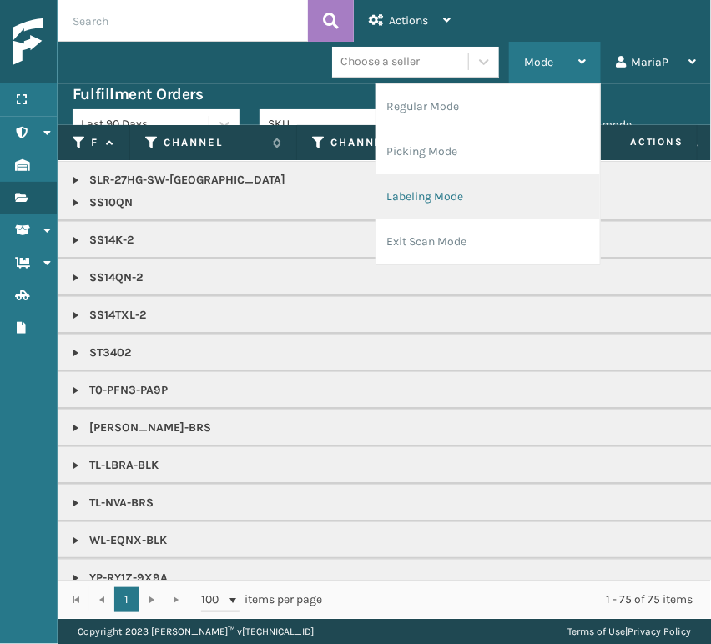
click at [477, 186] on li "Labeling Mode" at bounding box center [488, 196] width 224 height 45
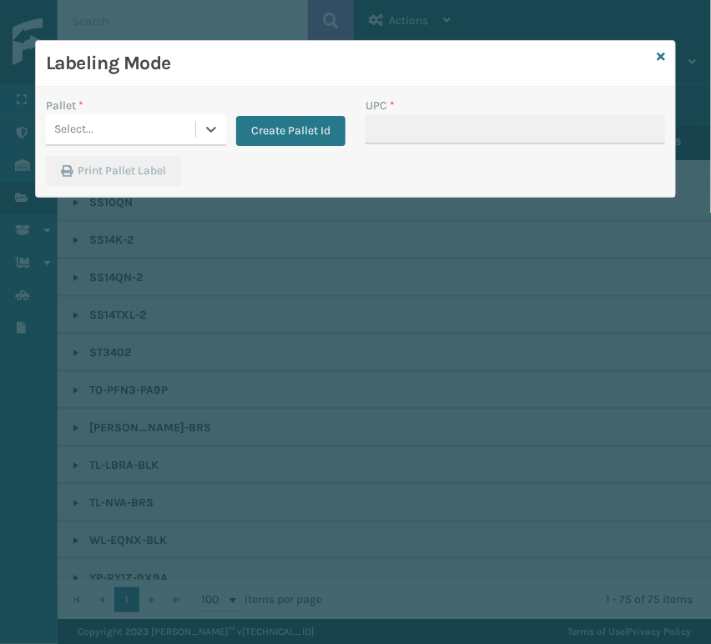
click at [95, 146] on div "Pallet * 0 results available. Select is focused ,type to refine list, press Dow…" at bounding box center [196, 126] width 320 height 59
click at [98, 139] on div "Select..." at bounding box center [120, 130] width 149 height 28
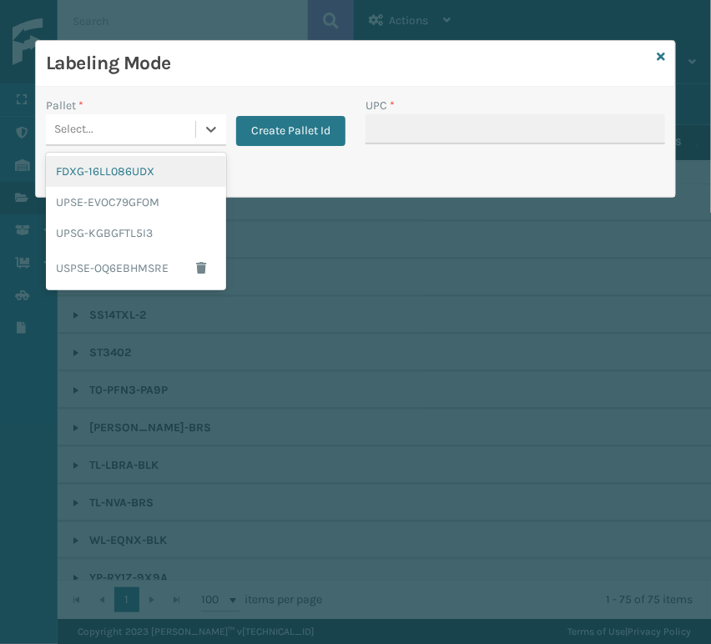
click at [119, 178] on div "FDXG-16LL086UDX" at bounding box center [136, 171] width 180 height 31
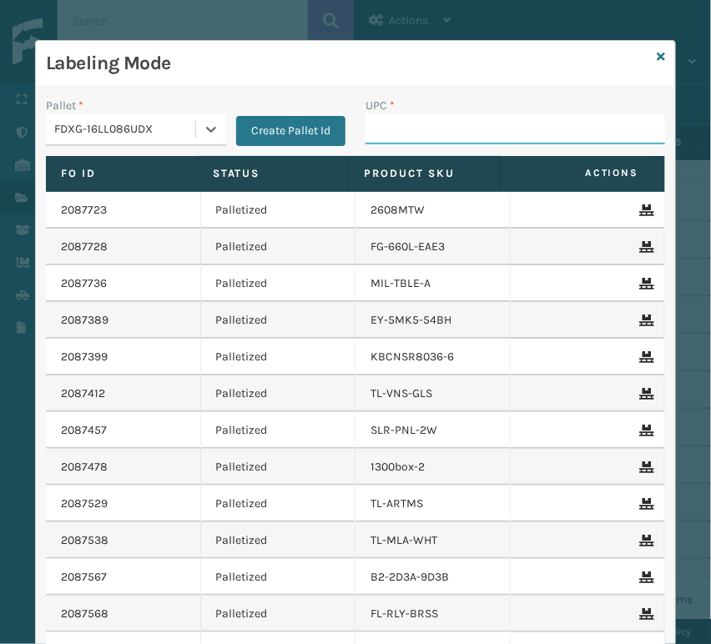
click at [425, 123] on input "UPC *" at bounding box center [516, 129] width 300 height 30
click at [405, 122] on input "UPC *" at bounding box center [516, 129] width 300 height 30
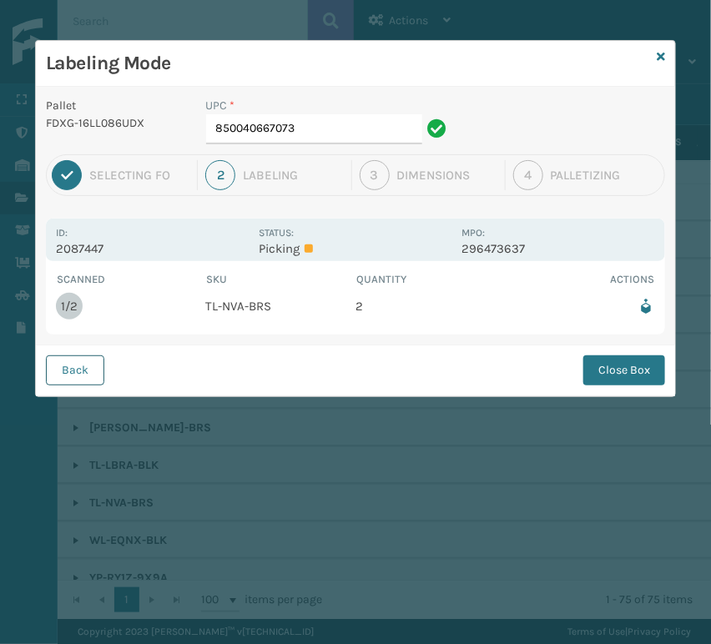
click at [90, 381] on button "Back" at bounding box center [75, 371] width 58 height 30
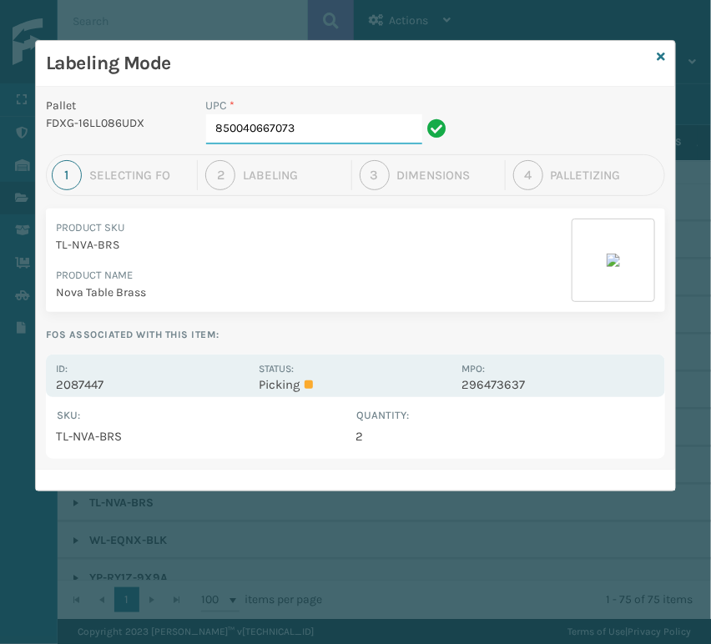
click at [297, 134] on input "850040667073" at bounding box center [314, 129] width 216 height 30
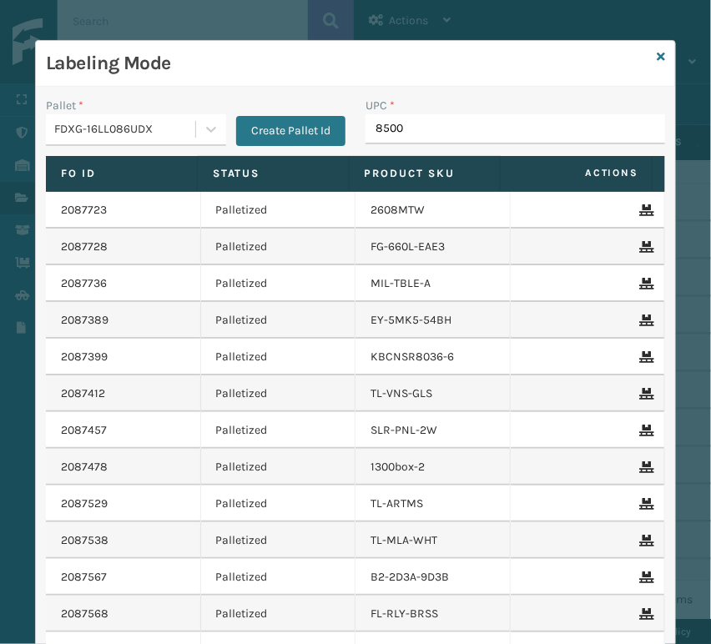
type input "85000"
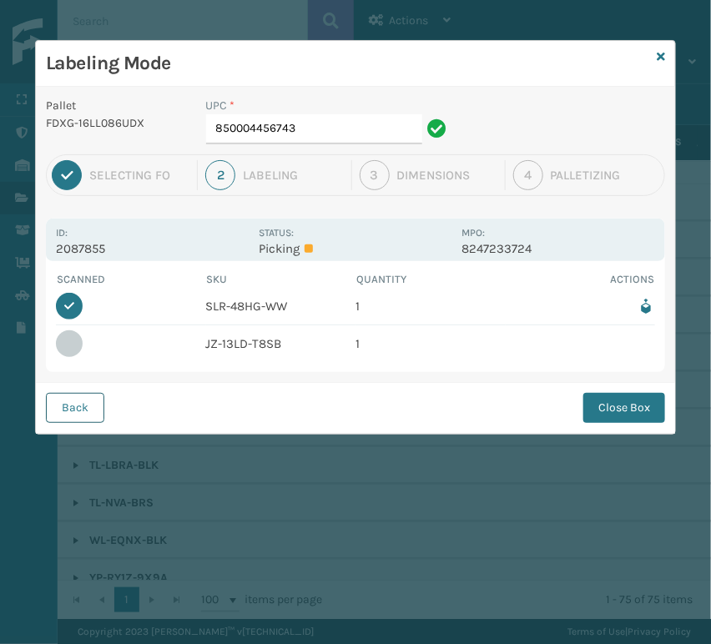
click at [101, 396] on button "Back" at bounding box center [75, 408] width 58 height 30
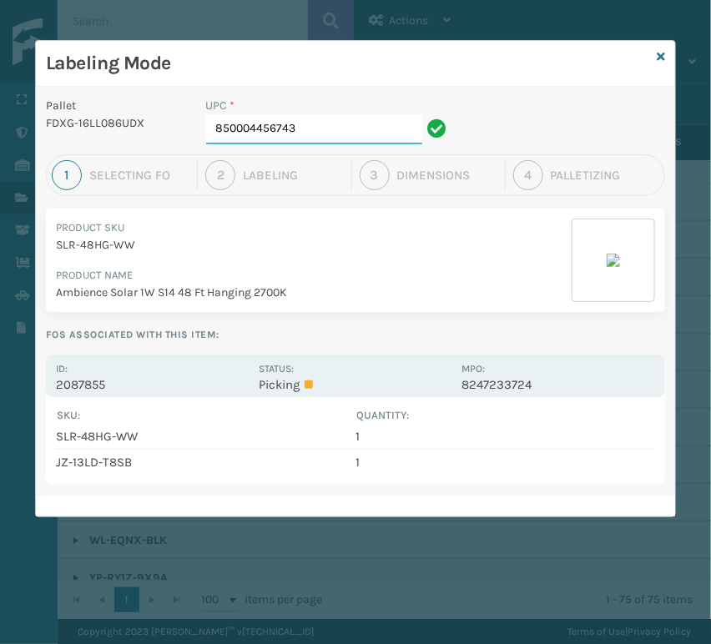
click at [307, 123] on input "850004456743" at bounding box center [314, 129] width 216 height 30
click at [310, 124] on input "850004456743" at bounding box center [314, 129] width 216 height 30
type input "8537990"
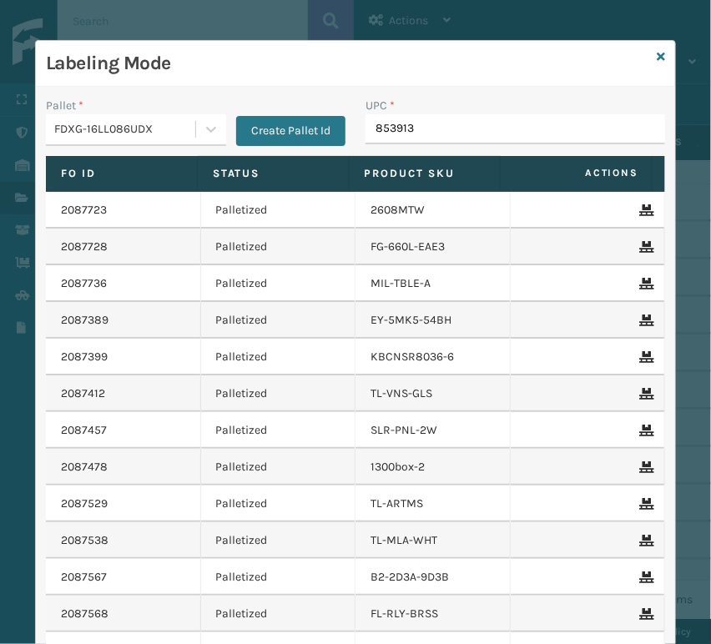
type input "8539130"
type input "85391300800"
type input "858100007623"
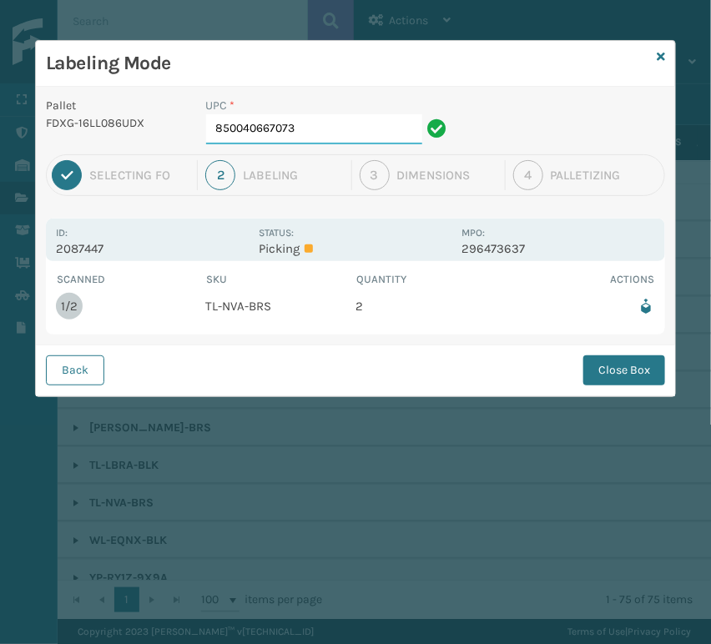
click at [275, 131] on input "850040667073" at bounding box center [314, 129] width 216 height 30
click at [643, 377] on button "Close Box" at bounding box center [624, 371] width 82 height 30
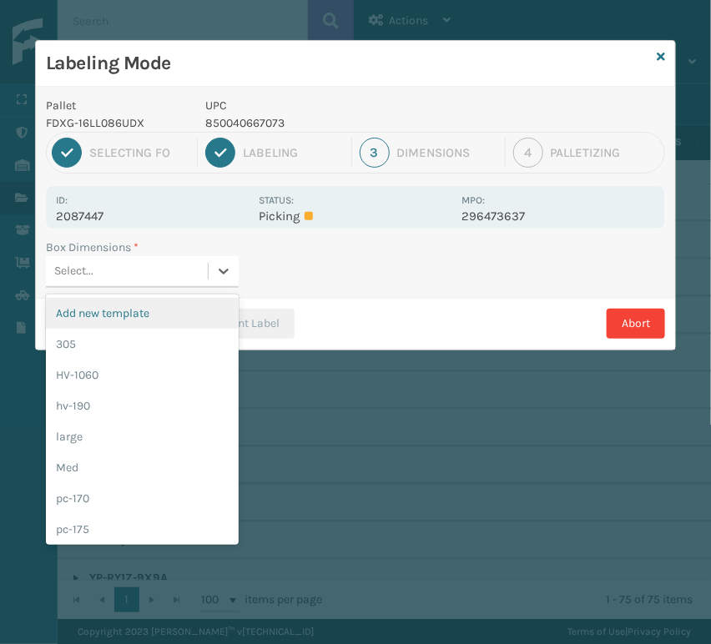
click at [164, 261] on div "Select..." at bounding box center [127, 272] width 162 height 28
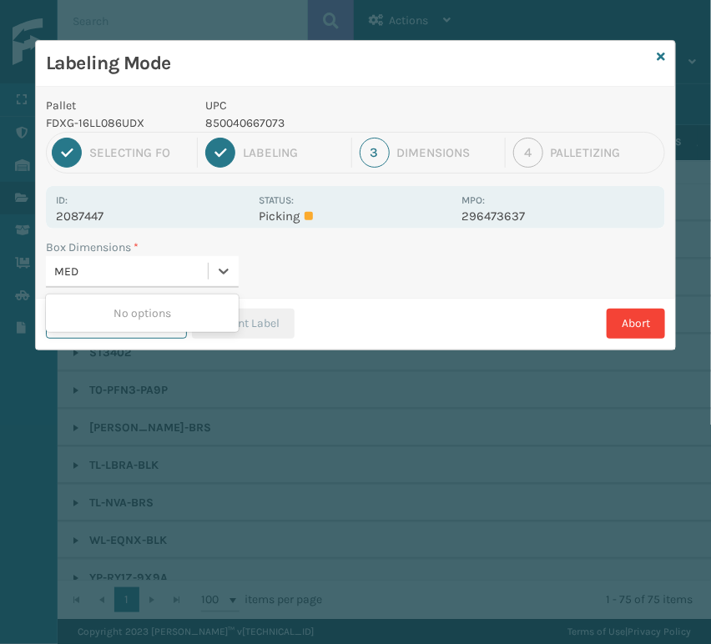
type input "MED"
drag, startPoint x: 167, startPoint y: 308, endPoint x: 176, endPoint y: 313, distance: 10.5
click at [168, 312] on div "Med" at bounding box center [142, 313] width 193 height 31
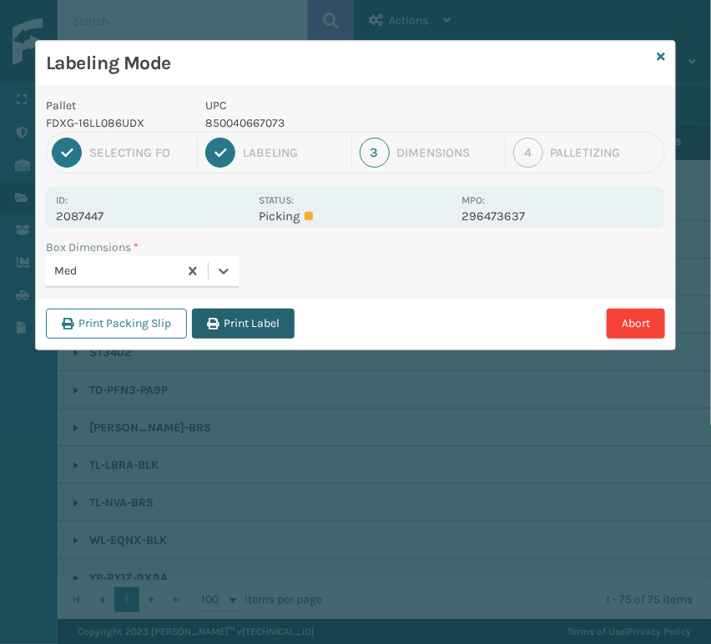
click at [235, 326] on button "Print Label" at bounding box center [243, 324] width 103 height 30
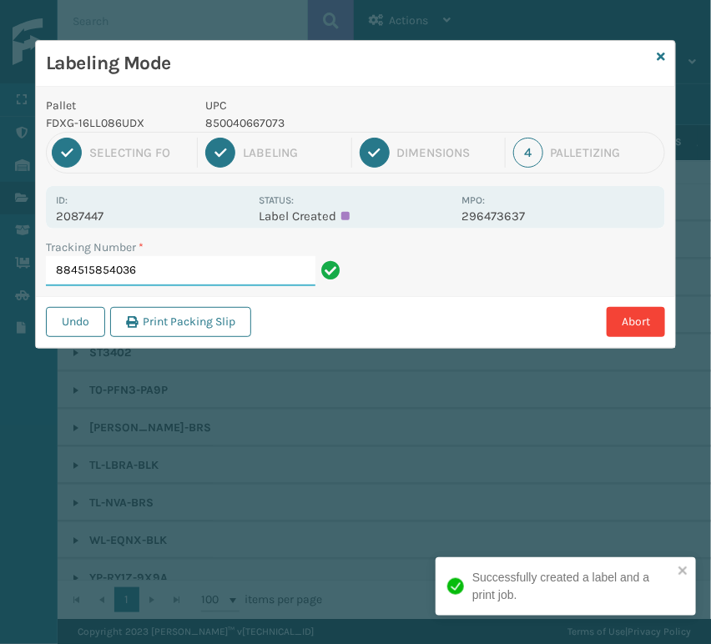
click at [247, 270] on input "884515854036" at bounding box center [181, 271] width 270 height 30
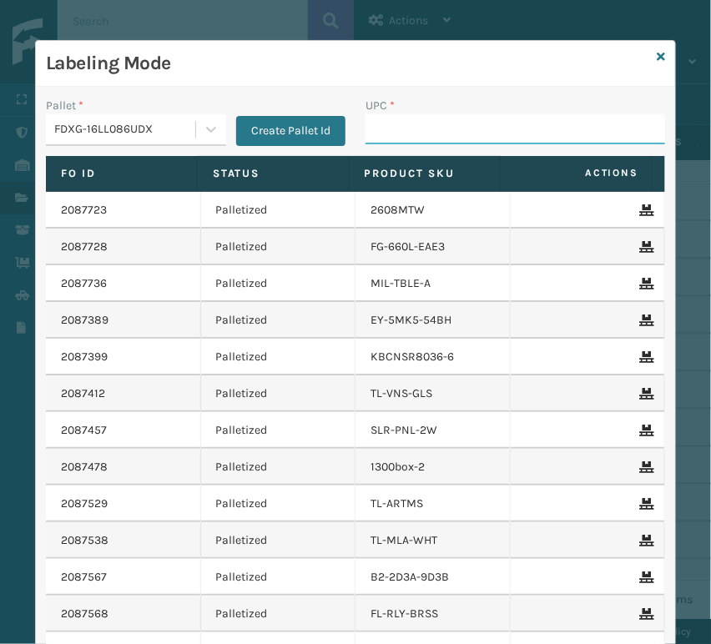
click at [366, 129] on input "UPC *" at bounding box center [516, 129] width 300 height 30
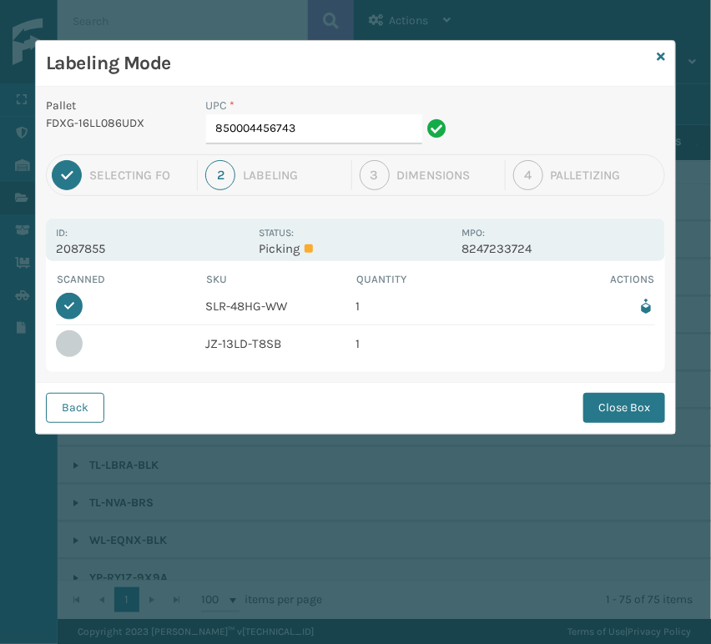
drag, startPoint x: 62, startPoint y: 399, endPoint x: 86, endPoint y: 319, distance: 83.7
click at [63, 399] on button "Back" at bounding box center [75, 408] width 58 height 30
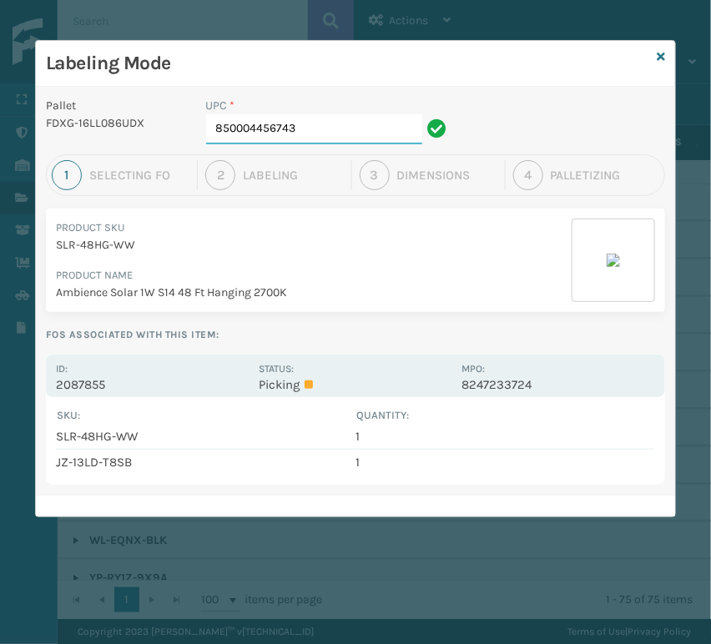
click at [315, 134] on input "850004456743" at bounding box center [314, 129] width 216 height 30
type input "8500"
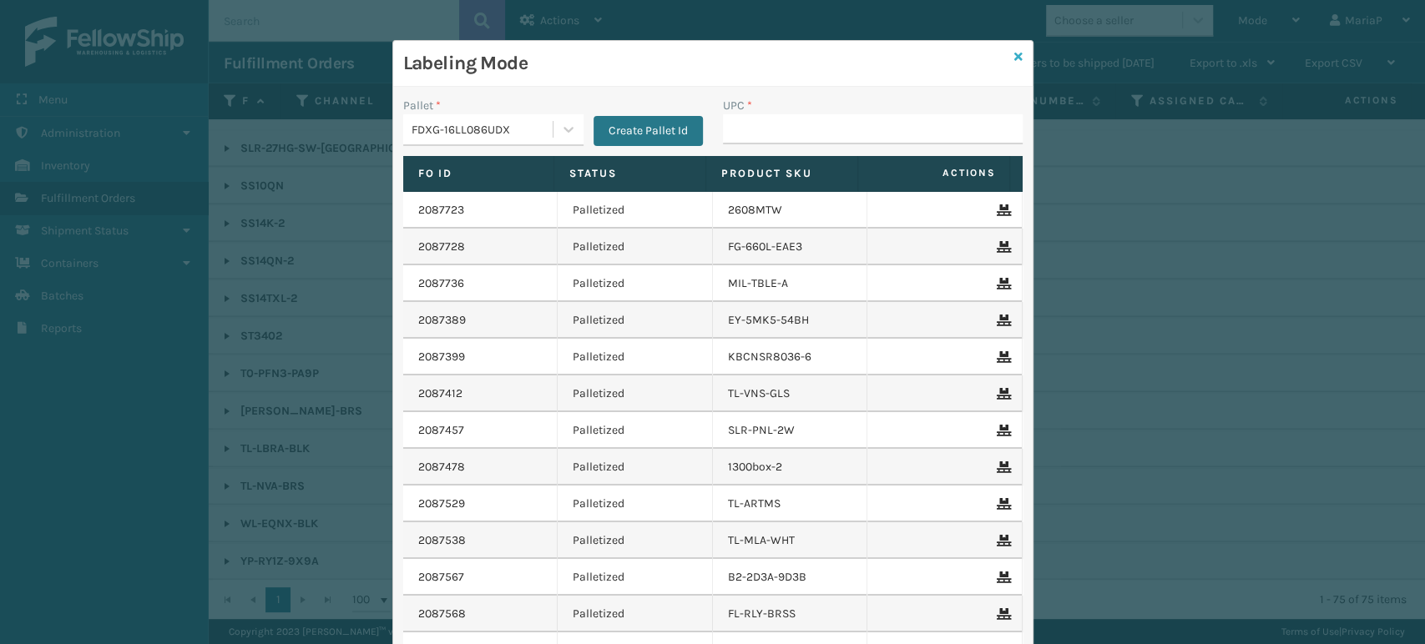
click at [1014, 61] on icon at bounding box center [1018, 57] width 8 height 12
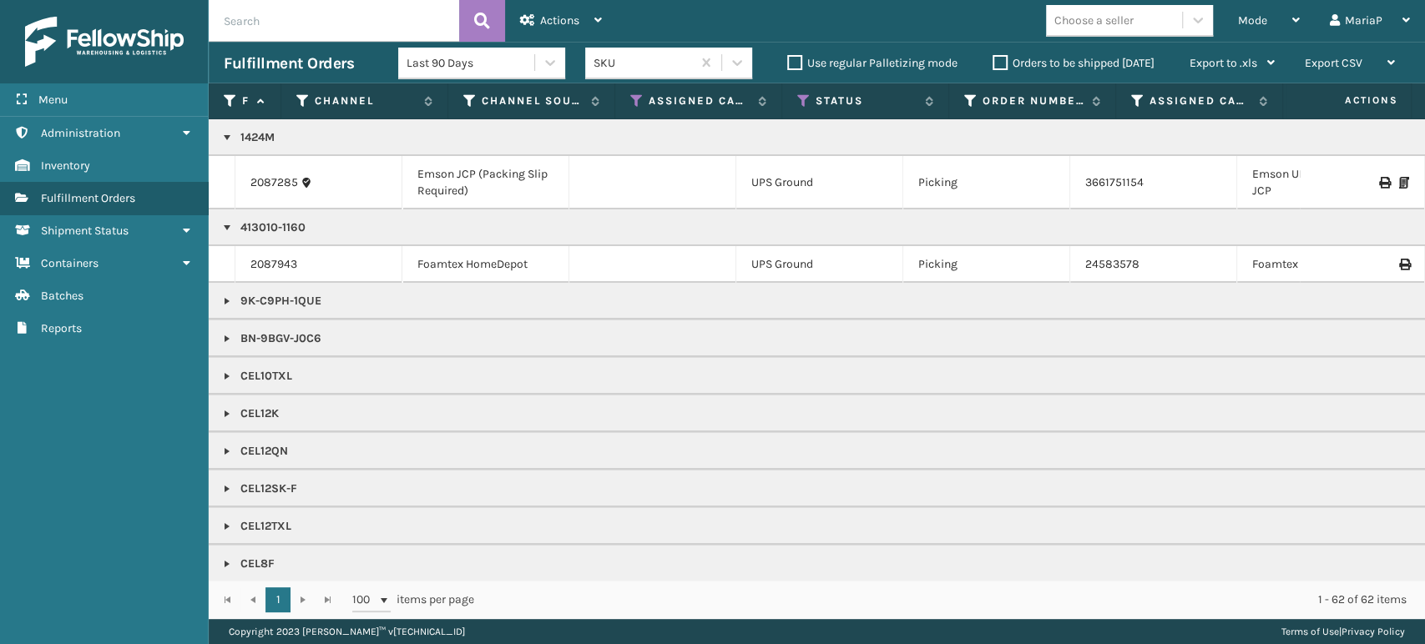
click at [227, 223] on link at bounding box center [226, 227] width 13 height 13
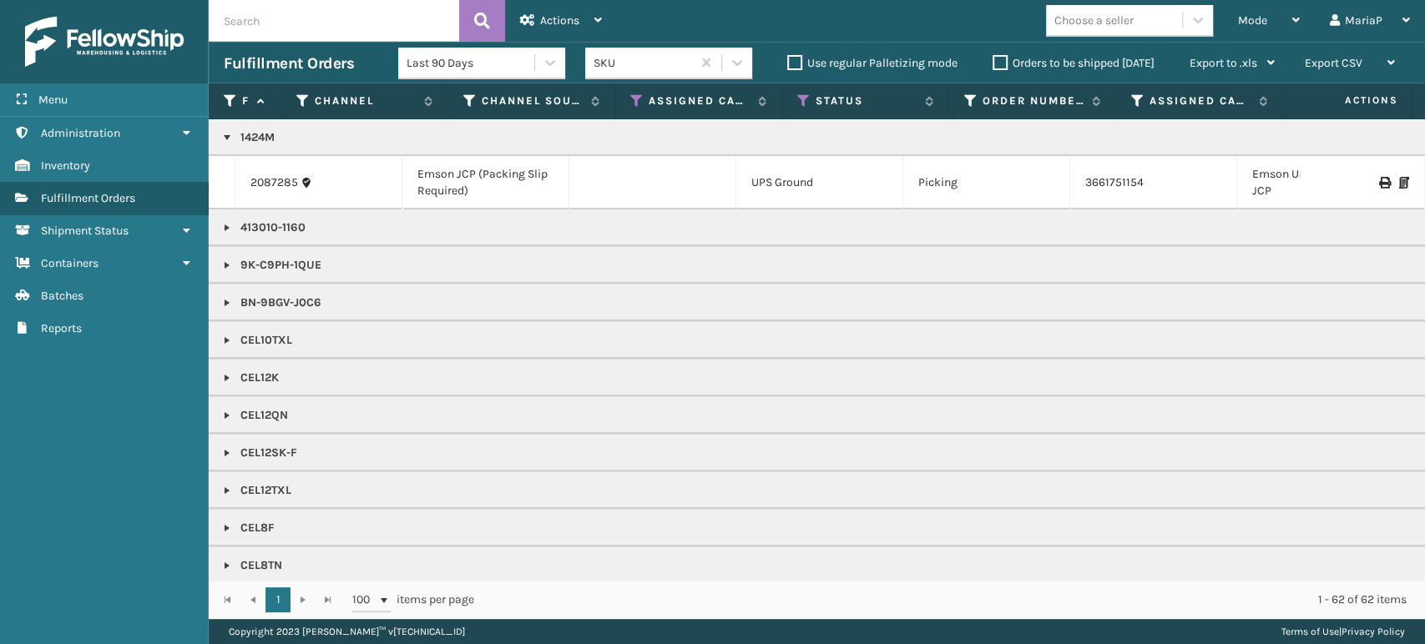
click at [225, 133] on link at bounding box center [226, 137] width 13 height 13
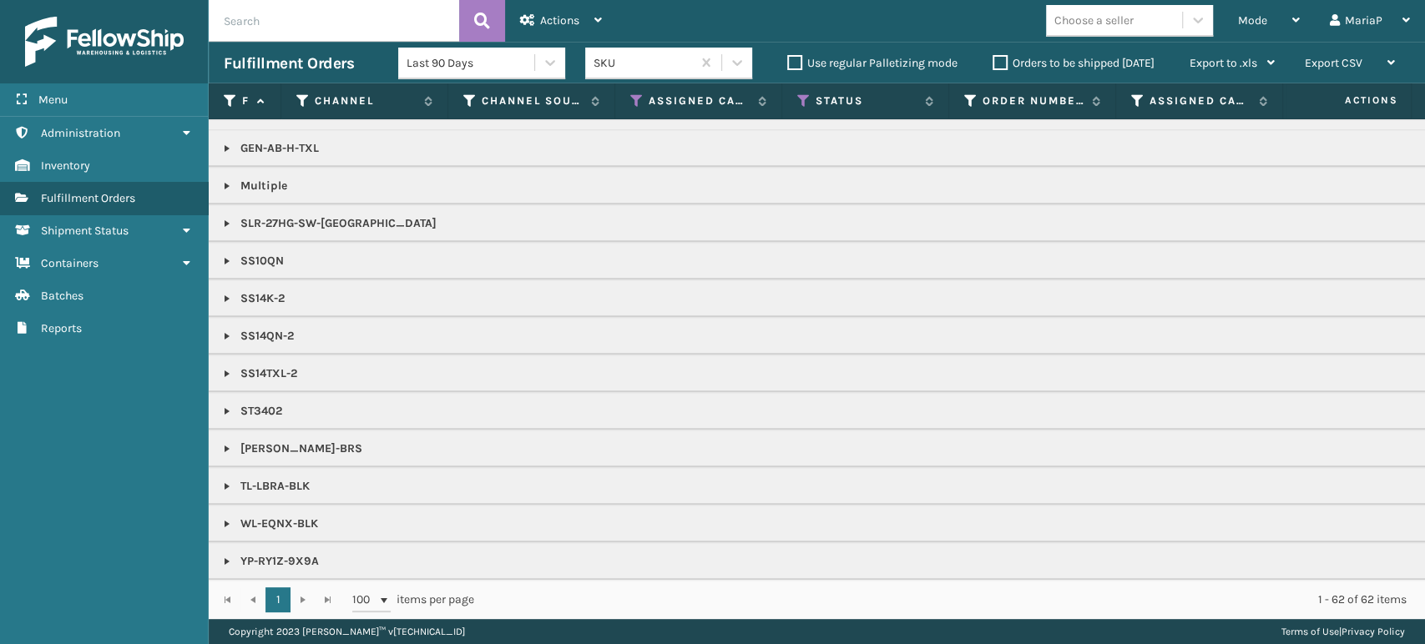
scroll to position [770, 0]
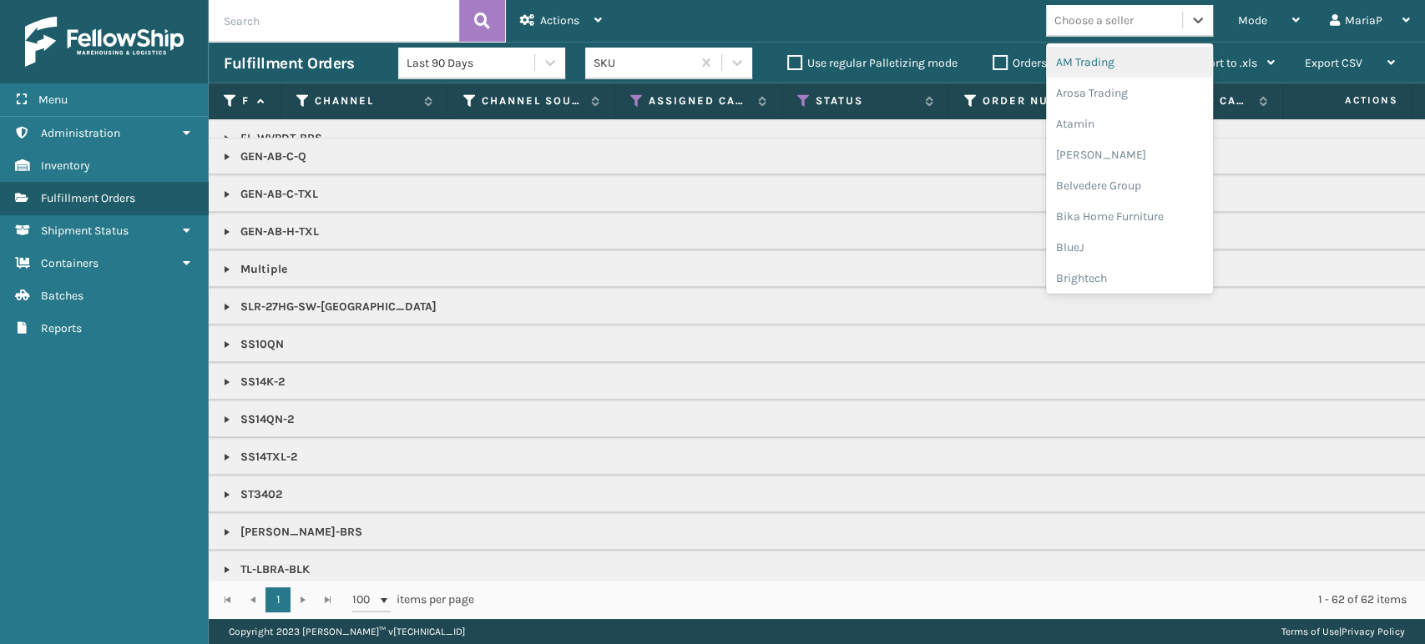
click at [1126, 8] on div "Choose a seller" at bounding box center [1114, 21] width 136 height 28
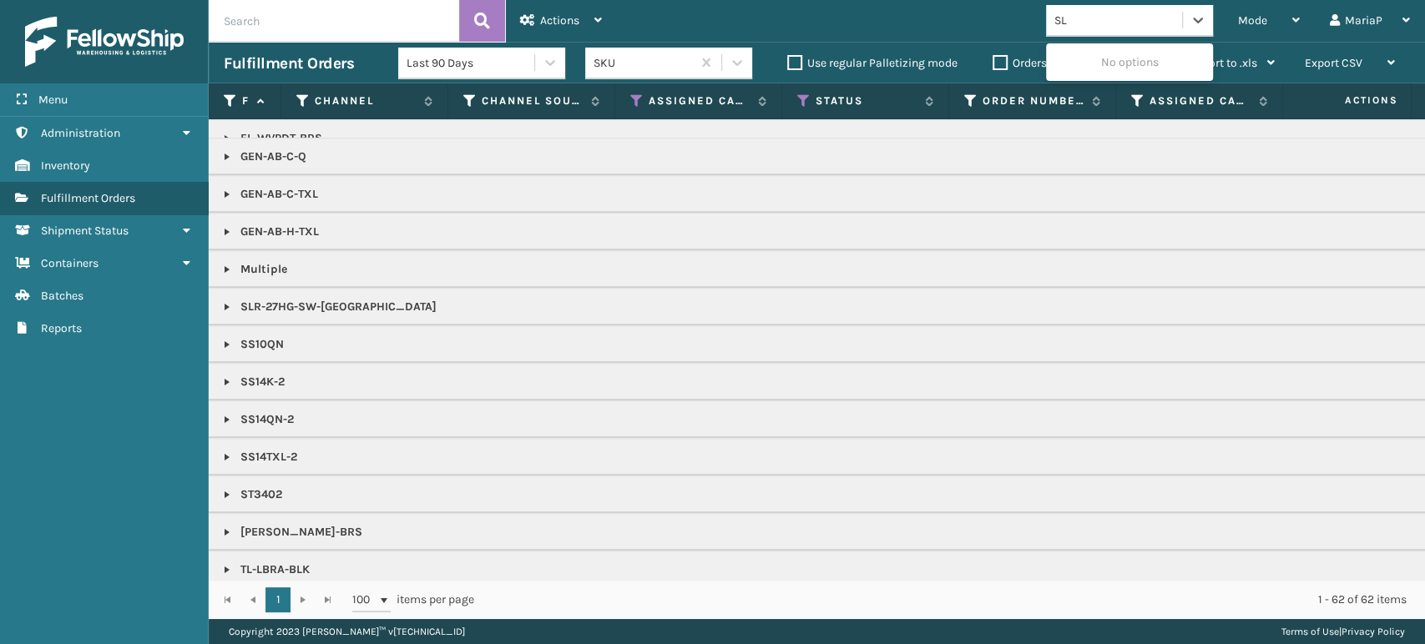
type input "SLE"
click at [1115, 58] on div "SleepGeekz" at bounding box center [1129, 62] width 167 height 31
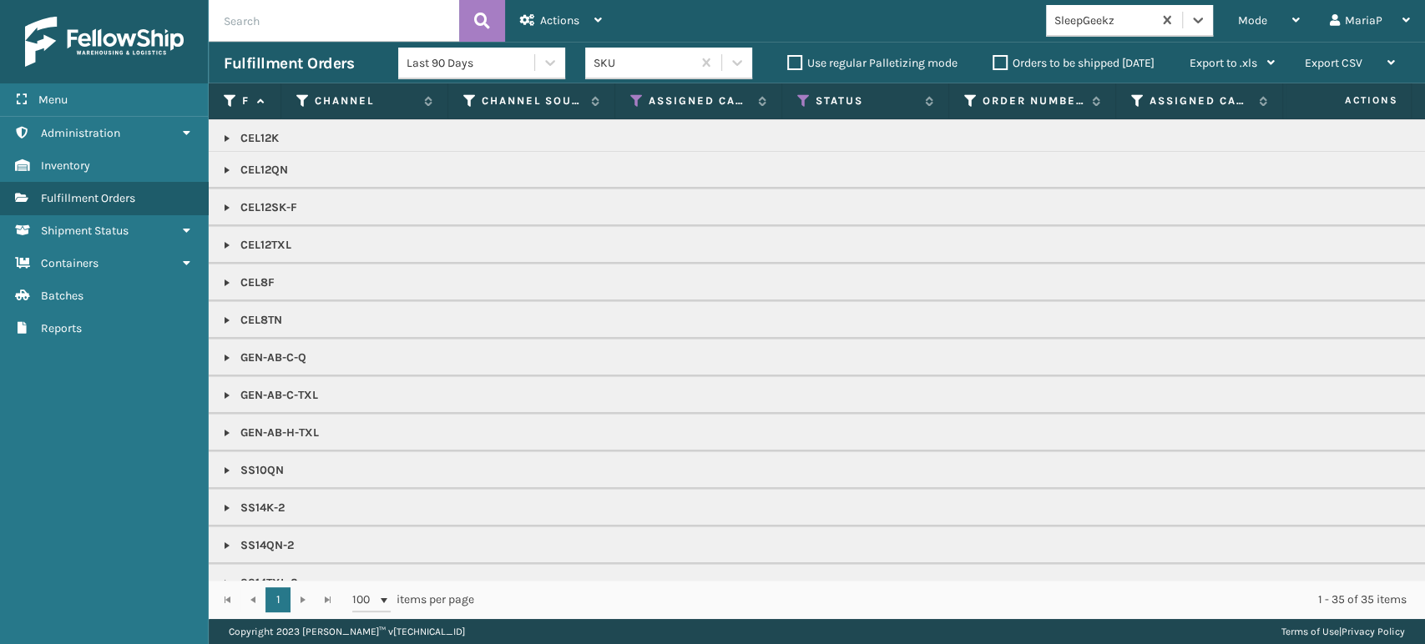
scroll to position [76, 0]
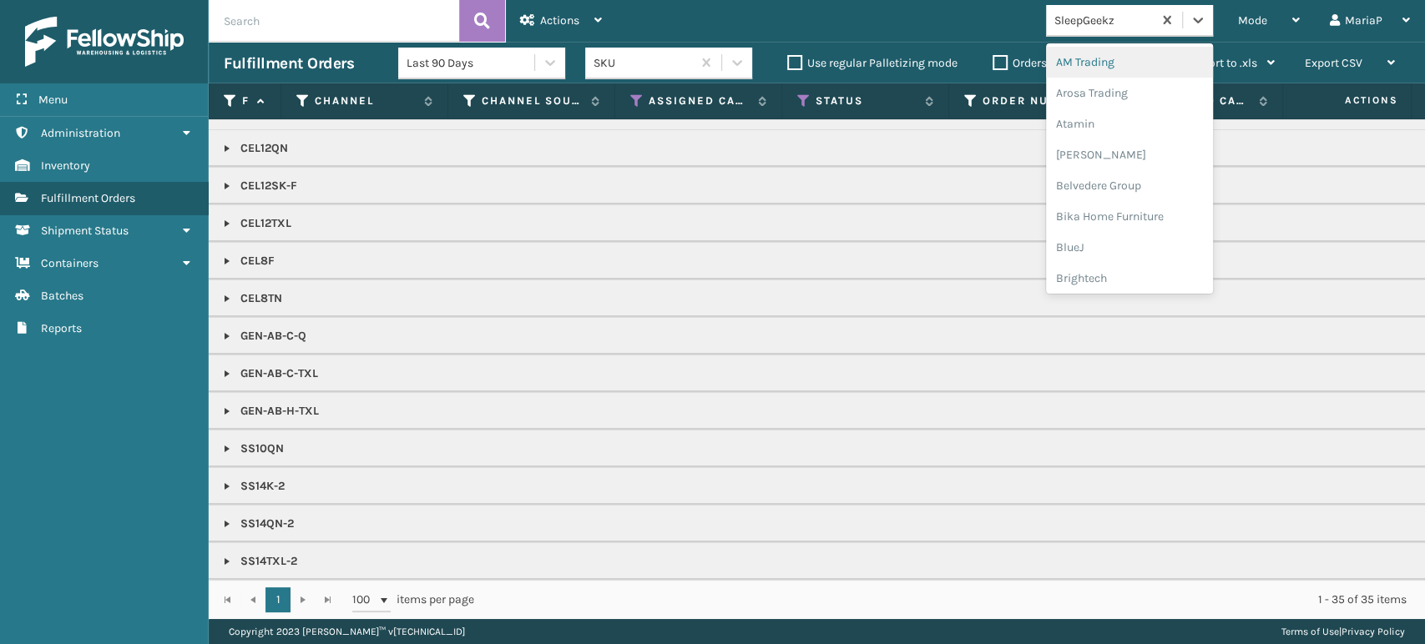
click at [1120, 10] on div "SleepGeekz" at bounding box center [1099, 21] width 106 height 28
type input "BR"
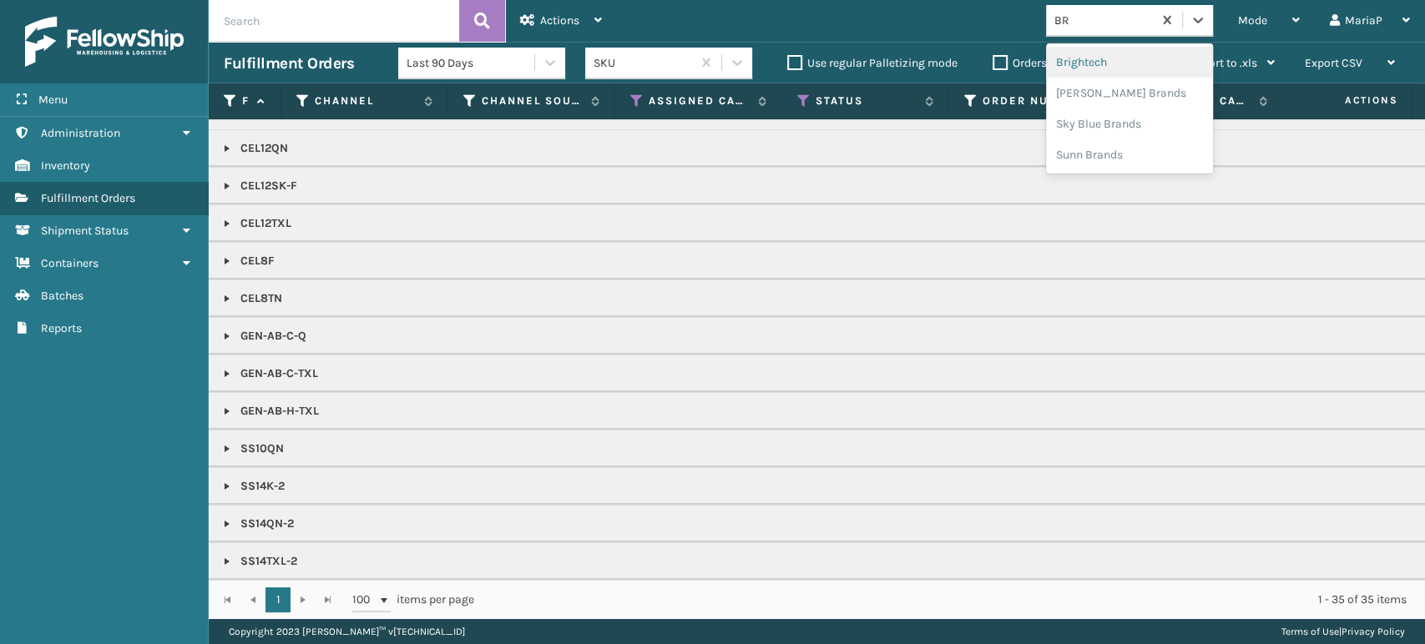
click at [1135, 60] on div "Brightech" at bounding box center [1129, 62] width 167 height 31
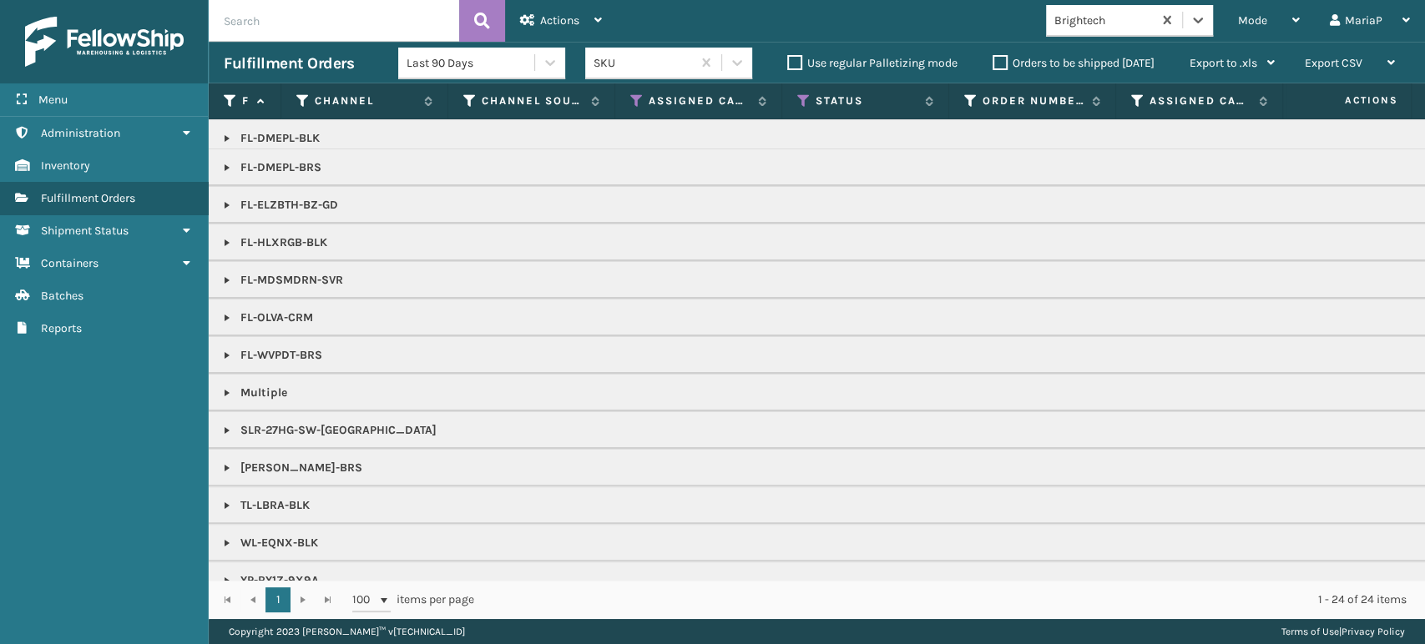
scroll to position [226, 0]
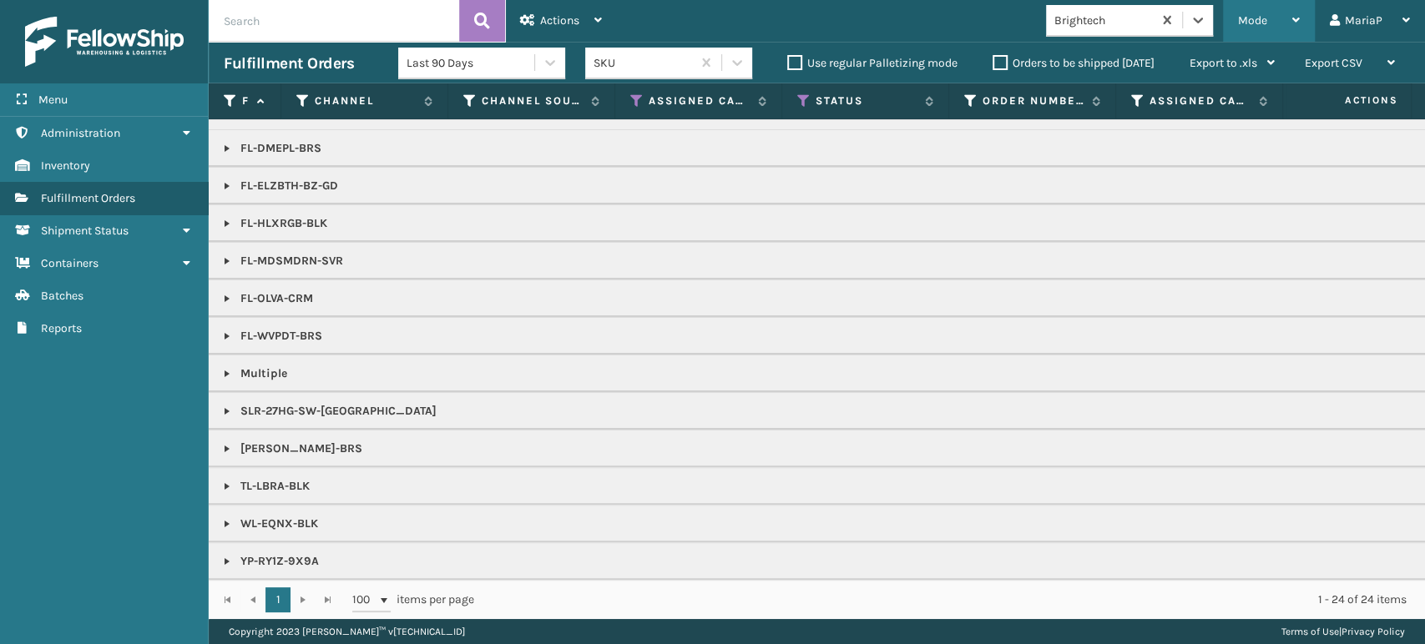
click at [1274, 18] on div "Mode" at bounding box center [1269, 21] width 62 height 42
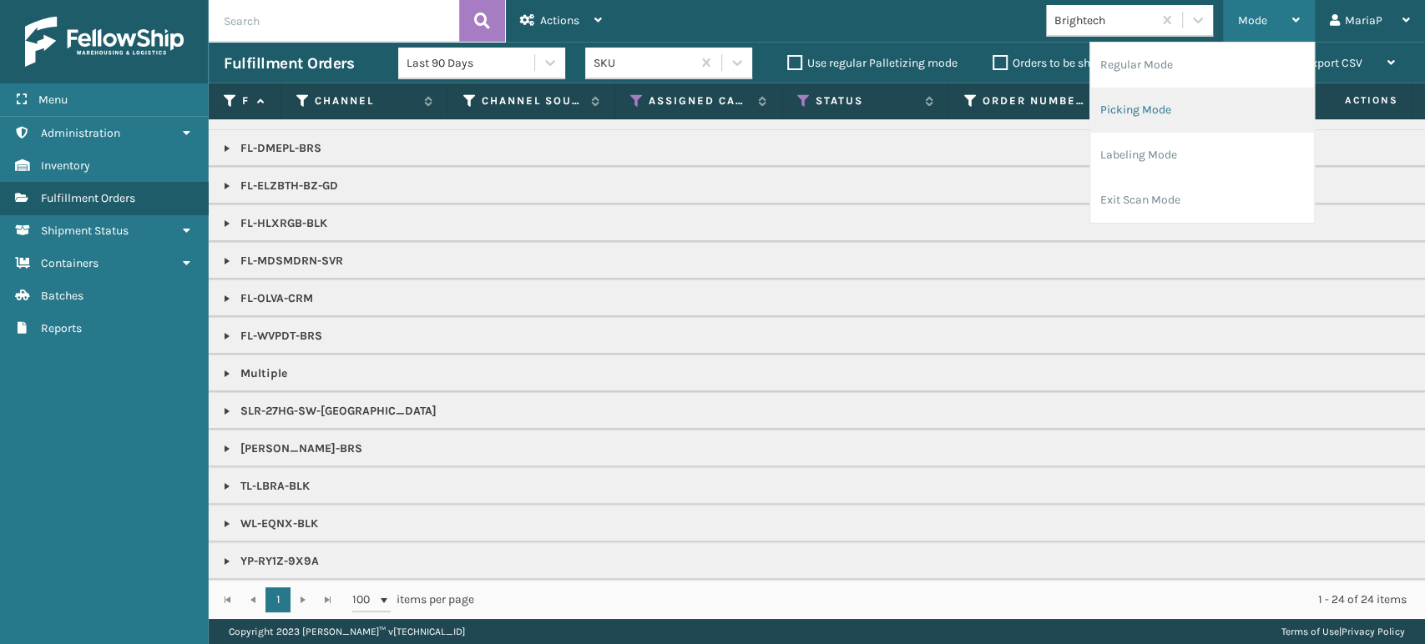
click at [1165, 108] on li "Picking Mode" at bounding box center [1202, 110] width 224 height 45
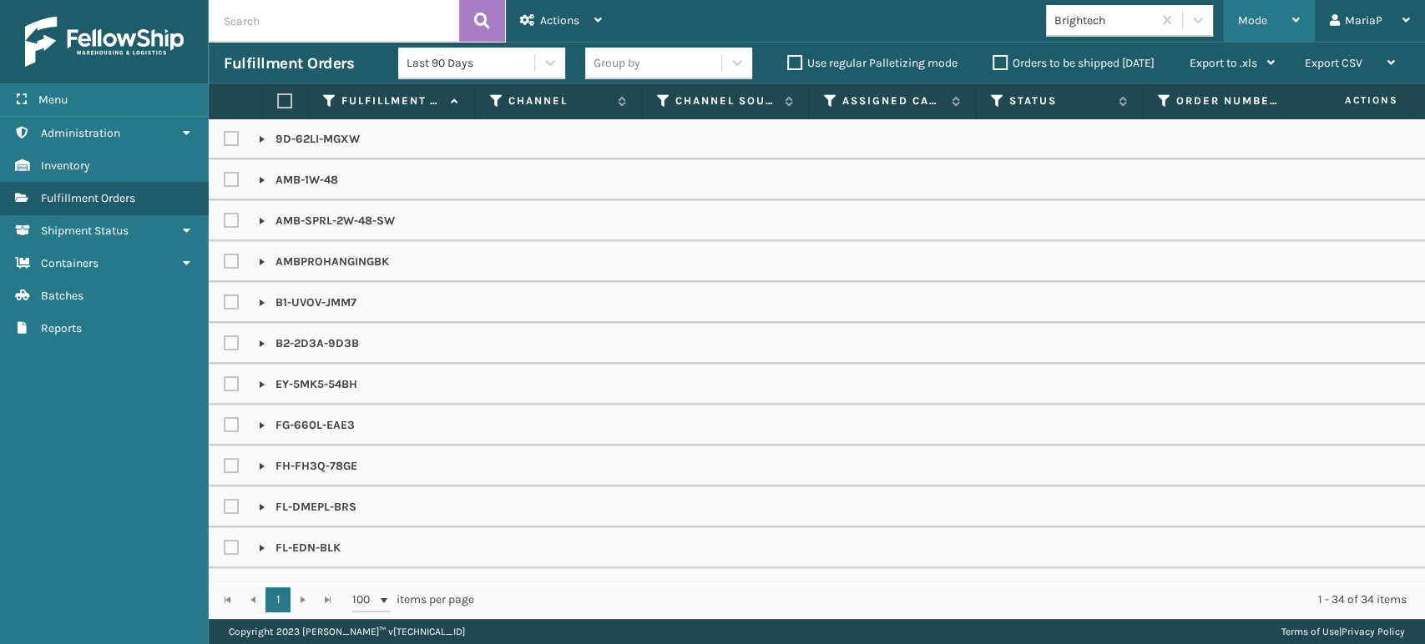
click at [1249, 22] on span "Mode" at bounding box center [1252, 20] width 29 height 14
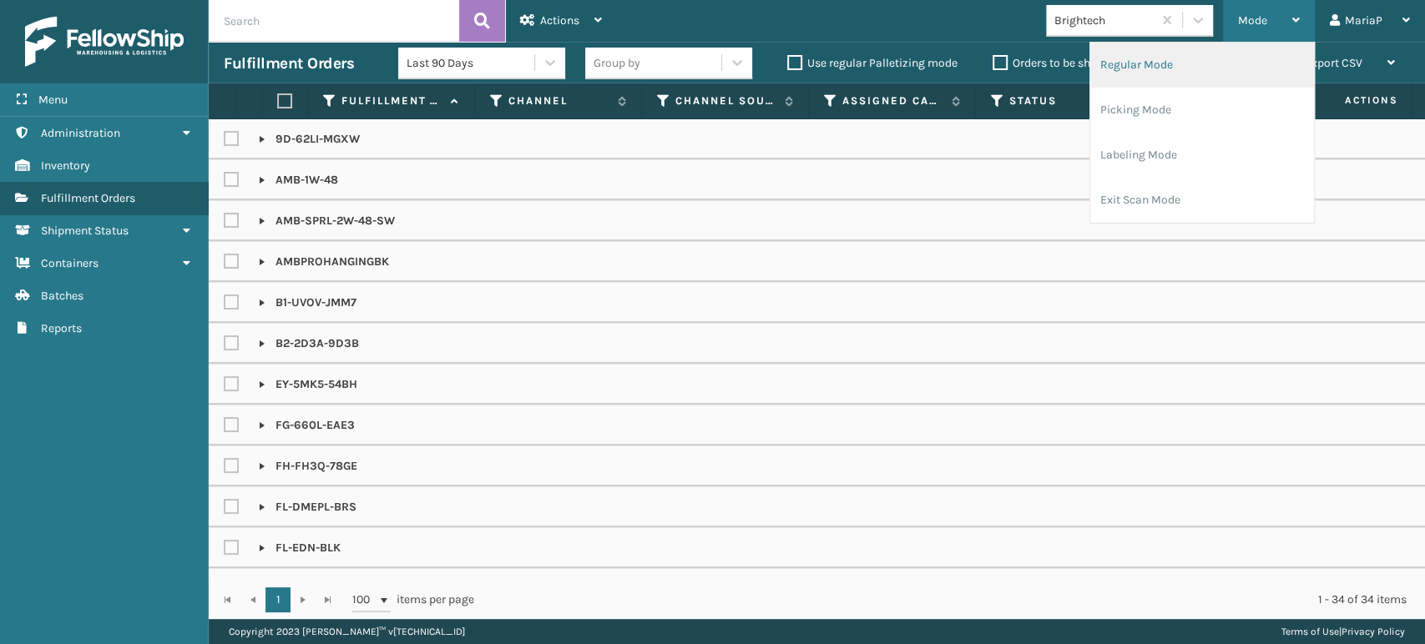
click at [1151, 63] on li "Regular Mode" at bounding box center [1202, 65] width 224 height 45
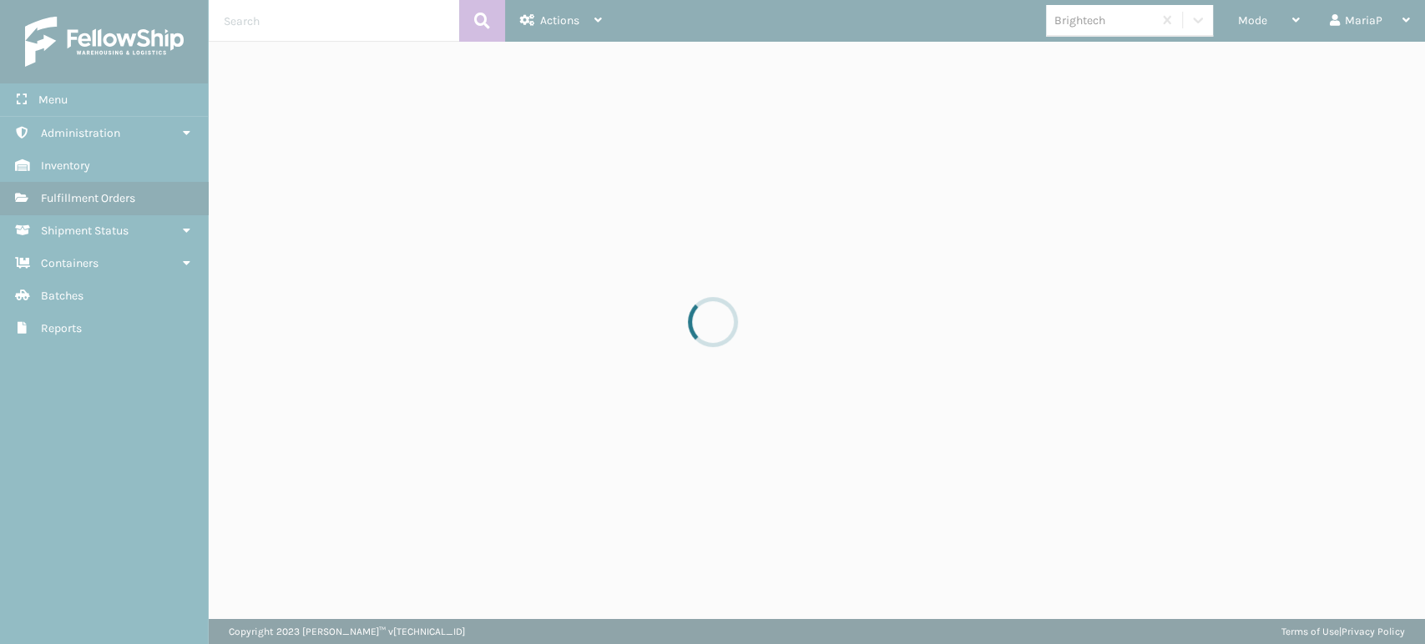
click at [1263, 25] on div at bounding box center [712, 322] width 1425 height 644
click at [1264, 26] on div at bounding box center [712, 322] width 1425 height 644
click at [1260, 12] on div at bounding box center [712, 322] width 1425 height 644
click at [1249, 18] on div at bounding box center [712, 322] width 1425 height 644
click at [1244, 18] on div at bounding box center [712, 322] width 1425 height 644
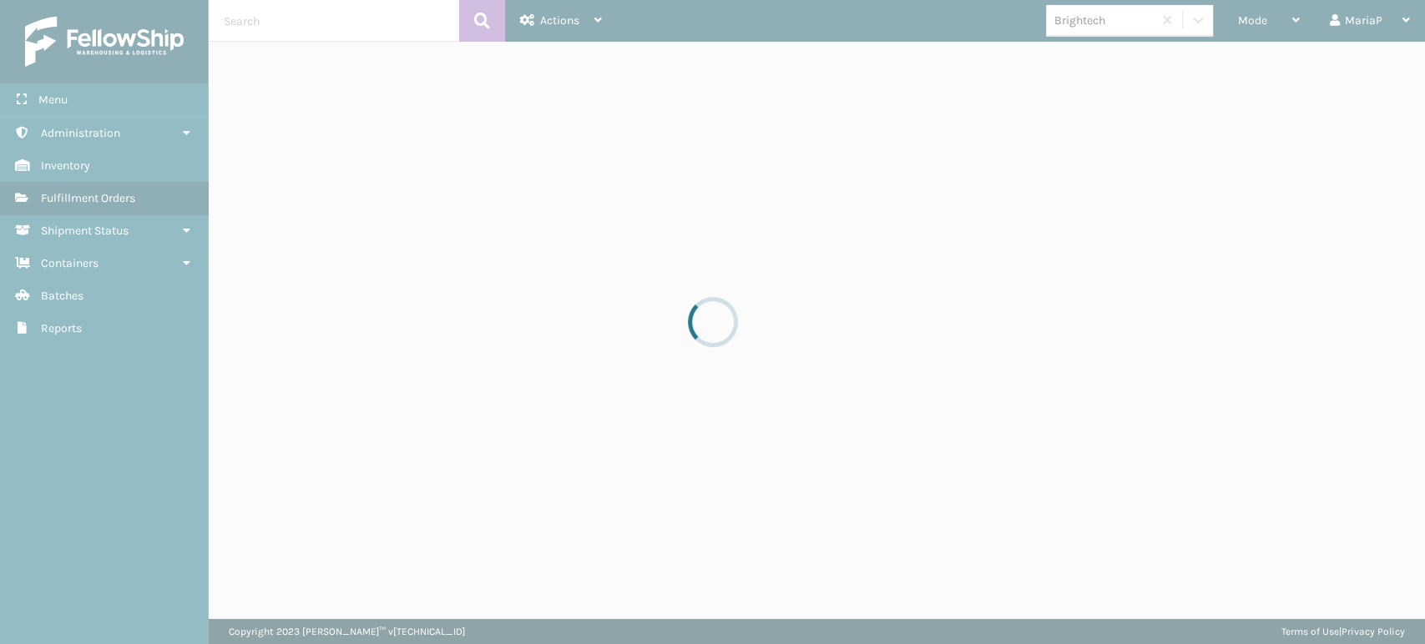
click at [1242, 20] on div at bounding box center [712, 322] width 1425 height 644
click at [1243, 16] on div at bounding box center [712, 322] width 1425 height 644
click at [1243, 15] on div at bounding box center [712, 322] width 1425 height 644
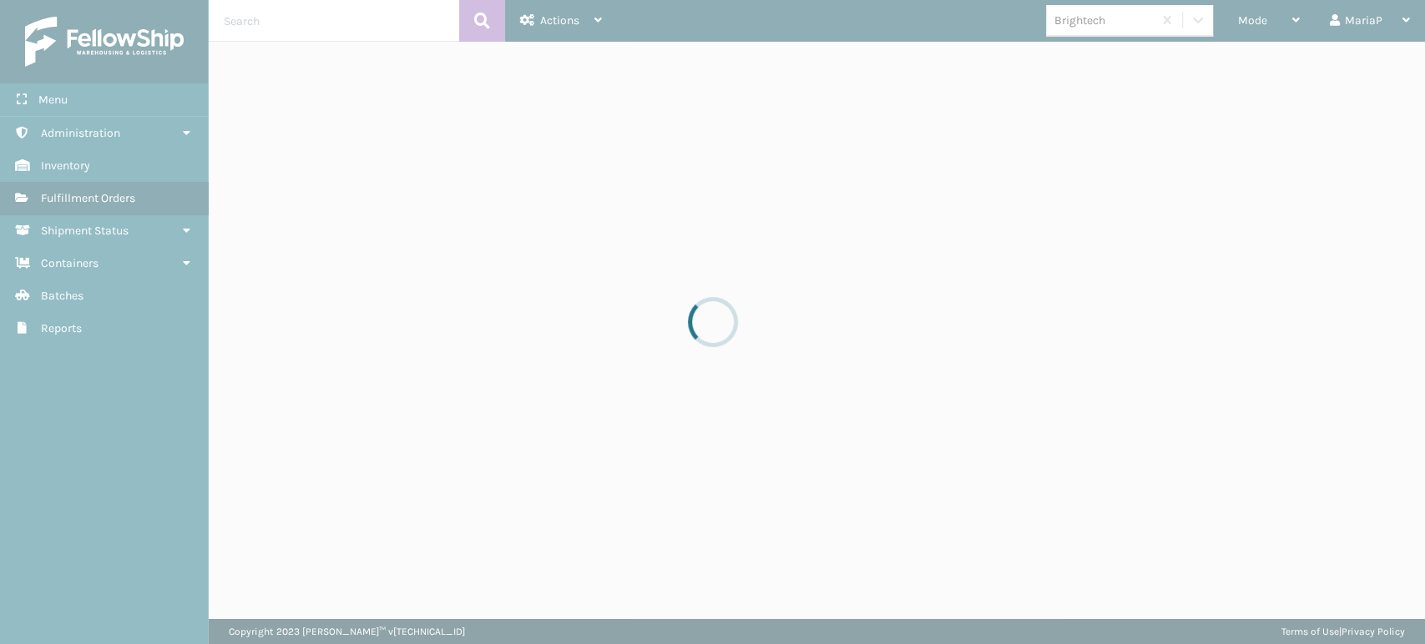
click at [1242, 15] on div at bounding box center [712, 322] width 1425 height 644
click at [1245, 18] on div at bounding box center [712, 322] width 1425 height 644
click at [1244, 18] on div at bounding box center [712, 322] width 1425 height 644
click at [1240, 18] on div at bounding box center [712, 322] width 1425 height 644
click at [1236, 16] on div at bounding box center [712, 322] width 1425 height 644
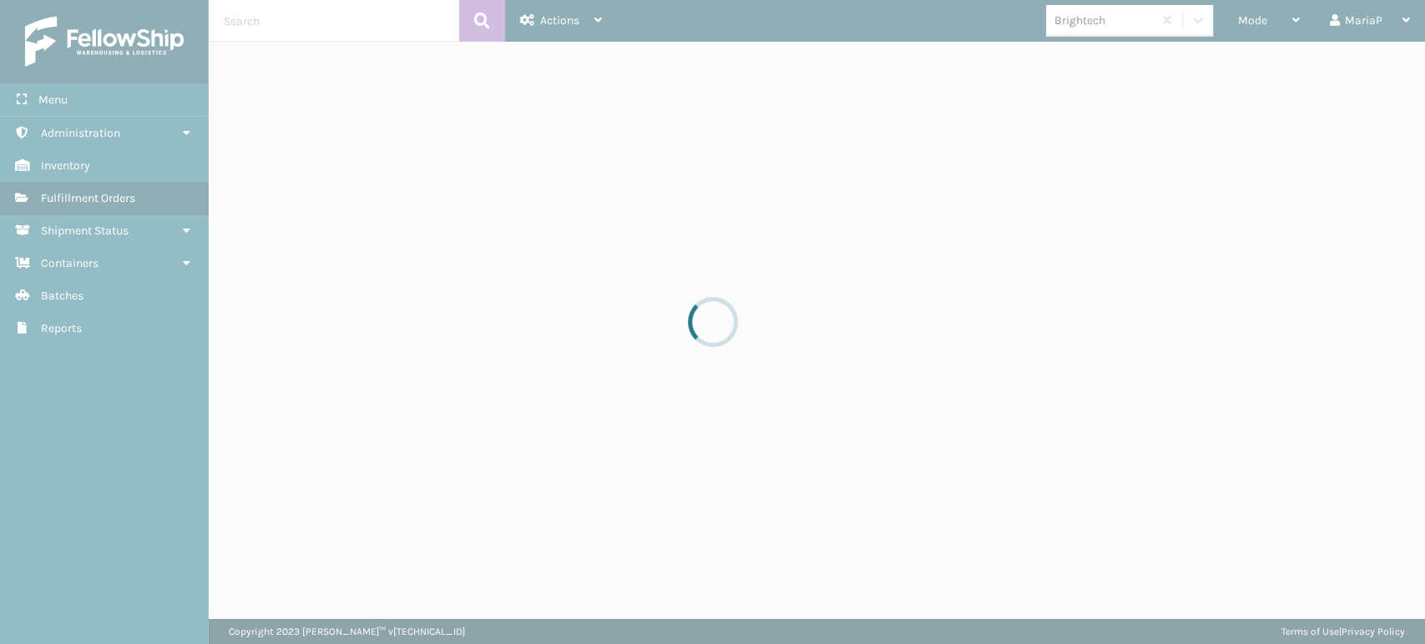
click at [1232, 14] on div at bounding box center [712, 322] width 1425 height 644
click at [1236, 13] on div at bounding box center [712, 322] width 1425 height 644
click at [1237, 12] on div at bounding box center [712, 322] width 1425 height 644
click at [1235, 15] on div at bounding box center [712, 322] width 1425 height 644
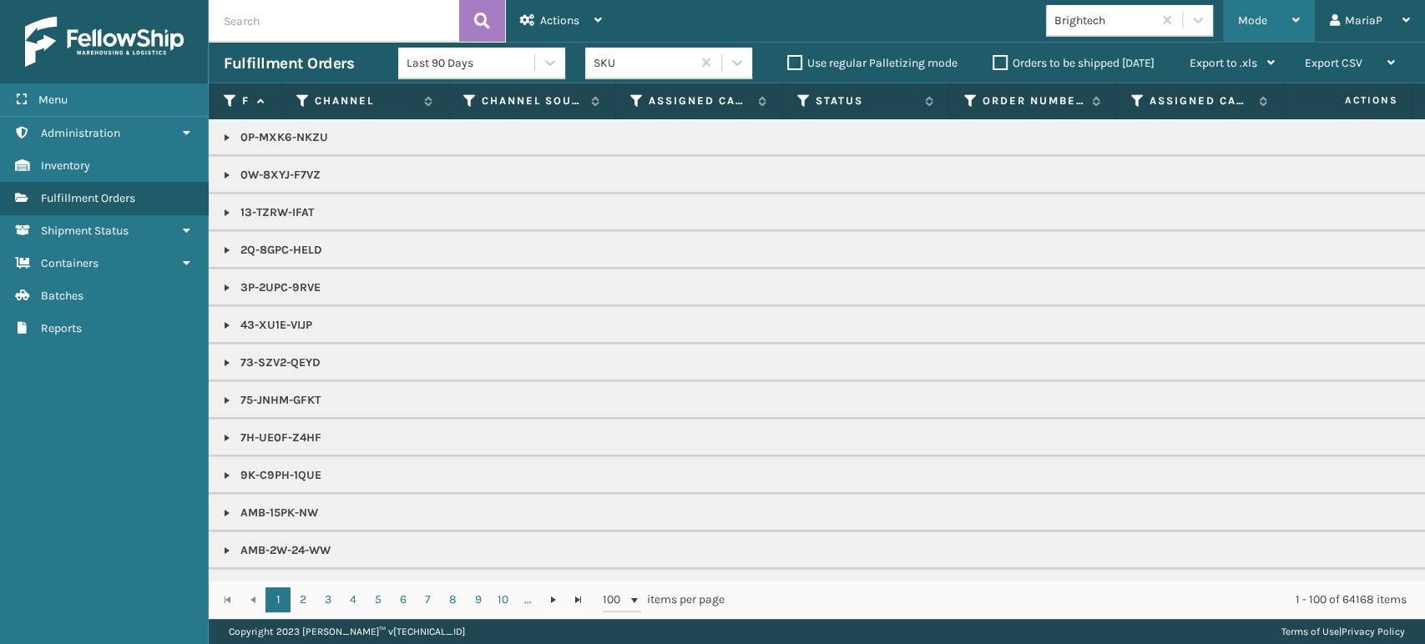
click at [1261, 21] on span "Mode" at bounding box center [1252, 20] width 29 height 14
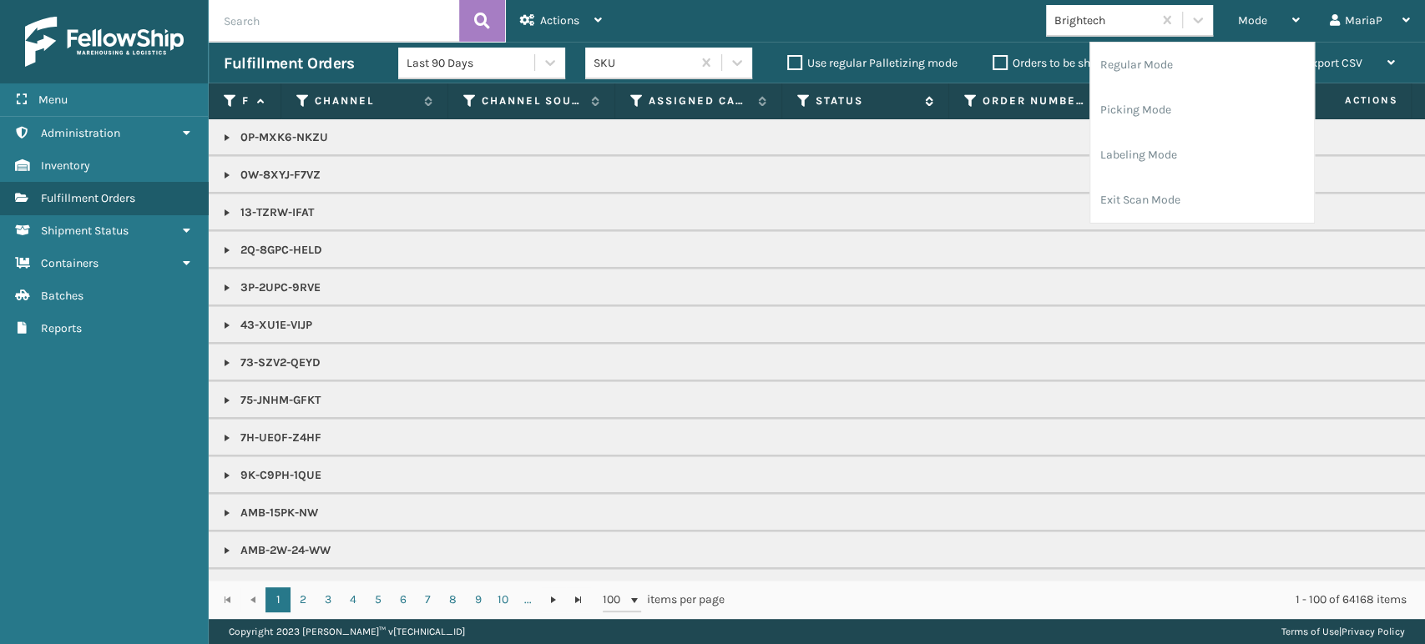
click at [807, 93] on icon at bounding box center [803, 100] width 13 height 15
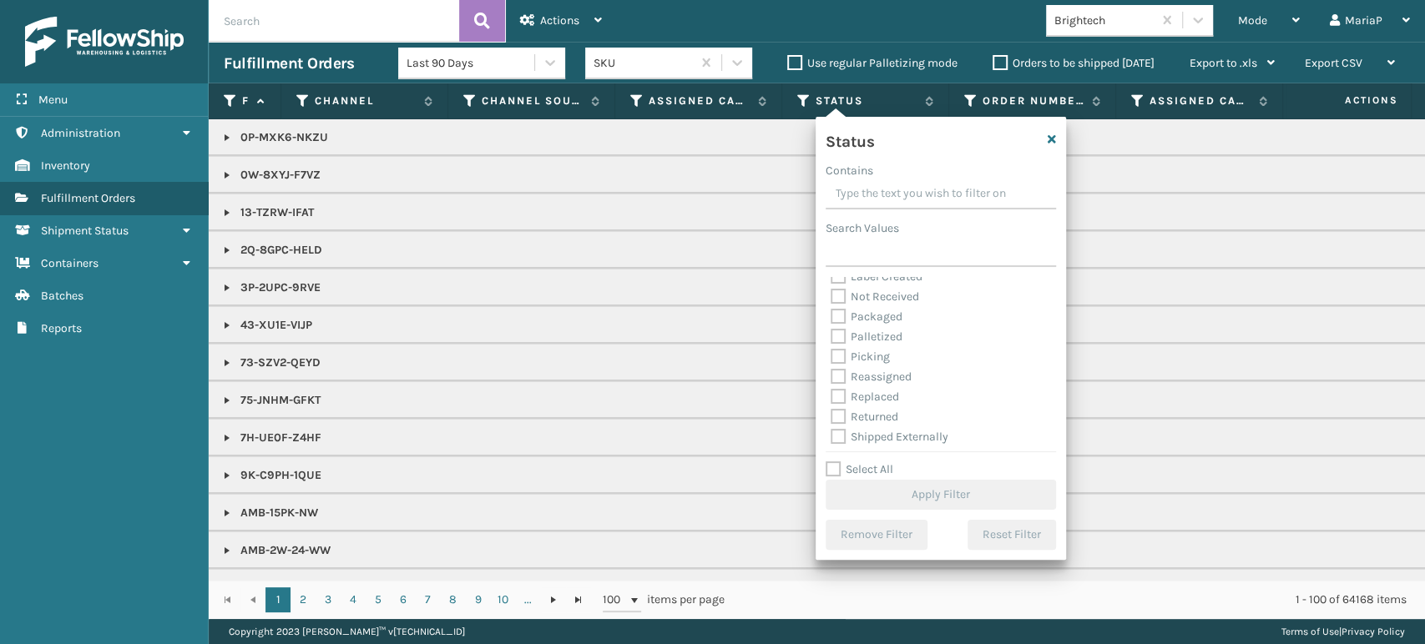
scroll to position [93, 0]
click at [840, 351] on label "Picking" at bounding box center [859, 353] width 59 height 14
click at [831, 351] on input "Picking" at bounding box center [830, 349] width 1 height 11
checkbox input "true"
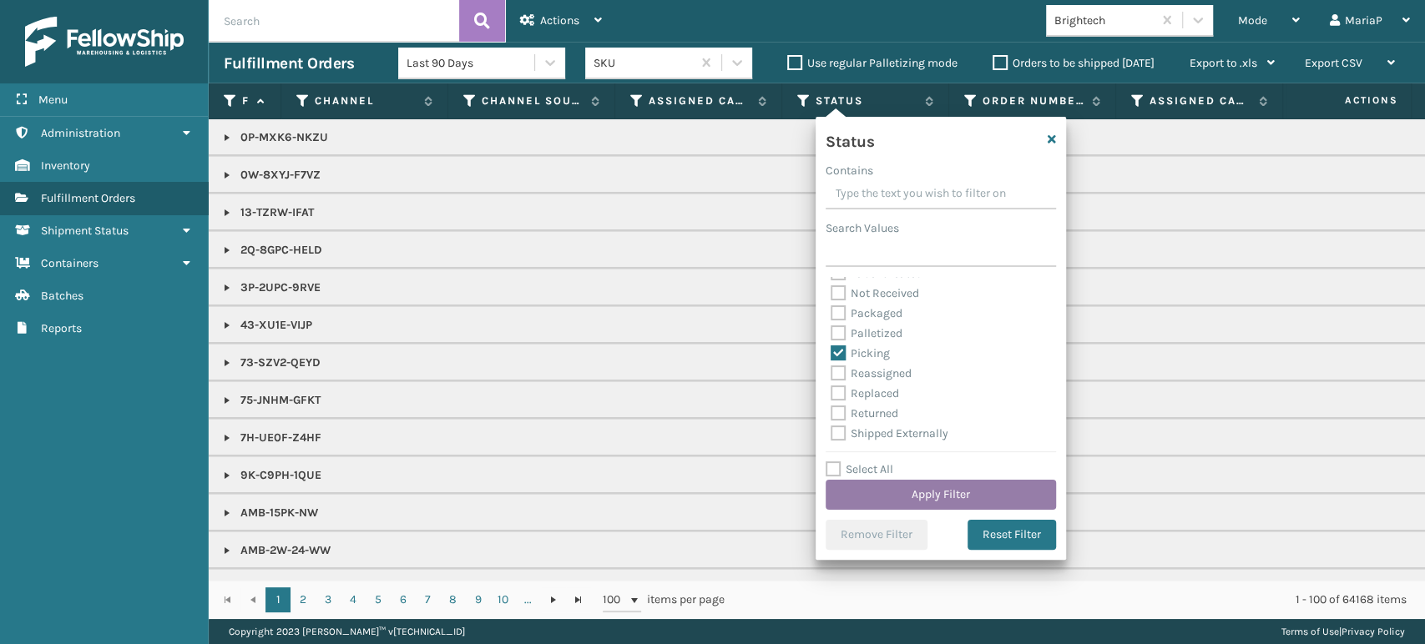
click at [936, 495] on button "Apply Filter" at bounding box center [940, 495] width 230 height 30
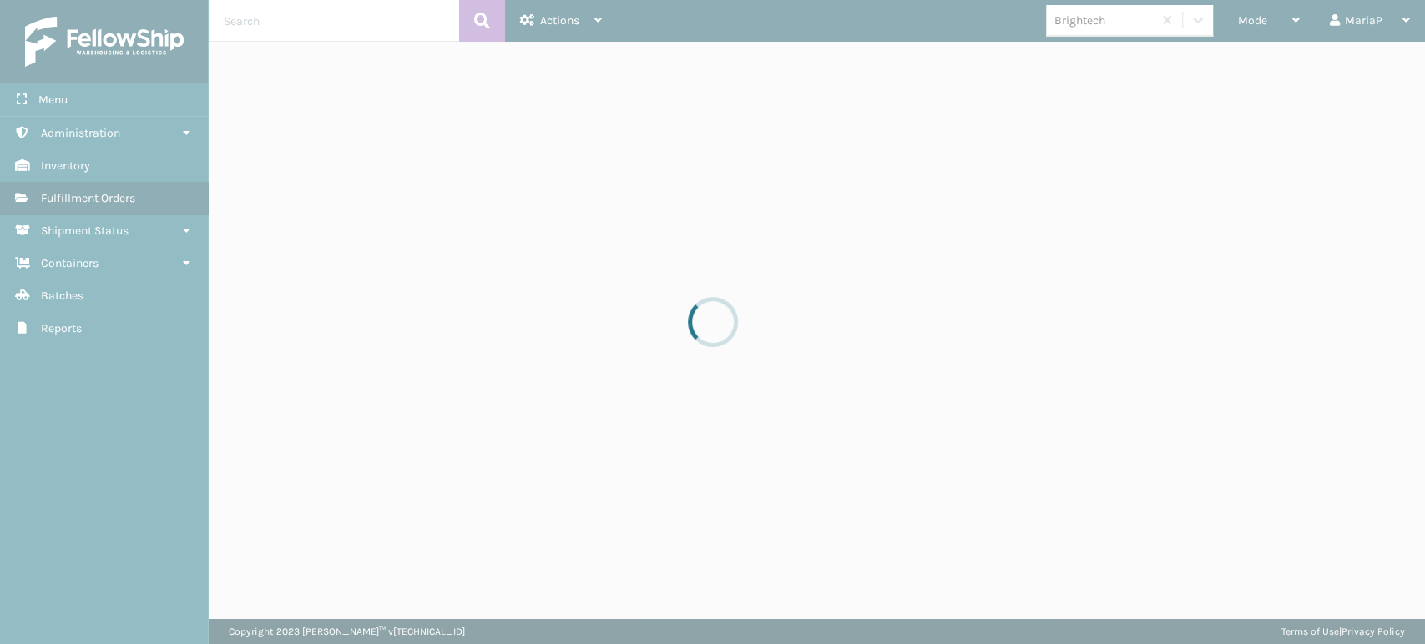
click at [1265, 20] on div at bounding box center [712, 322] width 1425 height 644
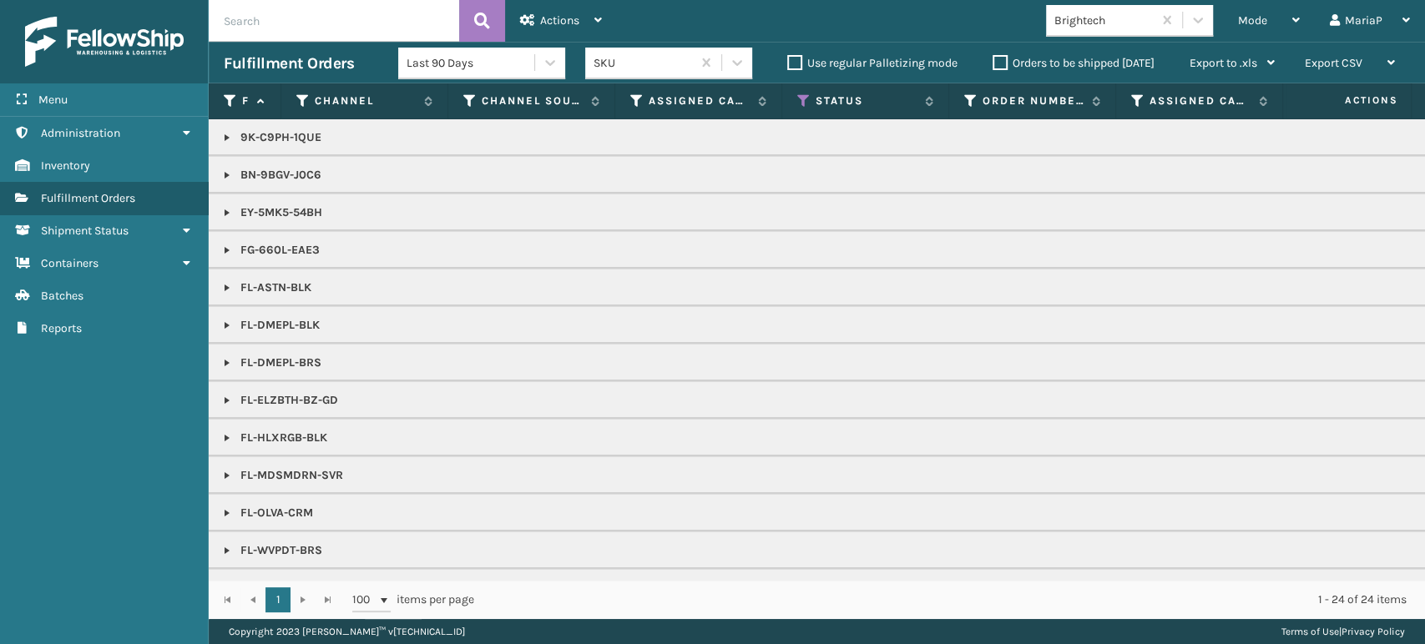
click at [1265, 20] on span "Mode" at bounding box center [1252, 20] width 29 height 14
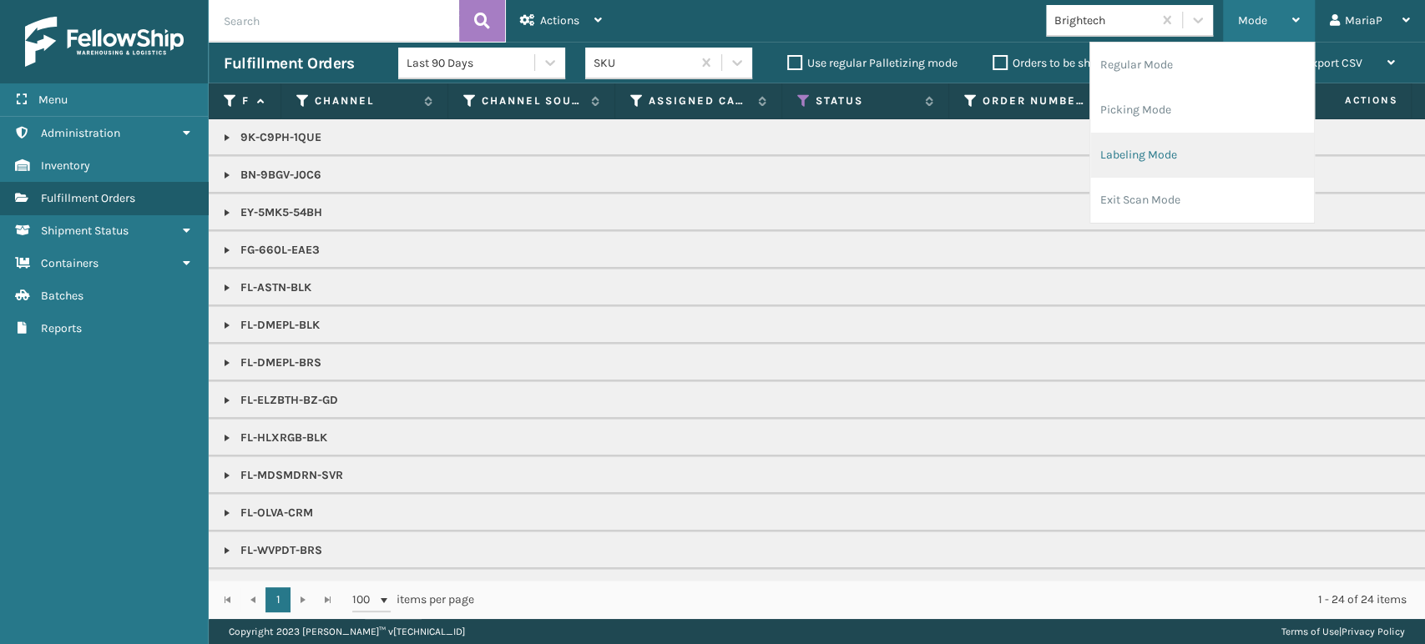
click at [1193, 149] on li "Labeling Mode" at bounding box center [1202, 155] width 224 height 45
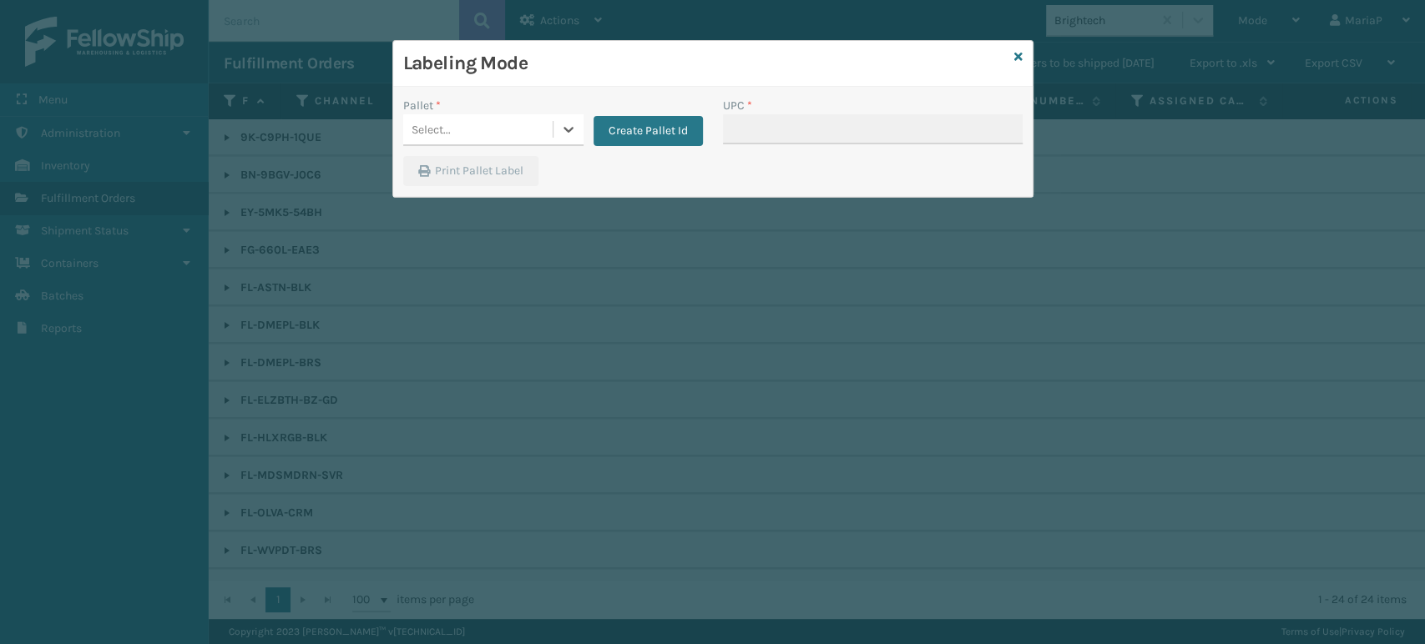
click at [484, 119] on div "Select..." at bounding box center [477, 130] width 149 height 28
type input "S"
type input "F"
click at [467, 131] on div "Select..." at bounding box center [461, 130] width 116 height 28
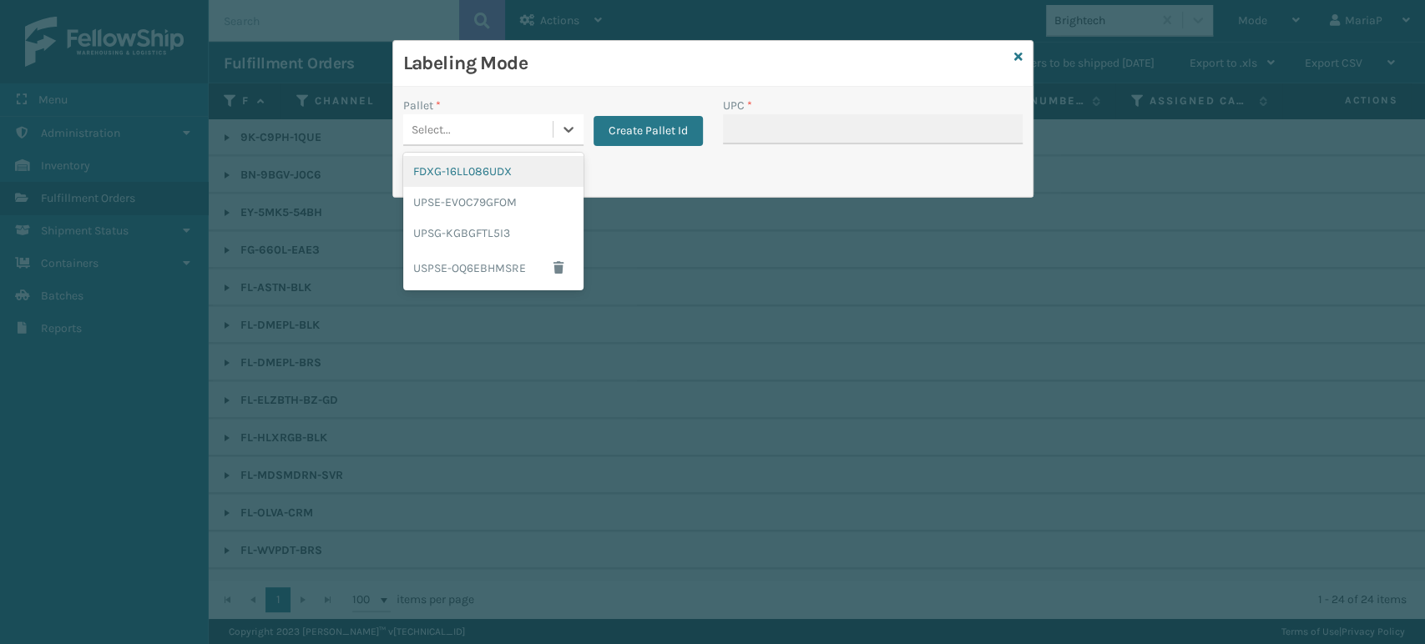
click at [524, 125] on div "Select..." at bounding box center [477, 130] width 149 height 28
click at [487, 173] on div "FDXG-16LL086UDX" at bounding box center [493, 171] width 180 height 31
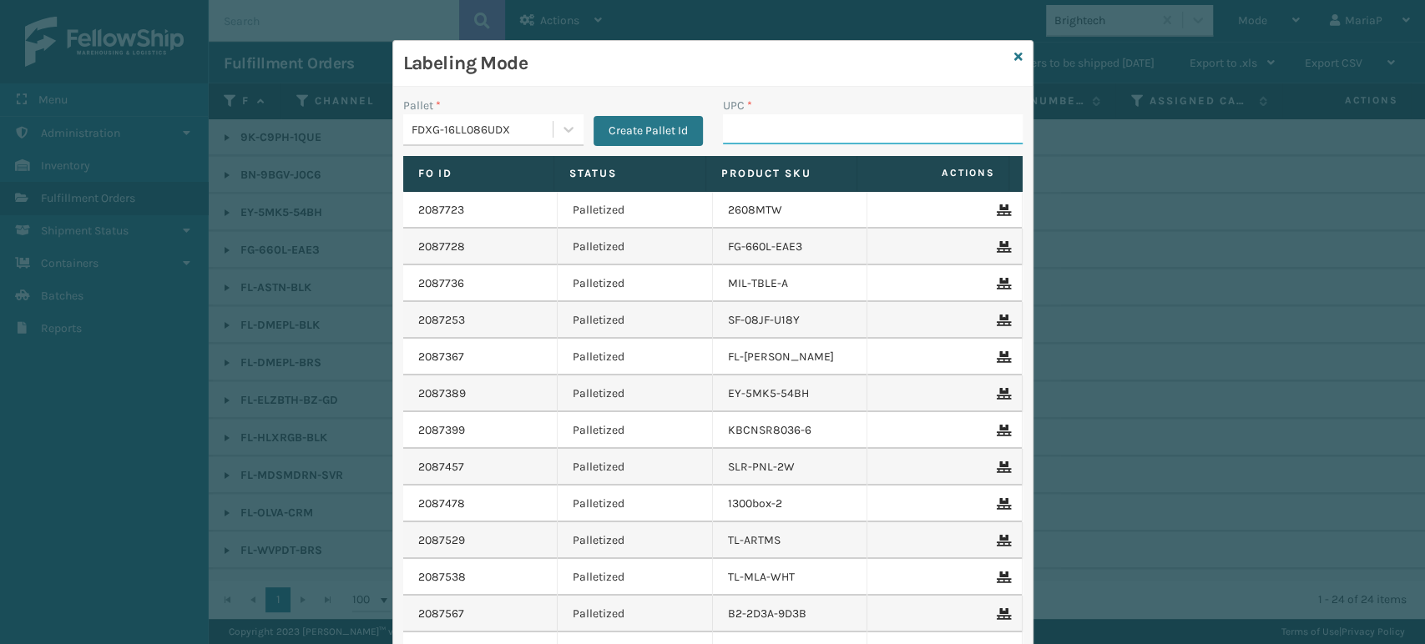
click at [754, 143] on input "UPC *" at bounding box center [873, 129] width 300 height 30
type input "ST3402"
click at [1014, 55] on icon at bounding box center [1018, 57] width 8 height 12
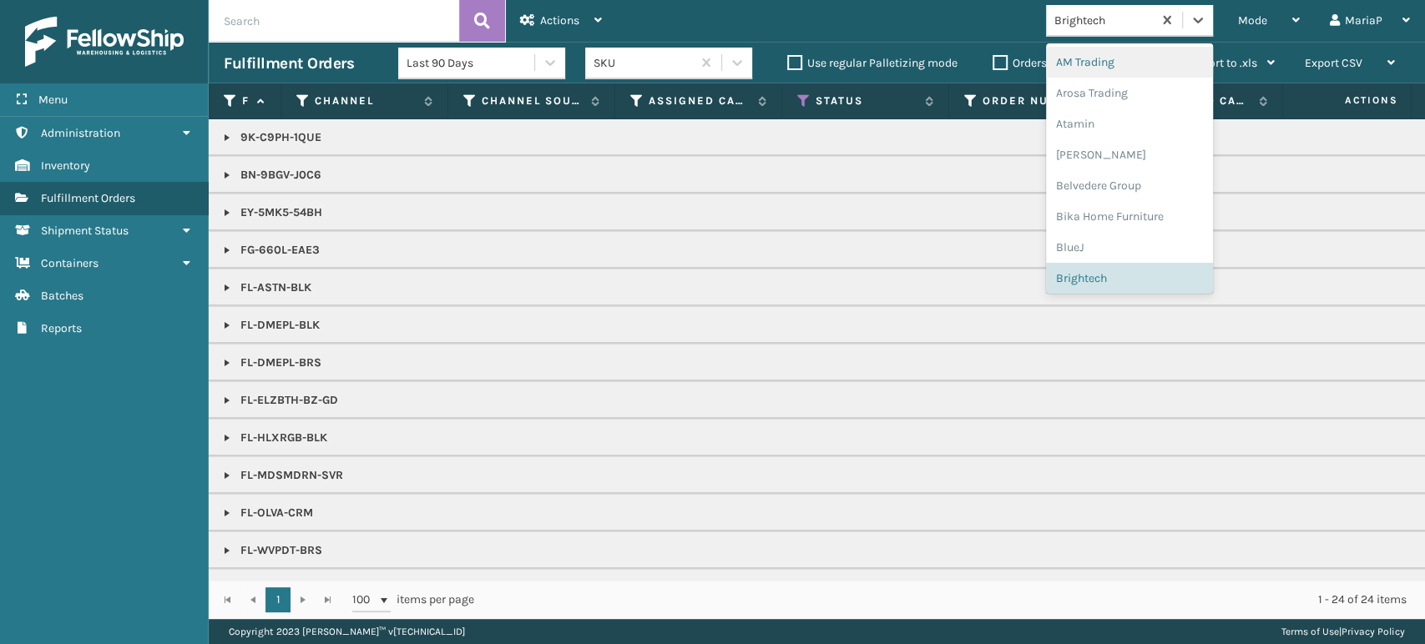
click at [1135, 20] on div "Brightech" at bounding box center [1103, 21] width 99 height 18
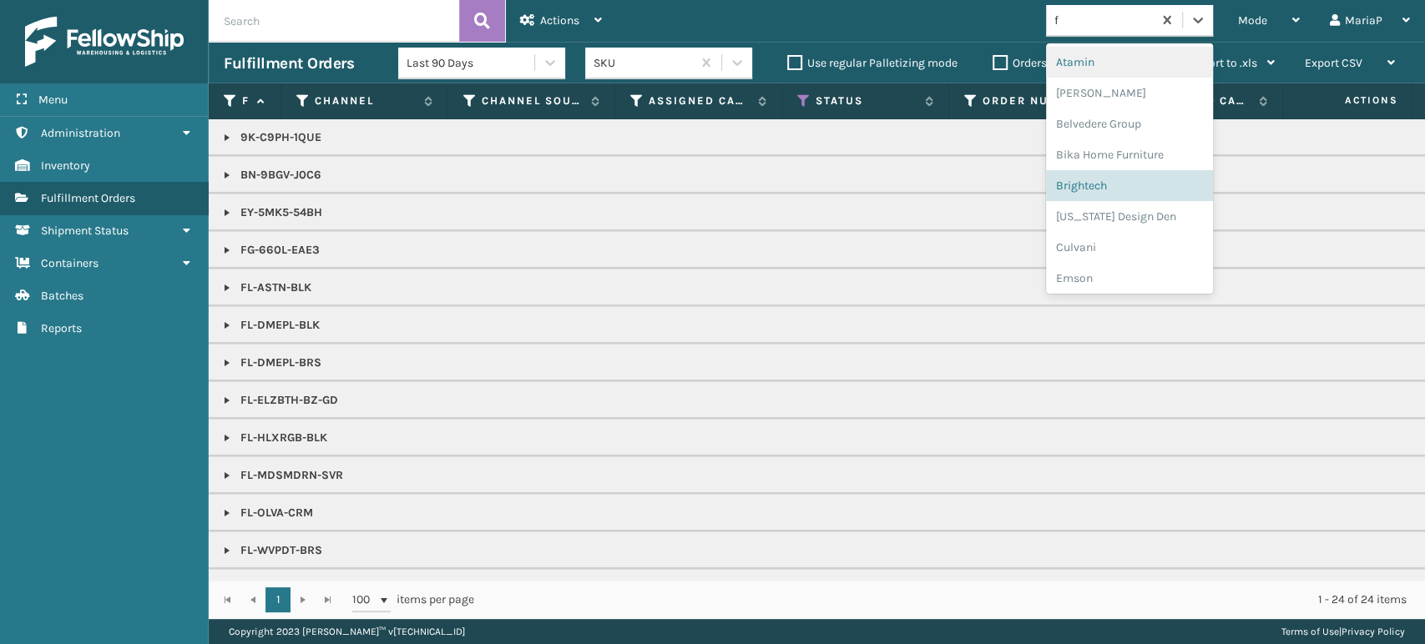
type input "fo"
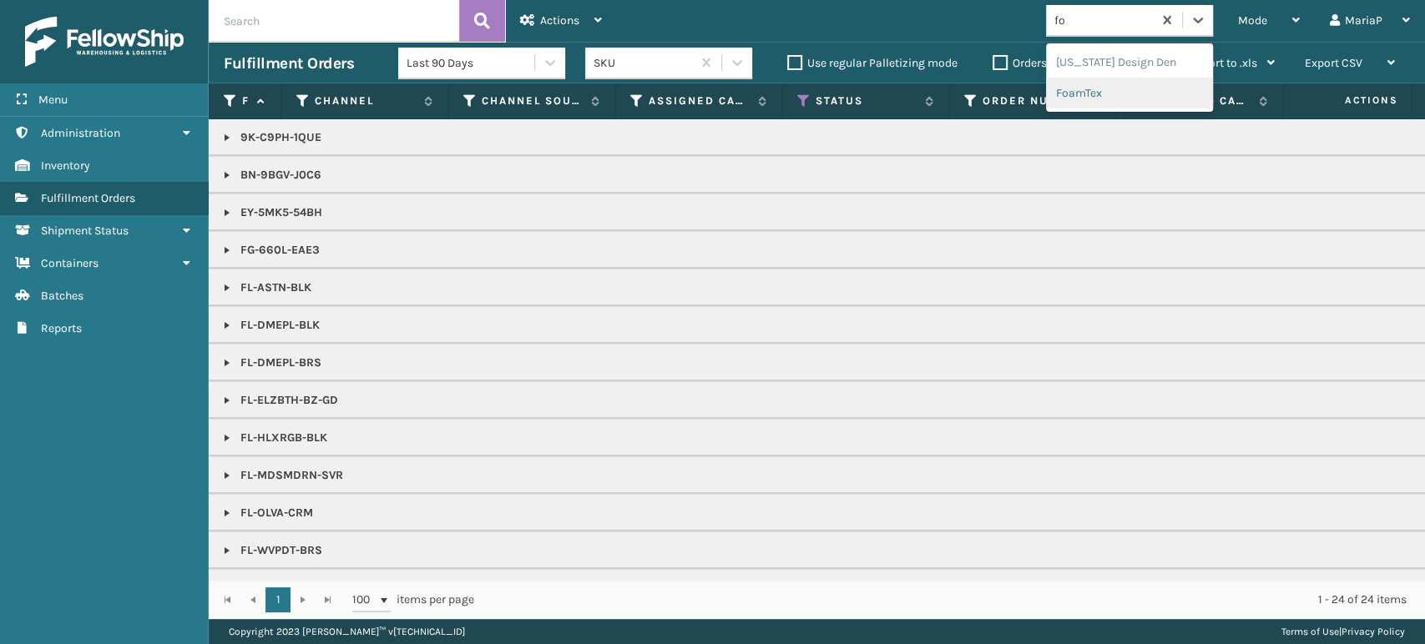
click at [1052, 83] on div "FoamTex" at bounding box center [1129, 93] width 167 height 31
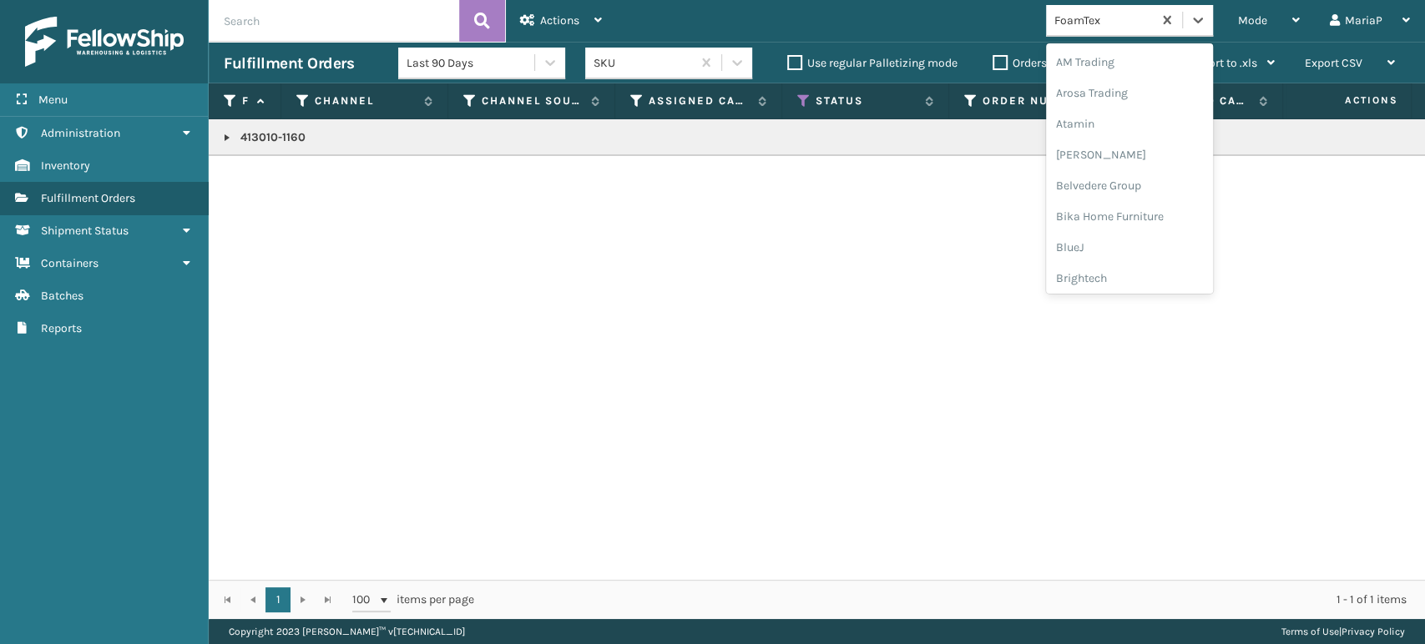
click at [1088, 17] on div "FoamTex" at bounding box center [1103, 21] width 99 height 18
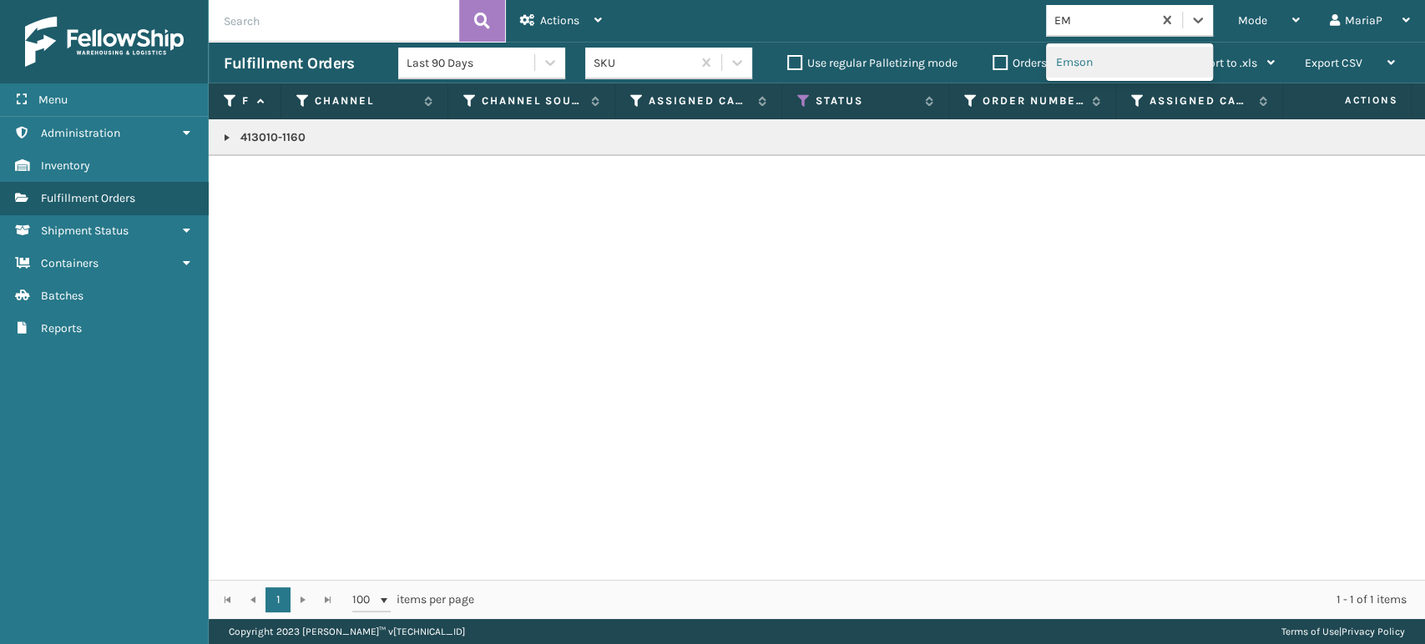
scroll to position [0, 0]
type input "EMS"
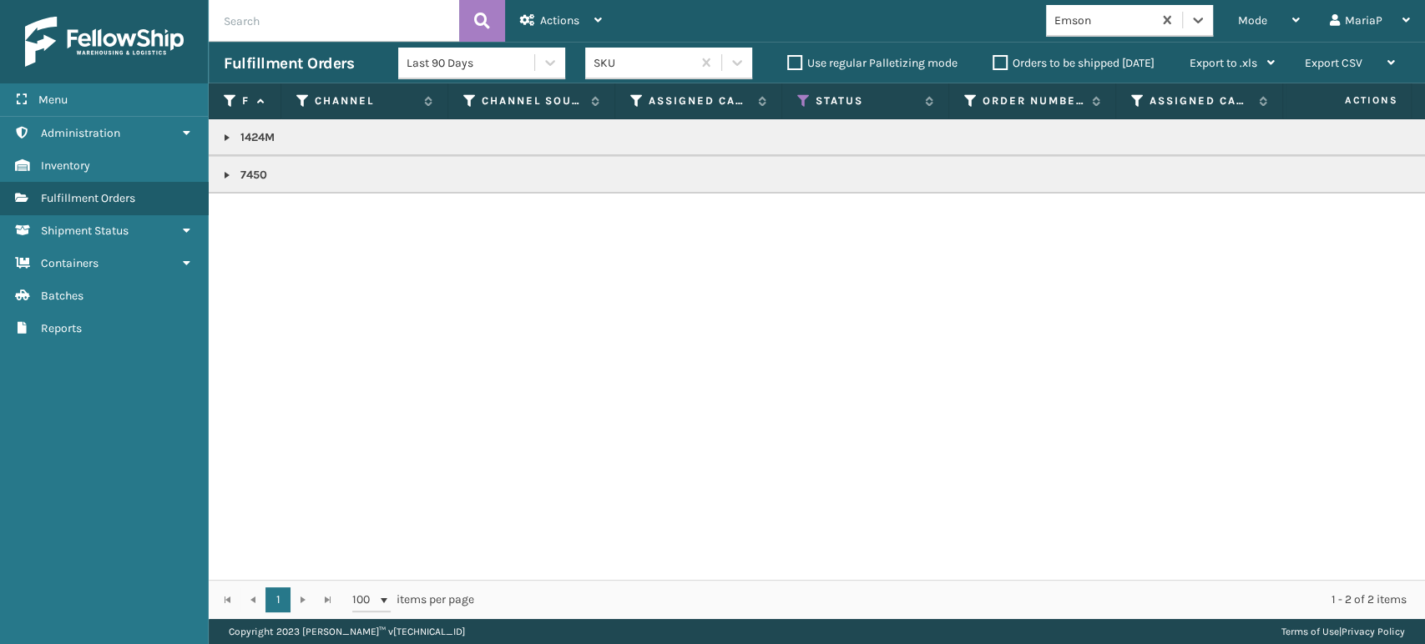
click at [228, 136] on link at bounding box center [226, 137] width 13 height 13
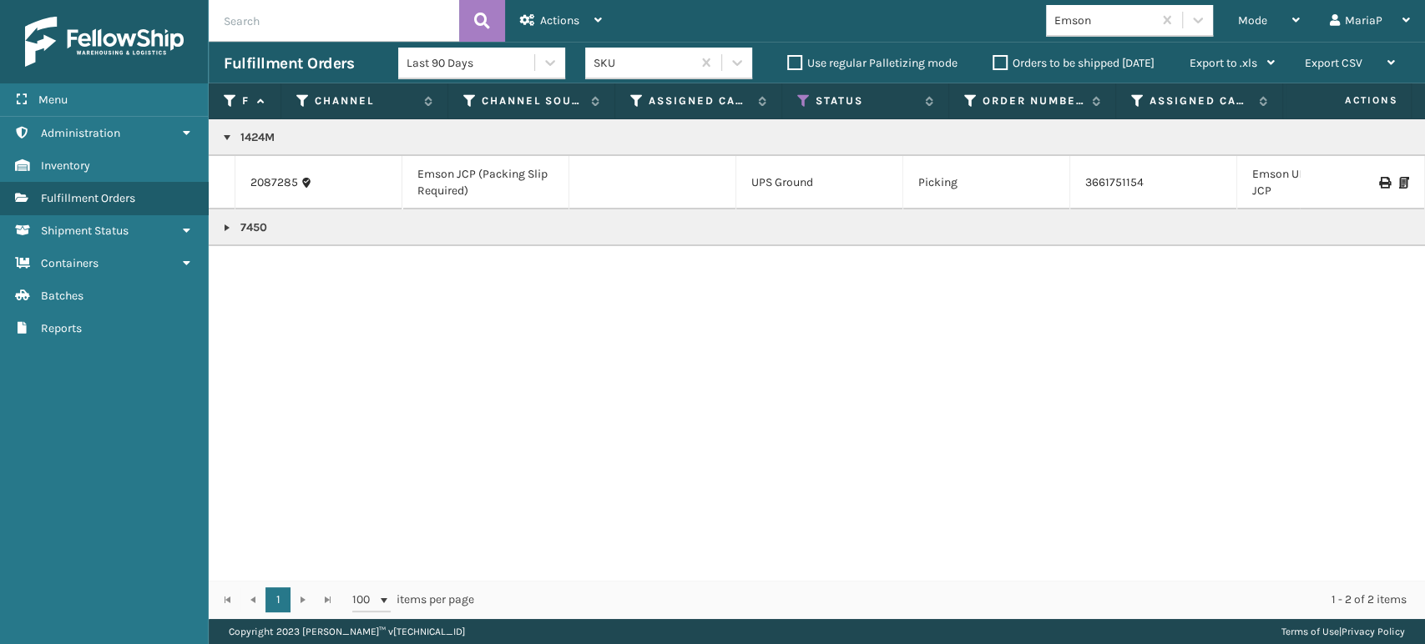
click at [222, 225] on link at bounding box center [226, 227] width 13 height 13
click at [226, 134] on link at bounding box center [226, 137] width 13 height 13
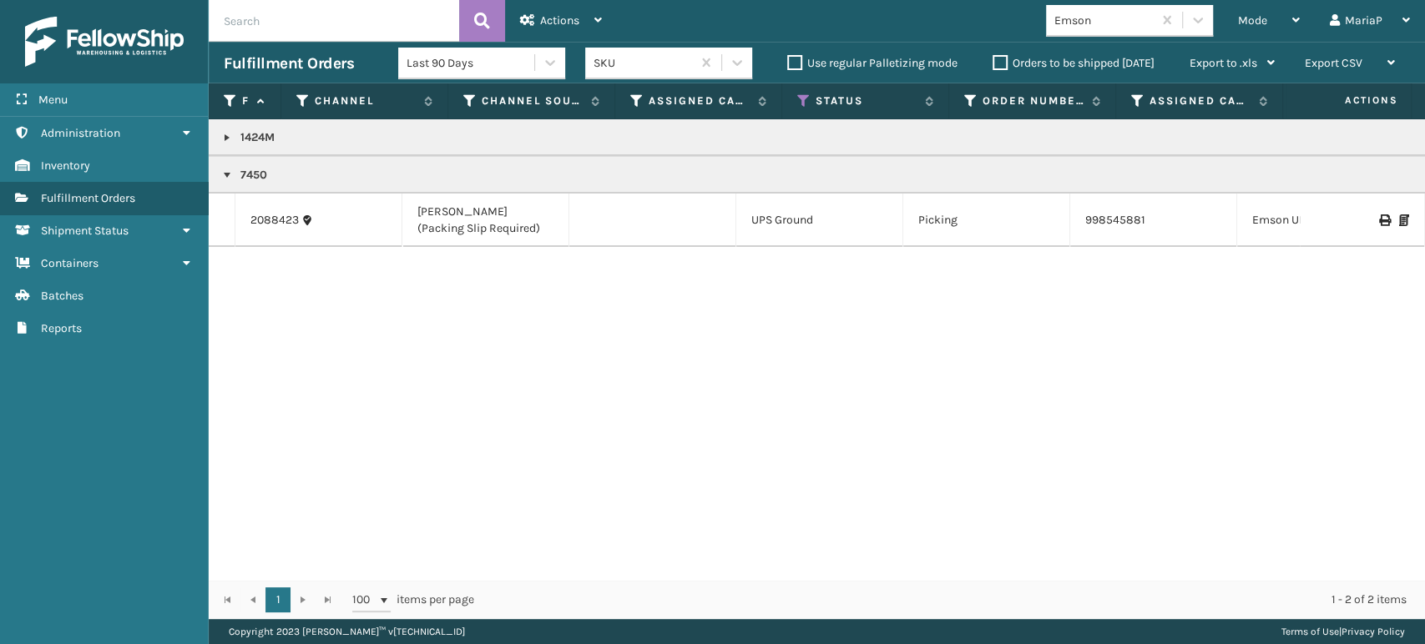
click at [229, 172] on link at bounding box center [226, 175] width 13 height 13
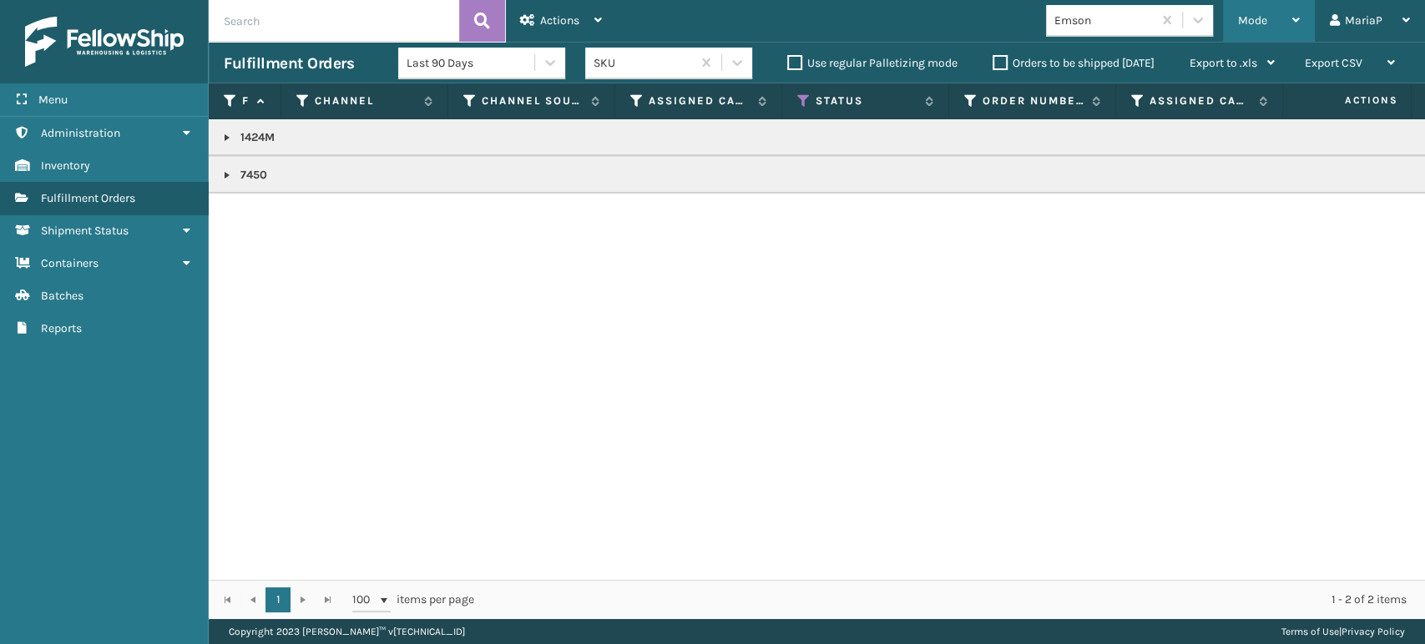
click at [1264, 16] on span "Mode" at bounding box center [1252, 20] width 29 height 14
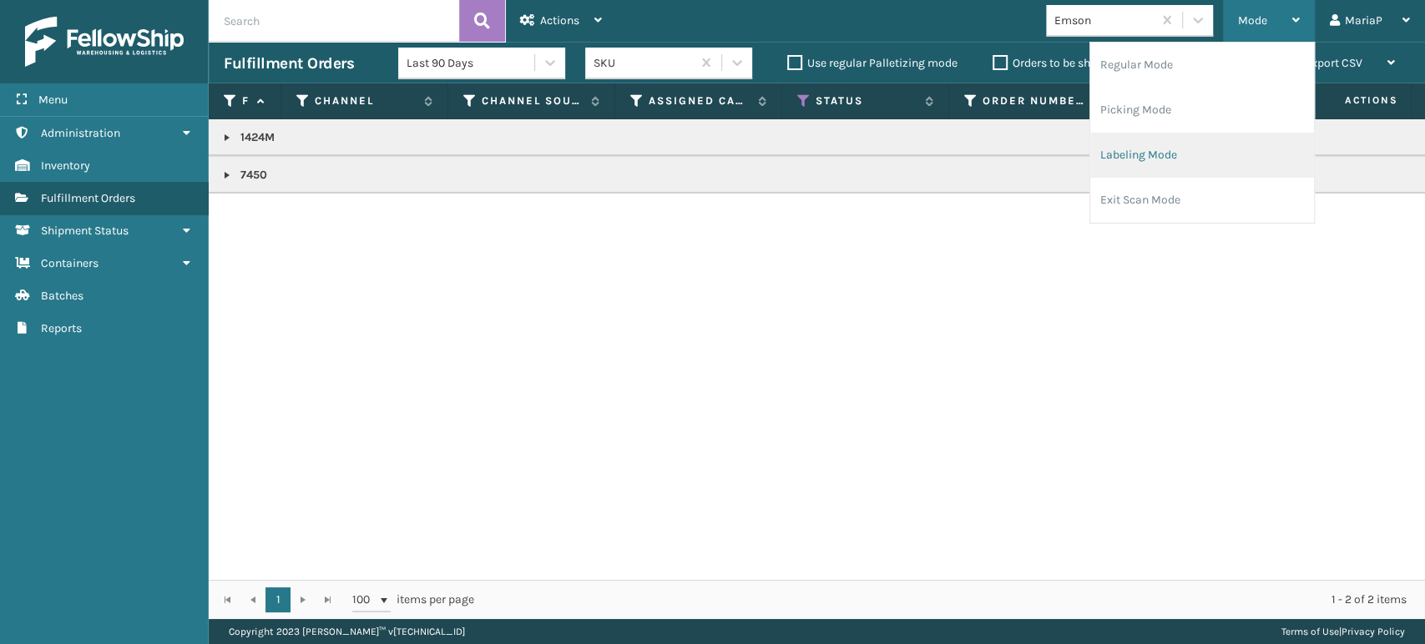
click at [1133, 157] on li "Labeling Mode" at bounding box center [1202, 155] width 224 height 45
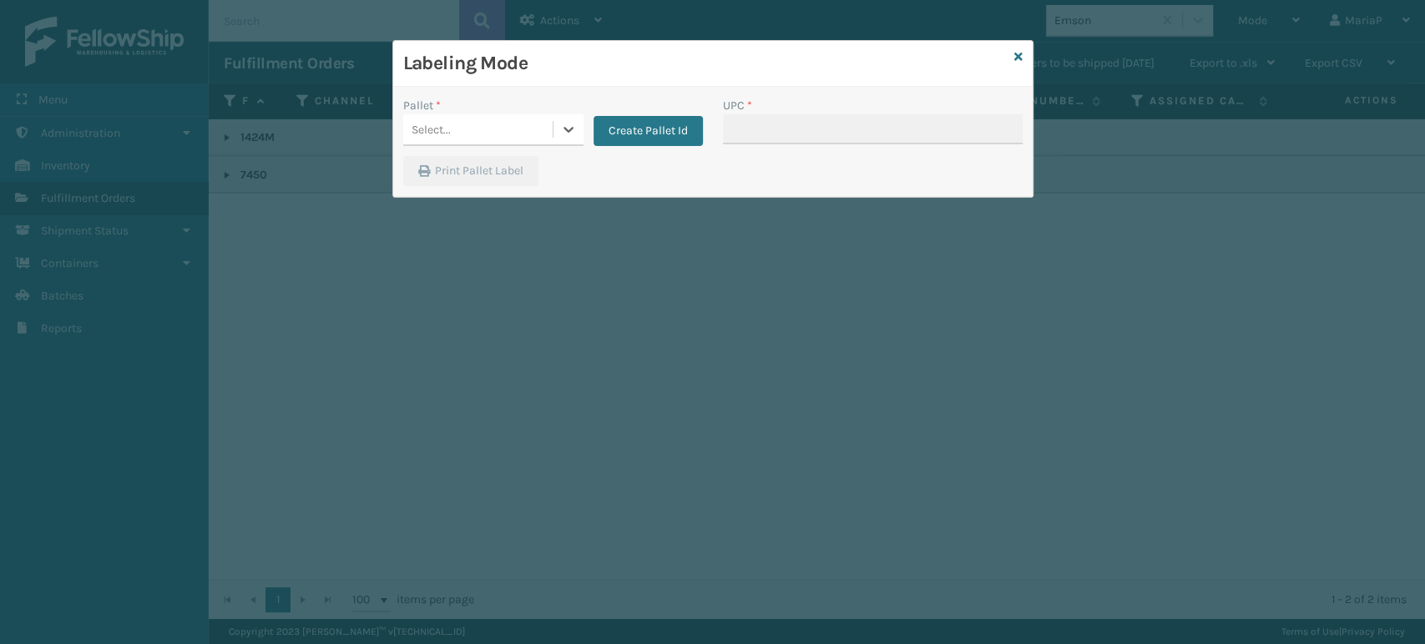
click at [477, 121] on div "Select..." at bounding box center [477, 130] width 149 height 28
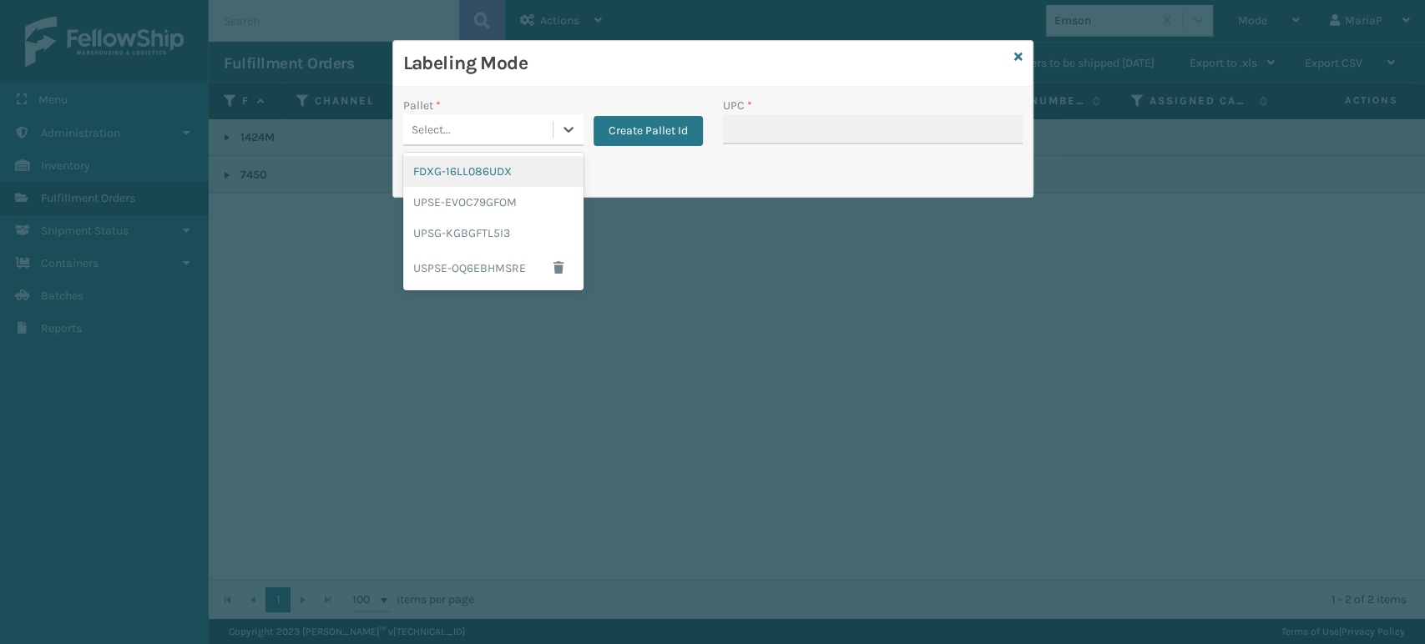
click at [487, 165] on div "FDXG-16LL086UDX" at bounding box center [493, 171] width 180 height 31
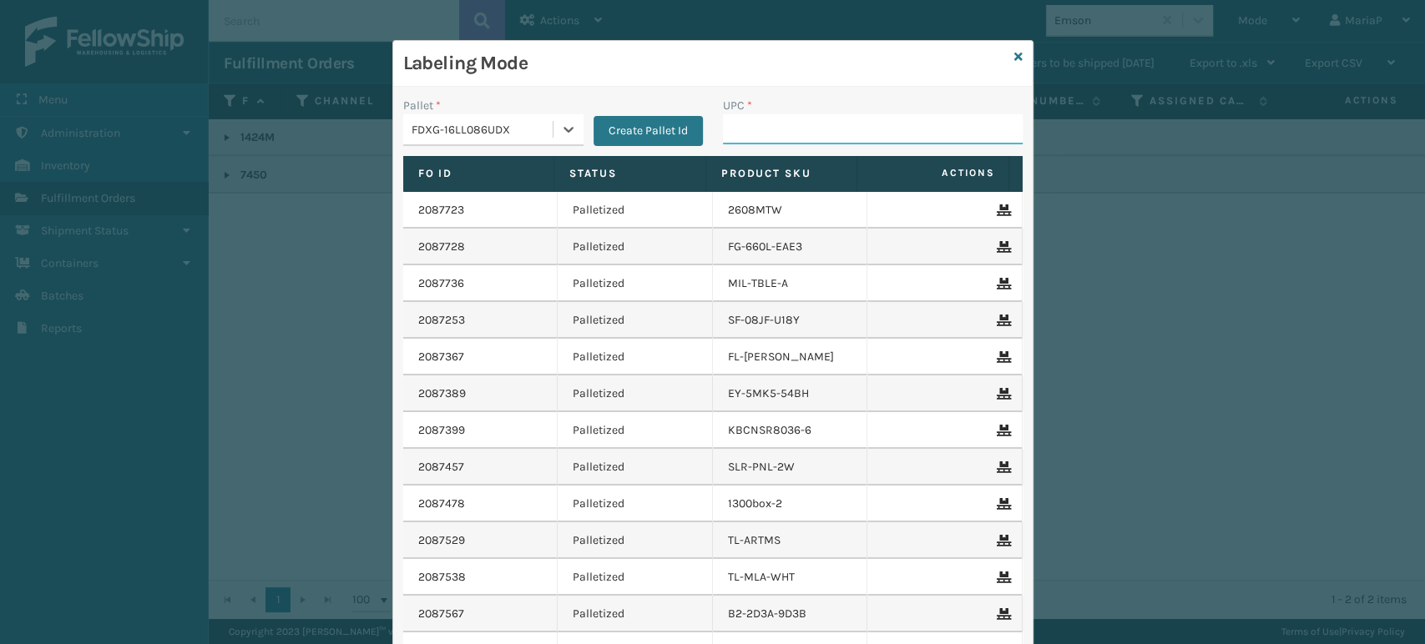
click at [744, 124] on input "UPC *" at bounding box center [873, 129] width 300 height 30
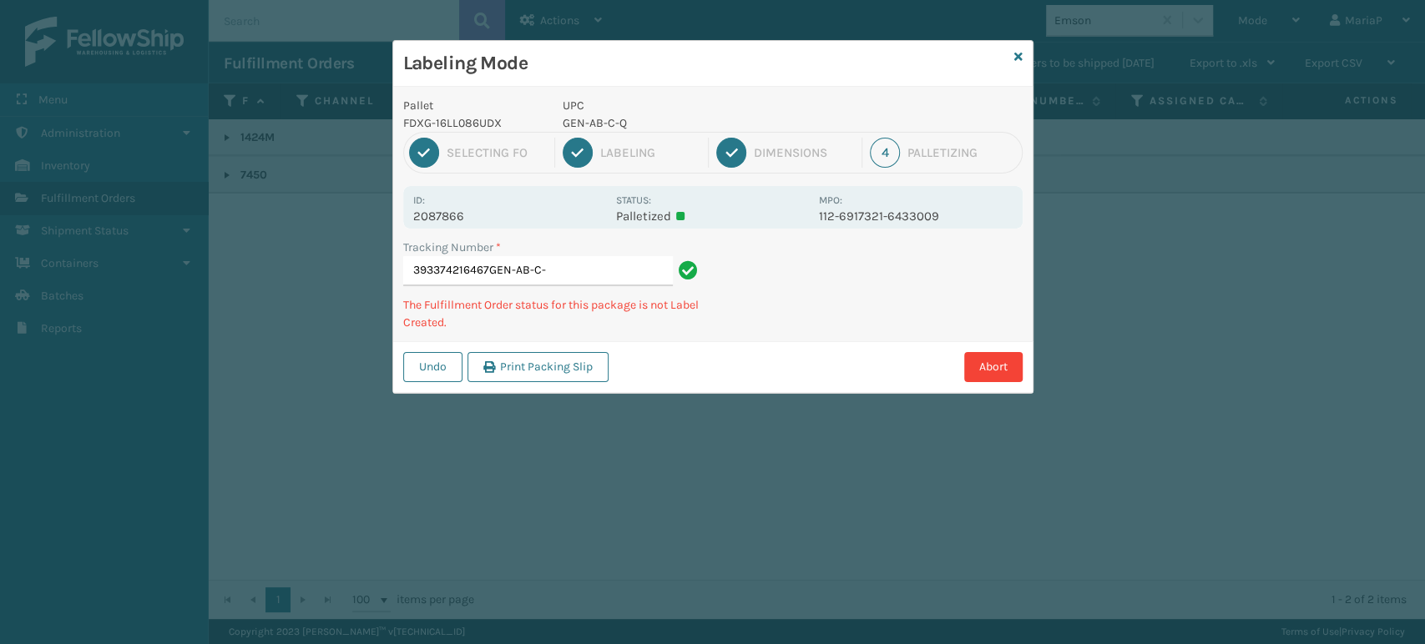
type input "393374216467GEN-AB-C-Q"
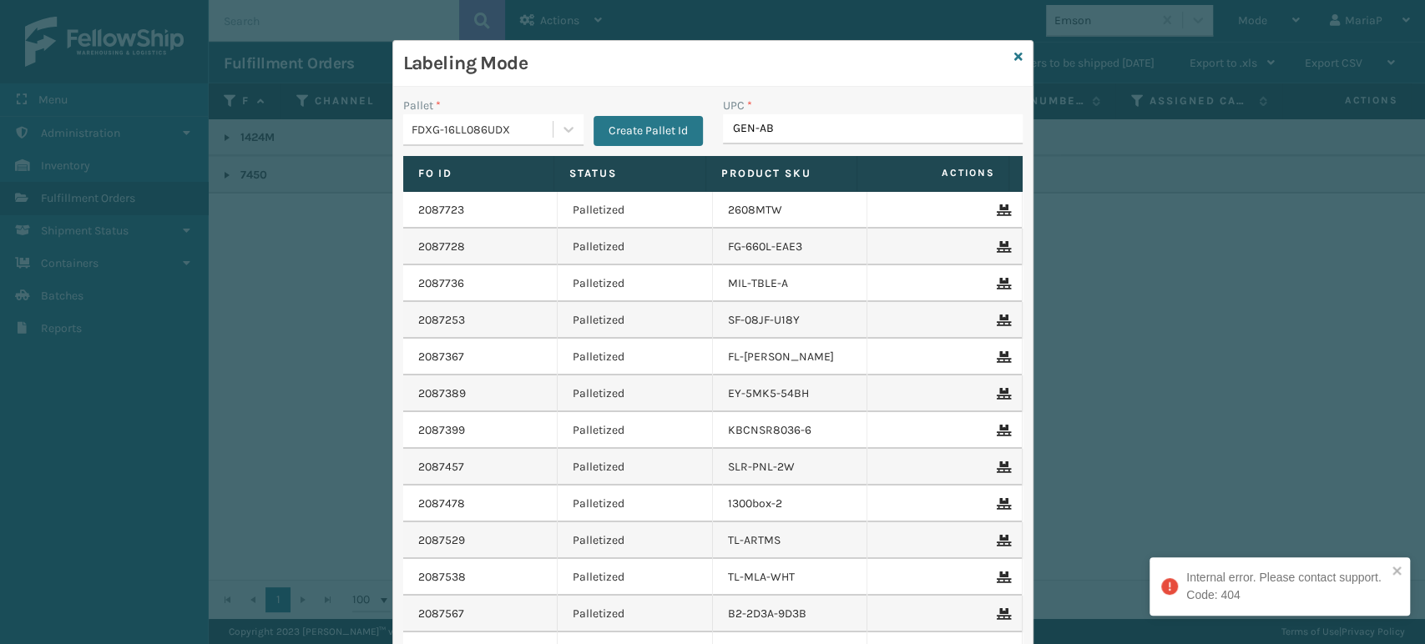
type input "GEN-AB-"
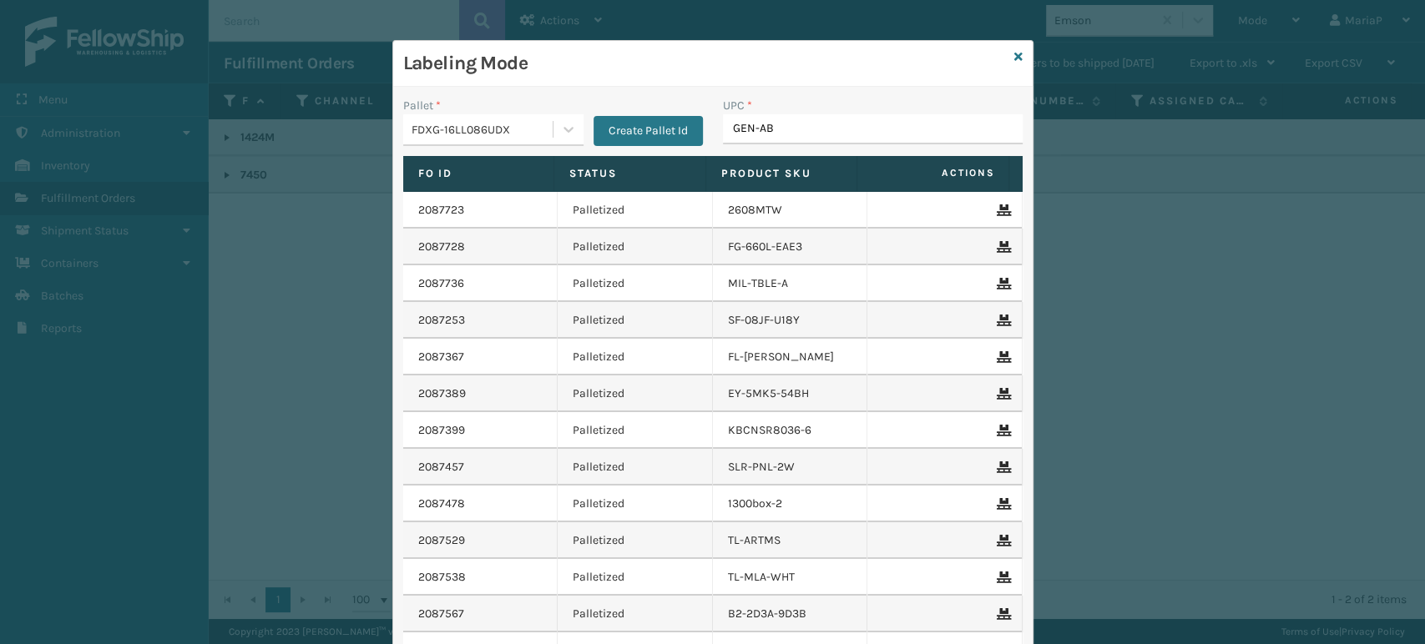
type input "GEN-AB-"
click at [811, 58] on h3 "Labeling Mode" at bounding box center [705, 63] width 604 height 25
click at [842, 136] on input "UPC *" at bounding box center [873, 129] width 300 height 30
type input "GEN-AB-C-TXL"
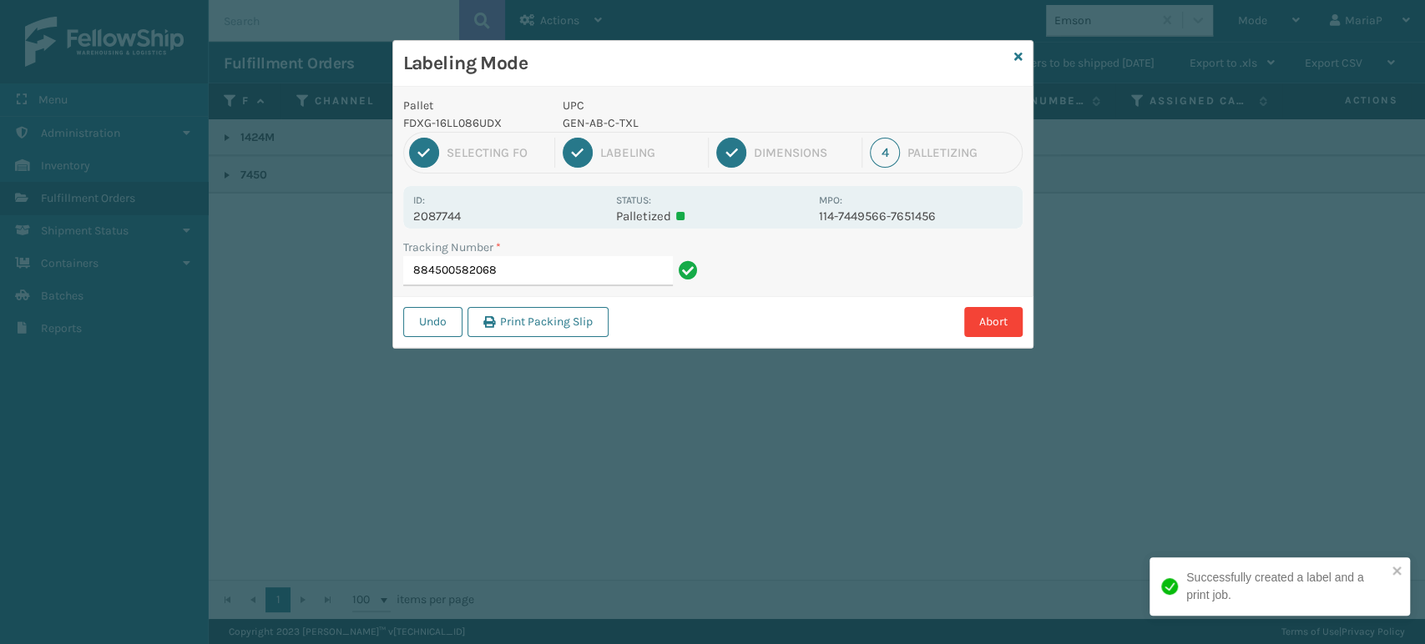
click at [600, 121] on p "GEN-AB-C-TXL" at bounding box center [686, 123] width 246 height 18
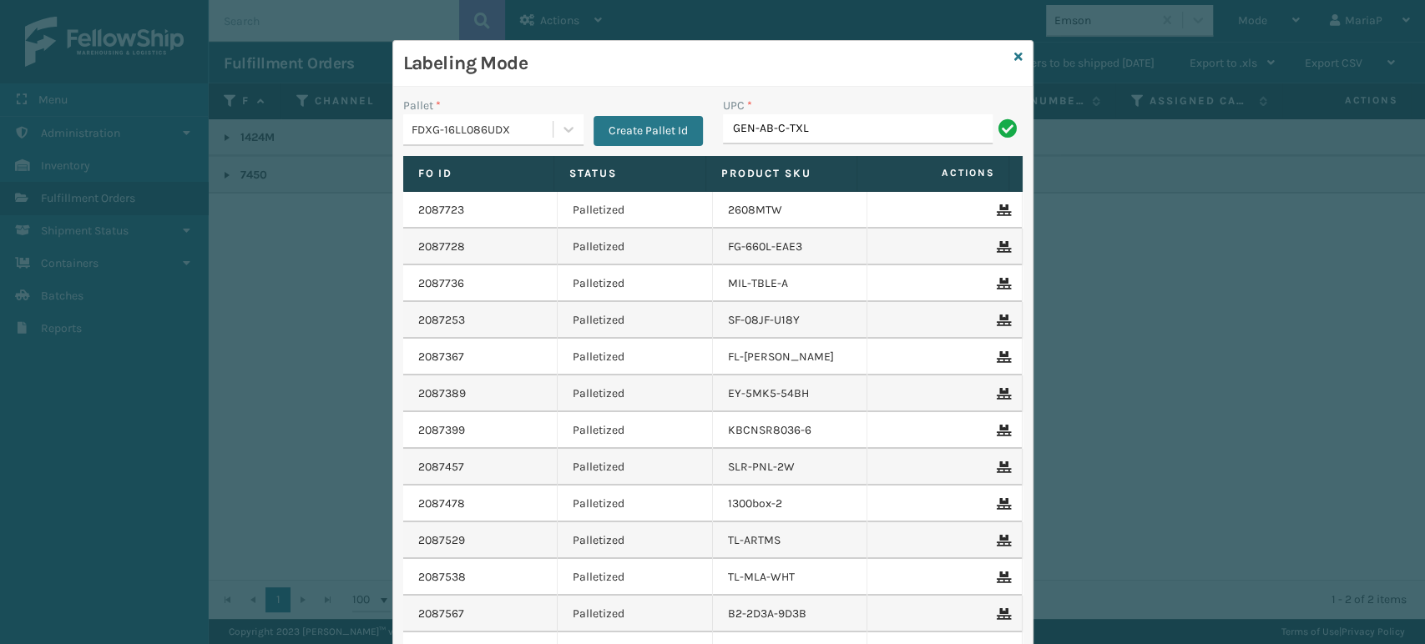
type input "GEN-AB-C-TXL"
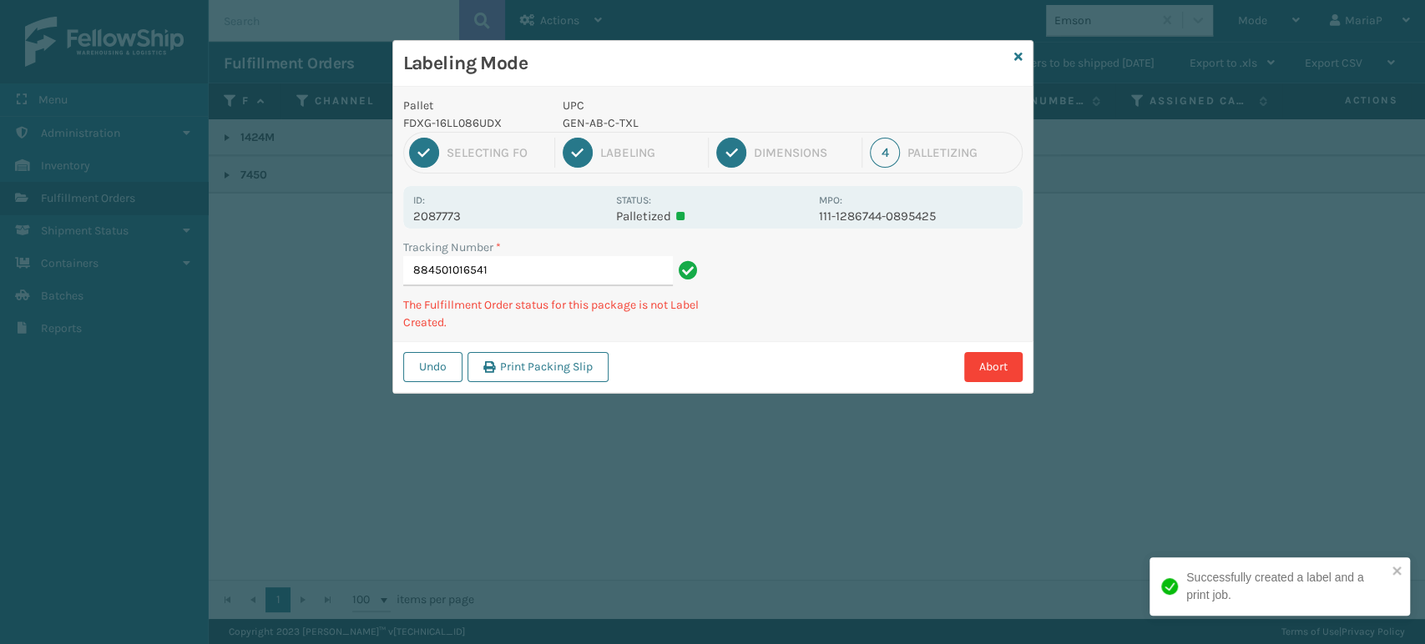
type input "884501016541GEN-AB-C-TXL"
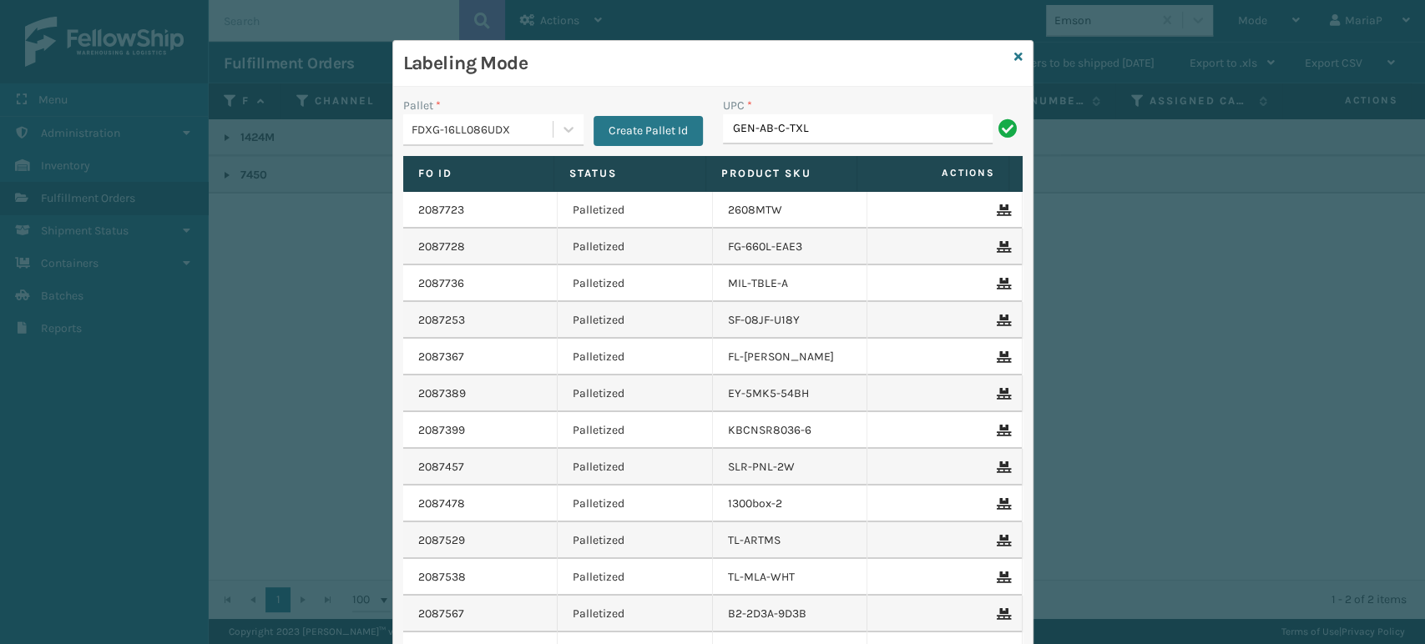
type input "GEN-AB-C-TXL"
type input "8500406"
type input "858100"
type input "850012486763"
click at [801, 135] on input "UPC *" at bounding box center [873, 129] width 300 height 30
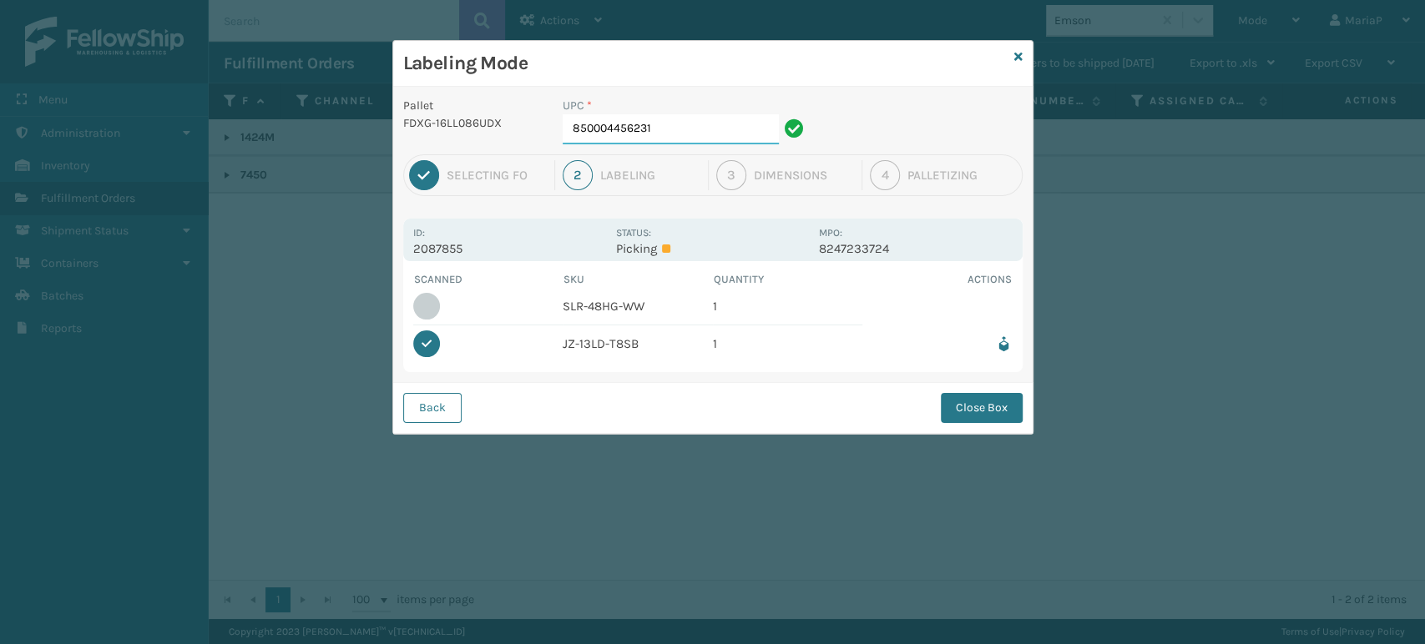
click at [671, 137] on input "850004456231" at bounding box center [671, 129] width 216 height 30
type input "850004456743"
click at [958, 410] on button "Close Box" at bounding box center [982, 408] width 82 height 30
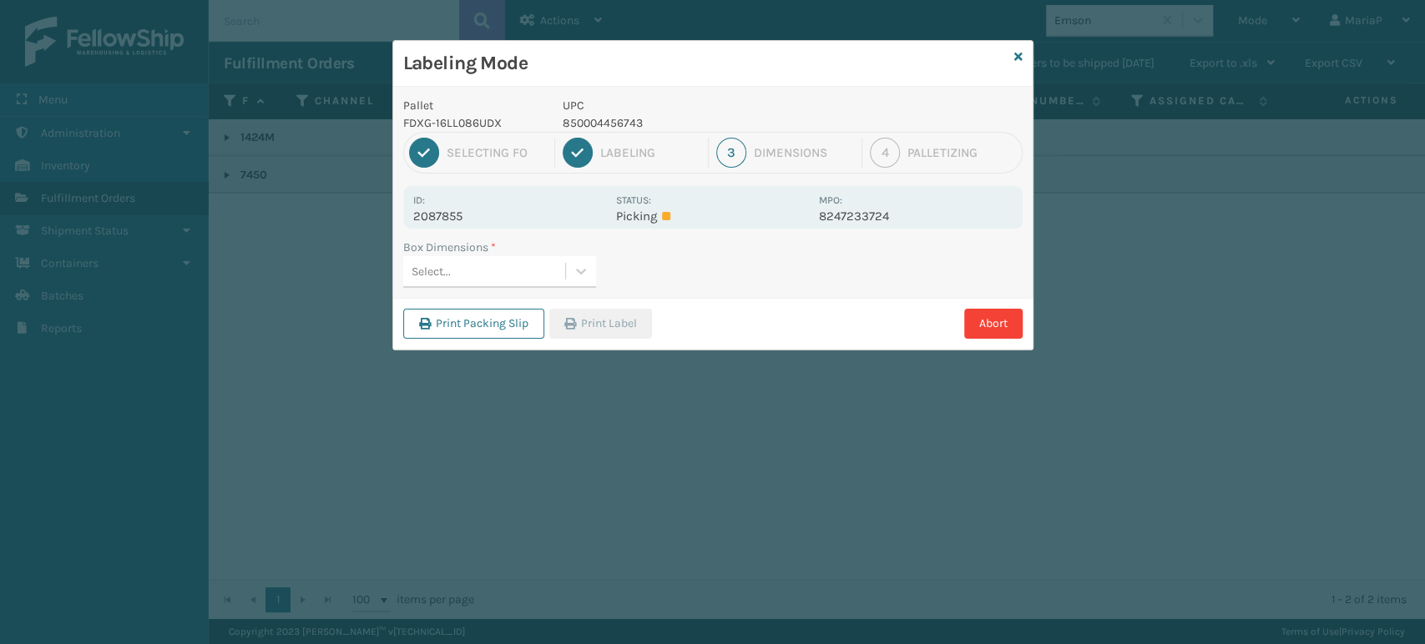
click at [526, 279] on div "Select..." at bounding box center [484, 272] width 162 height 28
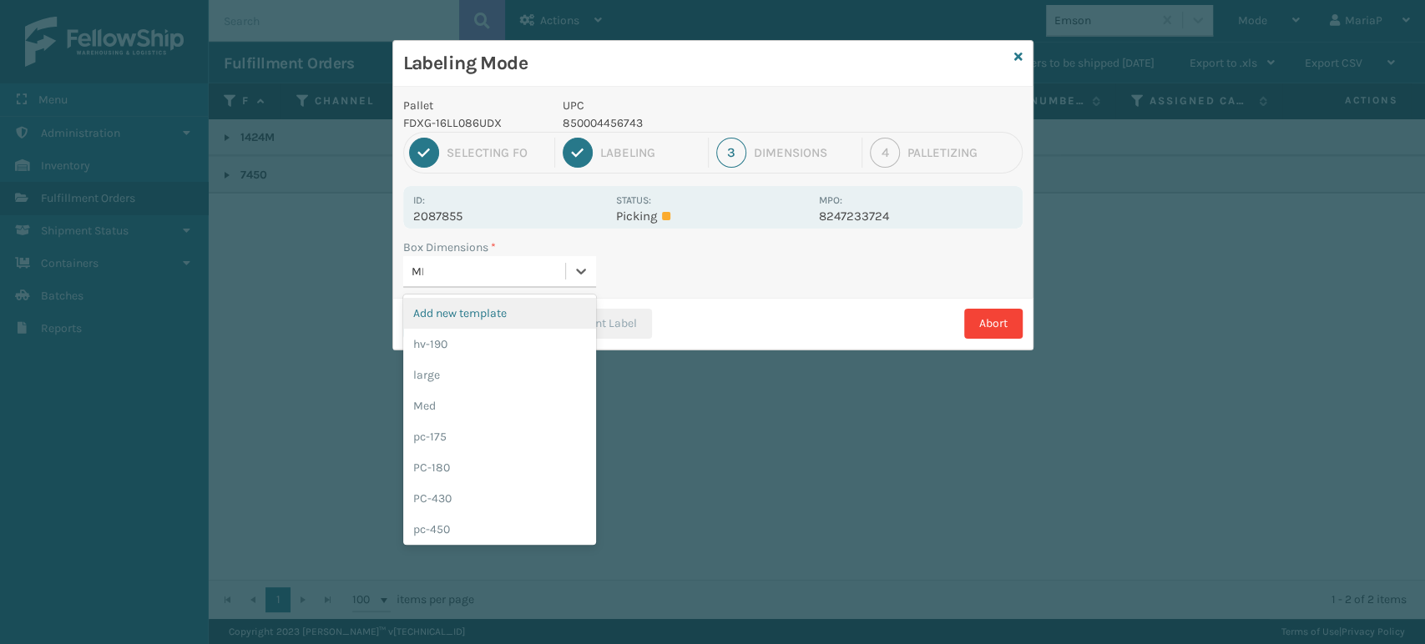
type input "MED"
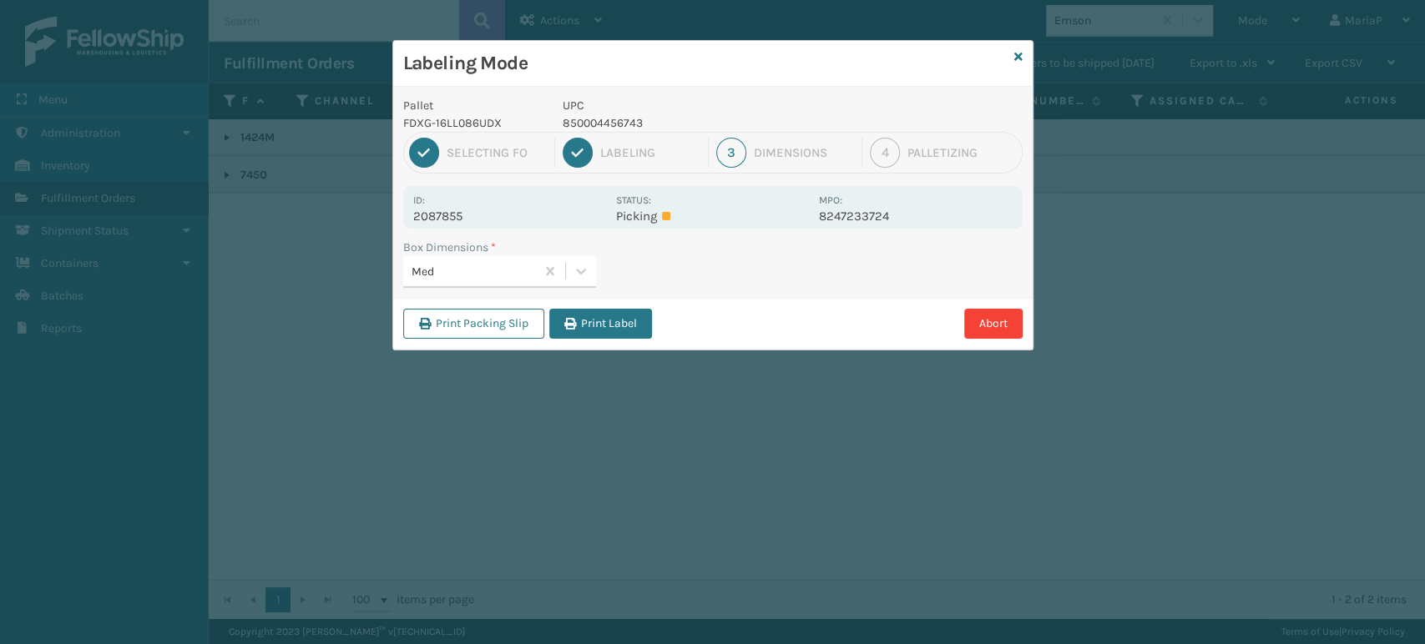
click at [577, 326] on button "Print Label" at bounding box center [600, 324] width 103 height 30
click at [582, 327] on div "Labeling Mode Pallet FDXG-16LL086UDX UPC 850004456743 1 Selecting FO 2 Labeling…" at bounding box center [712, 322] width 1425 height 644
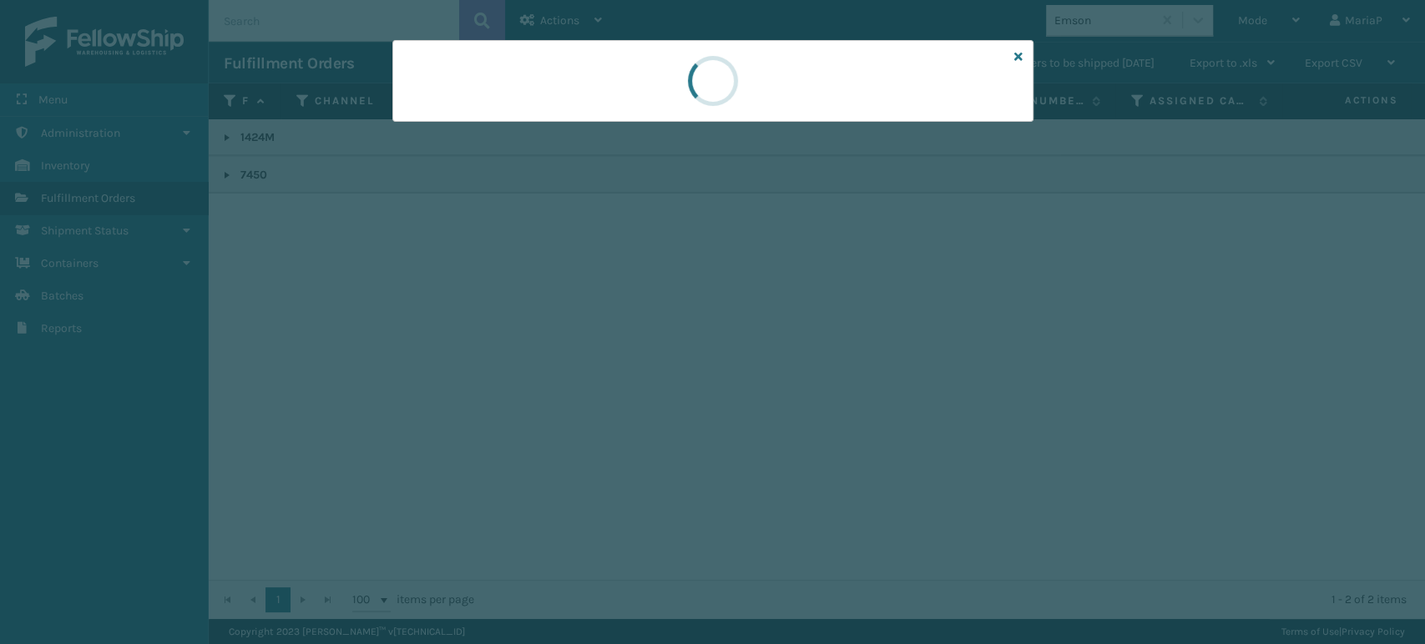
click at [585, 327] on div at bounding box center [712, 322] width 1425 height 644
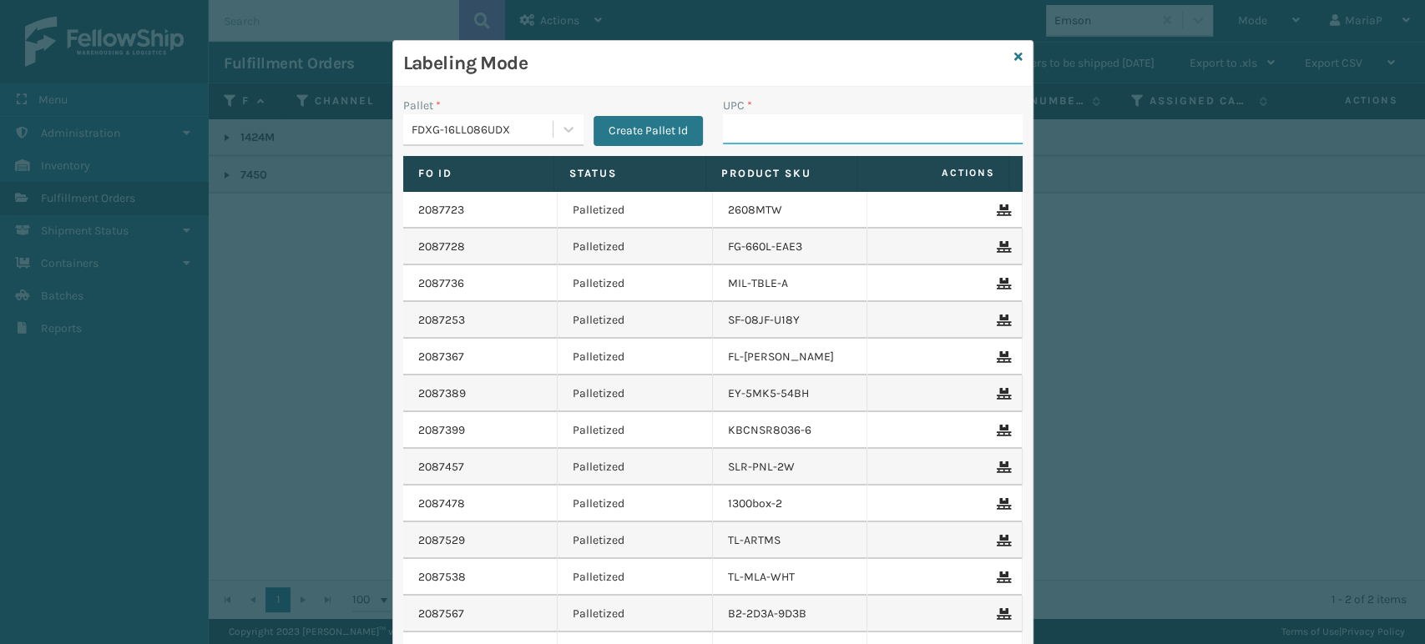
drag, startPoint x: 795, startPoint y: 132, endPoint x: 785, endPoint y: 129, distance: 10.6
click at [795, 132] on input "UPC *" at bounding box center [873, 129] width 300 height 30
click at [764, 128] on input "UPC *" at bounding box center [873, 129] width 300 height 30
type input "81008196268"
type input "8100819"
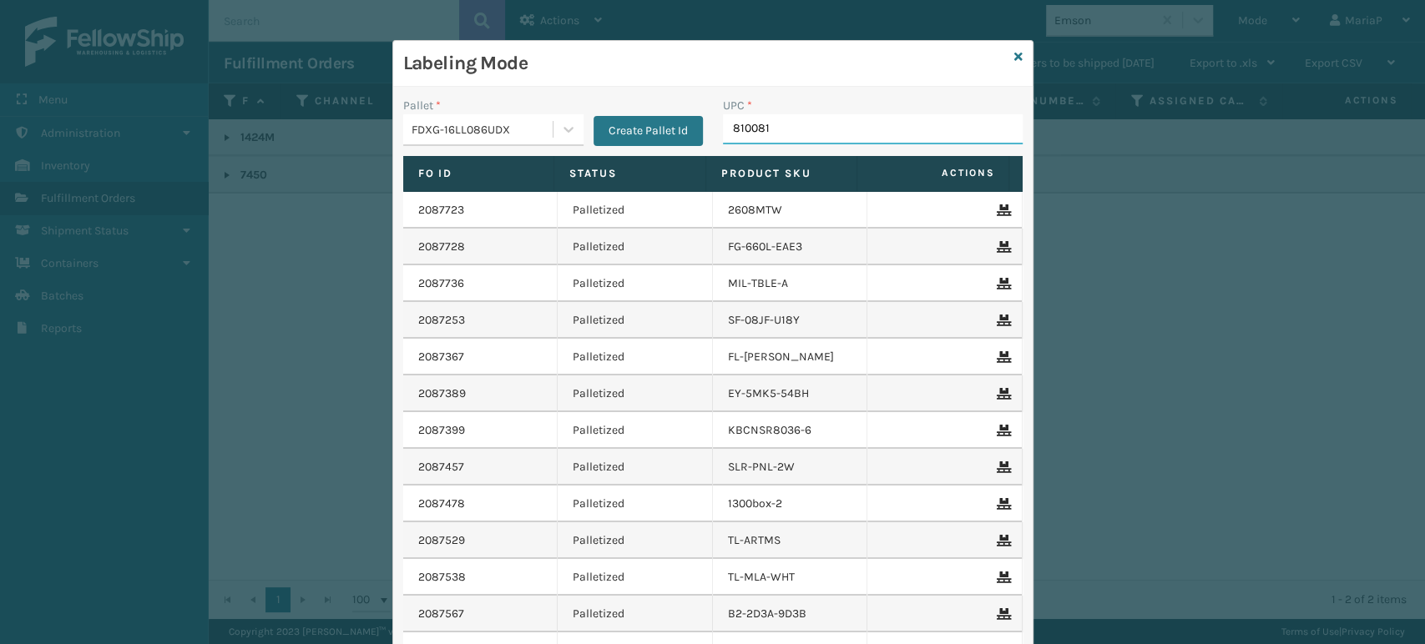
type input "8100819"
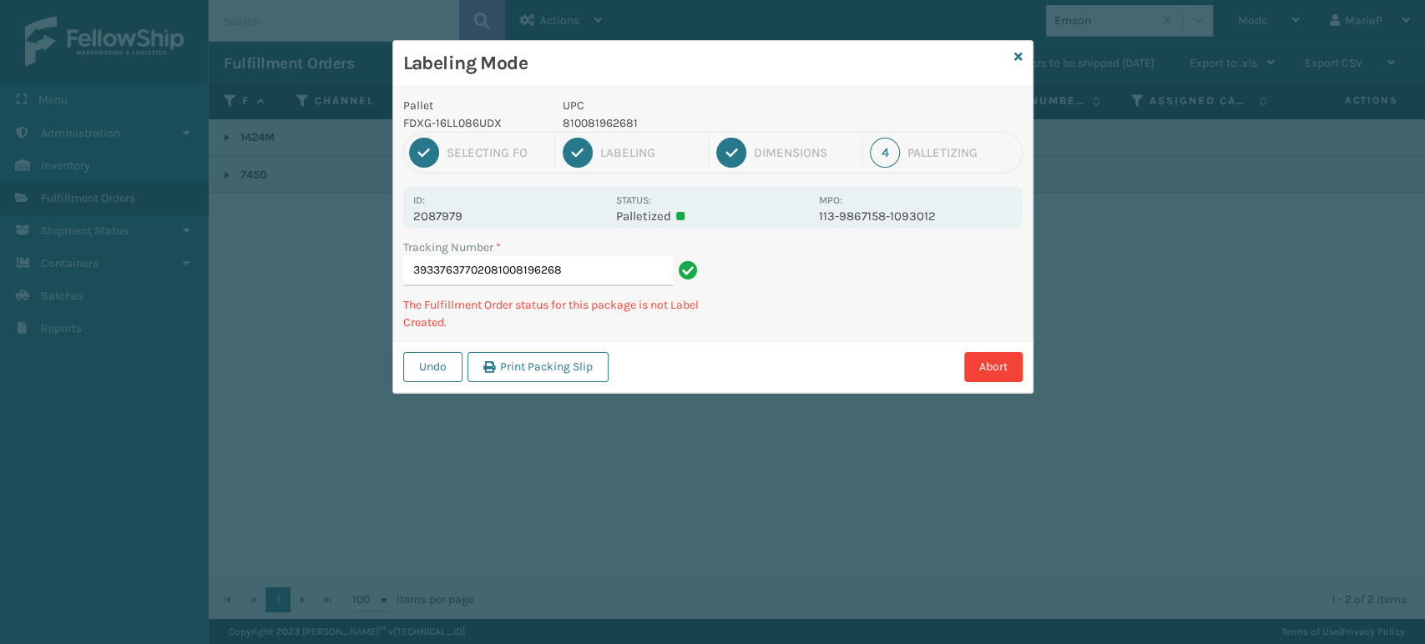
type input "393376377020810081962681"
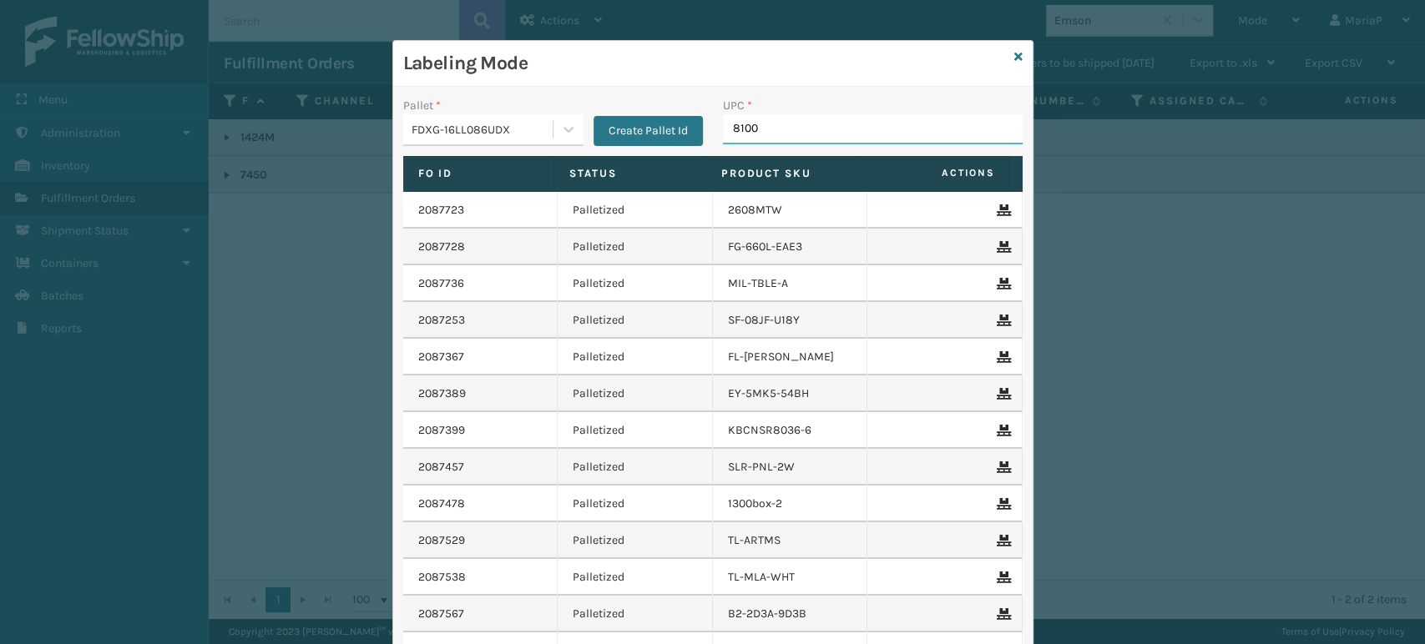
type input "81008"
type input "10080313017176"
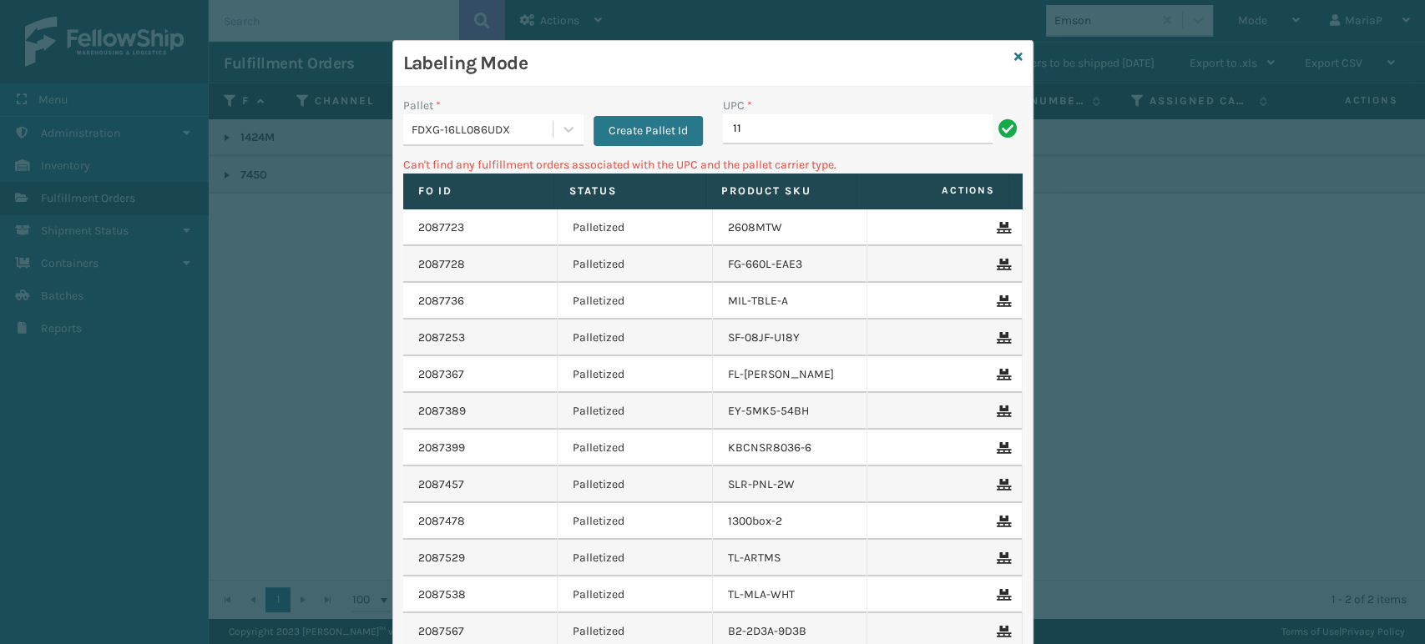
type input "1"
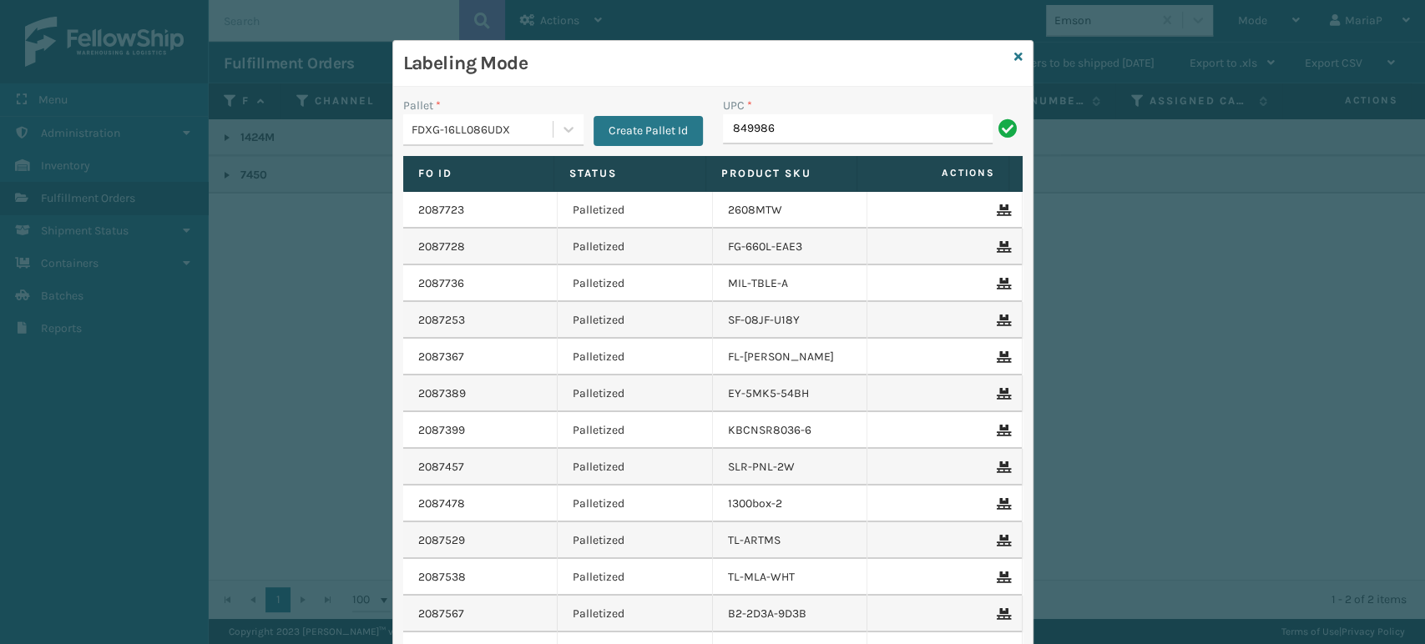
type input "8499860"
type input "8500645"
type input "1987156"
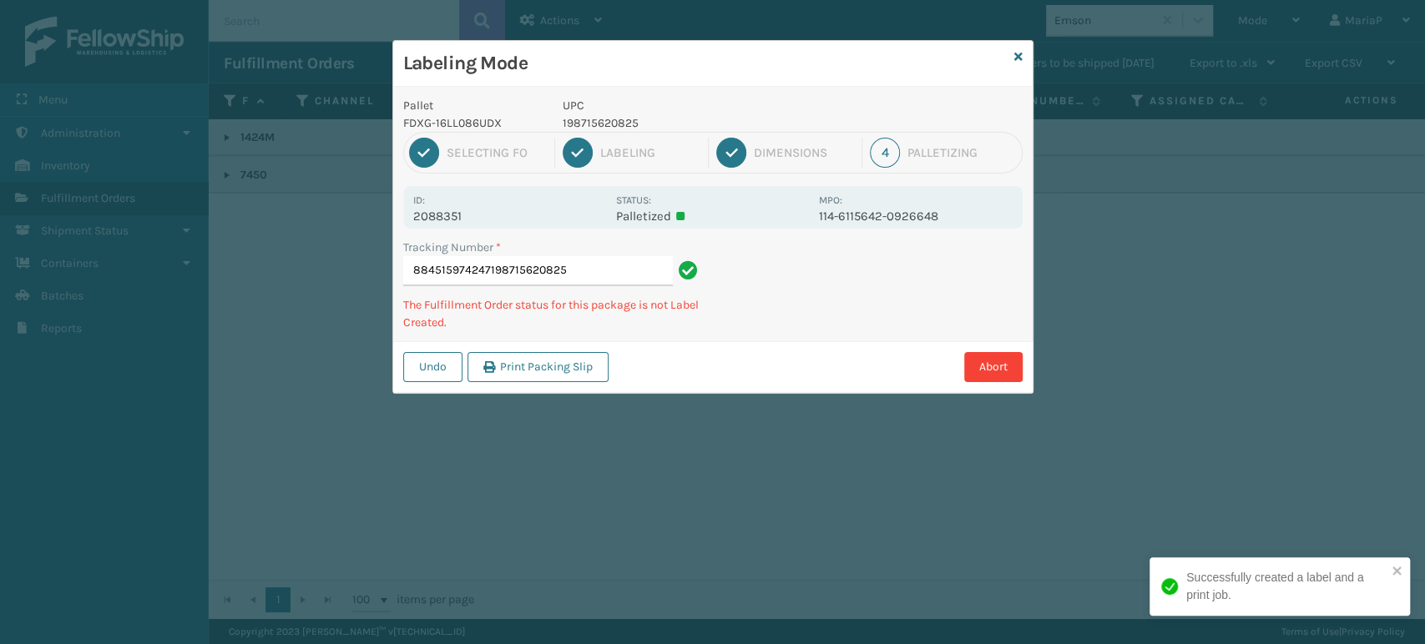
type input "884515974247198715620825"
type input "884513782730860010434673"
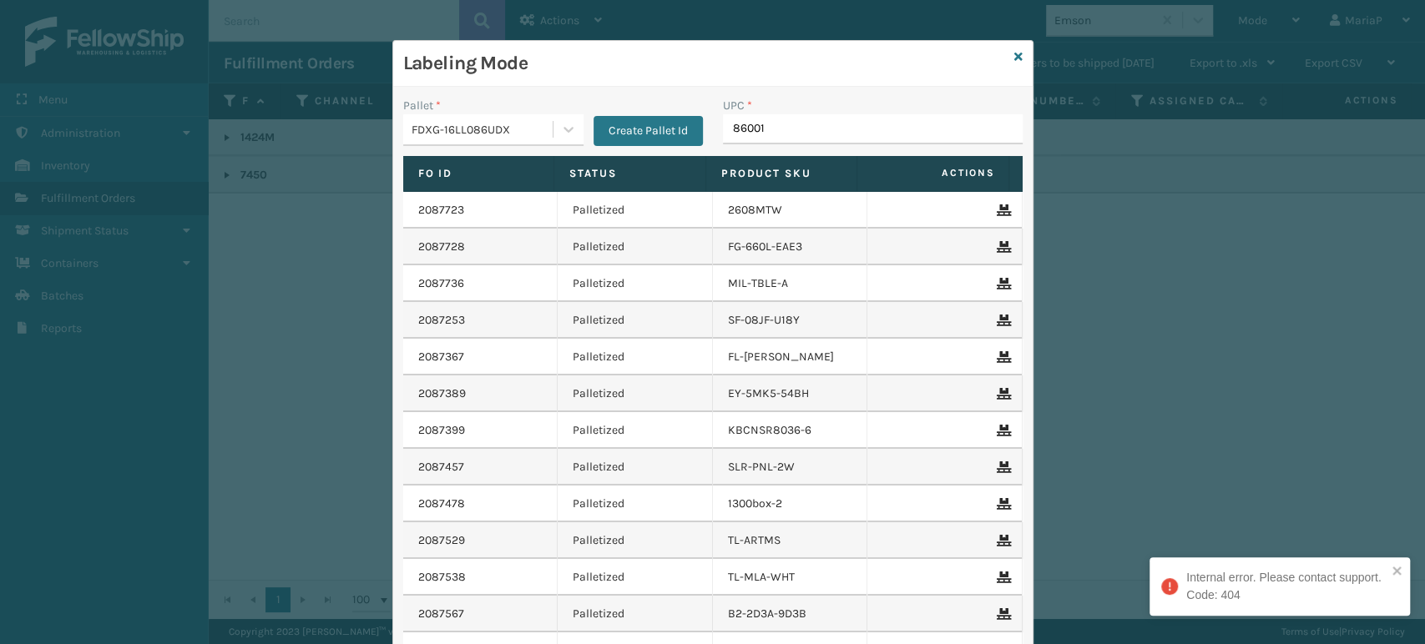
type input "860010"
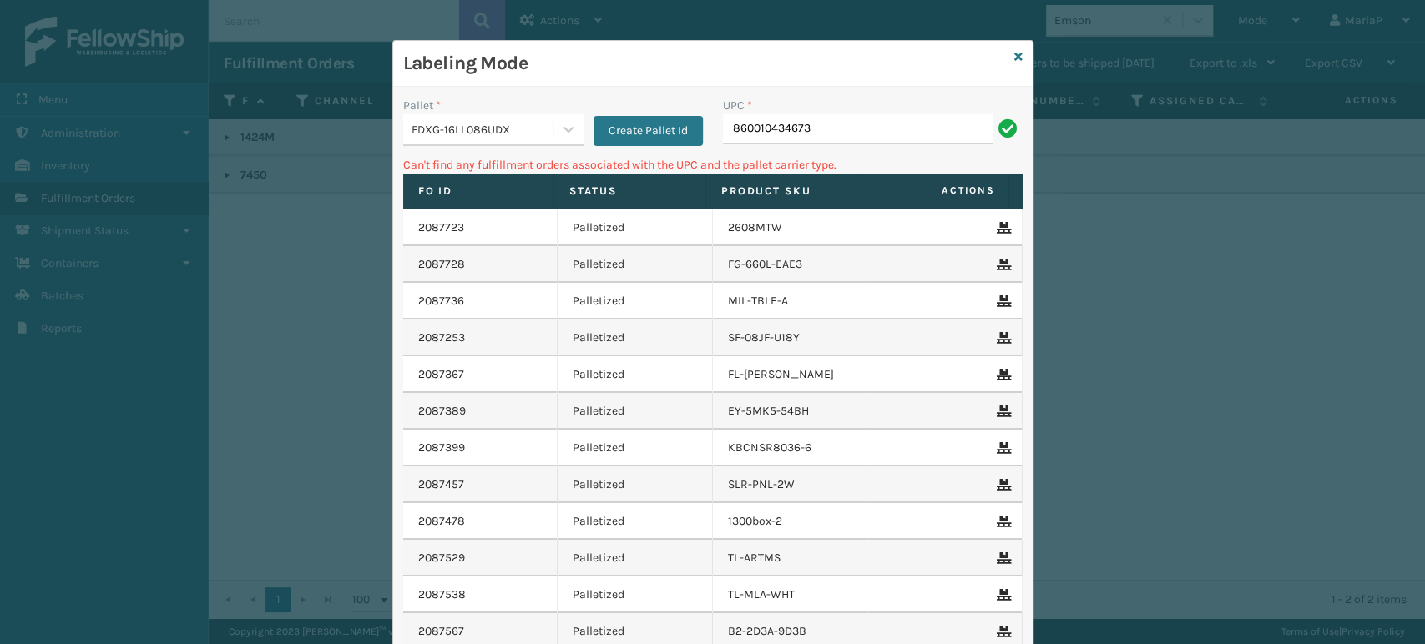
click at [844, 119] on input "860010434673" at bounding box center [858, 129] width 270 height 30
click at [842, 119] on input "860010434673" at bounding box center [858, 129] width 270 height 30
type input "8600"
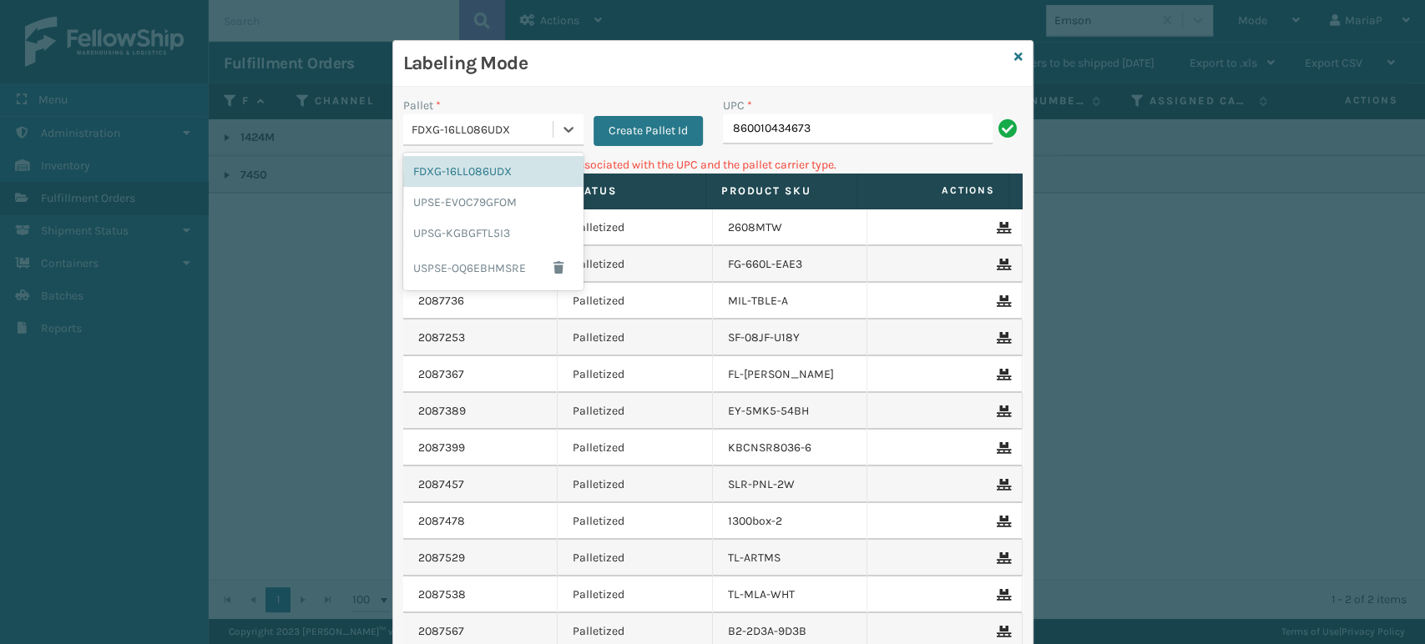
click at [496, 127] on div "FDXG-16LL086UDX" at bounding box center [482, 130] width 143 height 18
click at [471, 239] on div "UPSG-KGBGFTL5I3" at bounding box center [493, 233] width 180 height 31
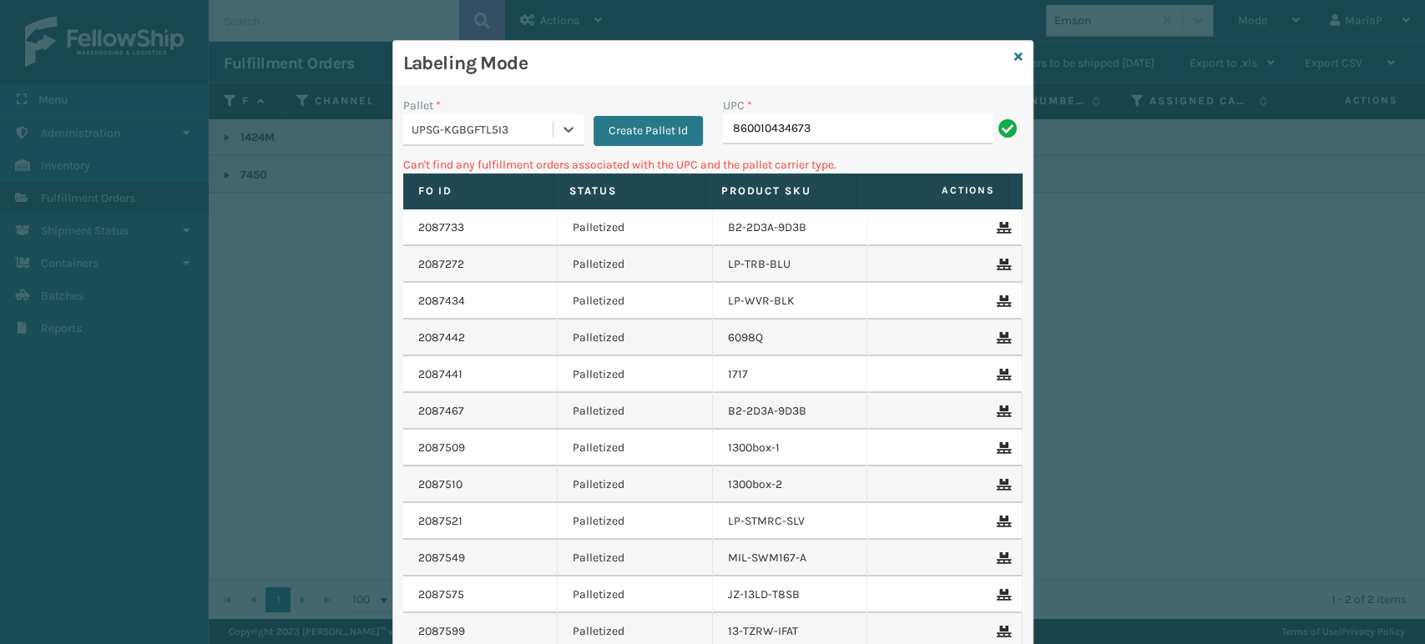
click at [848, 145] on div "UPC * 860010434673" at bounding box center [873, 126] width 320 height 59
click at [848, 135] on input "860010434673" at bounding box center [858, 129] width 270 height 30
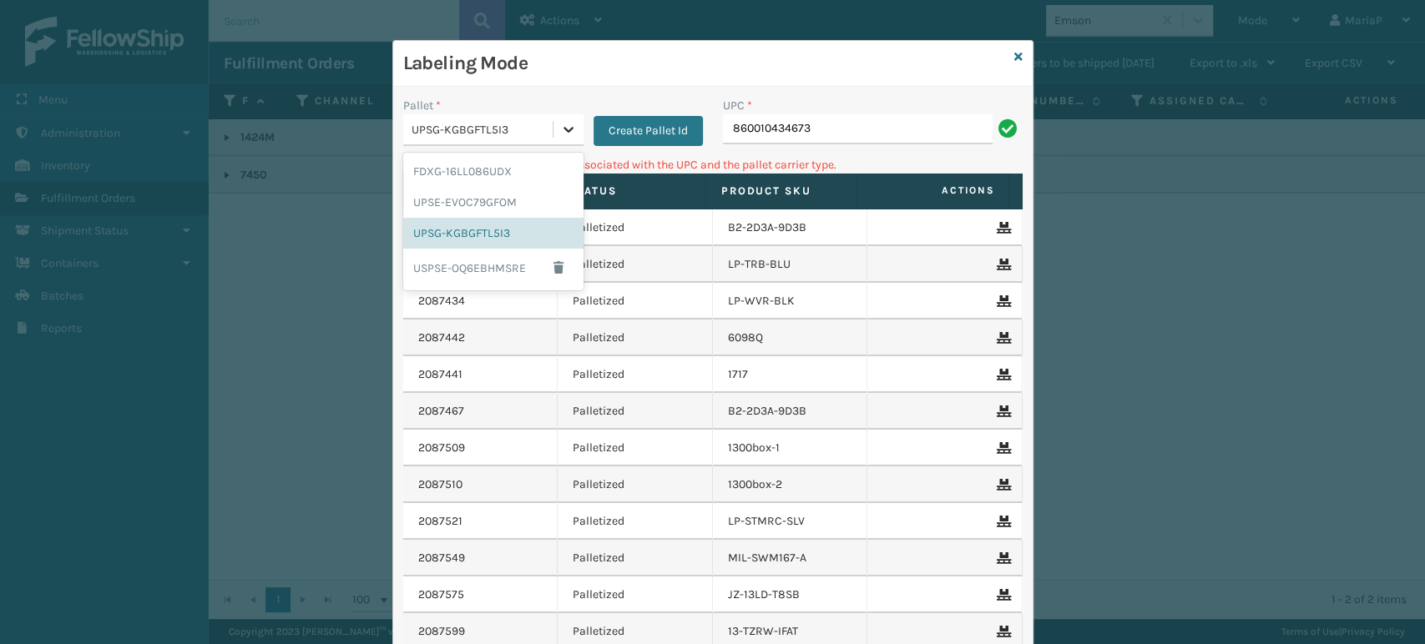
click at [560, 125] on icon at bounding box center [568, 129] width 17 height 17
click at [442, 165] on div "FDXG-16LL086UDX" at bounding box center [493, 171] width 180 height 31
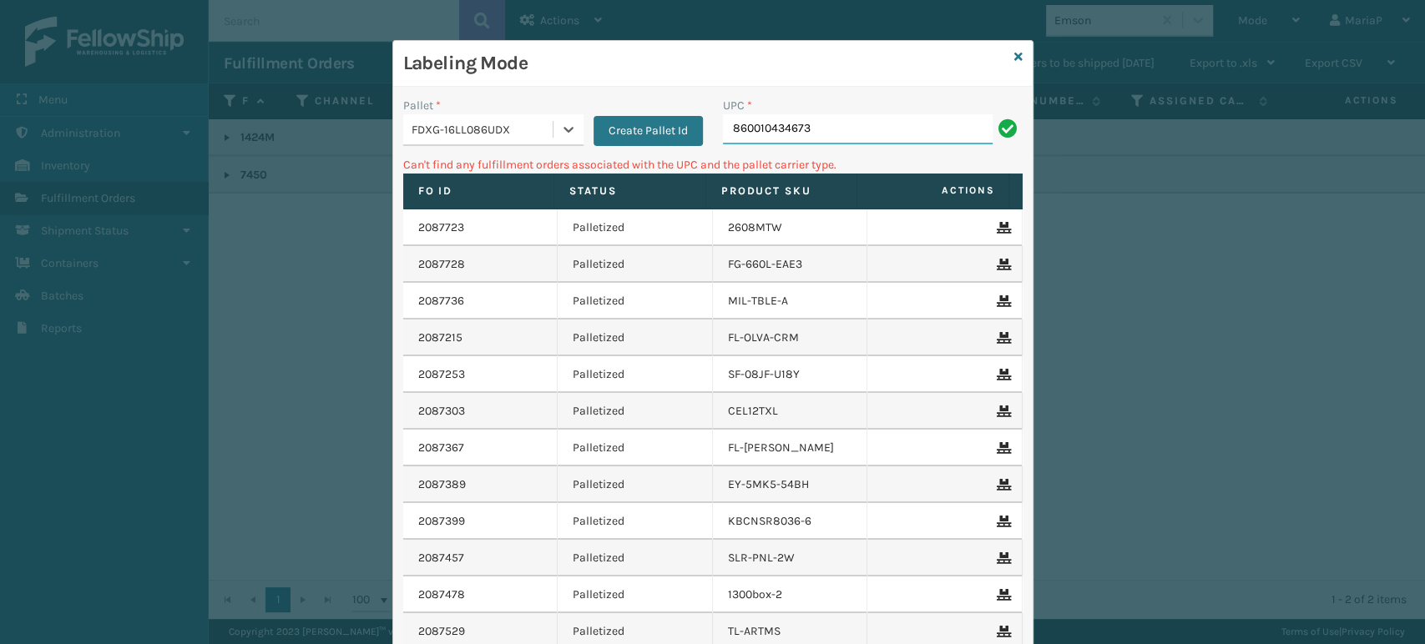
click at [809, 125] on input "860010434673" at bounding box center [858, 129] width 270 height 30
click at [1014, 53] on icon at bounding box center [1018, 57] width 8 height 12
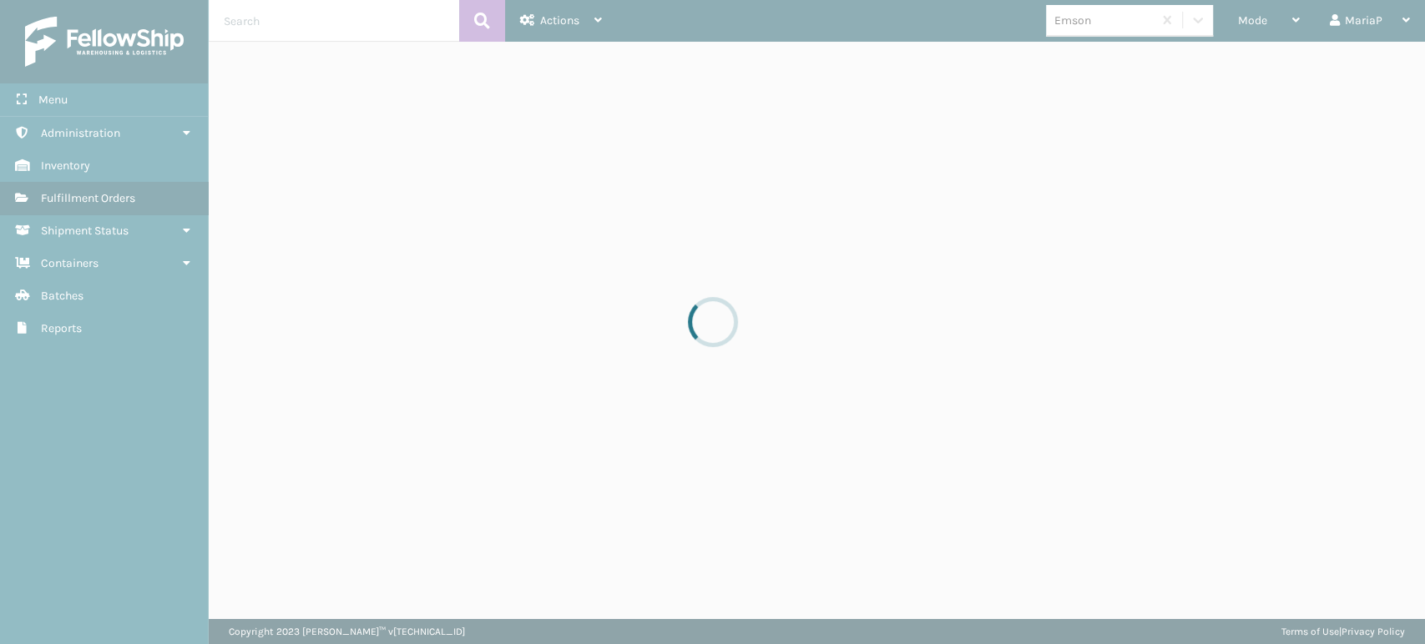
click at [1076, 31] on div at bounding box center [712, 322] width 1425 height 644
click at [1076, 30] on div at bounding box center [712, 322] width 1425 height 644
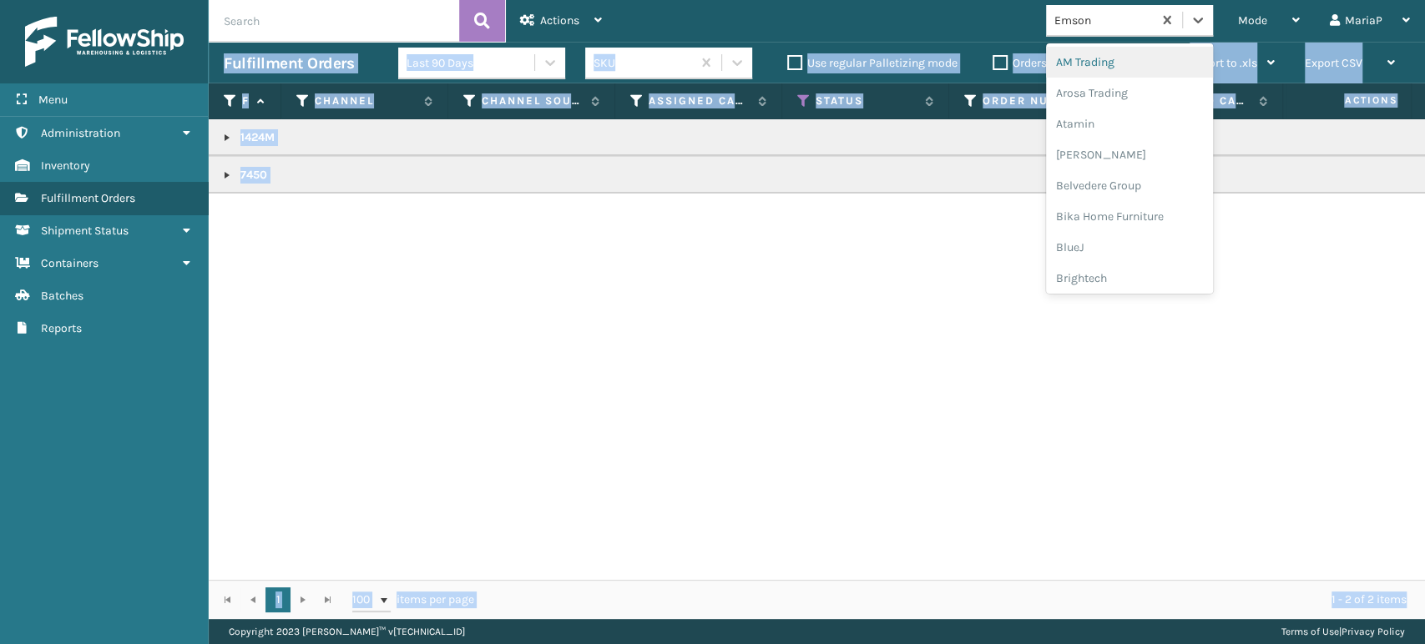
click at [1076, 17] on div "Emson" at bounding box center [1103, 21] width 99 height 18
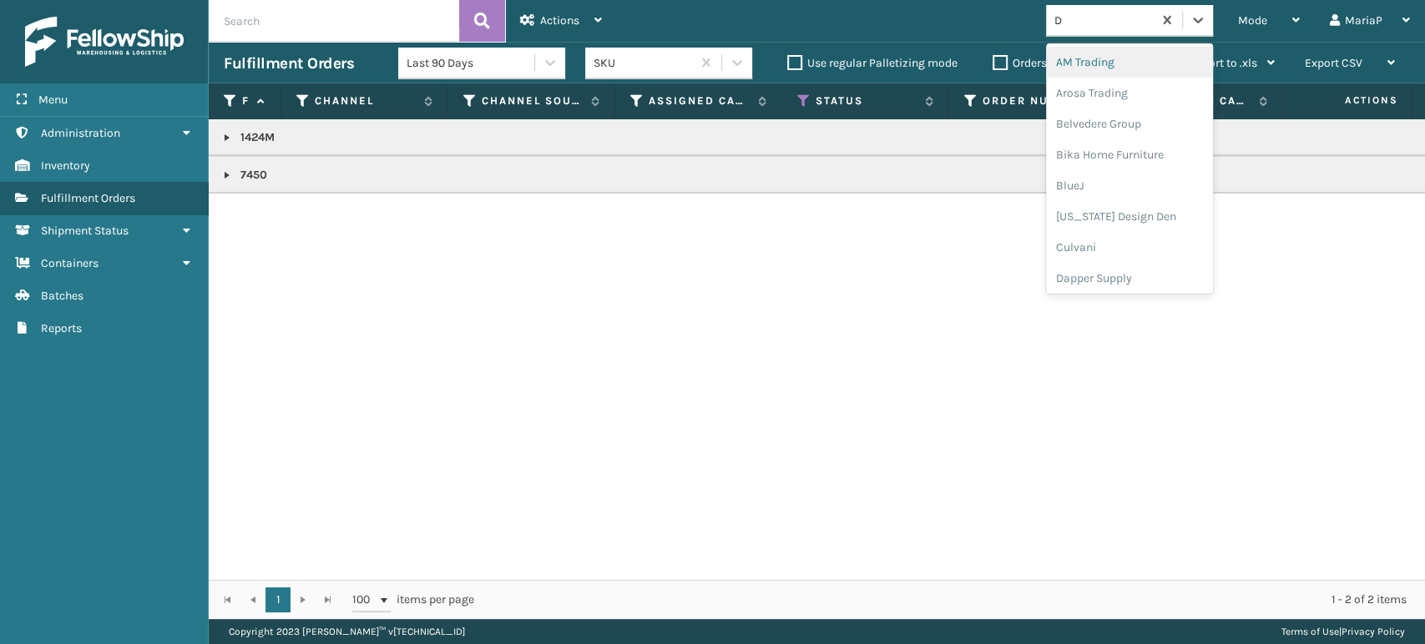
type input "DA"
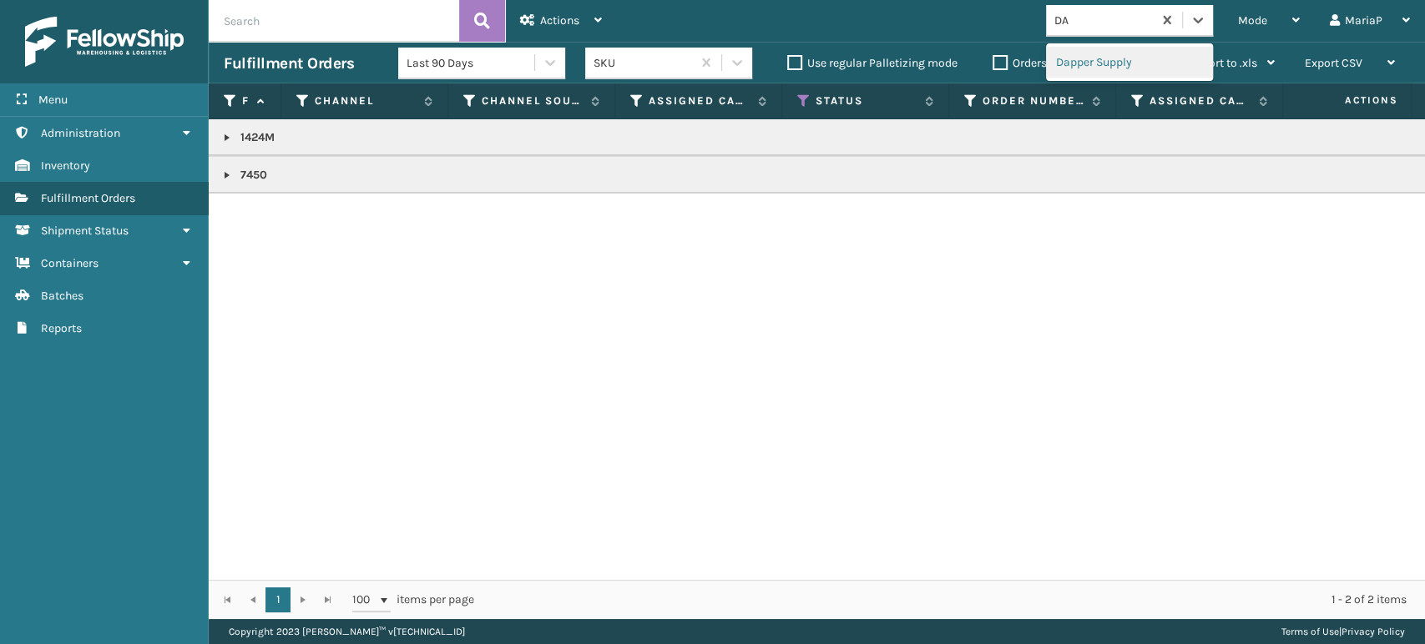
click at [1093, 62] on div "Dapper Supply" at bounding box center [1129, 62] width 167 height 31
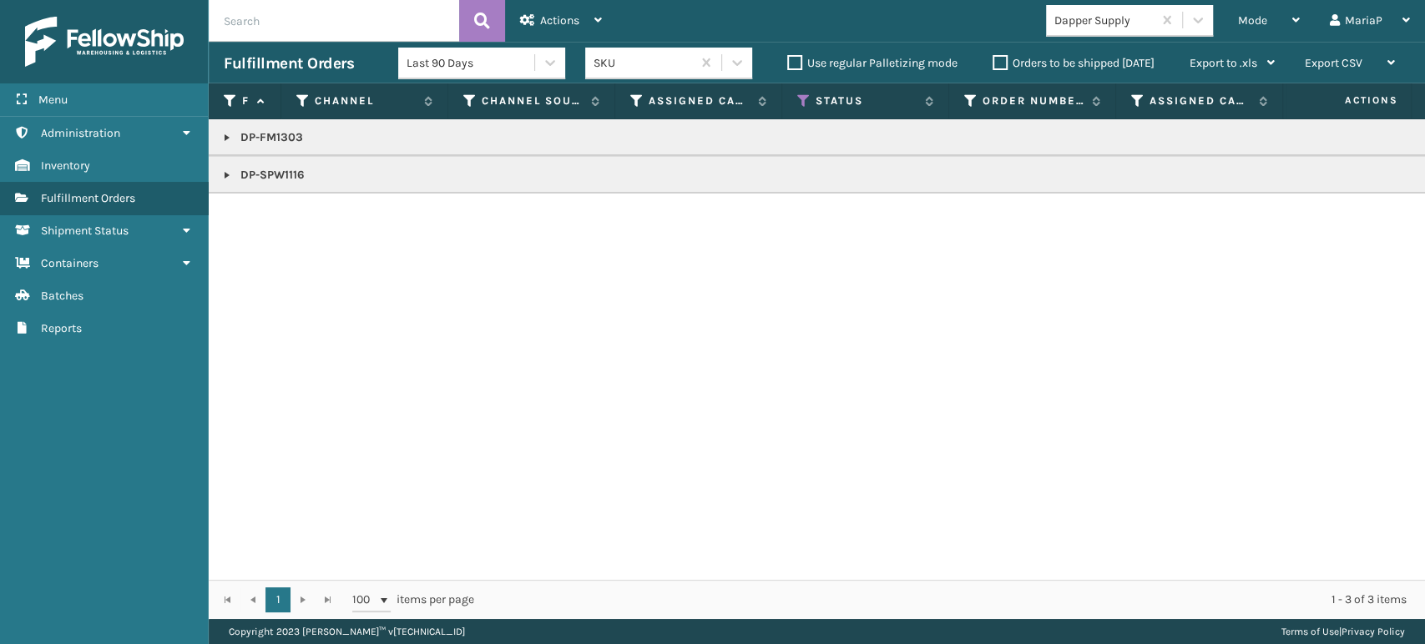
click at [223, 139] on link at bounding box center [226, 137] width 13 height 13
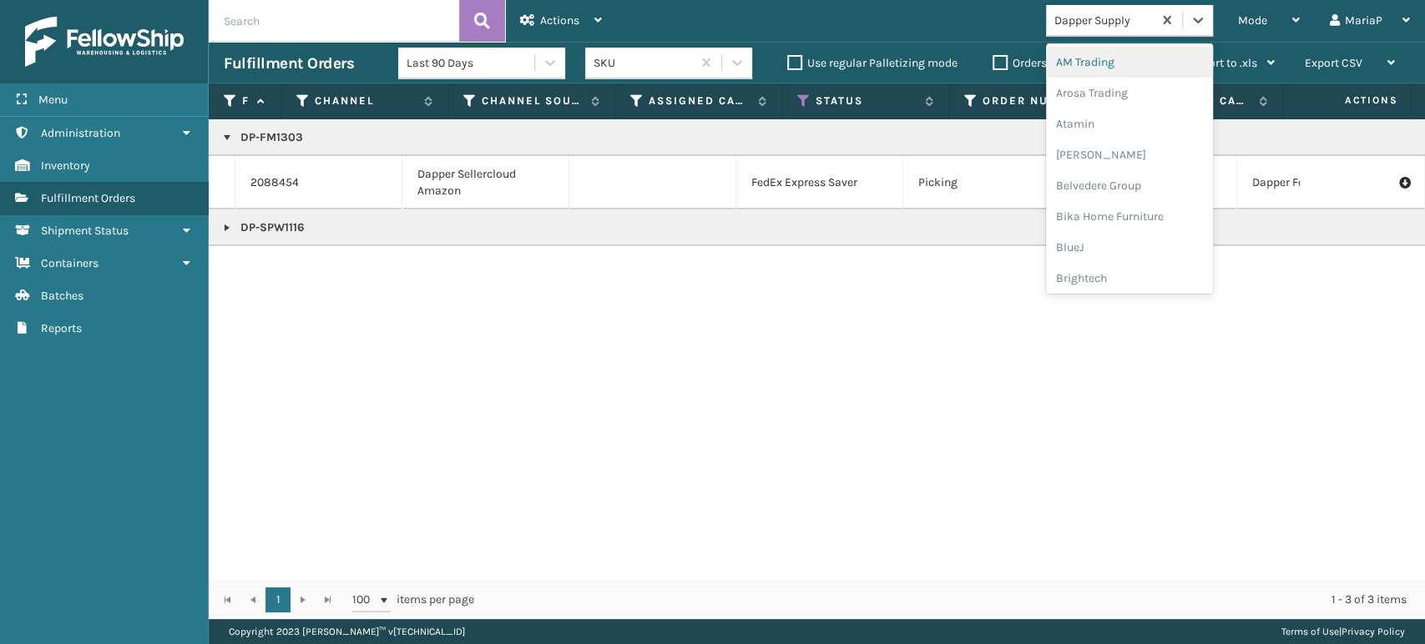
click at [1115, 22] on div "Dapper Supply" at bounding box center [1103, 21] width 99 height 18
type input "PL"
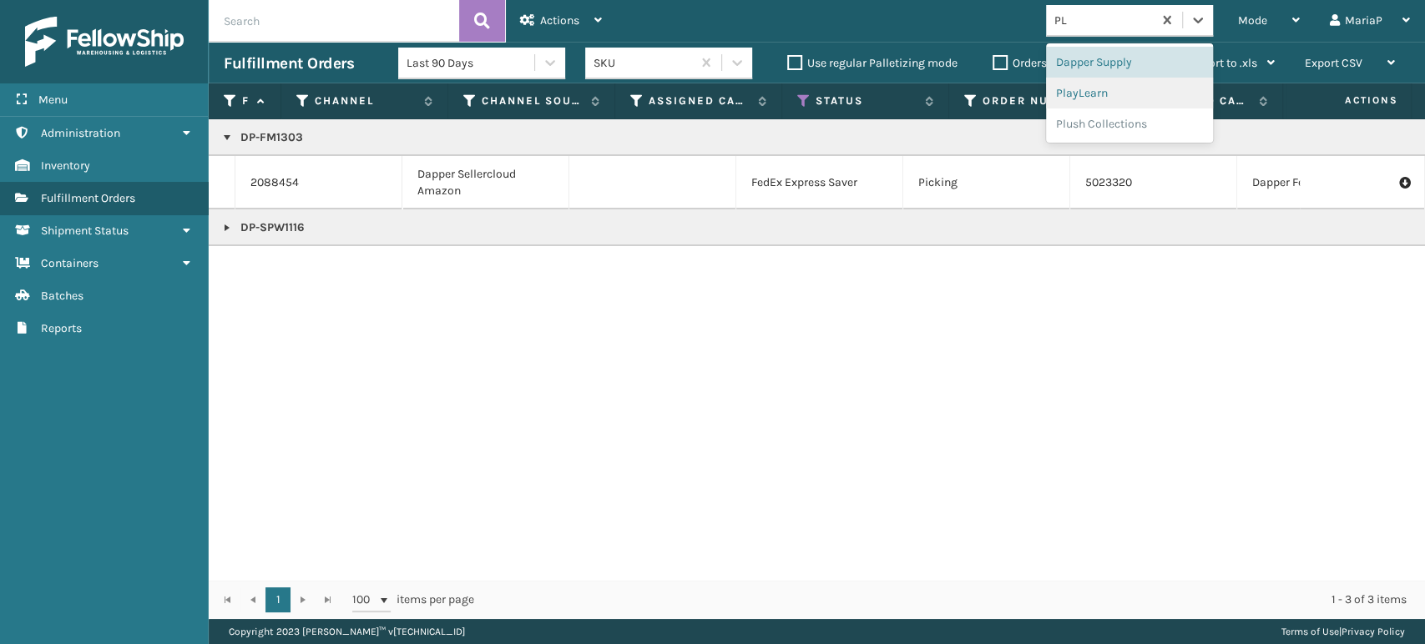
click at [1122, 86] on div "PlayLearn" at bounding box center [1129, 93] width 167 height 31
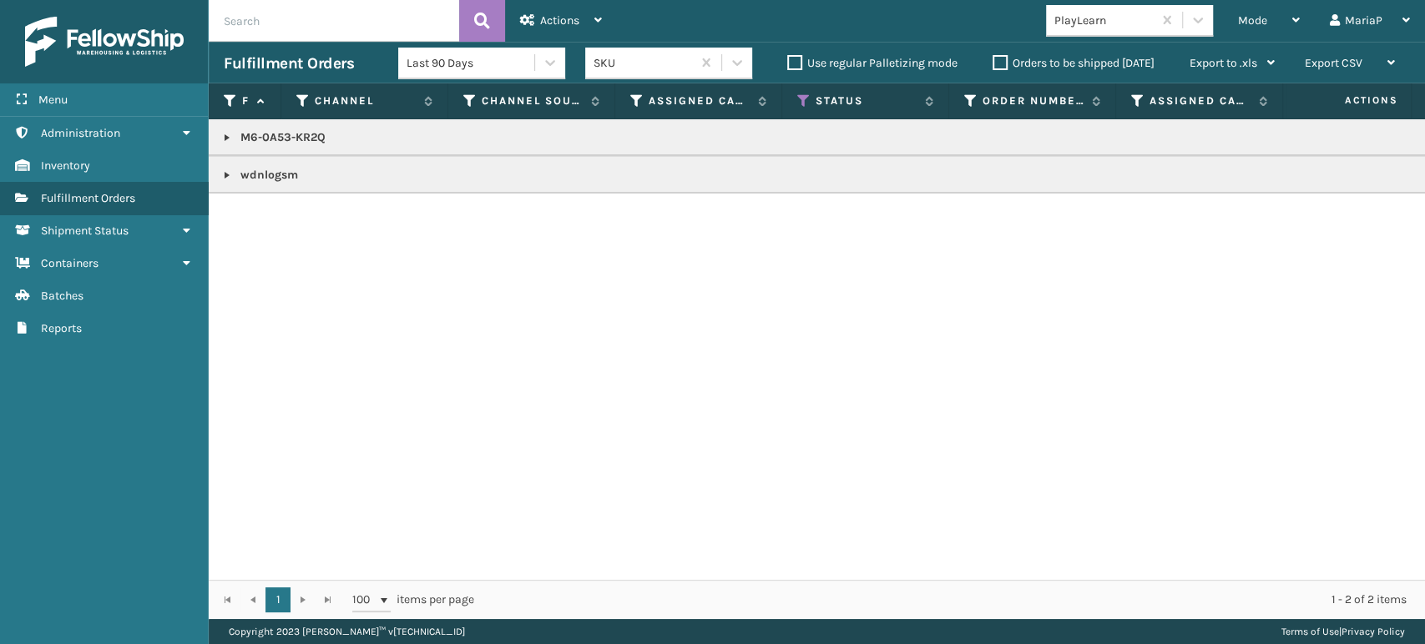
click at [225, 138] on link at bounding box center [226, 137] width 13 height 13
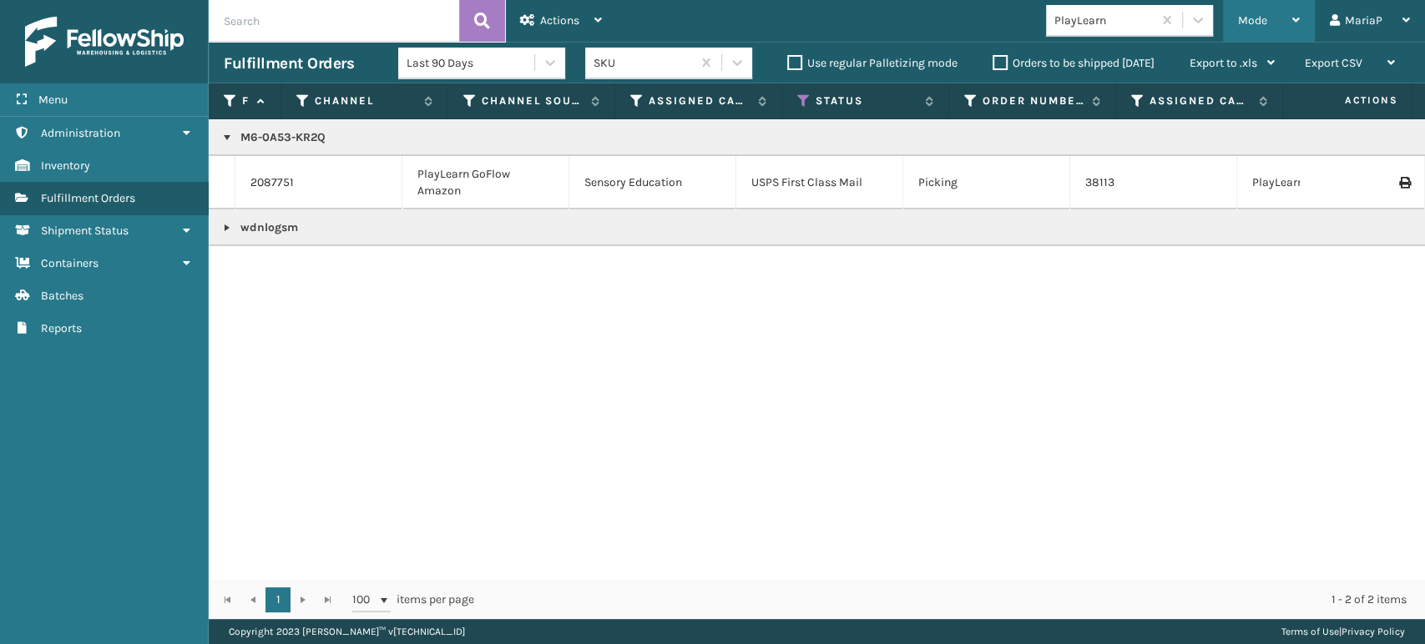
drag, startPoint x: 1236, startPoint y: 22, endPoint x: 1246, endPoint y: 36, distance: 17.4
click at [1237, 20] on div "Mode Regular Mode Picking Mode Labeling Mode Exit Scan Mode" at bounding box center [1269, 21] width 92 height 42
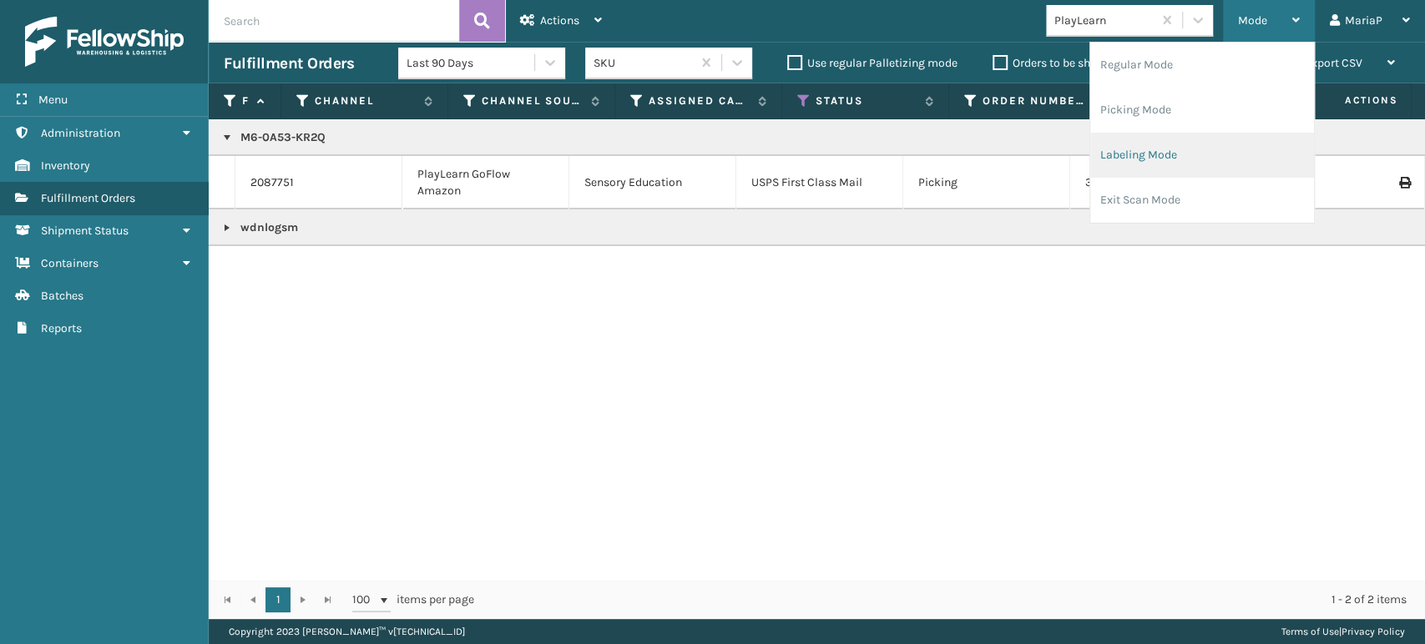
click at [1097, 156] on li "Labeling Mode" at bounding box center [1202, 155] width 224 height 45
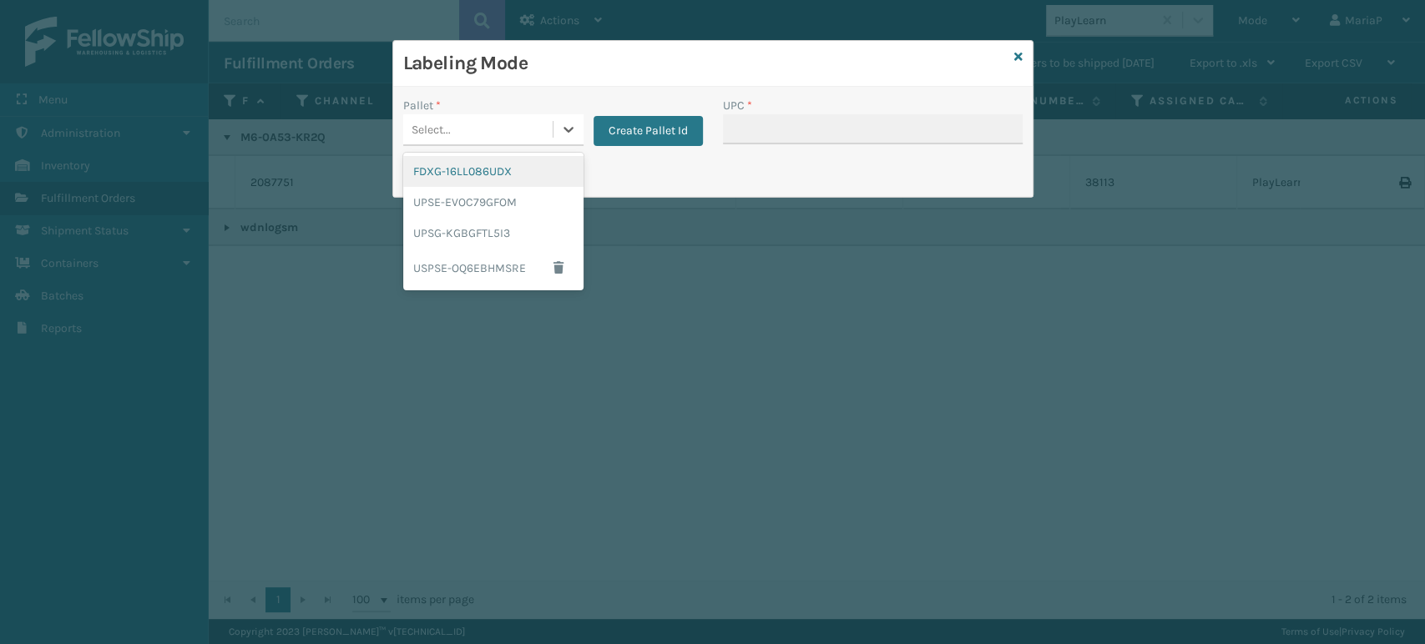
click at [474, 123] on div "Select..." at bounding box center [477, 130] width 149 height 28
click at [679, 135] on button "Create Pallet Id" at bounding box center [647, 131] width 109 height 30
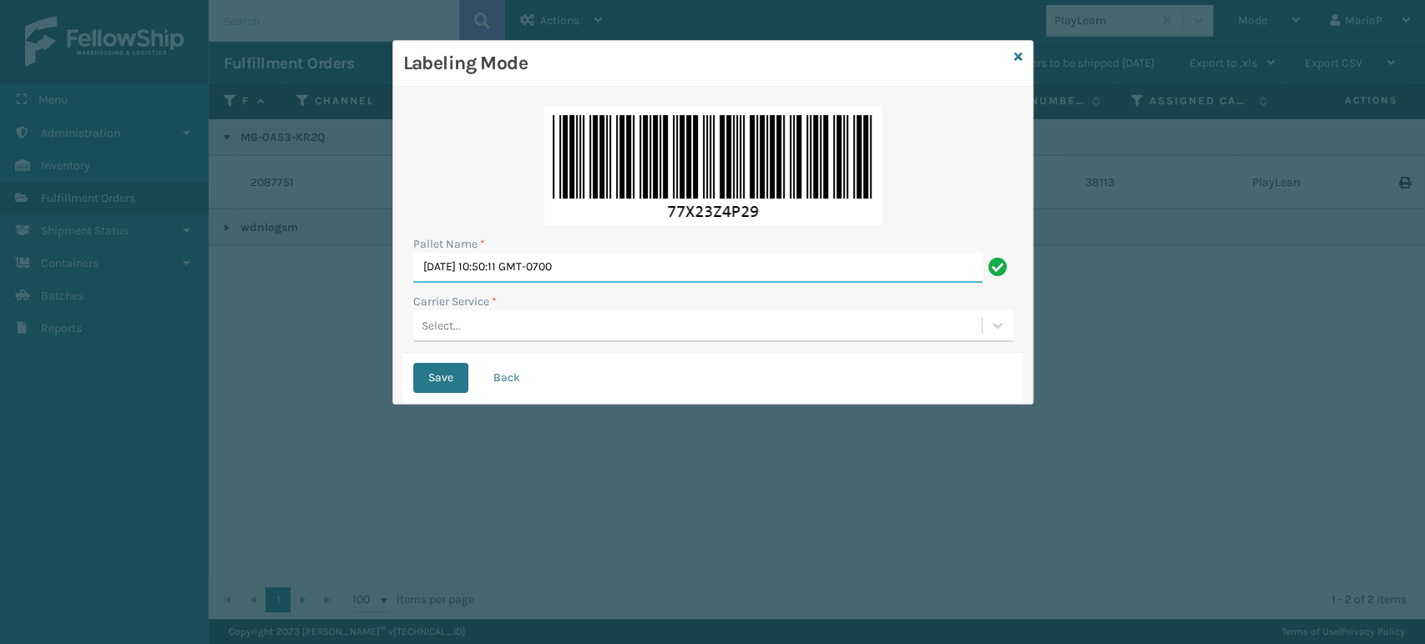
click at [634, 277] on input "[DATE] 10:50:11 GMT-0700" at bounding box center [697, 268] width 569 height 30
click at [633, 275] on input "[DATE] 10:50:11 GMT-0700" at bounding box center [697, 268] width 569 height 30
click at [631, 275] on input "[DATE] 10:50:11 GMT-0700" at bounding box center [697, 268] width 569 height 30
type input "U"
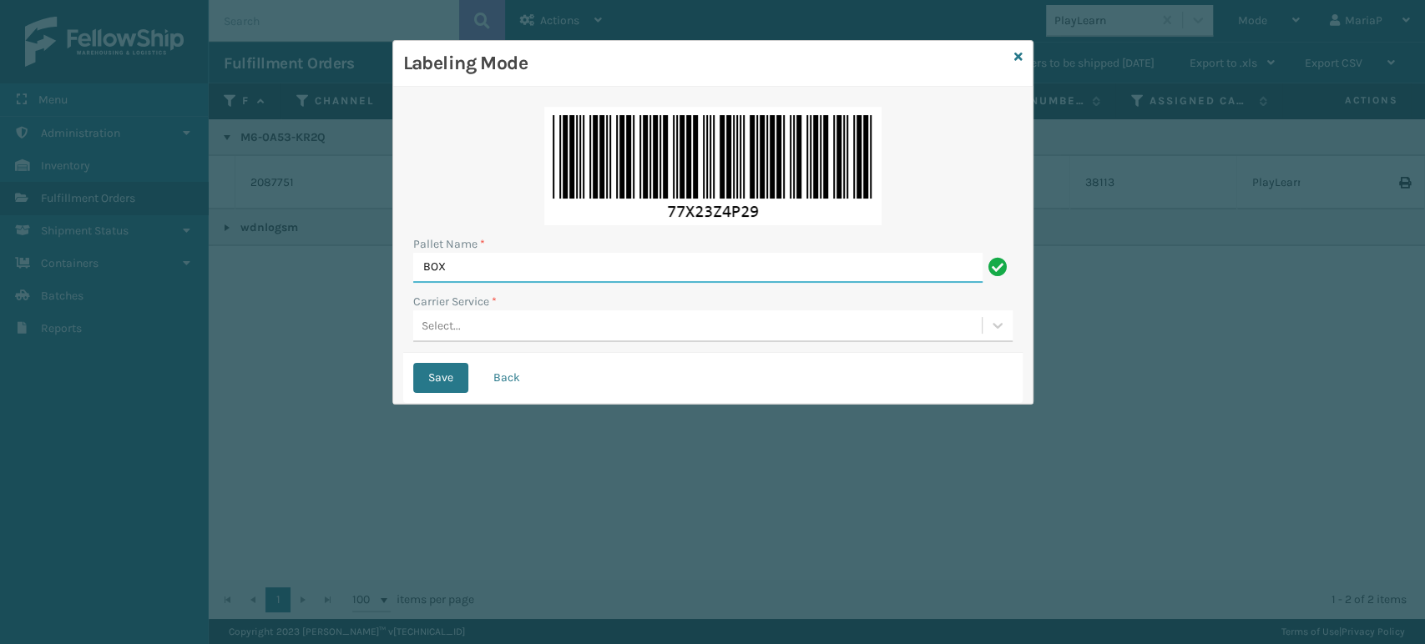
type input "BOX TRUCK"
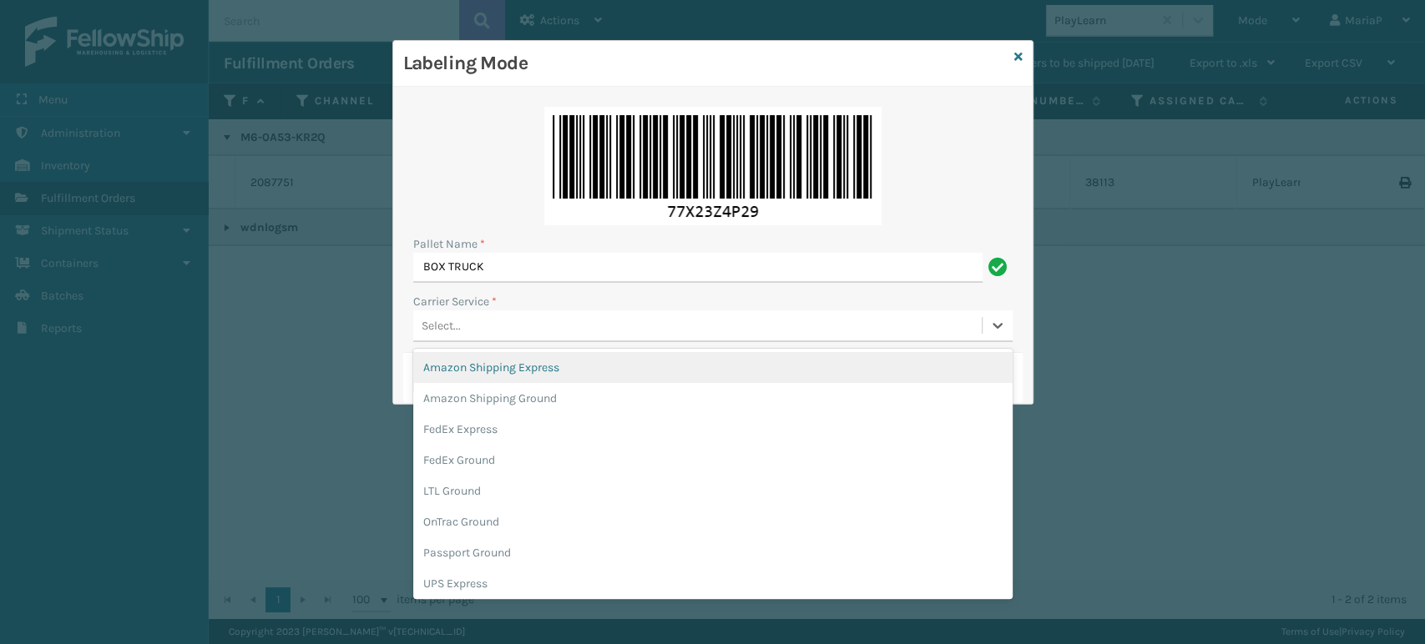
click at [485, 326] on div "Select..." at bounding box center [697, 326] width 568 height 28
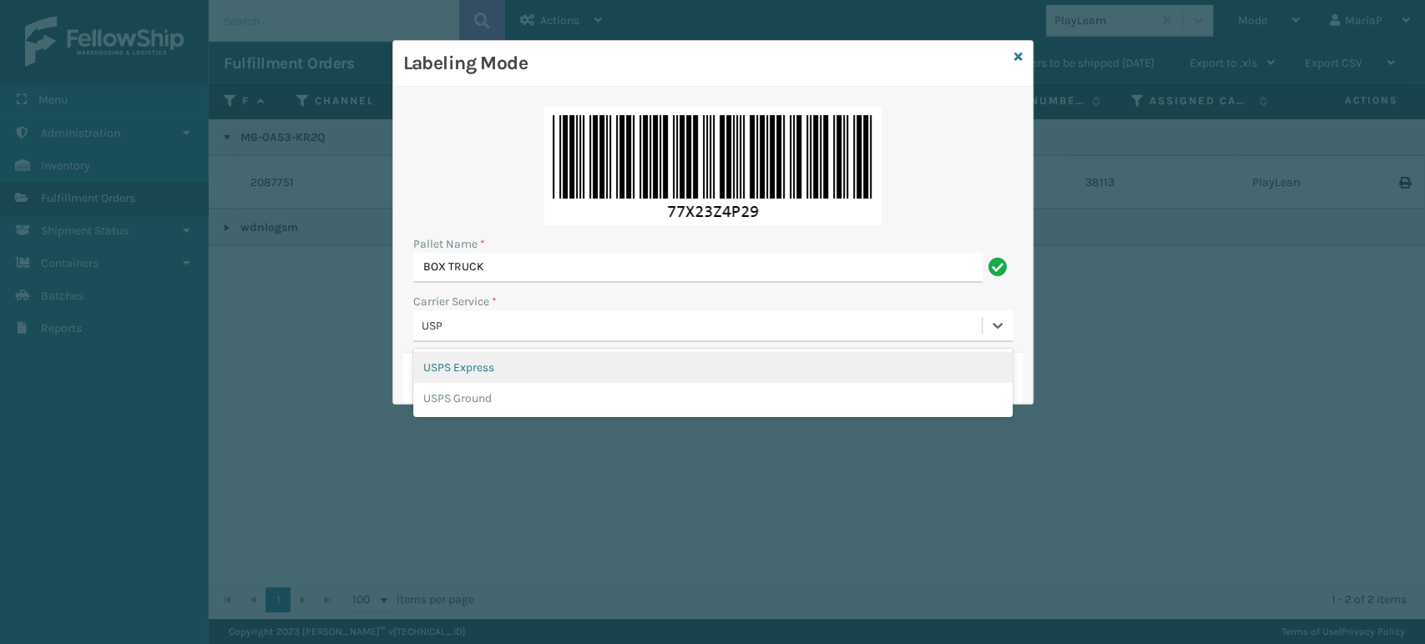
type input "USPS"
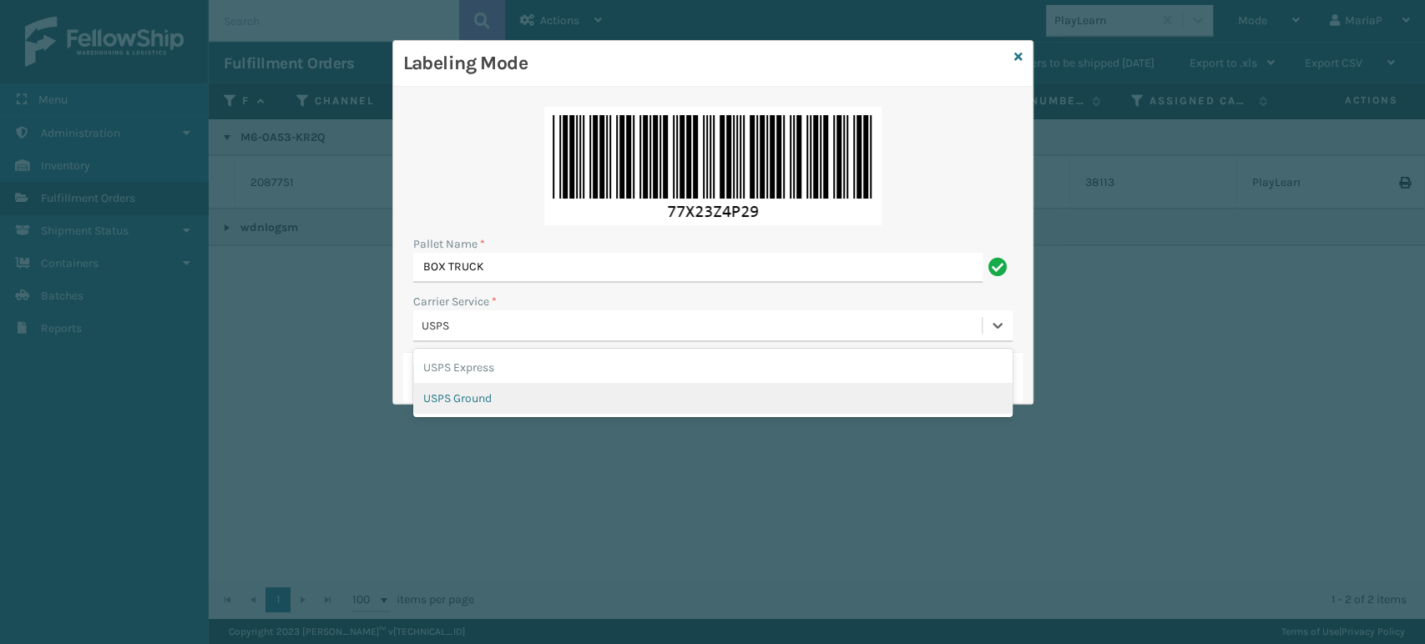
click at [474, 407] on div "USPS Ground" at bounding box center [712, 398] width 599 height 31
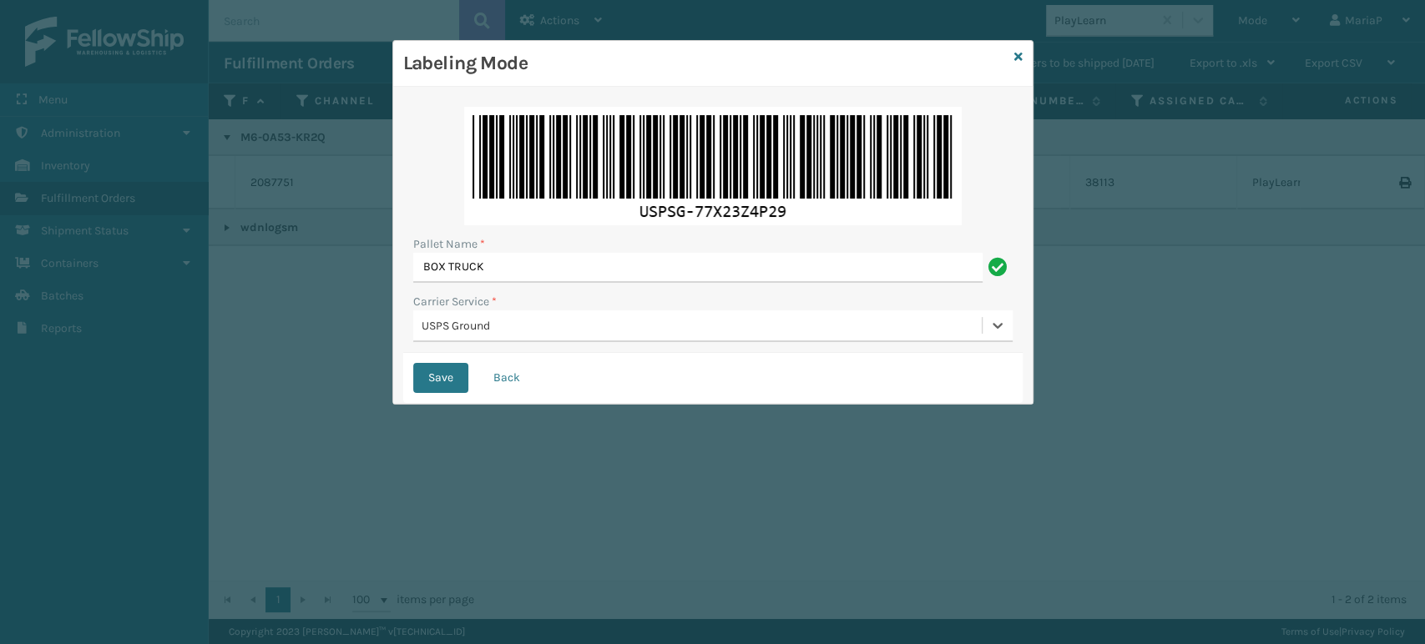
click at [442, 360] on div "Save Back" at bounding box center [712, 378] width 619 height 50
drag, startPoint x: 445, startPoint y: 368, endPoint x: 472, endPoint y: 364, distance: 27.0
click at [446, 368] on button "Save" at bounding box center [440, 378] width 55 height 30
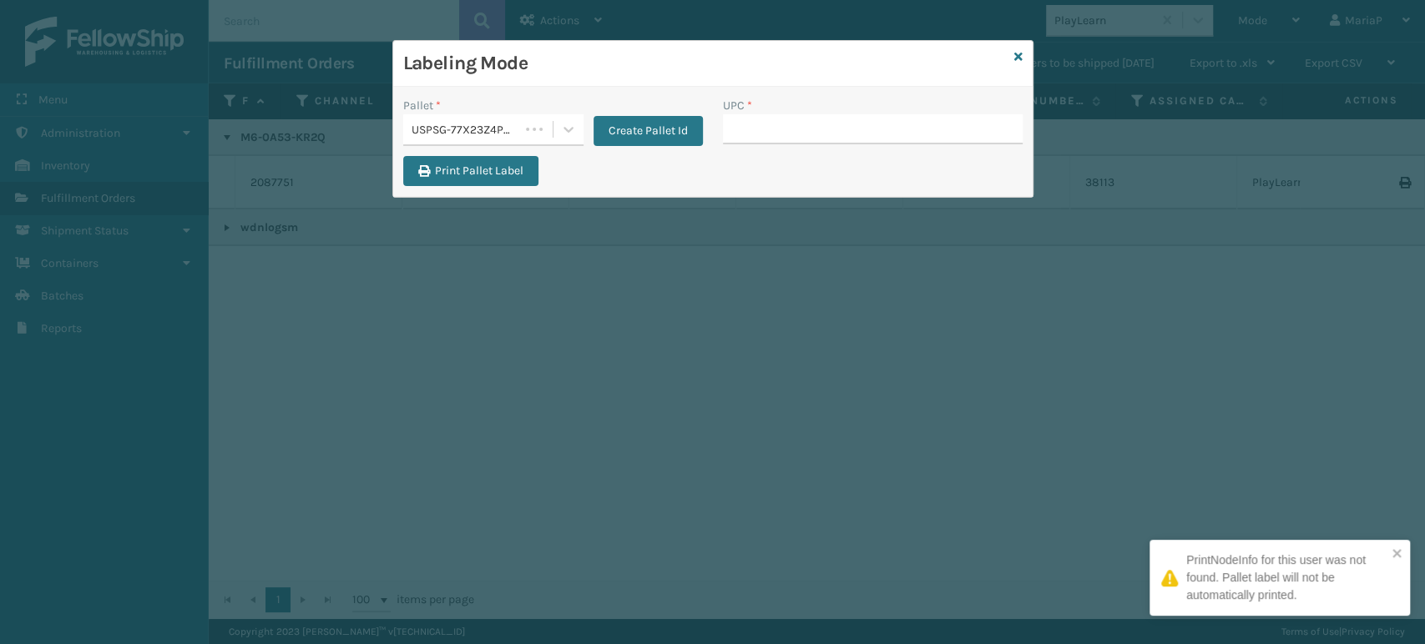
click at [842, 139] on input "UPC *" at bounding box center [873, 129] width 300 height 30
type input "M6-0A53-KR2Q"
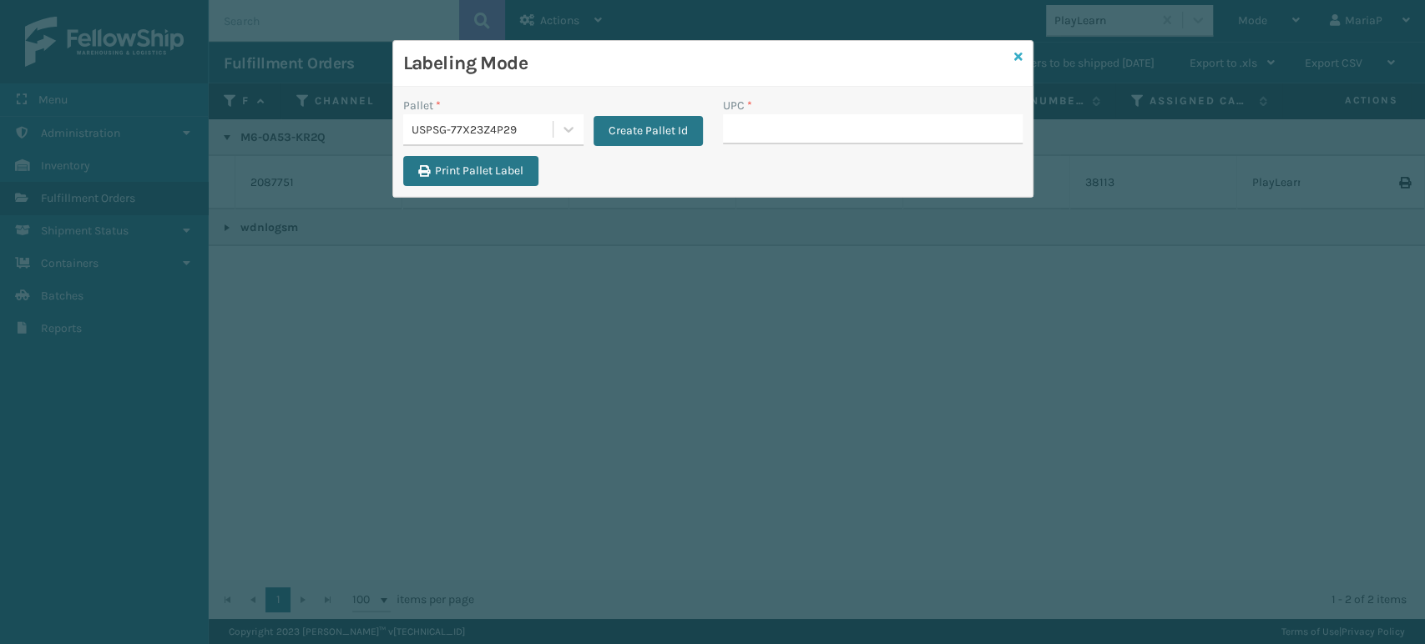
click at [1017, 58] on icon at bounding box center [1018, 57] width 8 height 12
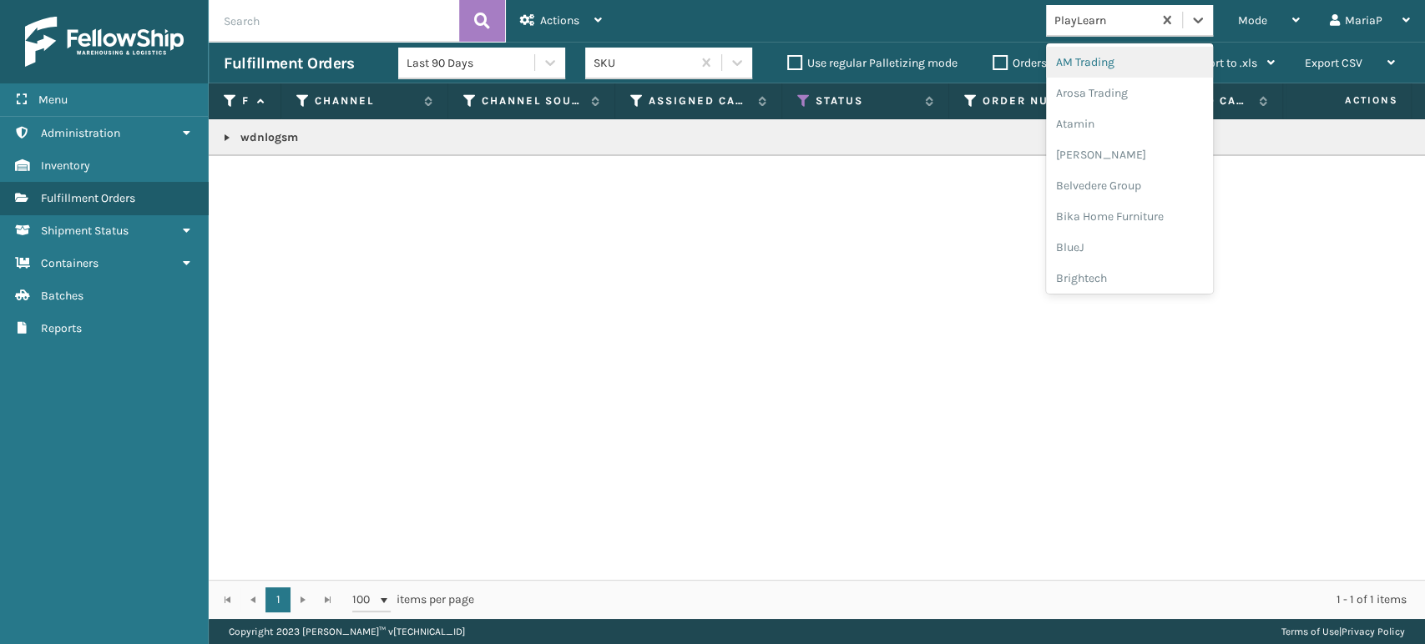
click at [1095, 23] on div "PlayLearn" at bounding box center [1103, 21] width 99 height 18
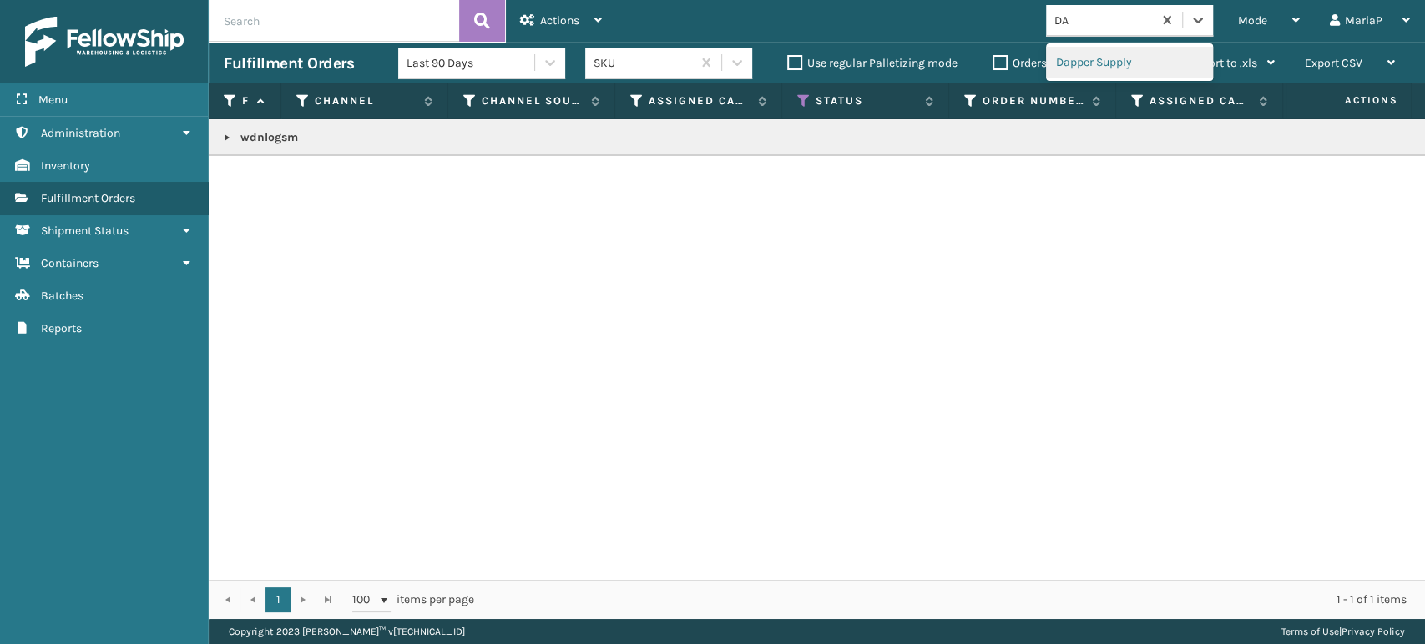
type input "DA"
click at [1072, 82] on div "Last 90 Days SKU Use regular Palletizing mode Orders to be shipped [DATE] Expor…" at bounding box center [843, 64] width 891 height 42
click at [1105, 13] on div "PlayLearn" at bounding box center [1103, 21] width 99 height 18
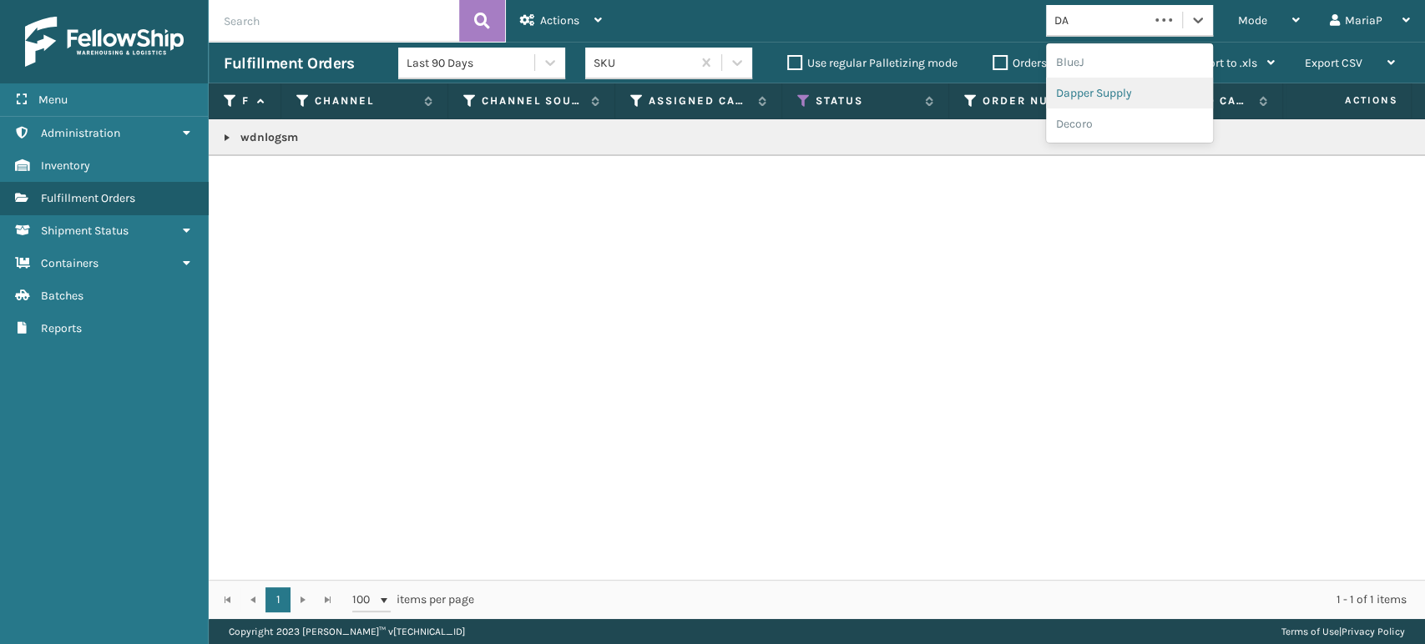
type input "DA"
click at [1068, 94] on label "Order Number" at bounding box center [1032, 100] width 101 height 15
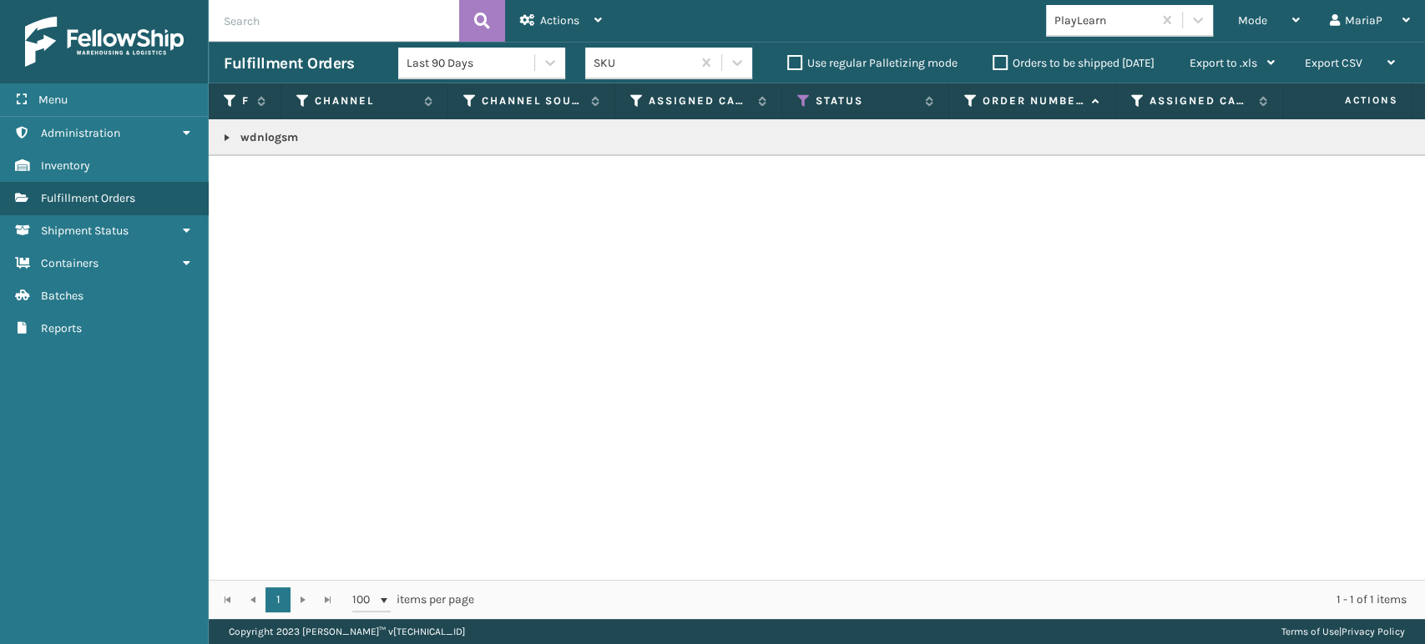
click at [1145, 21] on div "PlayLearn" at bounding box center [1103, 21] width 99 height 18
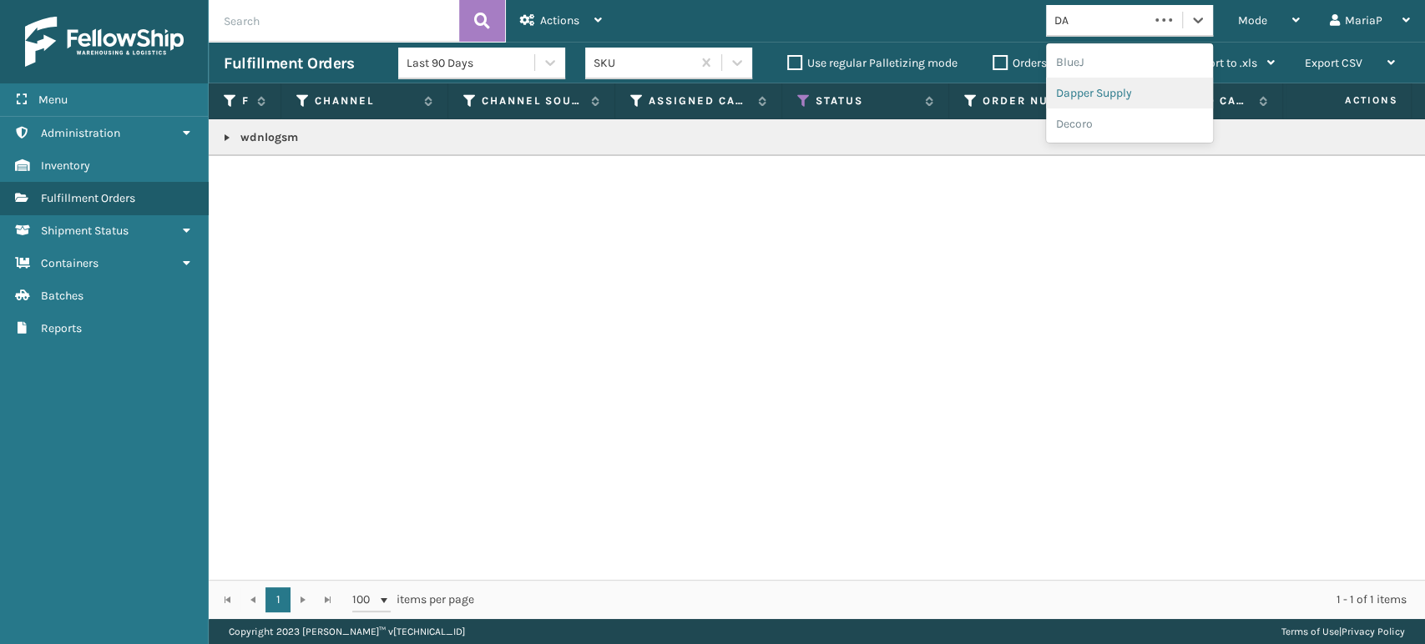
type input "DA"
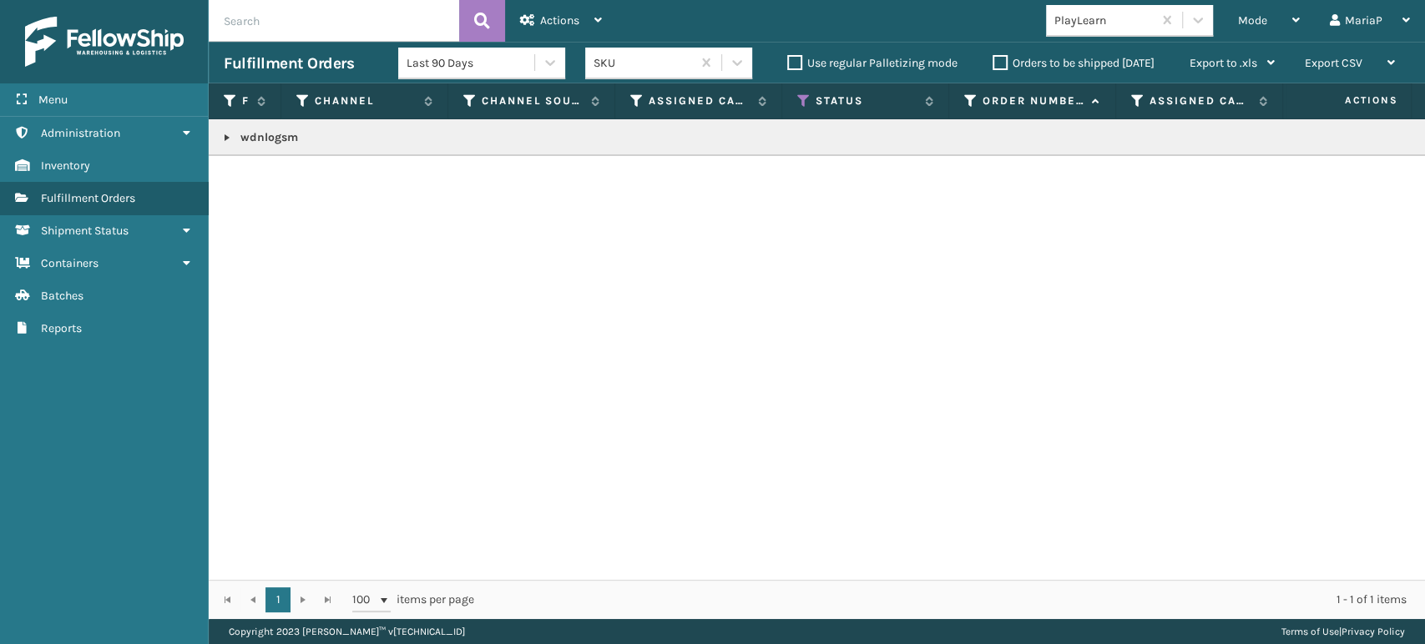
drag, startPoint x: 1106, startPoint y: 93, endPoint x: 1107, endPoint y: 18, distance: 74.3
click at [1106, 91] on th "Order Number" at bounding box center [1032, 101] width 167 height 36
click at [1108, 18] on div "PlayLearn" at bounding box center [1103, 21] width 99 height 18
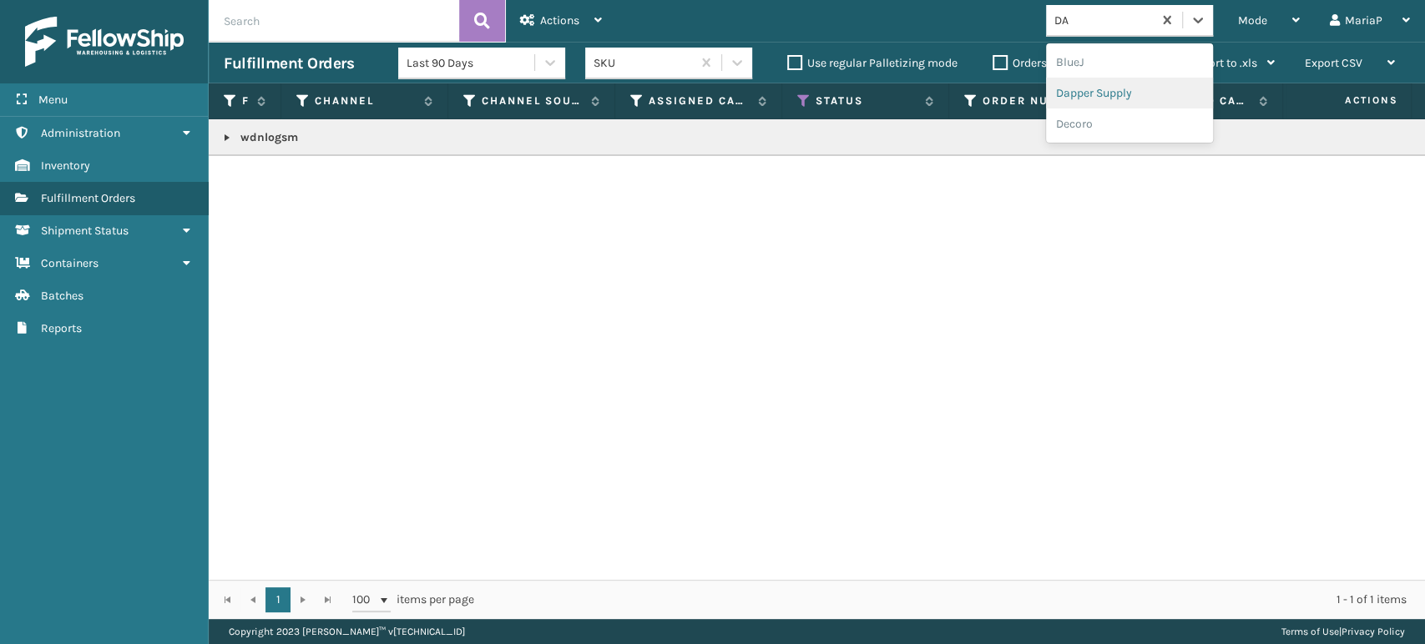
type input "DA"
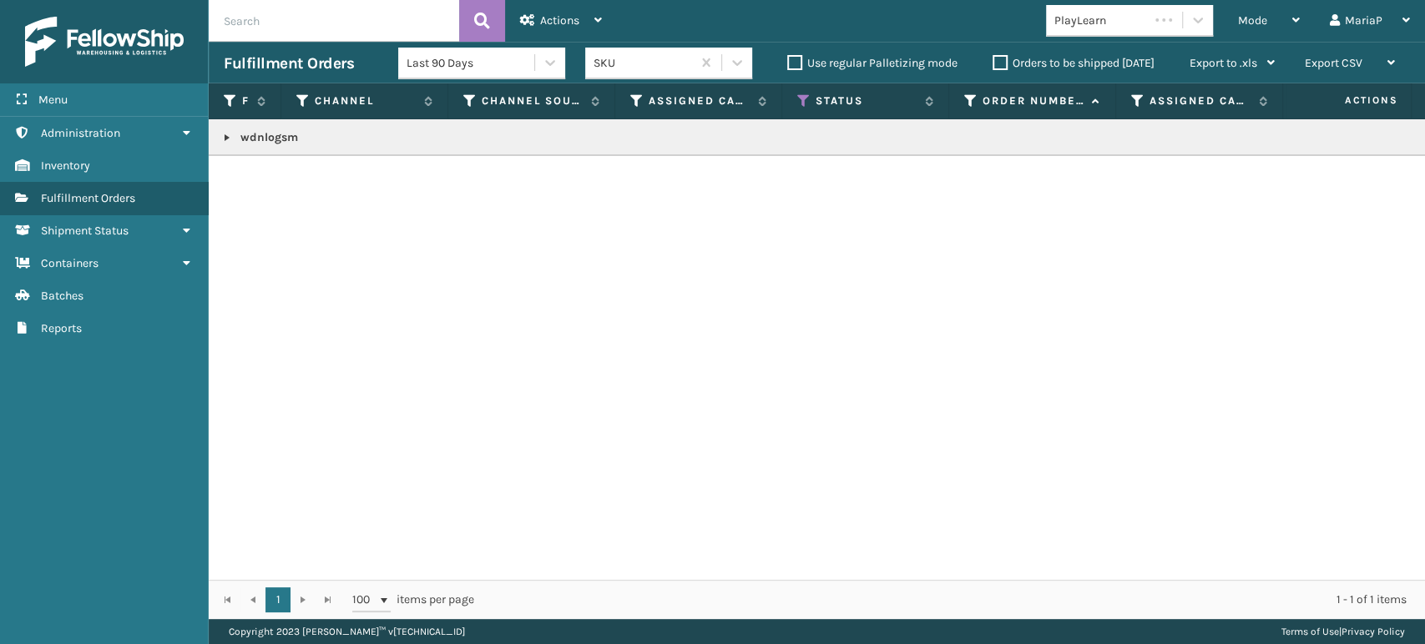
click at [1132, 90] on th "Assigned Carrier" at bounding box center [1199, 101] width 167 height 36
click at [1122, 26] on div "PlayLearn" at bounding box center [1103, 21] width 99 height 18
type input "[PERSON_NAME]"
click at [1096, 44] on div "Dapper Supply" at bounding box center [1129, 62] width 167 height 38
click at [1102, 58] on div "Dapper Supply" at bounding box center [1129, 62] width 167 height 31
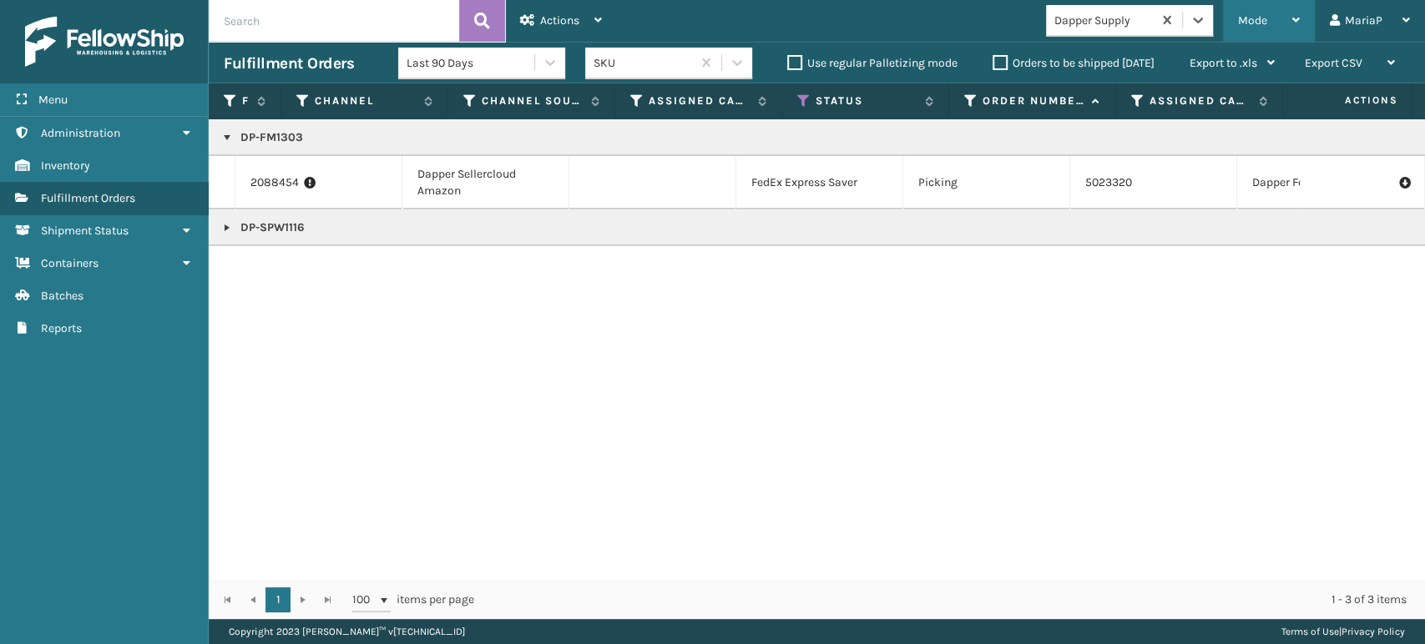
drag, startPoint x: 1245, startPoint y: 7, endPoint x: 1254, endPoint y: 25, distance: 20.2
click at [1245, 7] on div "Mode" at bounding box center [1269, 21] width 62 height 42
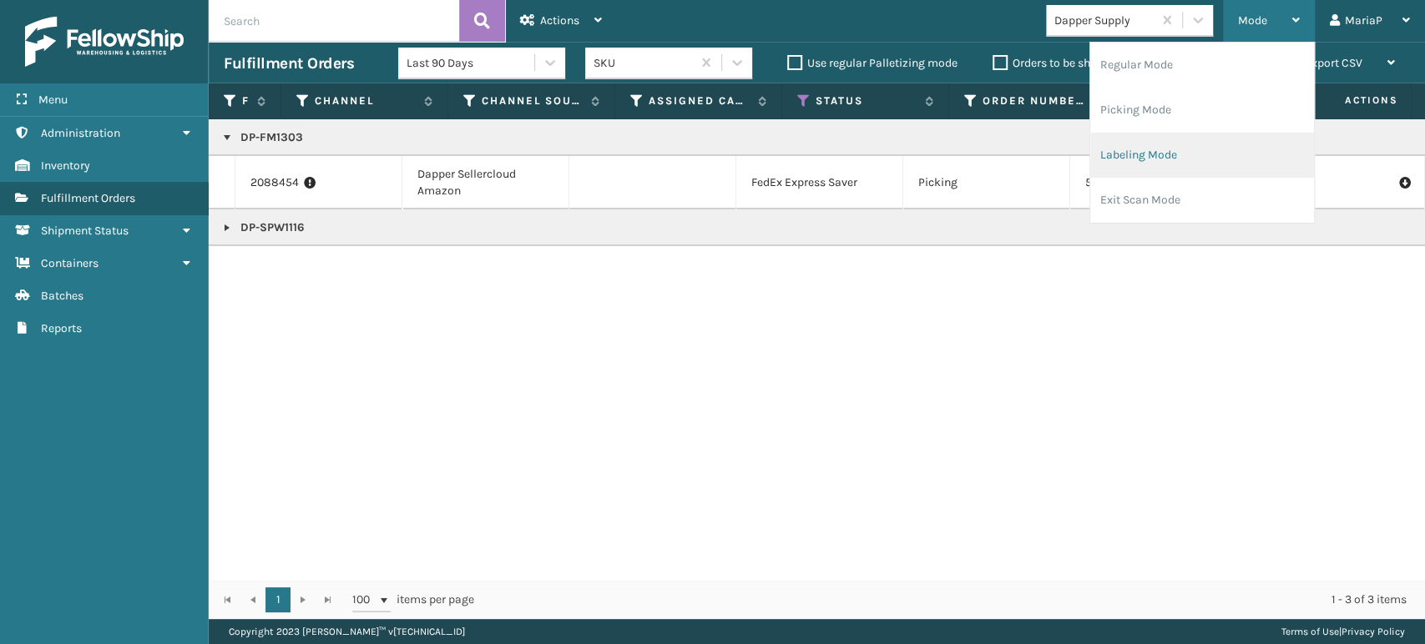
click at [1240, 157] on li "Labeling Mode" at bounding box center [1202, 155] width 224 height 45
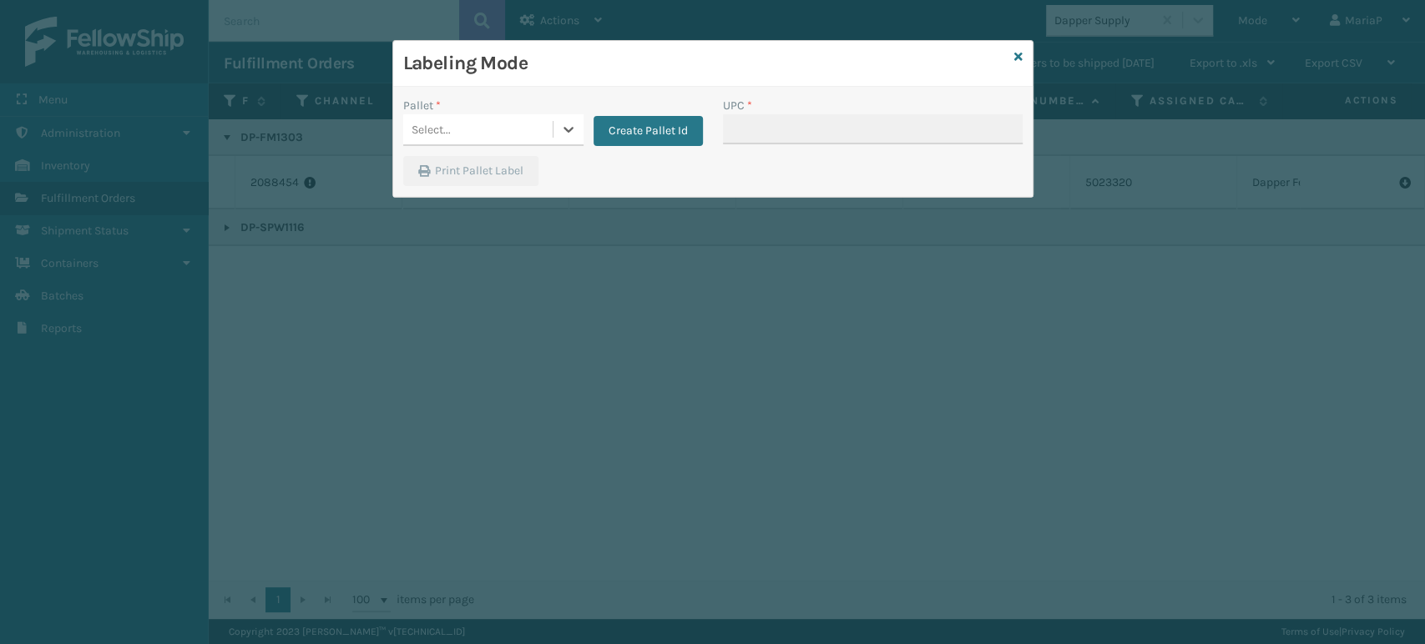
click at [499, 132] on div "Select..." at bounding box center [477, 130] width 149 height 28
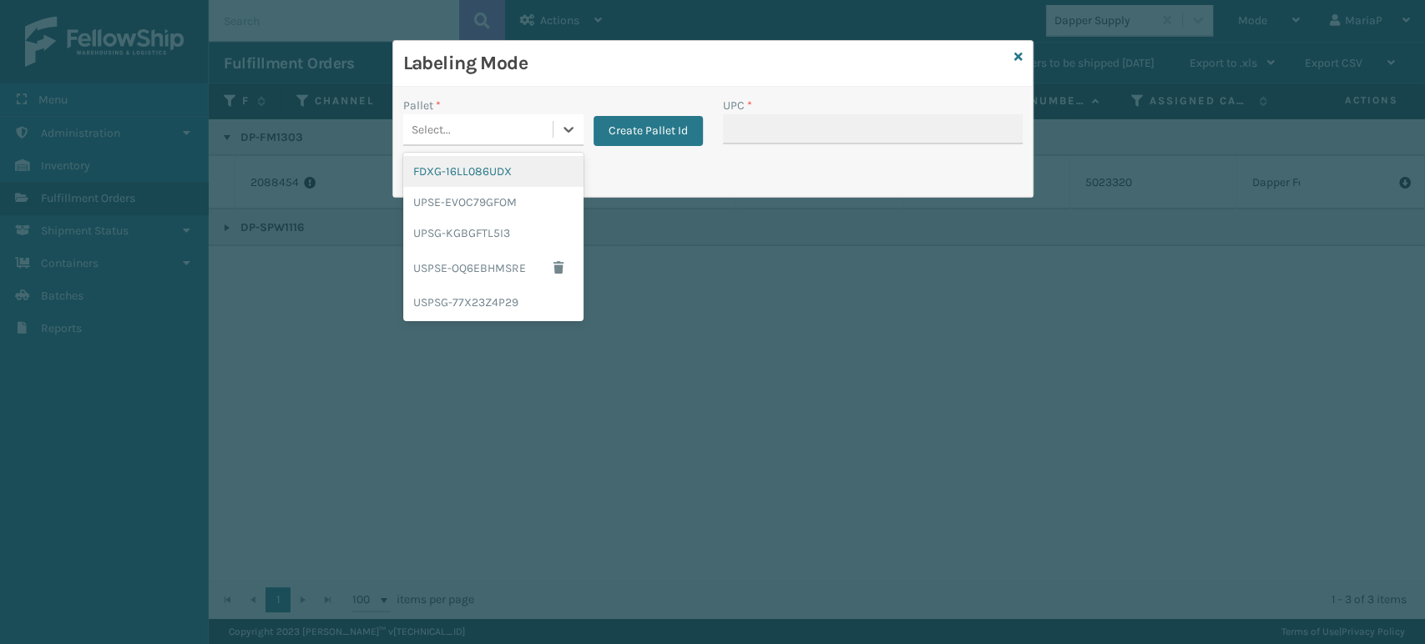
click at [481, 171] on div "FDXG-16LL086UDX" at bounding box center [493, 171] width 180 height 31
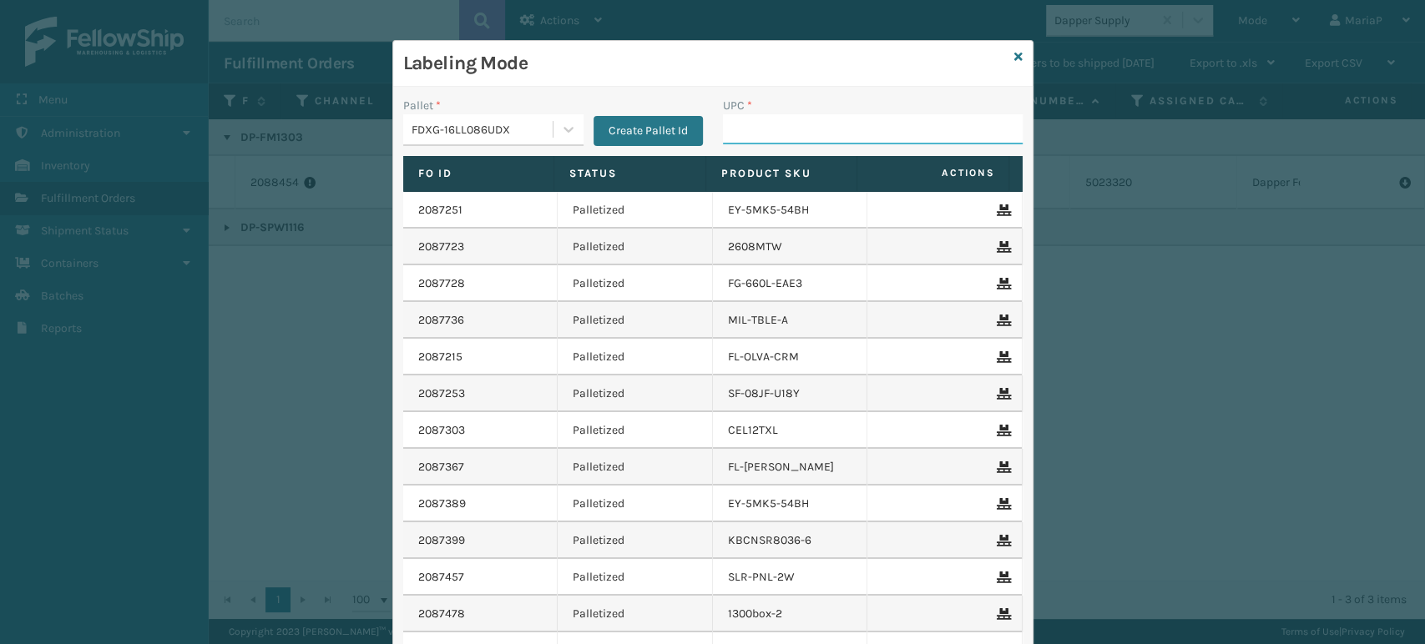
click at [807, 132] on input "UPC *" at bounding box center [873, 129] width 300 height 30
type input "84098511"
type input "84098511791"
type input "84098"
type input "8100819"
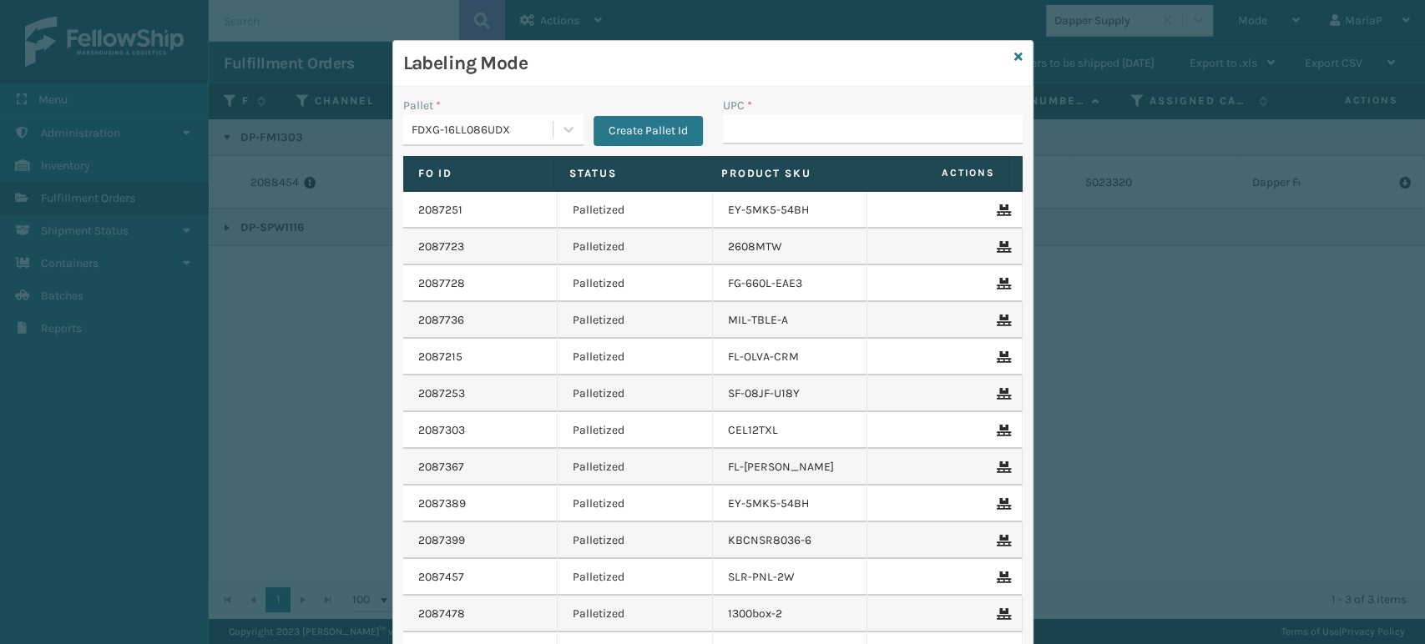
drag, startPoint x: 815, startPoint y: 134, endPoint x: 845, endPoint y: 146, distance: 32.2
click at [845, 146] on div "UPC *" at bounding box center [873, 126] width 320 height 59
type input "wdnlogsm"
type input "8100"
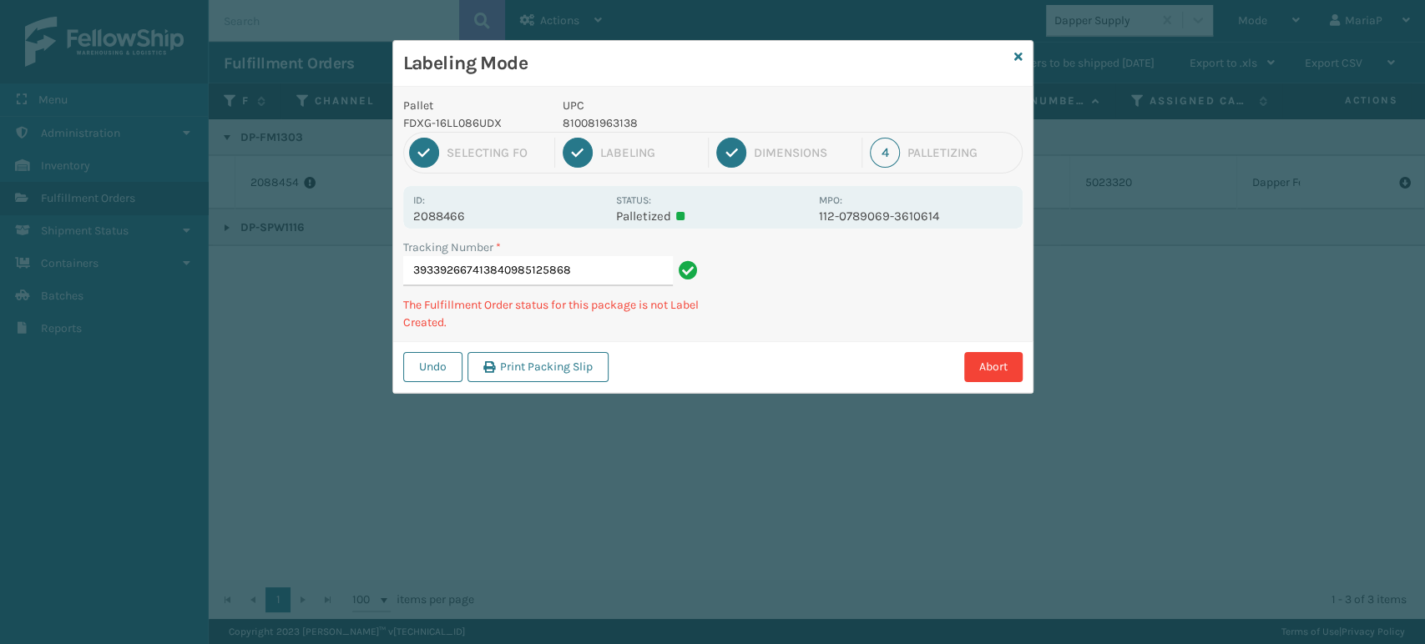
type input "393392667413840985125868"
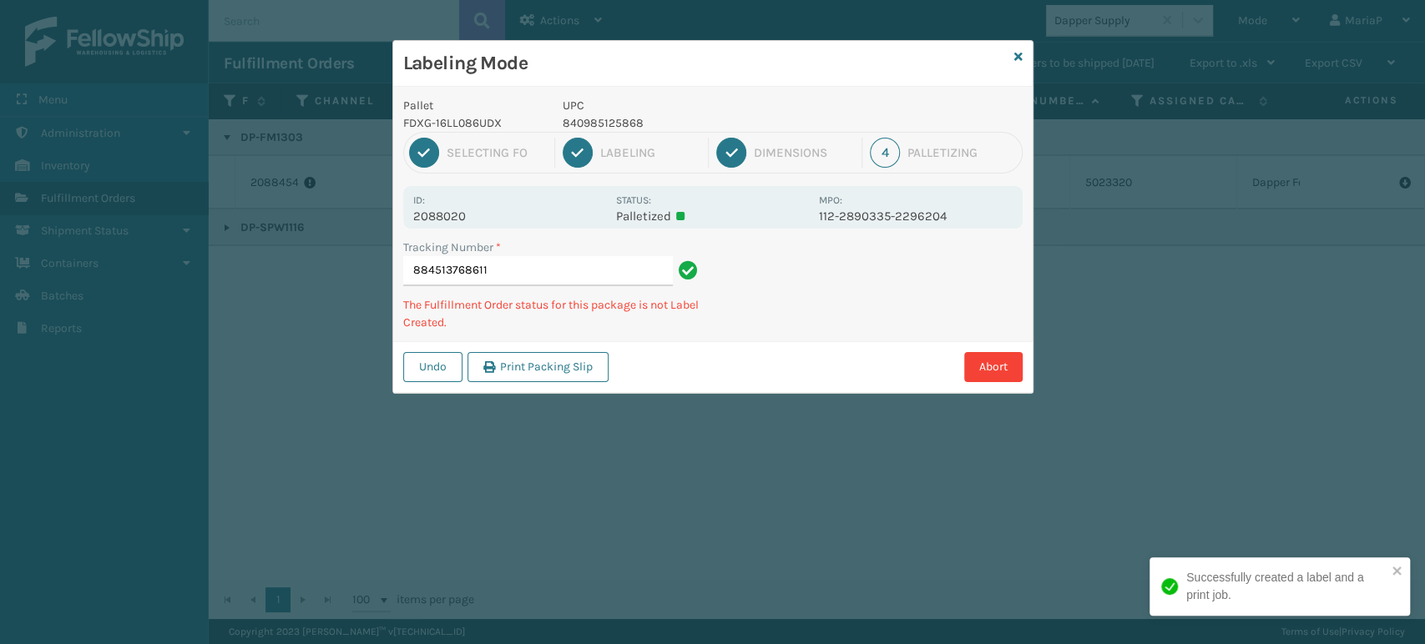
type input "884513768611."
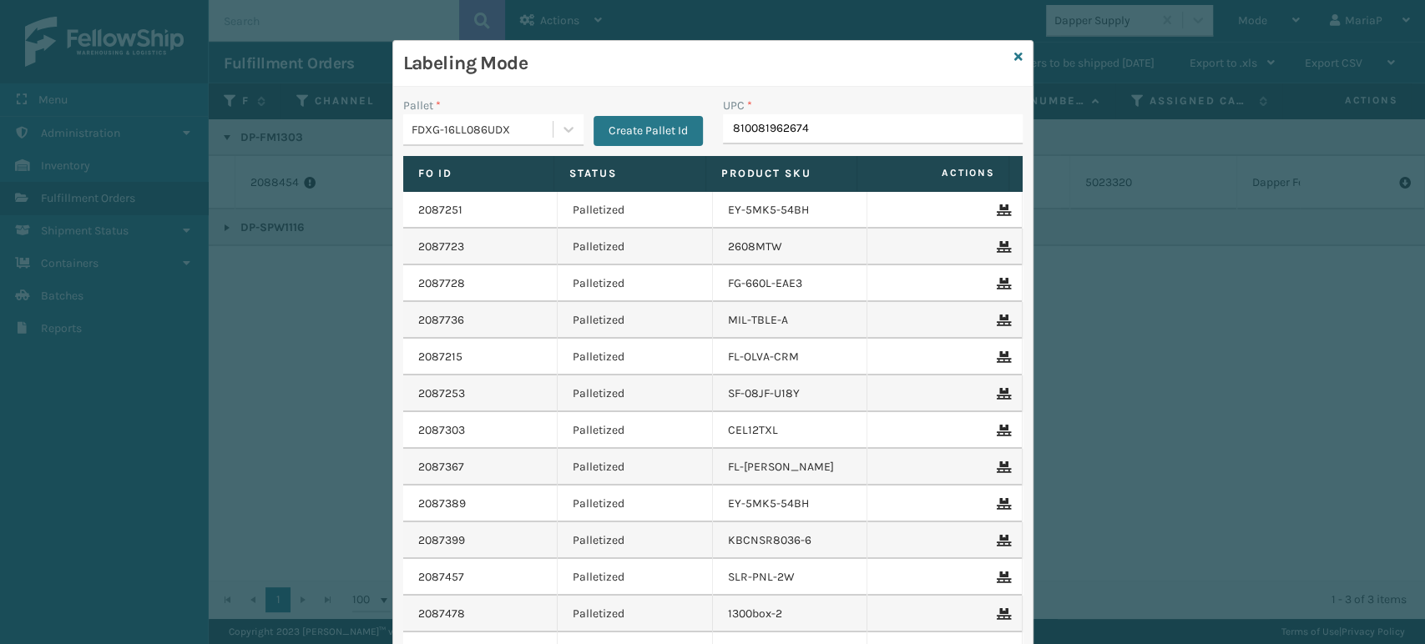
type input "810081962674"
type input "810081964999"
click at [1014, 52] on icon at bounding box center [1018, 57] width 8 height 12
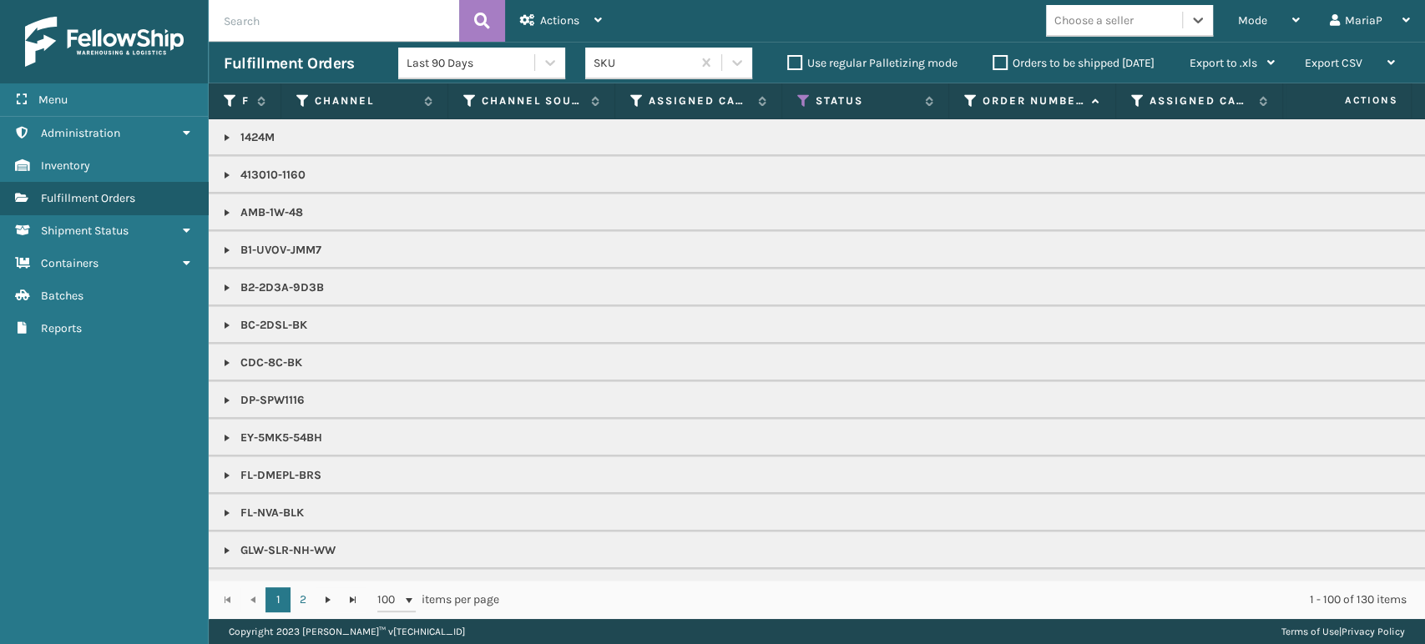
click at [1102, 30] on div "Choose a seller" at bounding box center [1114, 21] width 136 height 28
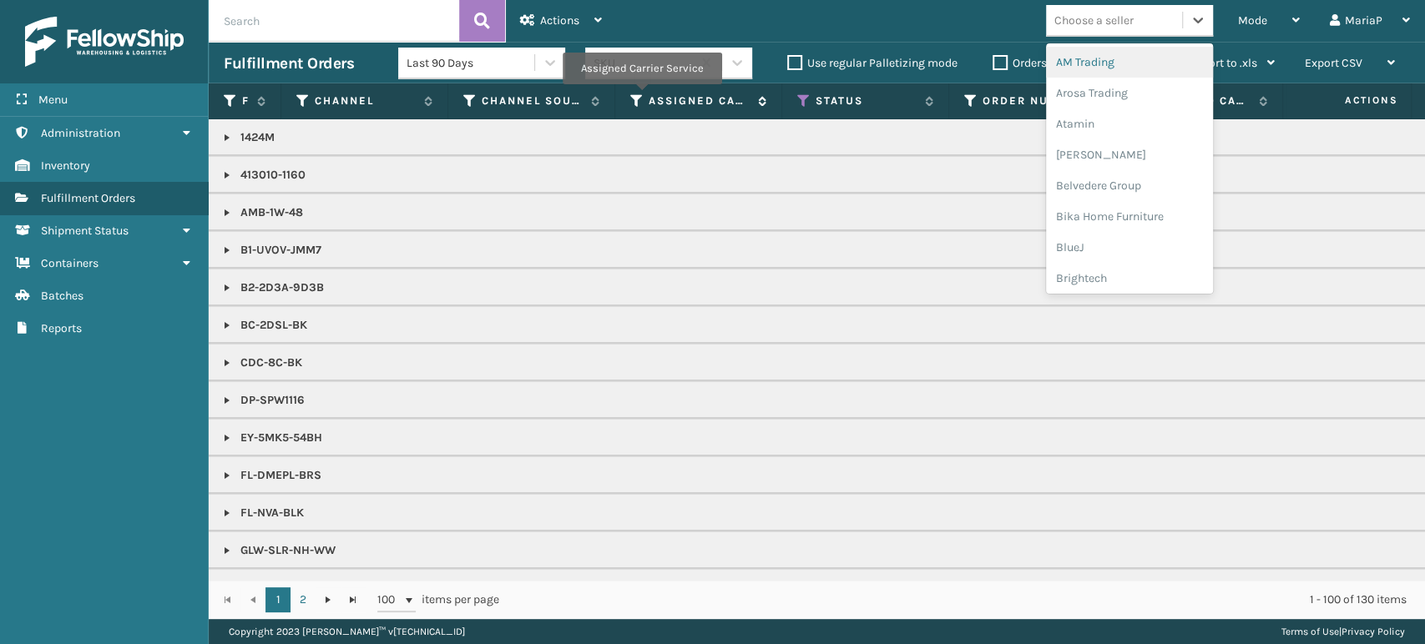
click at [648, 93] on label "Assigned Carrier Service" at bounding box center [698, 100] width 101 height 15
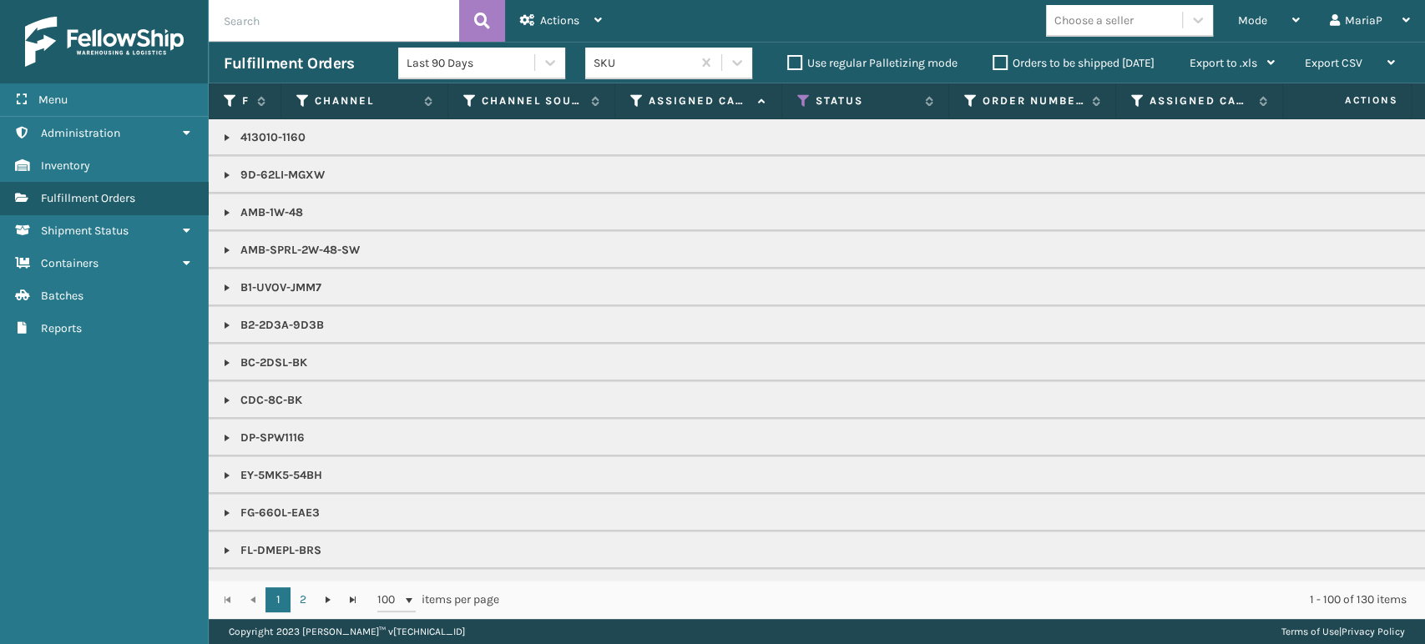
click at [634, 110] on th "Assigned Carrier Service" at bounding box center [698, 101] width 167 height 36
click at [638, 104] on icon at bounding box center [636, 100] width 13 height 15
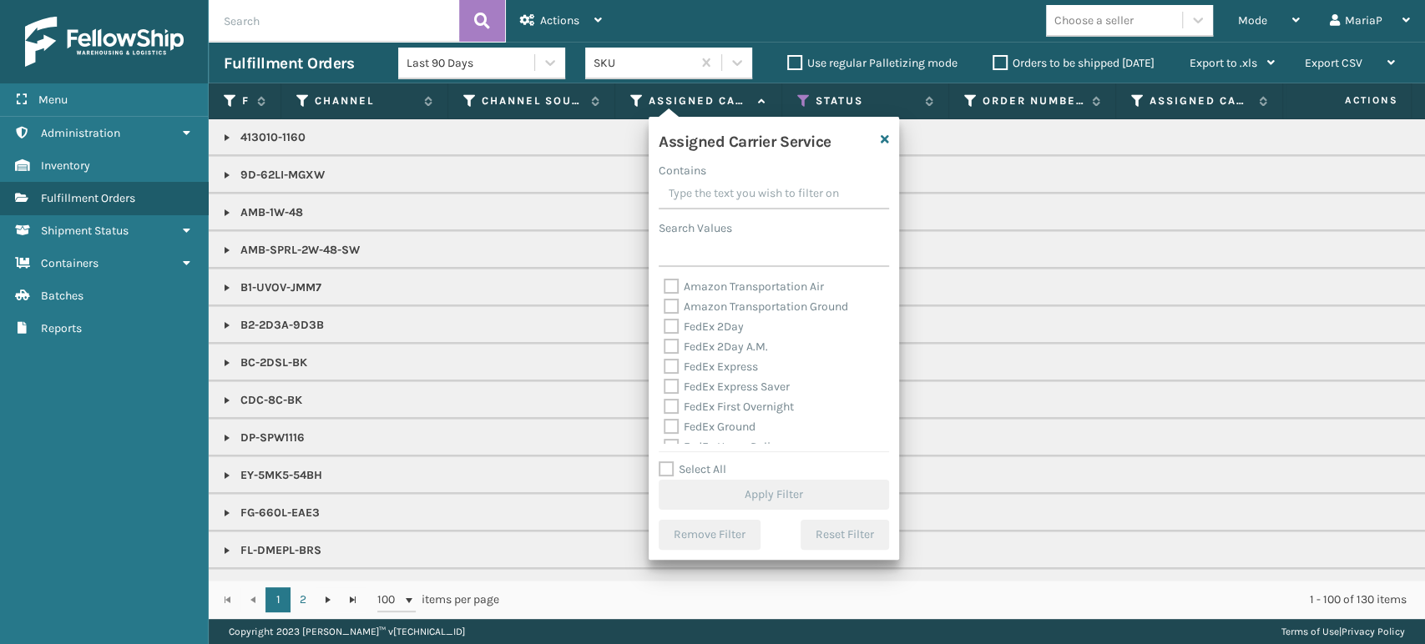
click at [661, 472] on label "Select All" at bounding box center [693, 469] width 68 height 14
click at [661, 462] on input "Select All" at bounding box center [784, 461] width 250 height 2
checkbox input "true"
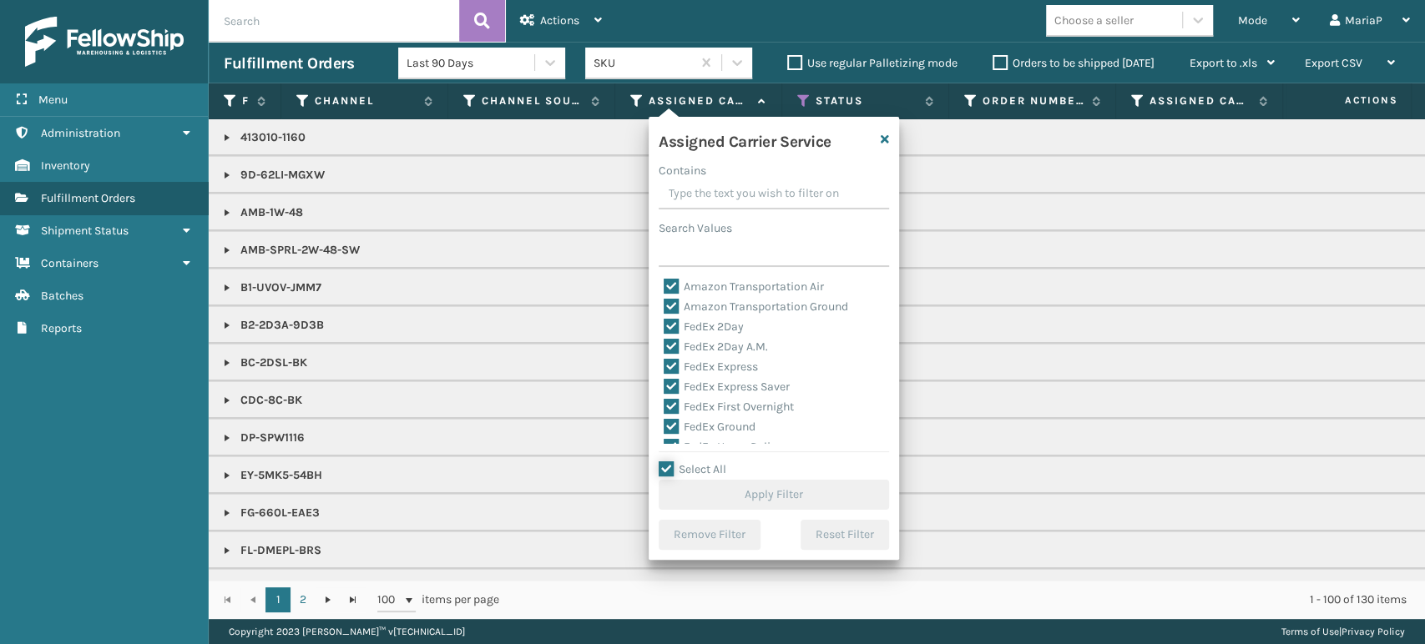
checkbox input "true"
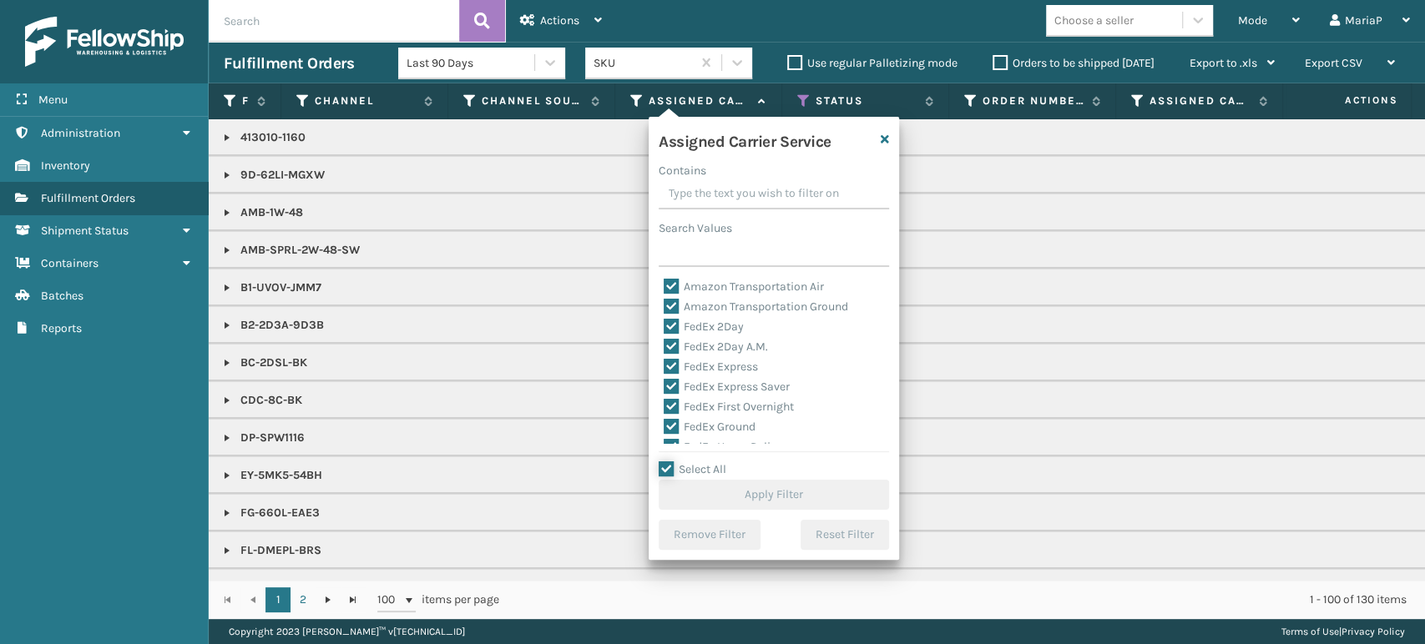
checkbox input "true"
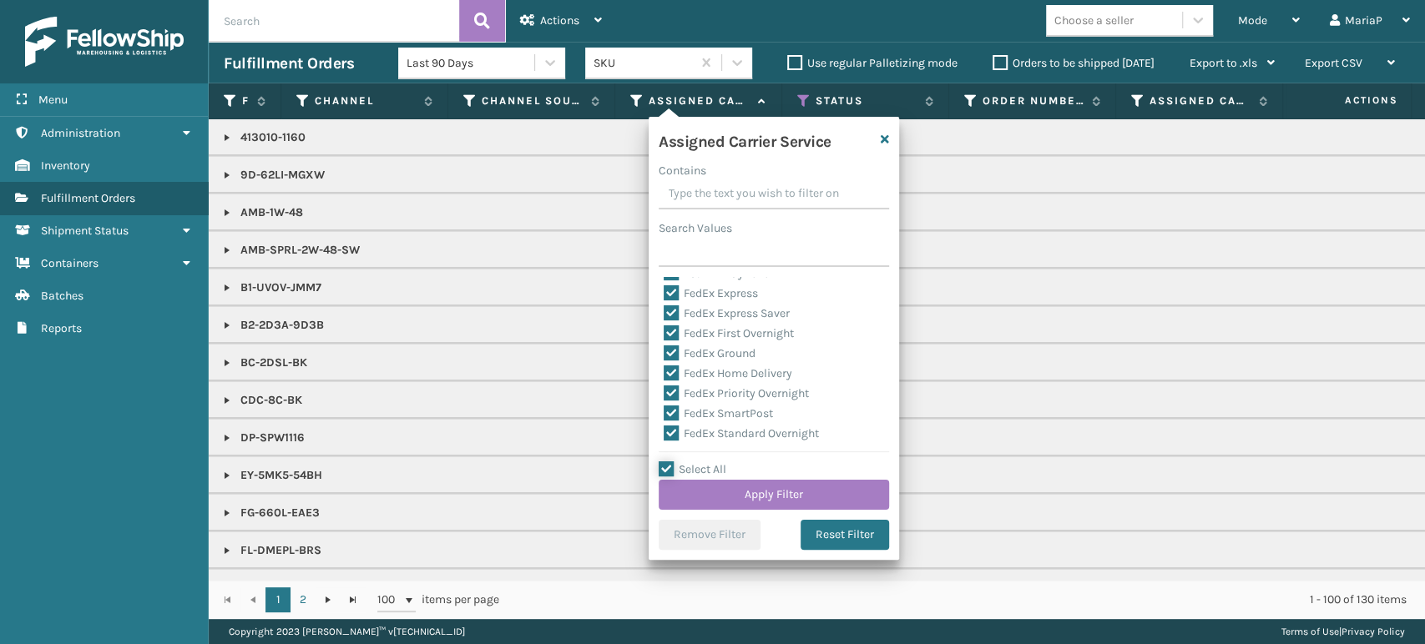
scroll to position [185, 0]
click at [677, 343] on label "LTL" at bounding box center [682, 342] width 37 height 14
click at [664, 343] on input "LTL" at bounding box center [664, 337] width 1 height 11
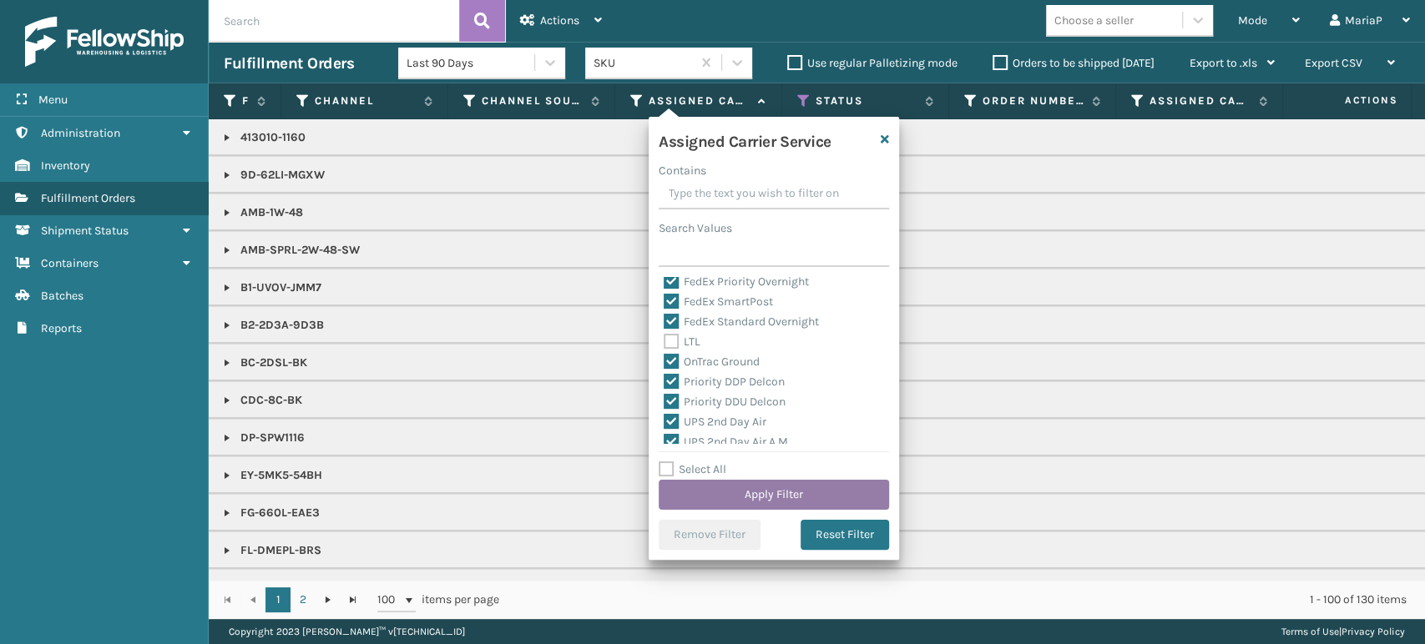
click at [775, 497] on button "Apply Filter" at bounding box center [774, 495] width 230 height 30
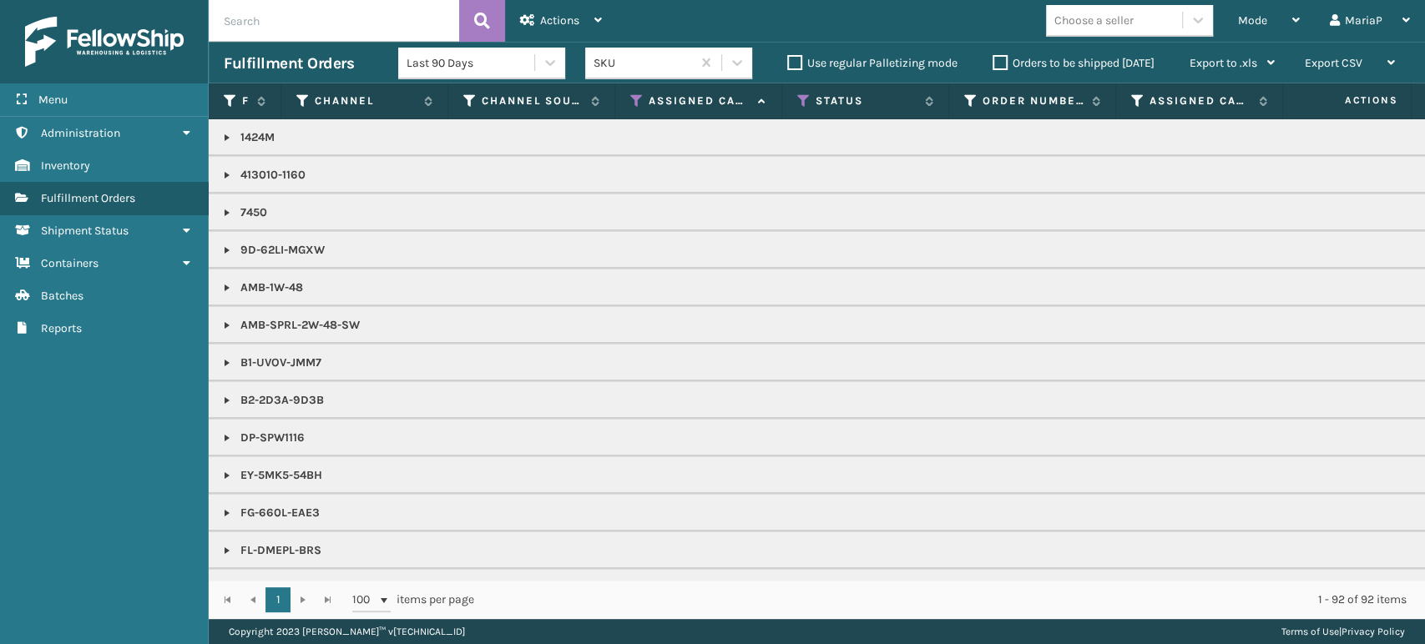
click at [1143, 14] on div "Choose a seller" at bounding box center [1114, 21] width 136 height 28
click at [1157, 64] on div "Emson" at bounding box center [1129, 62] width 167 height 31
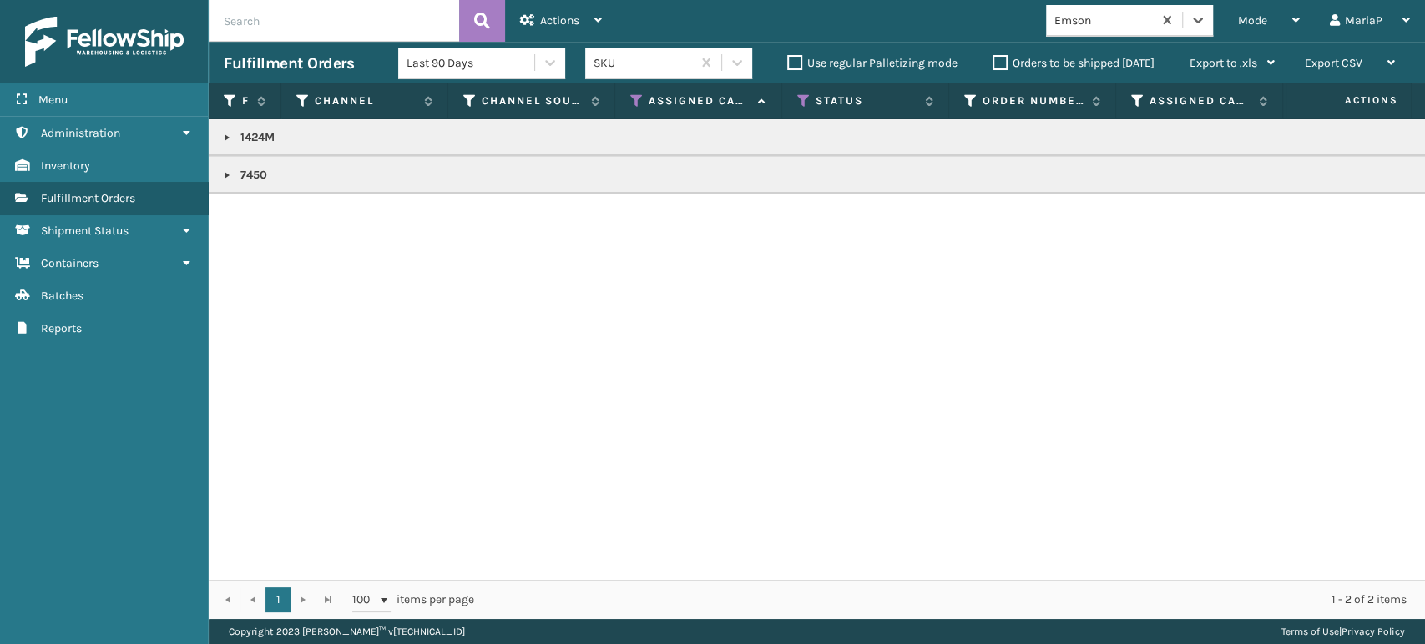
click at [230, 173] on link at bounding box center [226, 175] width 13 height 13
click at [225, 139] on link at bounding box center [226, 137] width 13 height 13
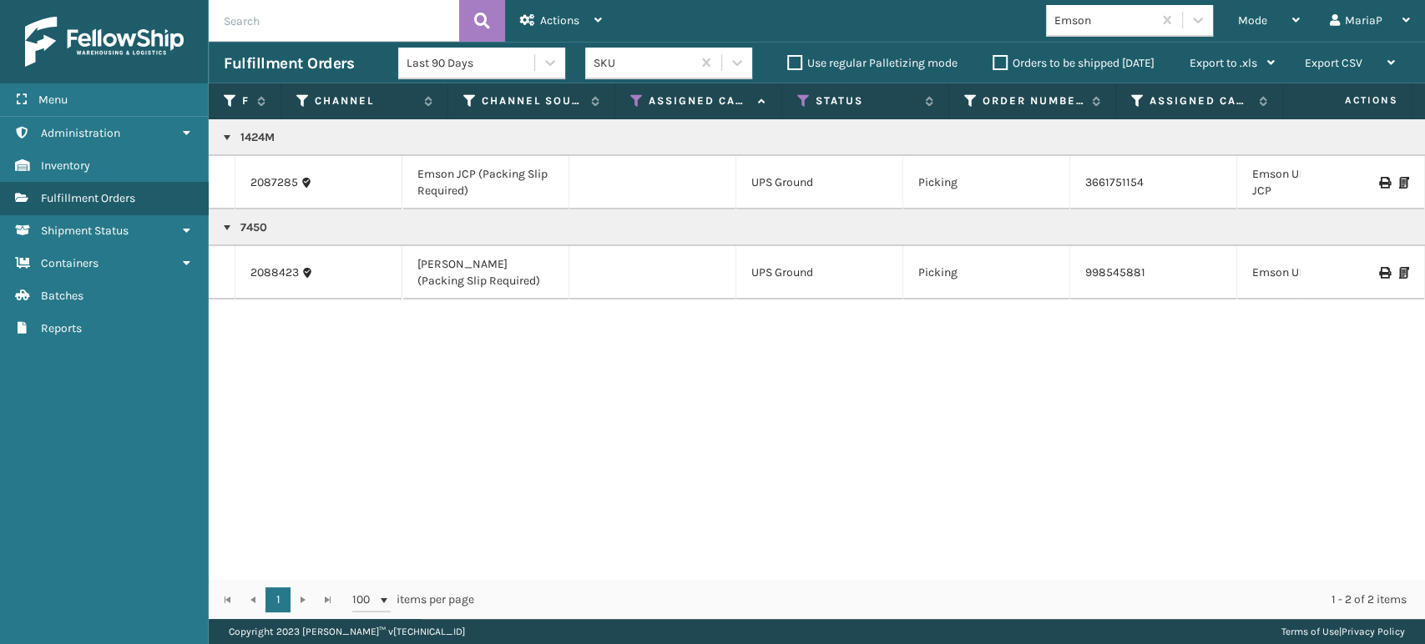
click at [1102, 18] on div "Emson" at bounding box center [1103, 21] width 99 height 18
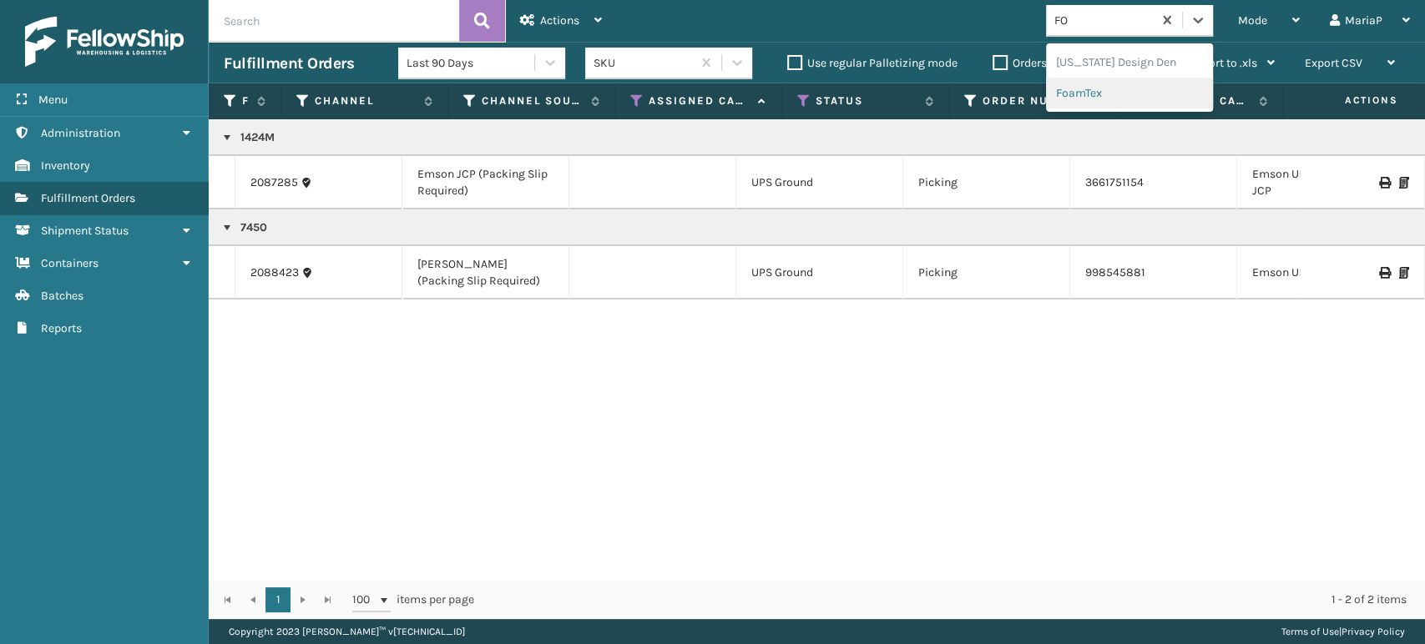
click at [1095, 90] on div "FoamTex" at bounding box center [1129, 93] width 167 height 31
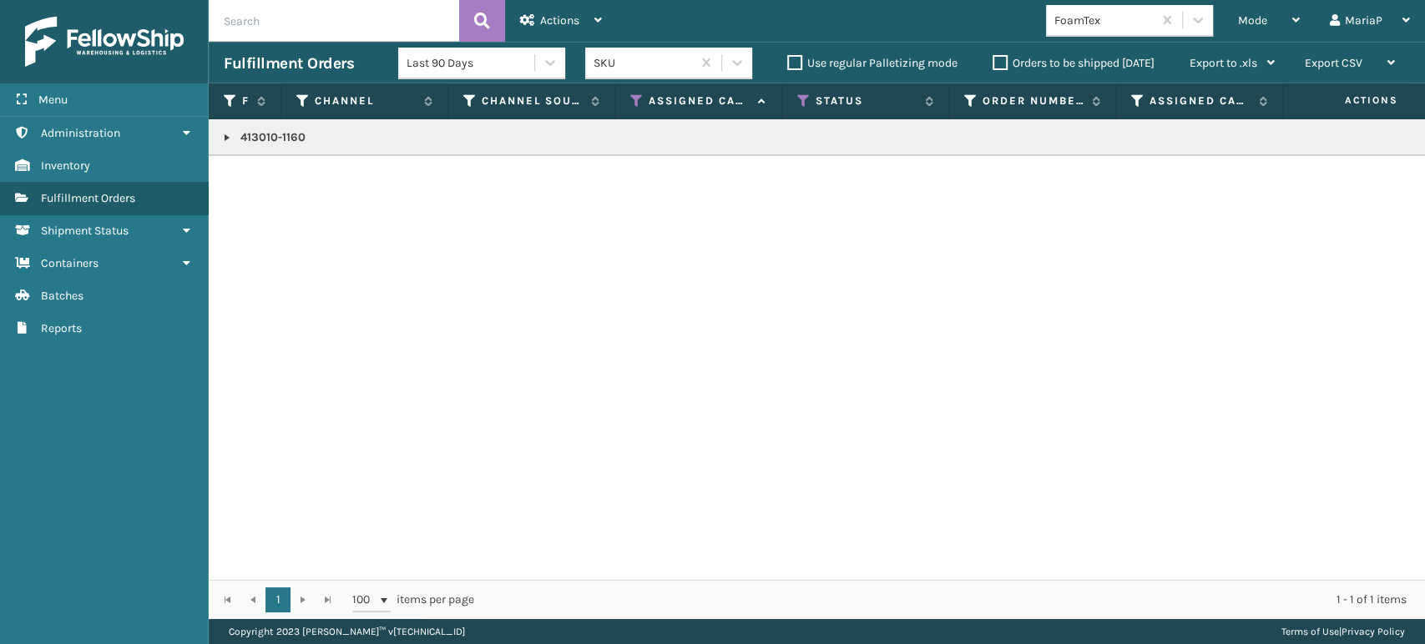
click at [225, 136] on link at bounding box center [226, 137] width 13 height 13
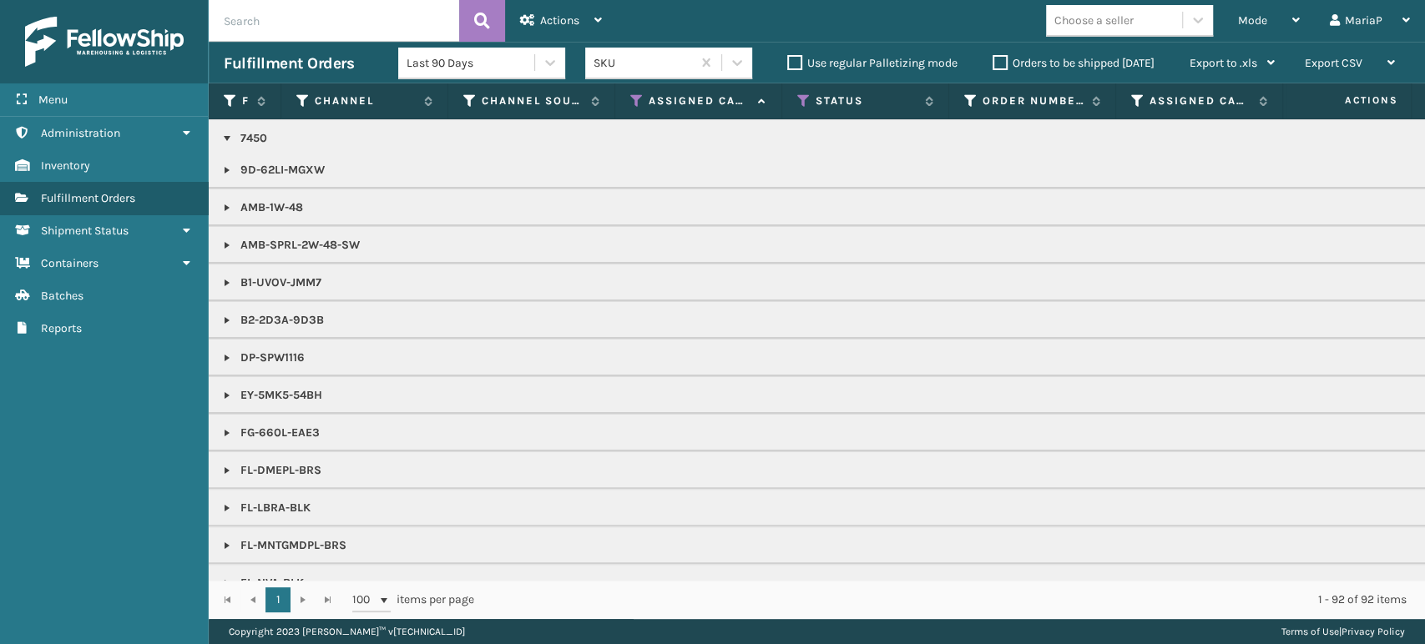
click at [220, 356] on link at bounding box center [226, 357] width 13 height 13
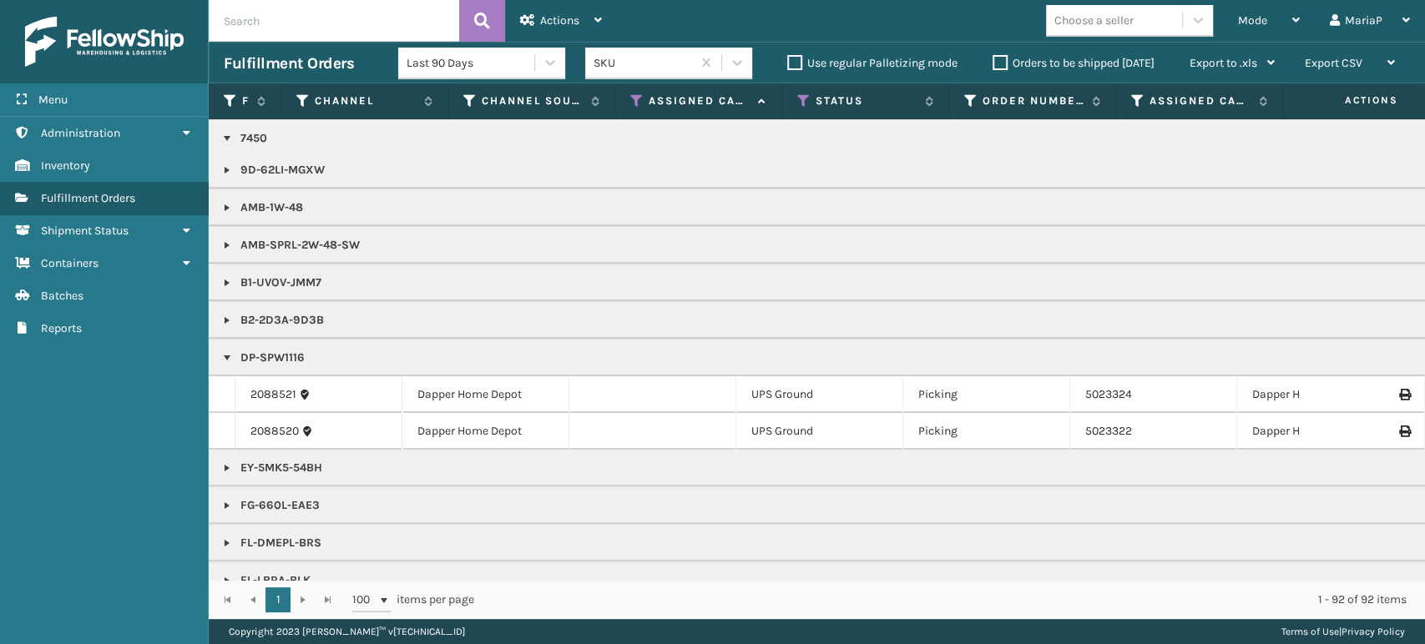
click at [221, 363] on link at bounding box center [226, 357] width 13 height 13
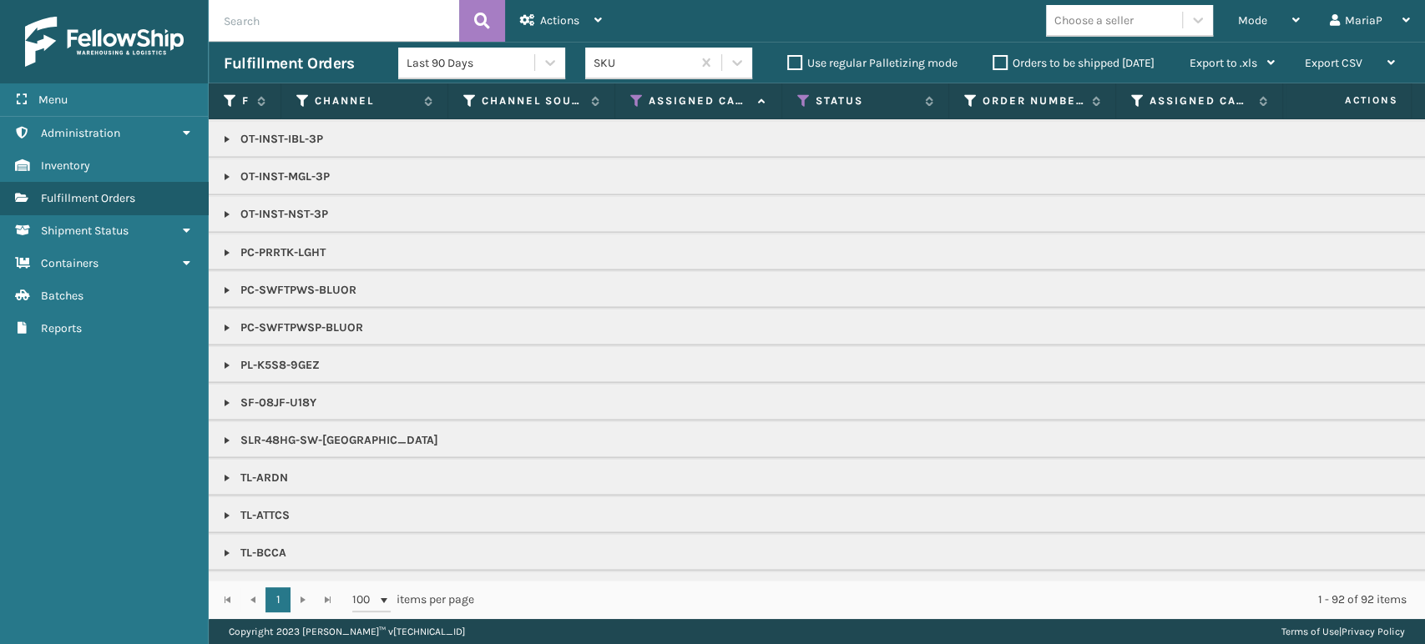
scroll to position [1962, 0]
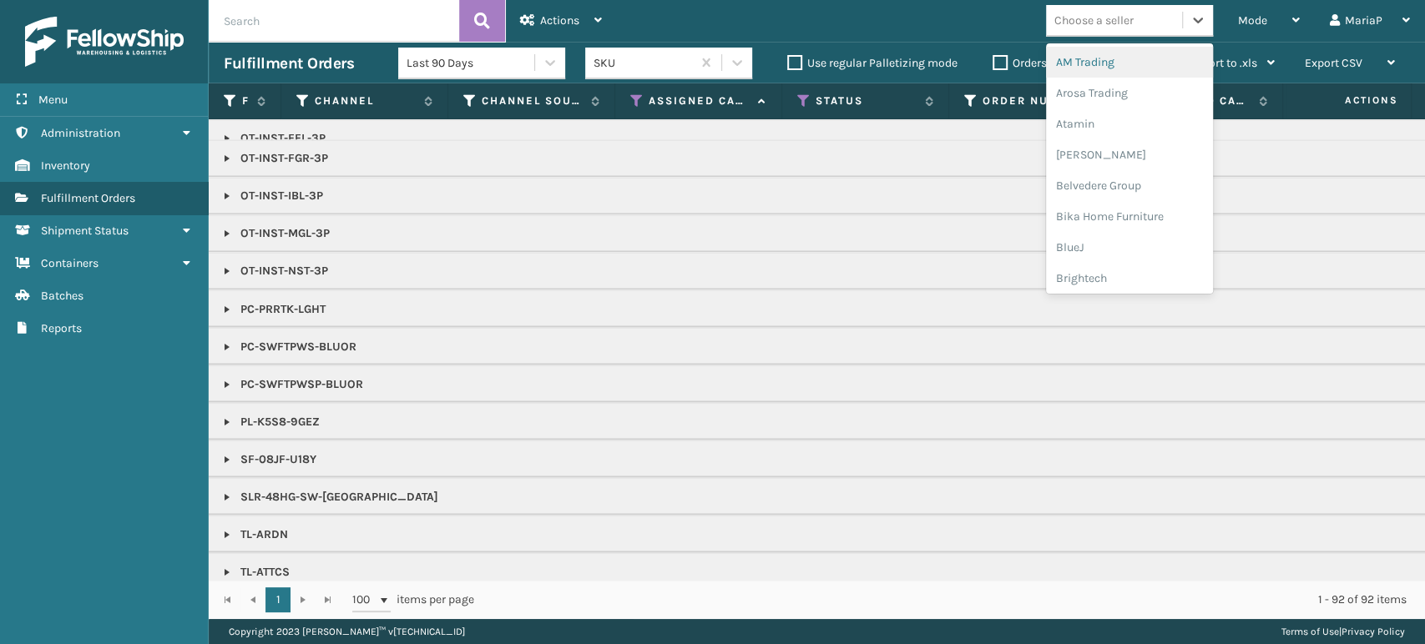
click at [1070, 13] on div "Choose a seller" at bounding box center [1093, 21] width 79 height 18
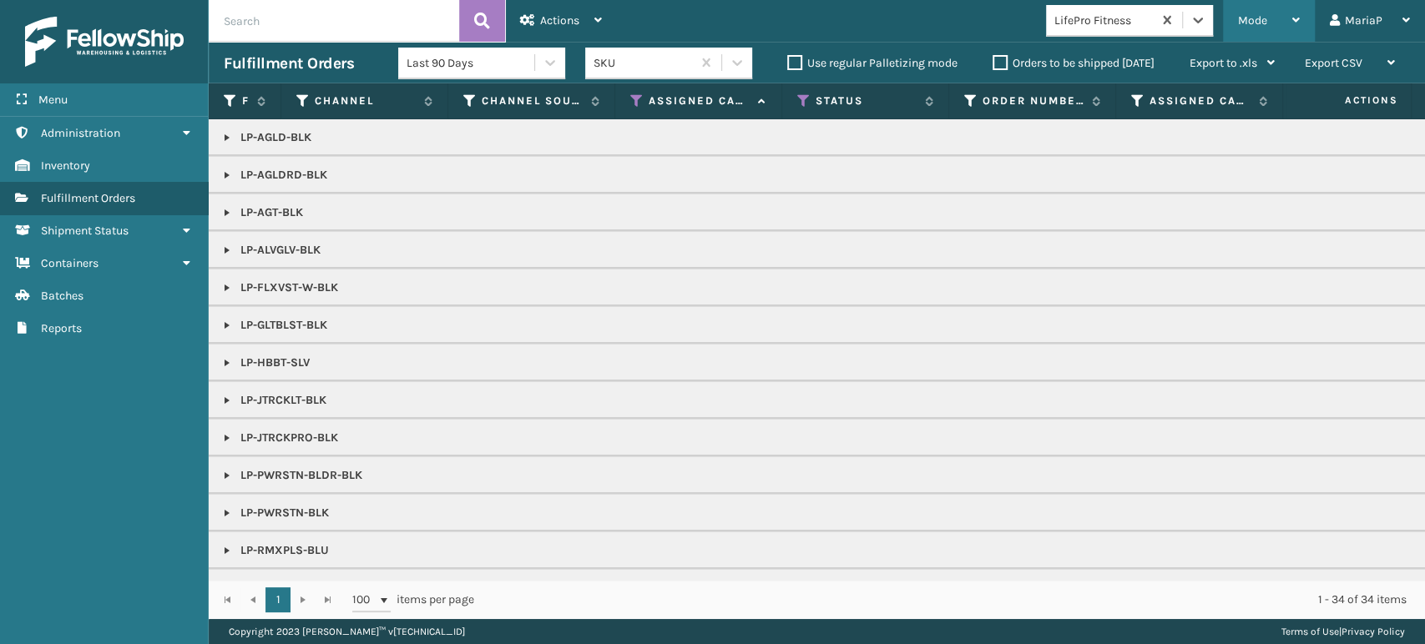
click at [1264, 25] on span "Mode" at bounding box center [1252, 20] width 29 height 14
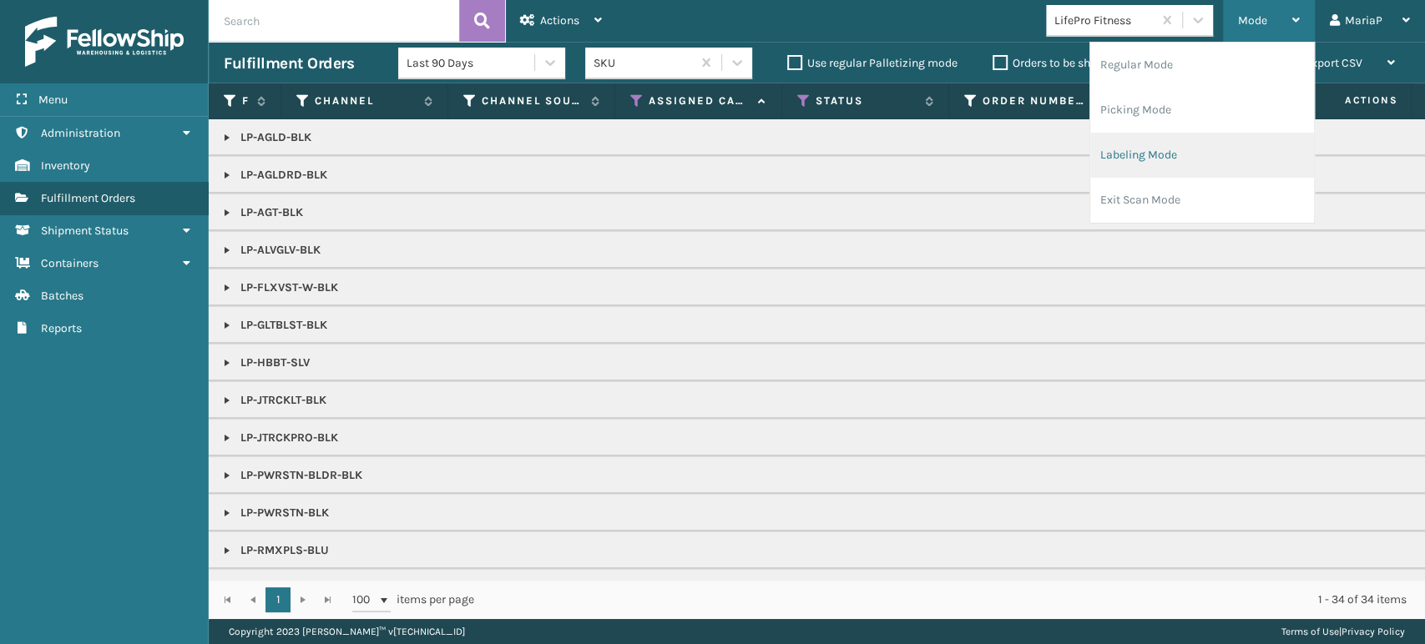
click at [1138, 144] on li "Labeling Mode" at bounding box center [1202, 155] width 224 height 45
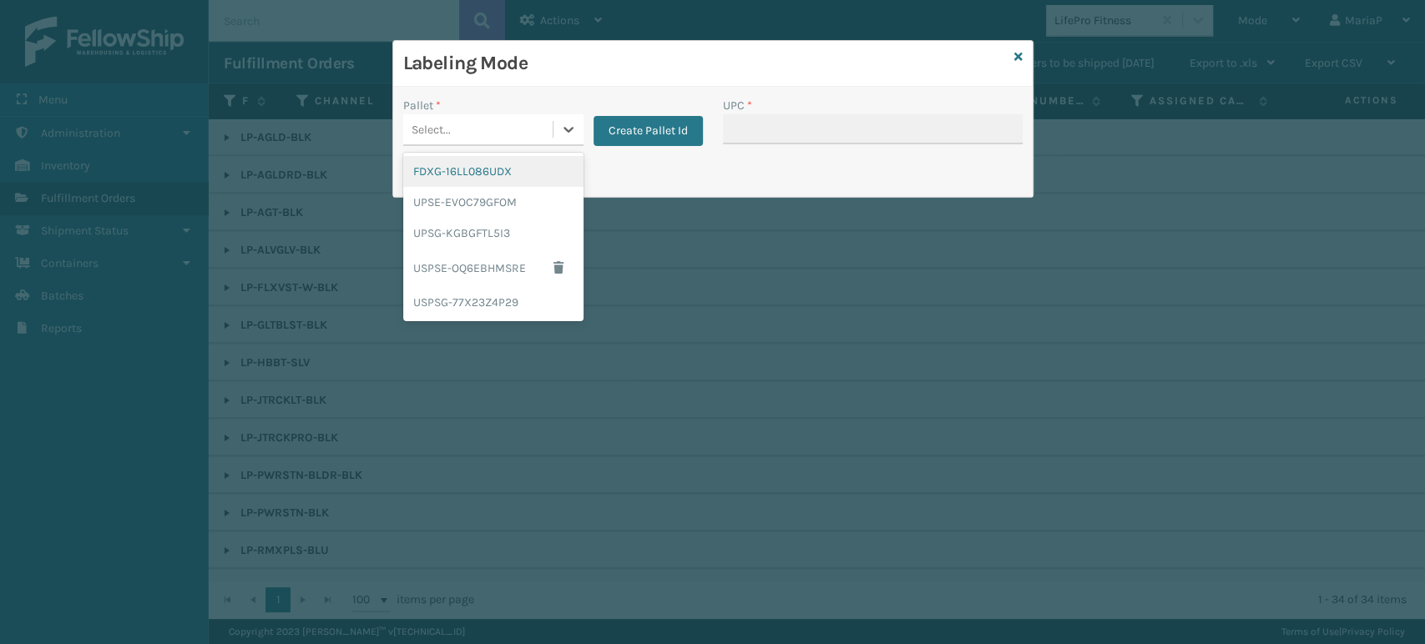
click at [518, 125] on div "Select..." at bounding box center [477, 130] width 149 height 28
click at [481, 227] on div "UPSG-KGBGFTL5I3" at bounding box center [493, 233] width 180 height 31
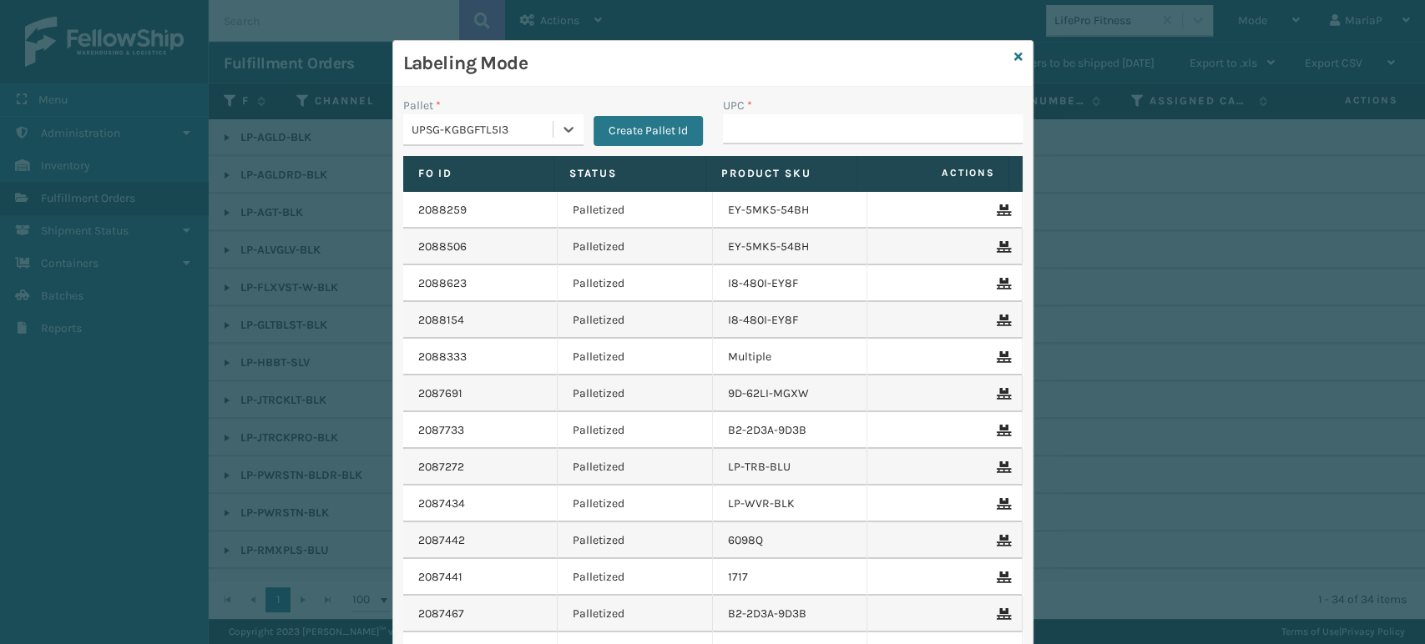
click at [514, 128] on div "UPSG-KGBGFTL5I3" at bounding box center [482, 130] width 143 height 18
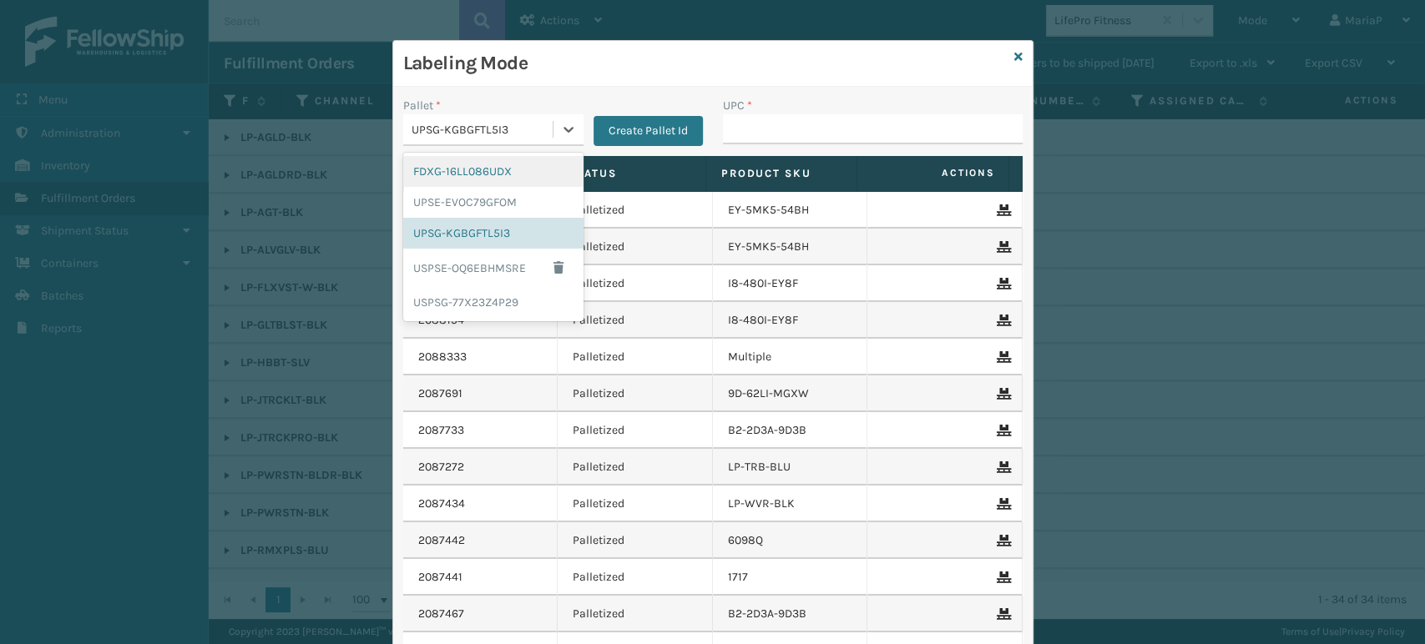
click at [493, 167] on div "FDXG-16LL086UDX" at bounding box center [493, 171] width 180 height 31
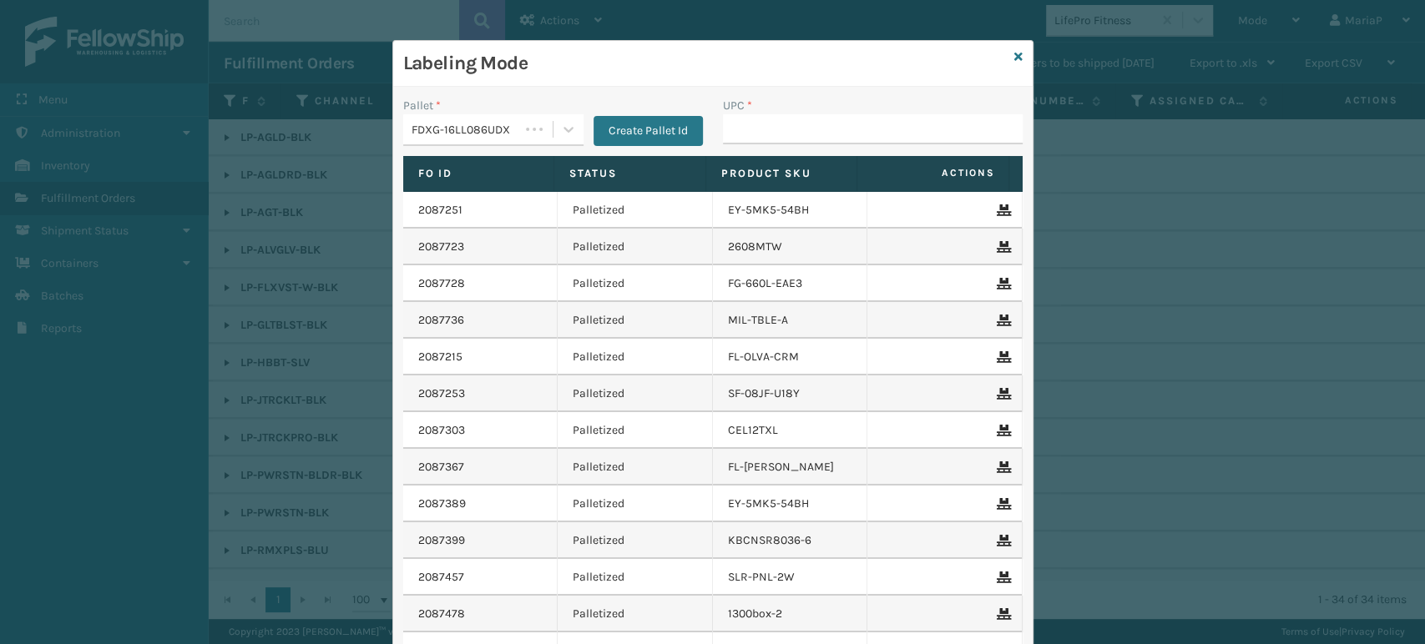
click at [788, 144] on div "UPC *" at bounding box center [873, 126] width 320 height 59
click at [786, 144] on input "UPC *" at bounding box center [873, 129] width 300 height 30
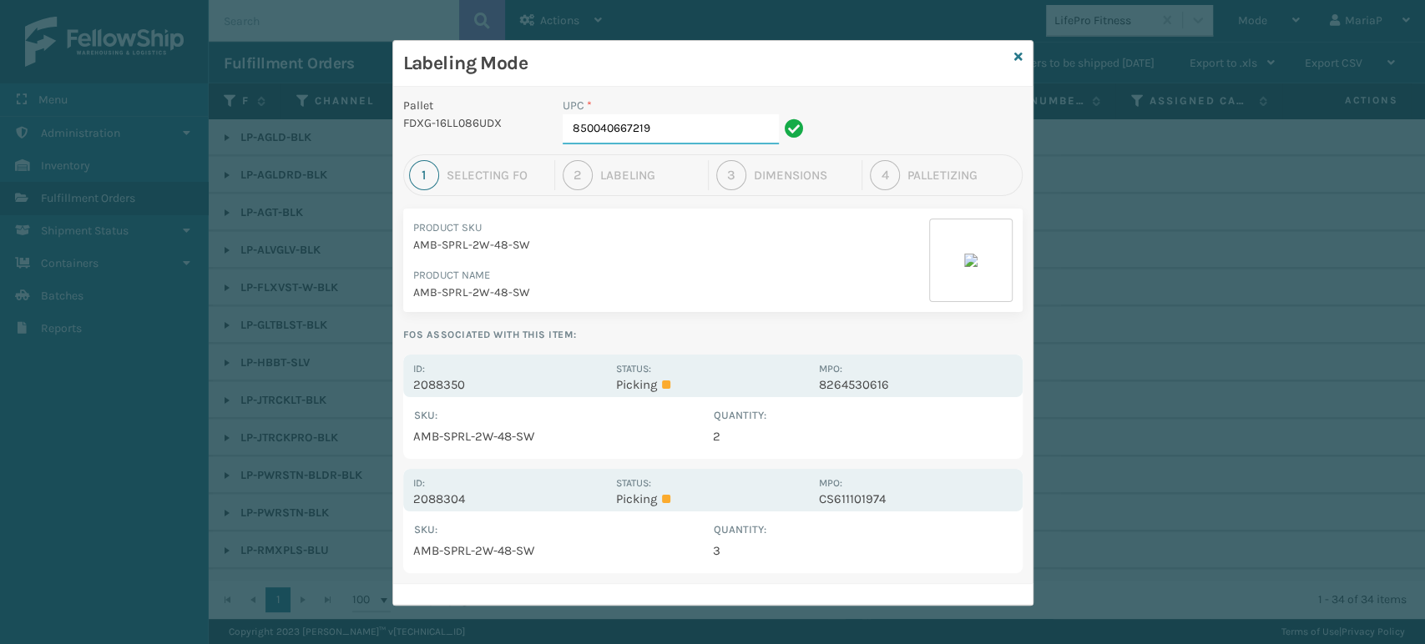
click at [679, 118] on input "850040667219" at bounding box center [671, 129] width 216 height 30
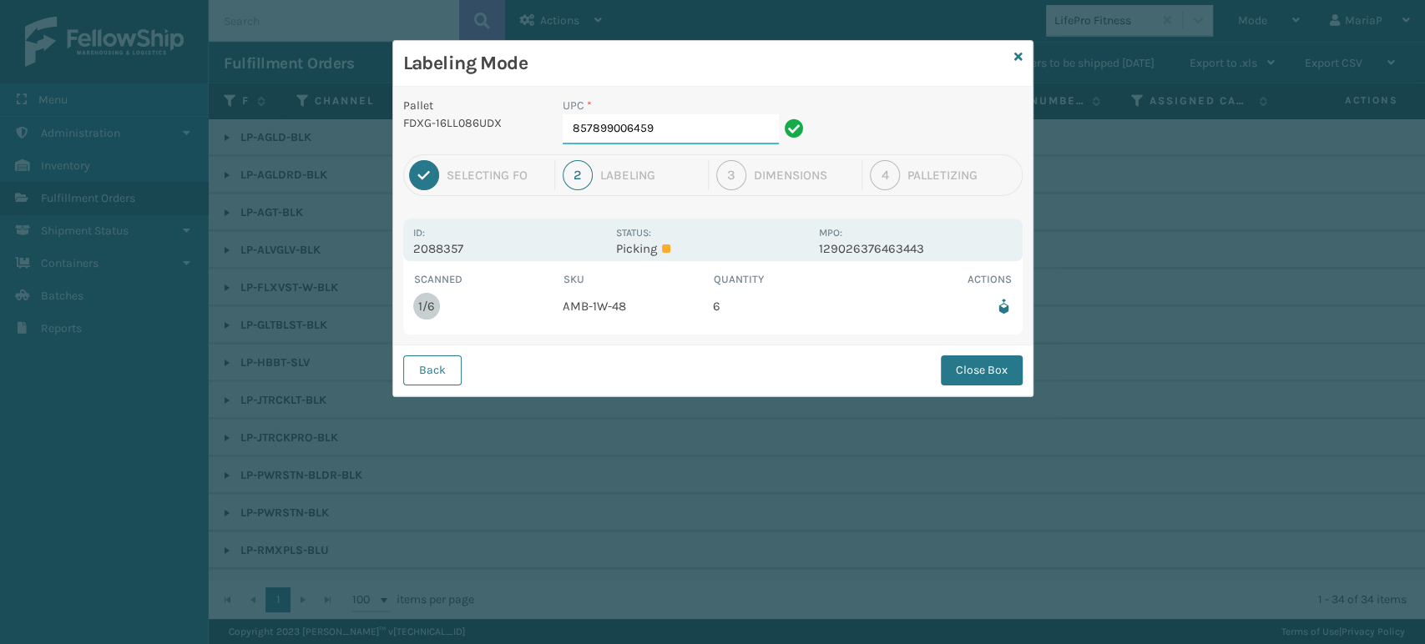
click at [639, 129] on input "857899006459" at bounding box center [671, 129] width 216 height 30
click at [679, 148] on div "UPC * 857899006459" at bounding box center [686, 126] width 266 height 58
click at [431, 380] on button "Back" at bounding box center [432, 371] width 58 height 30
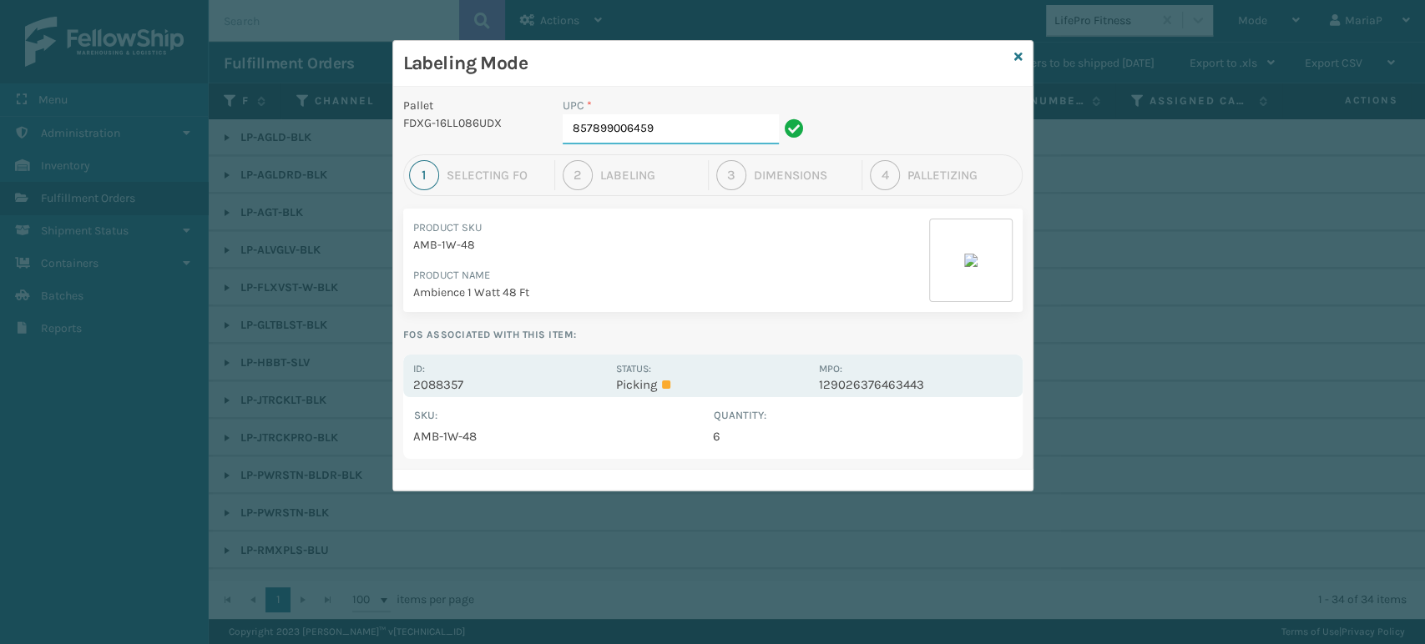
click at [667, 132] on input "857899006459" at bounding box center [671, 129] width 216 height 30
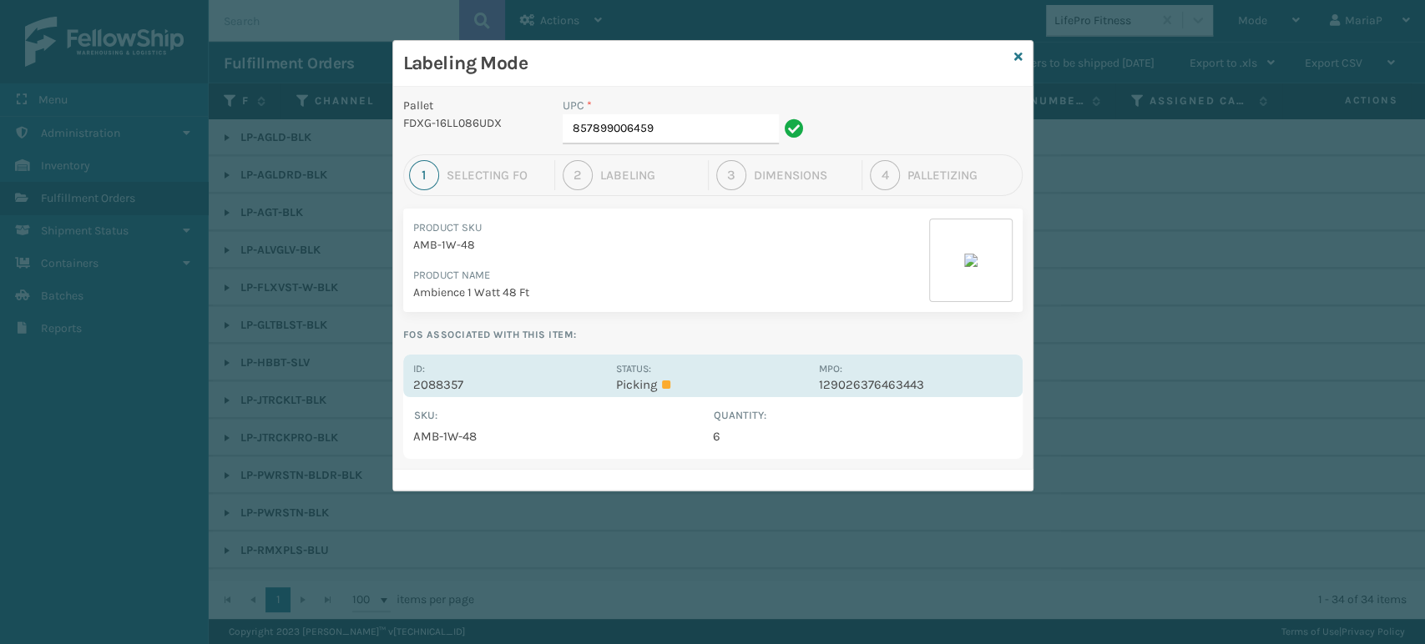
click at [441, 379] on p "2088357" at bounding box center [509, 384] width 193 height 15
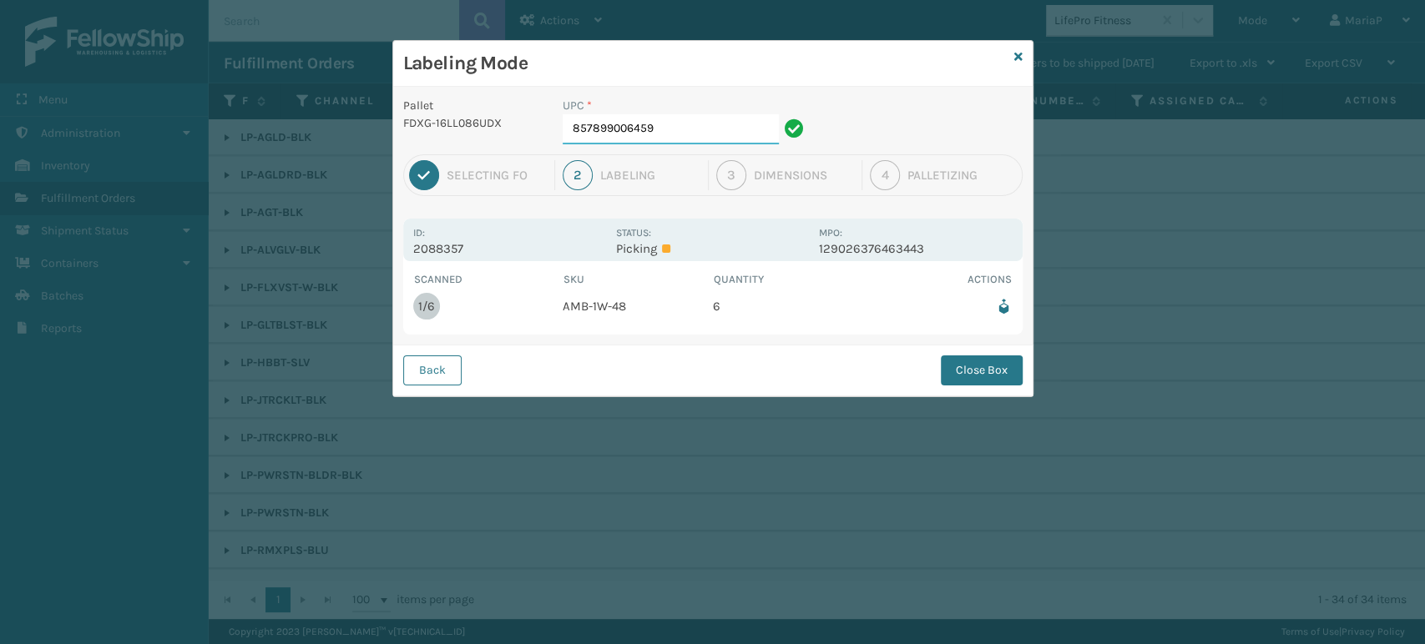
click at [680, 131] on input "857899006459" at bounding box center [671, 129] width 216 height 30
click at [996, 373] on button "Close Box" at bounding box center [982, 371] width 82 height 30
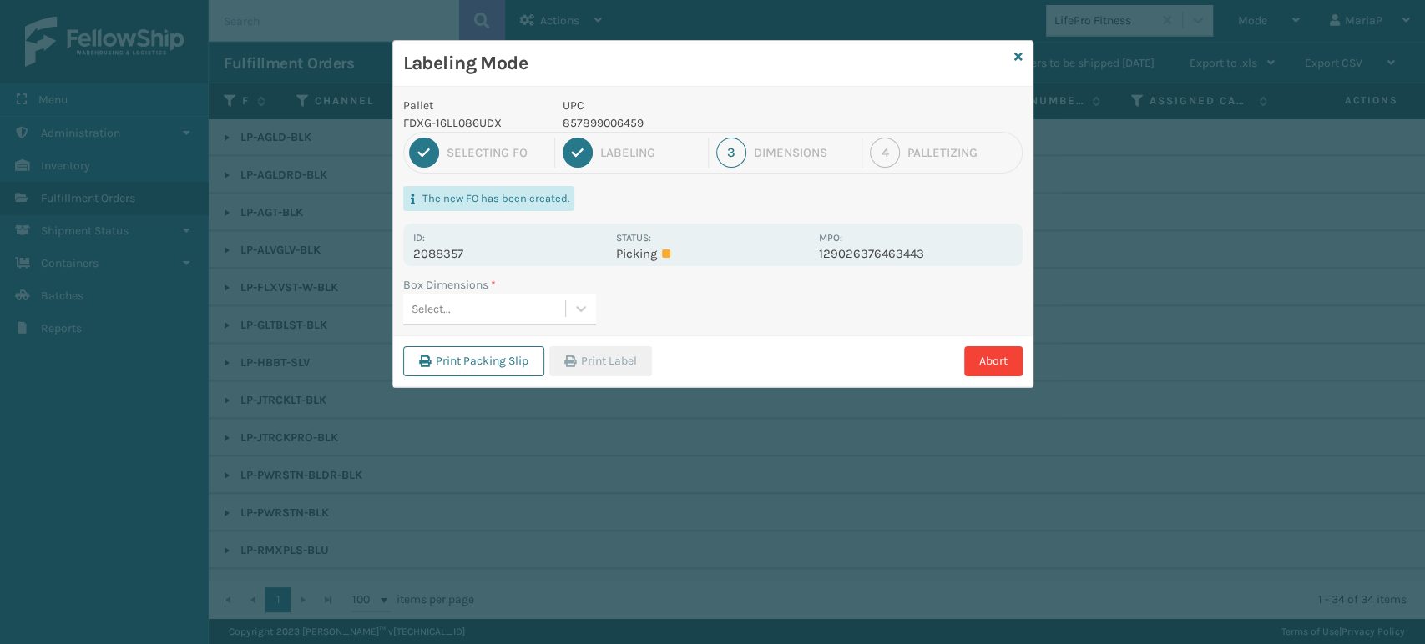
click at [548, 308] on div "Select..." at bounding box center [484, 309] width 162 height 28
click at [586, 357] on button "Print Label" at bounding box center [600, 361] width 103 height 30
click at [586, 357] on div "Labeling Mode Pallet FDXG-16LL086UDX UPC 857899006459 1 Selecting FO 2 Labeling…" at bounding box center [712, 322] width 1425 height 644
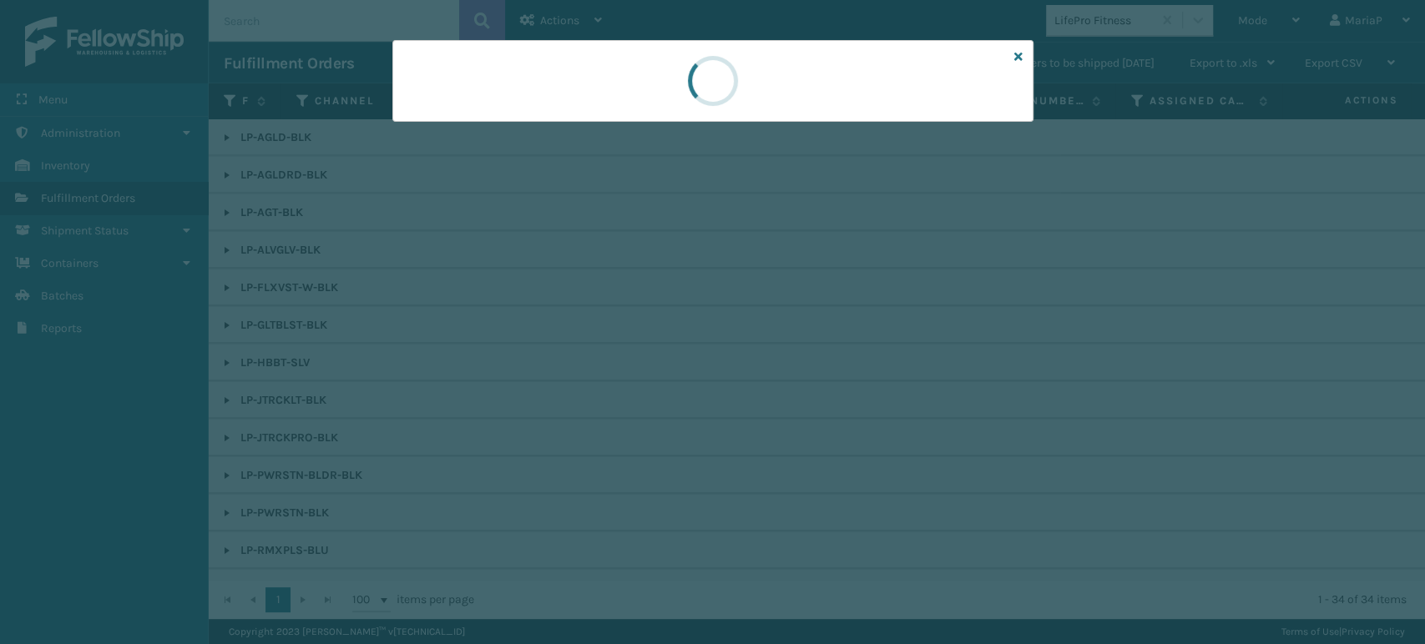
click at [586, 357] on div at bounding box center [712, 322] width 1425 height 644
click at [587, 357] on div at bounding box center [712, 322] width 1425 height 644
click at [591, 356] on div at bounding box center [712, 322] width 1425 height 644
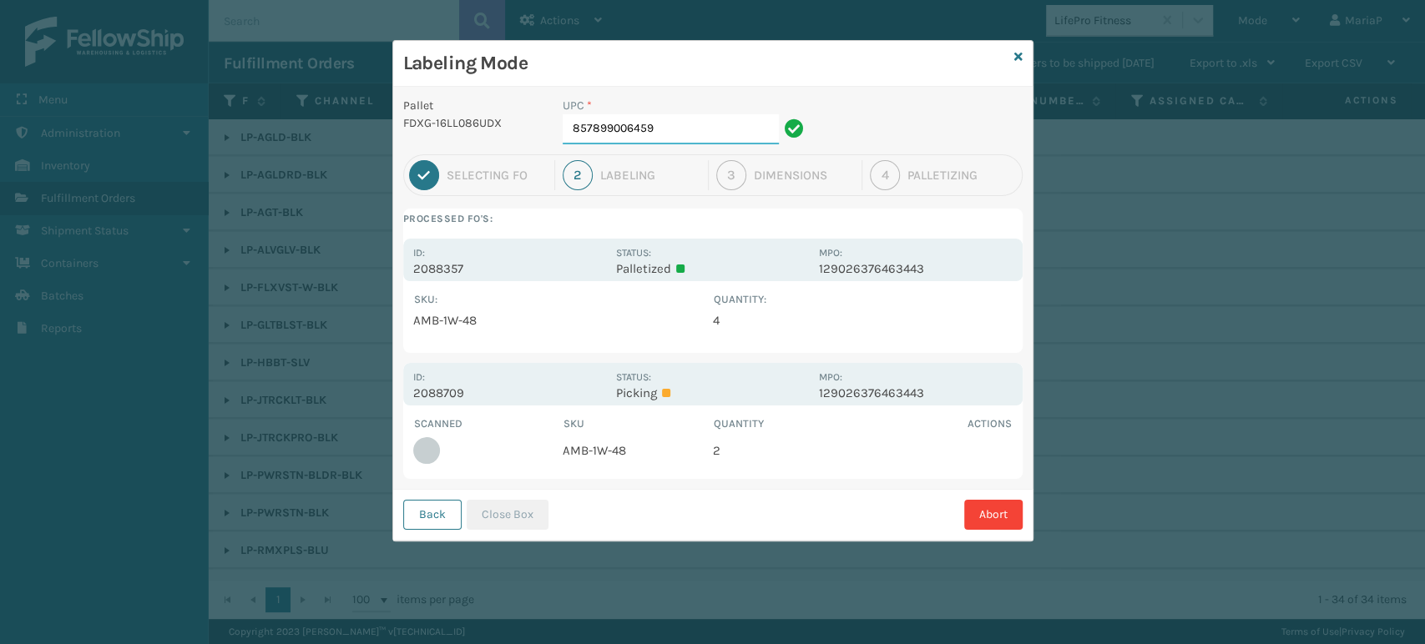
click at [703, 124] on input "857899006459" at bounding box center [671, 129] width 216 height 30
click at [1007, 510] on button "Abort" at bounding box center [993, 515] width 58 height 30
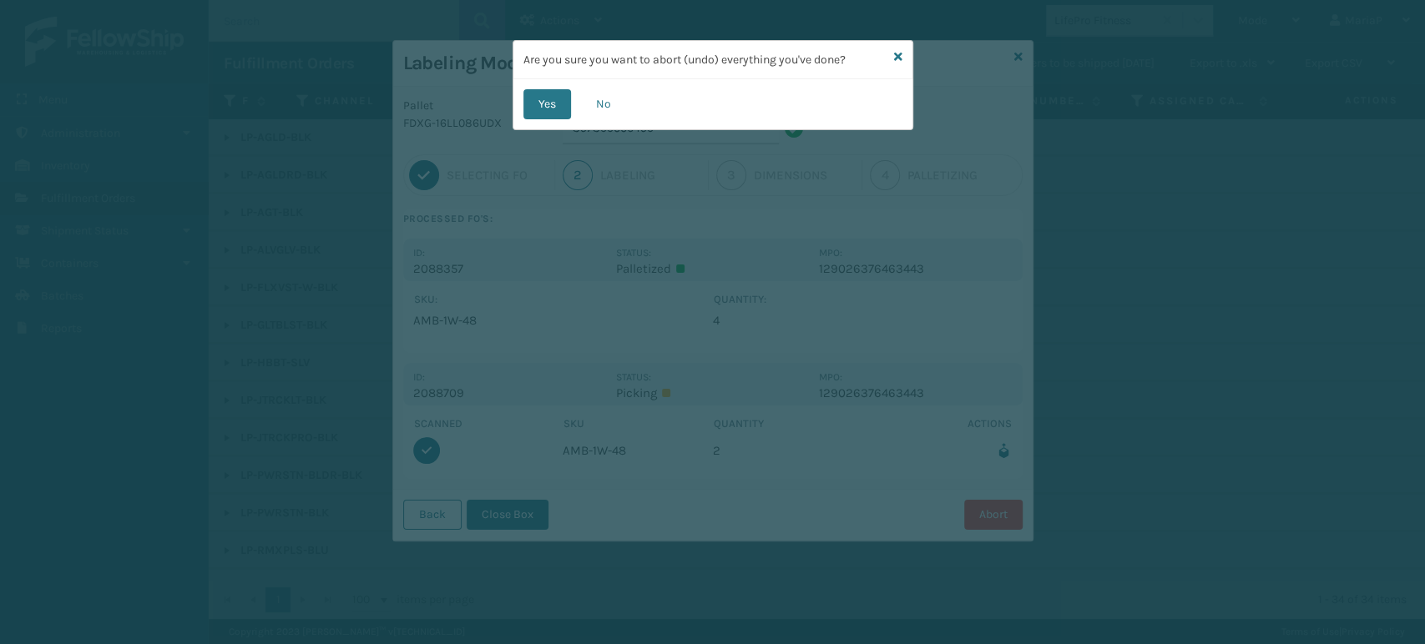
click at [609, 92] on button "No" at bounding box center [603, 104] width 45 height 30
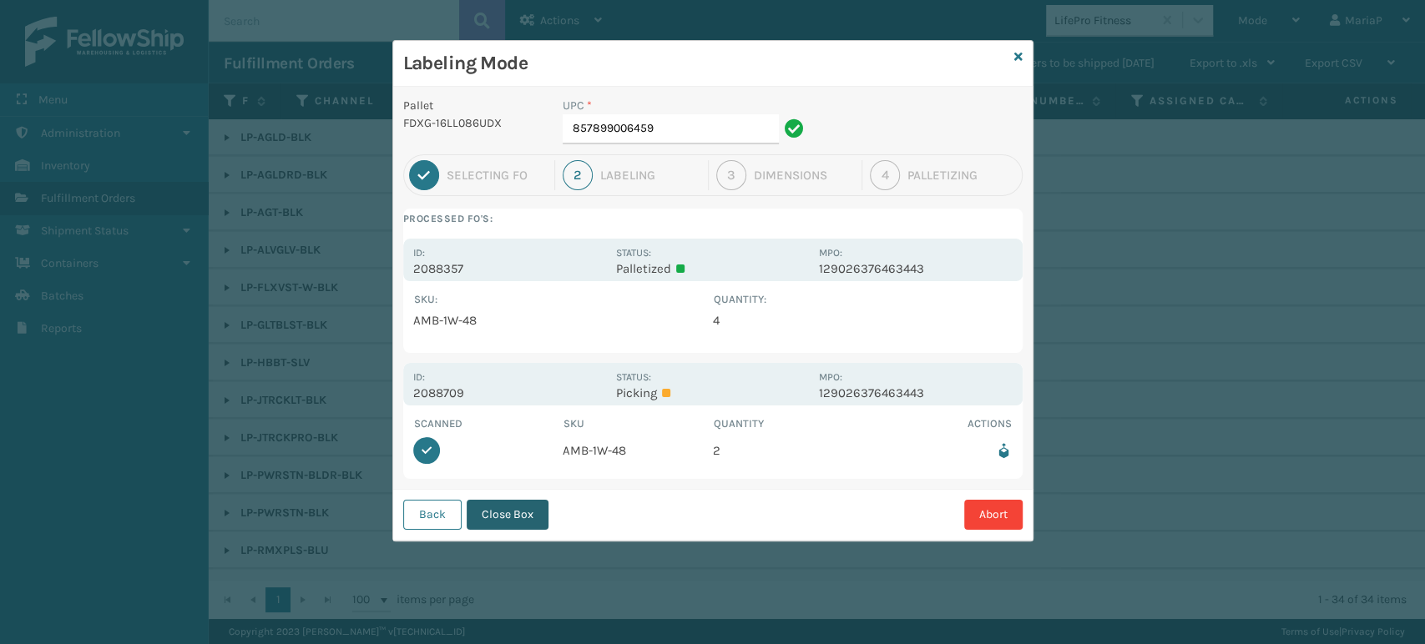
click at [487, 513] on button "Close Box" at bounding box center [508, 515] width 82 height 30
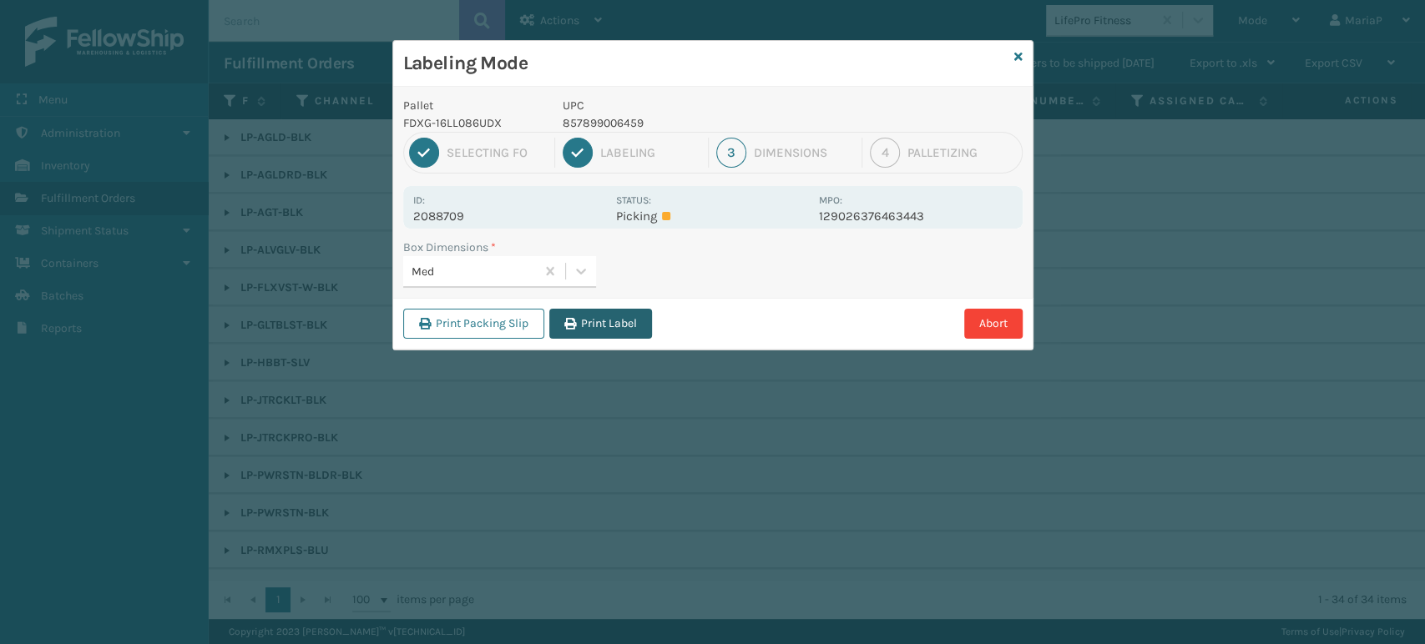
click at [612, 331] on button "Print Label" at bounding box center [600, 324] width 103 height 30
click at [613, 330] on div "Labeling Mode Pallet FDXG-16LL086UDX UPC 857899006459 1 Selecting FO 2 Labeling…" at bounding box center [712, 322] width 1425 height 644
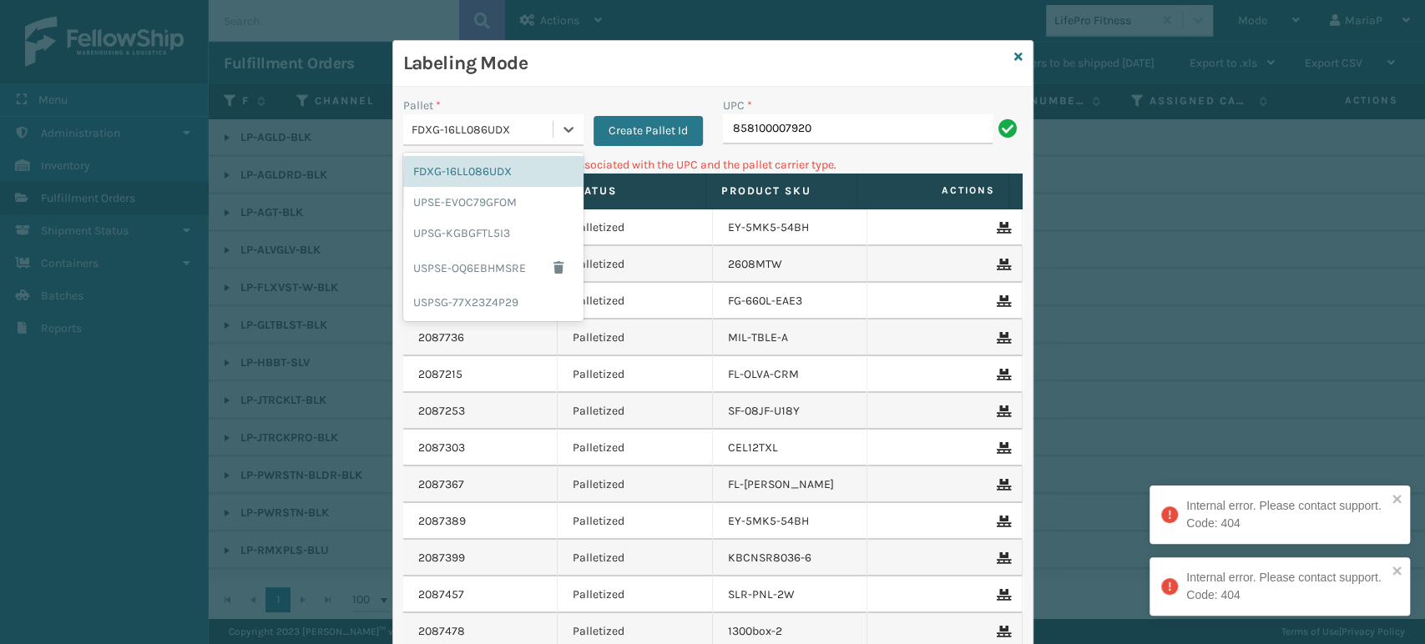
click at [455, 121] on div "FDXG-16LL086UDX" at bounding box center [482, 130] width 143 height 18
drag, startPoint x: 443, startPoint y: 234, endPoint x: 727, endPoint y: 210, distance: 284.7
click at [443, 233] on div "UPSG-KGBGFTL5I3" at bounding box center [493, 233] width 180 height 31
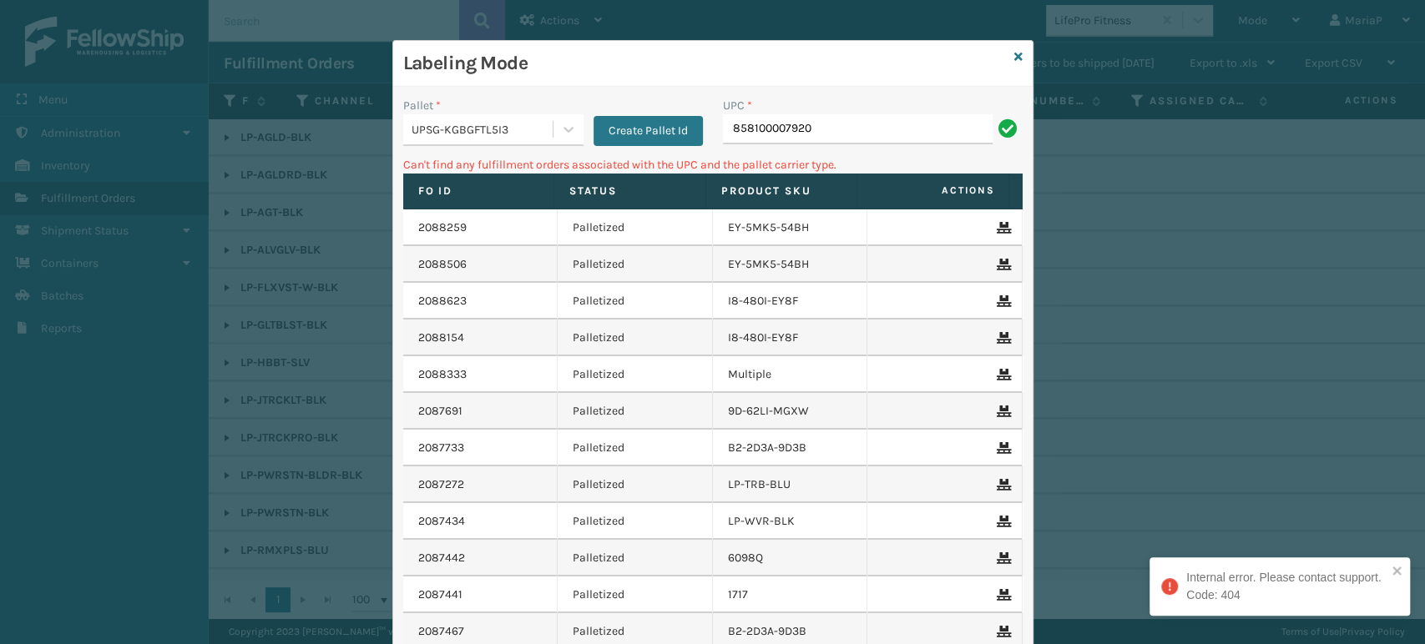
drag, startPoint x: 857, startPoint y: 110, endPoint x: 844, endPoint y: 124, distance: 18.9
click at [855, 114] on div "UPC * 858100007920" at bounding box center [873, 121] width 300 height 48
click at [844, 124] on input "858100007920" at bounding box center [858, 129] width 270 height 30
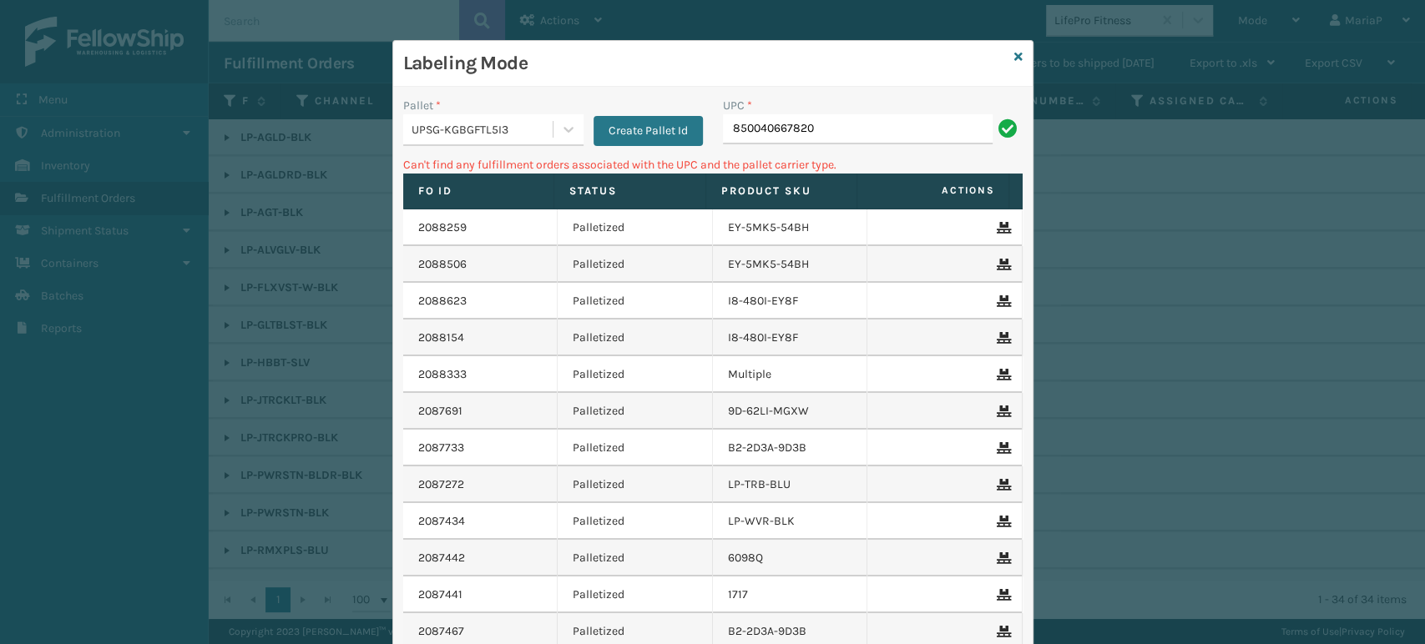
click at [536, 124] on div "UPSG-KGBGFTL5I3" at bounding box center [482, 130] width 143 height 18
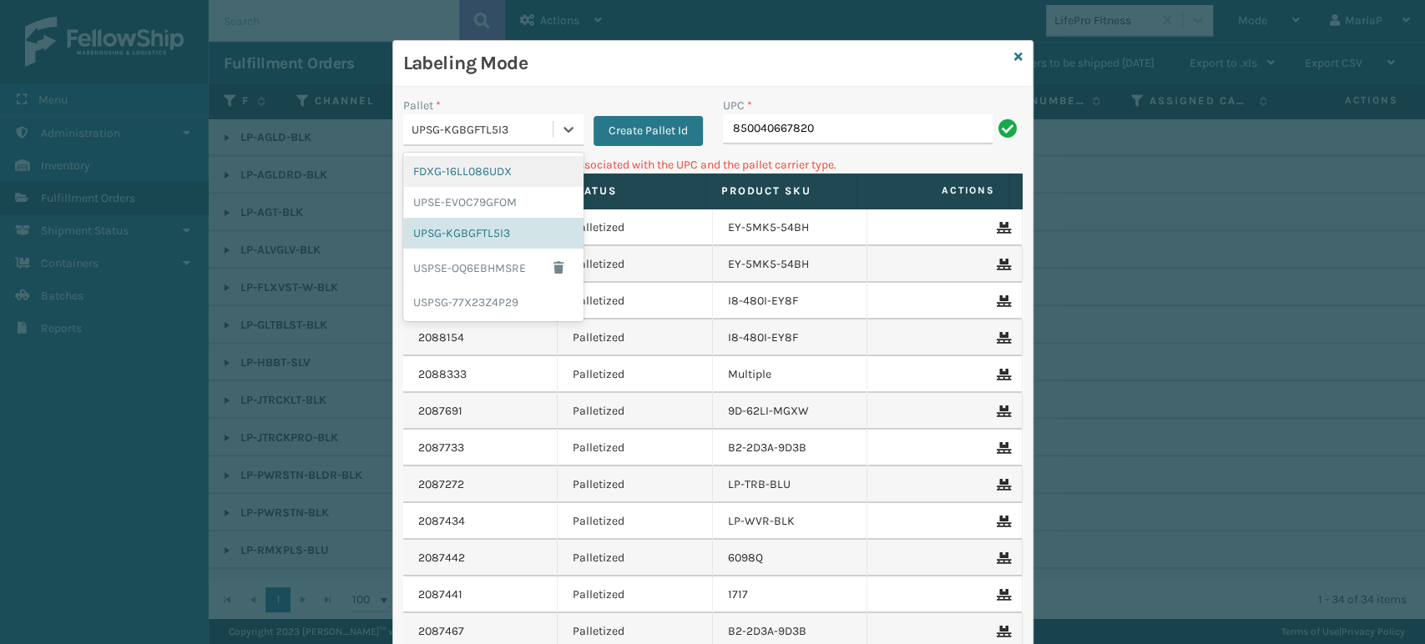
drag, startPoint x: 467, startPoint y: 167, endPoint x: 574, endPoint y: 164, distance: 106.9
click at [470, 166] on div "FDXG-16LL086UDX" at bounding box center [493, 171] width 180 height 31
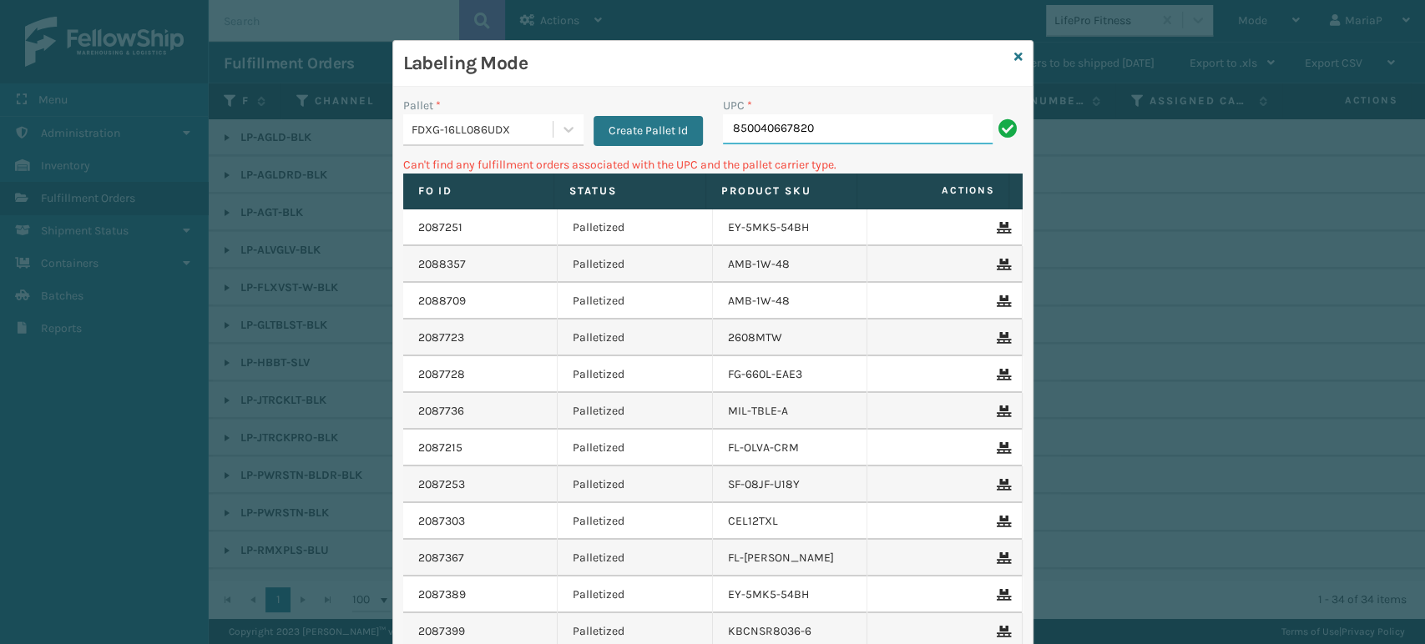
click at [865, 121] on input "850040667820" at bounding box center [858, 129] width 270 height 30
